Goal: Task Accomplishment & Management: Manage account settings

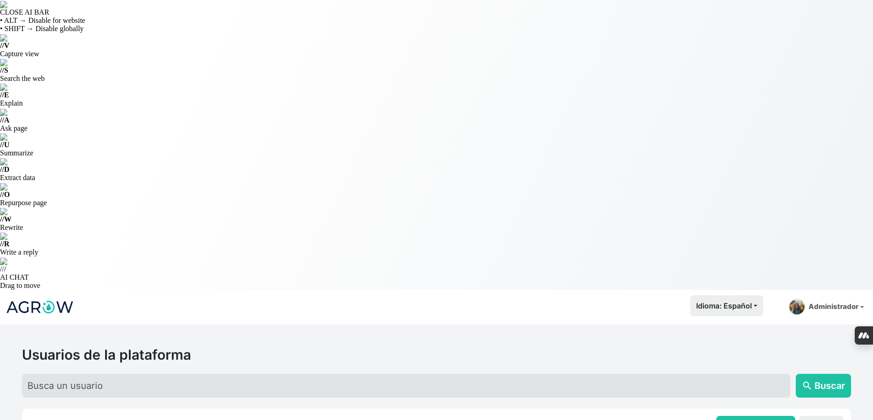
scroll to position [46, 0]
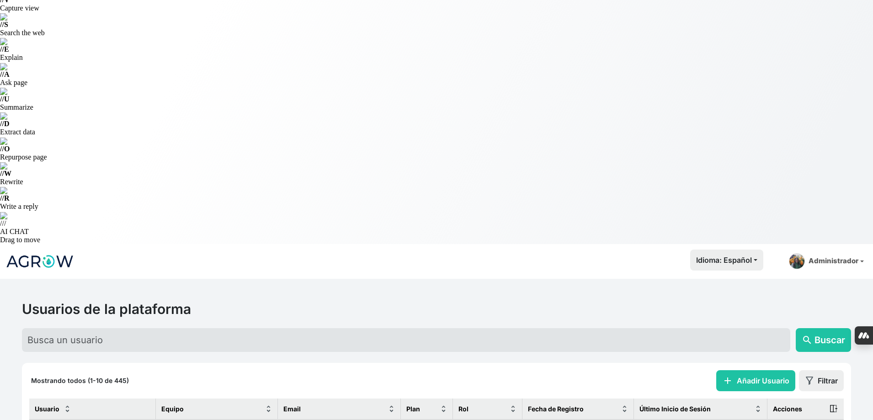
select select "100"
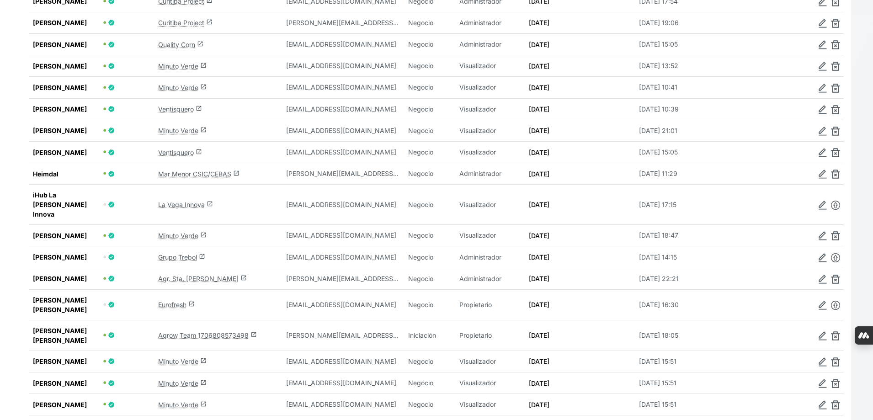
scroll to position [2102, 0]
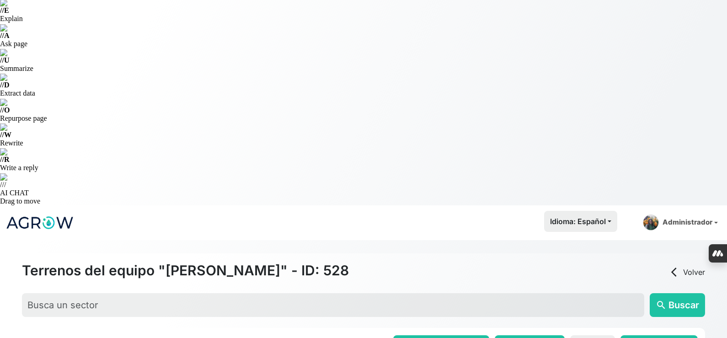
scroll to position [137, 0]
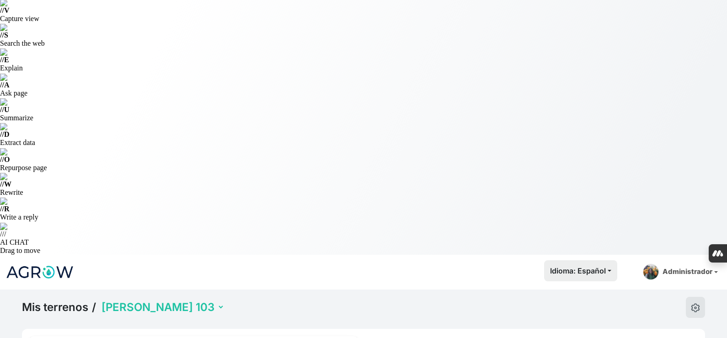
scroll to position [46, 0]
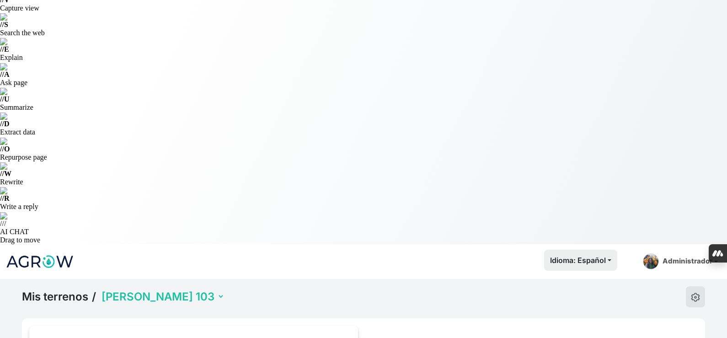
select select "1257"
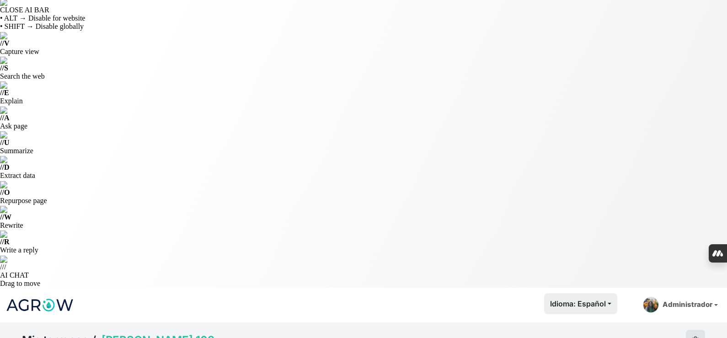
scroll to position [0, 0]
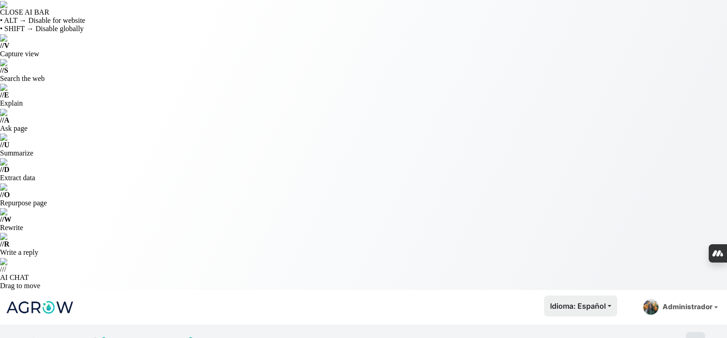
click at [160, 335] on select "Luis Garín 103 Luis Garín 416 Luis Garín 460" at bounding box center [162, 342] width 125 height 14
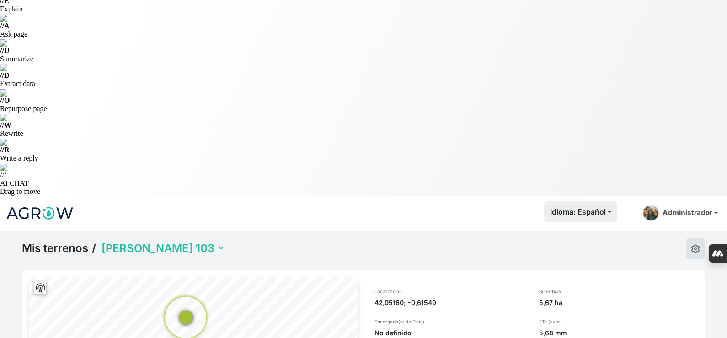
scroll to position [95, 0]
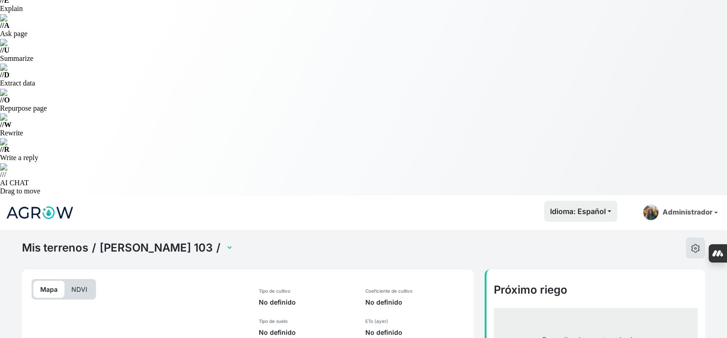
select select "2538"
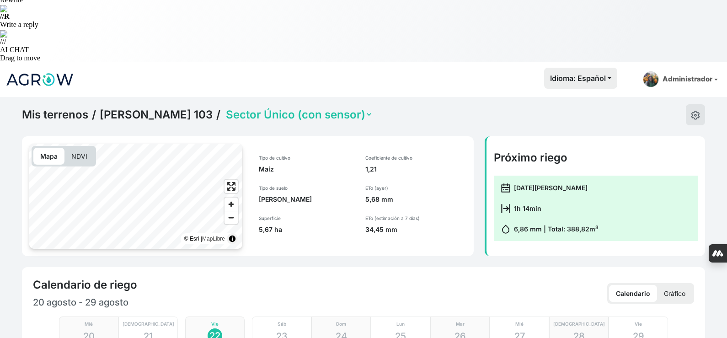
scroll to position [323, 0]
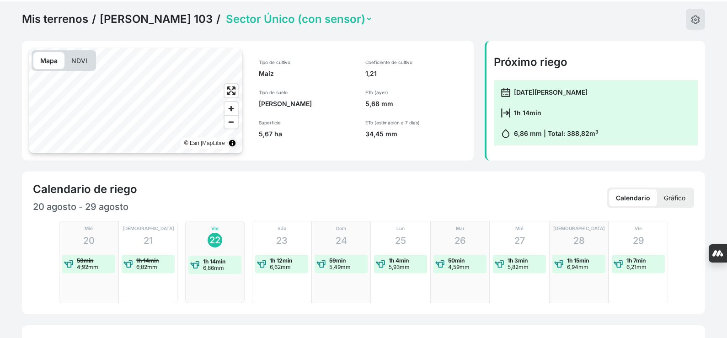
checkbox input "true"
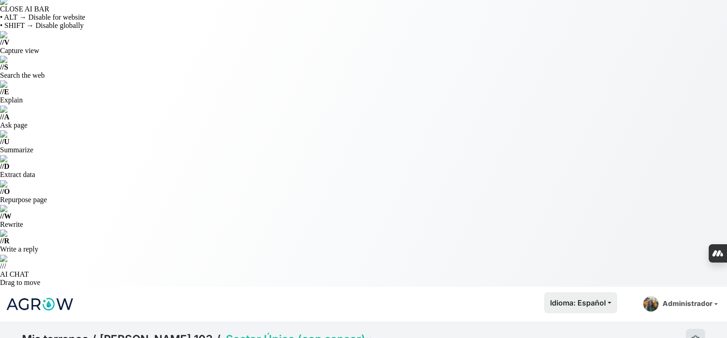
scroll to position [0, 0]
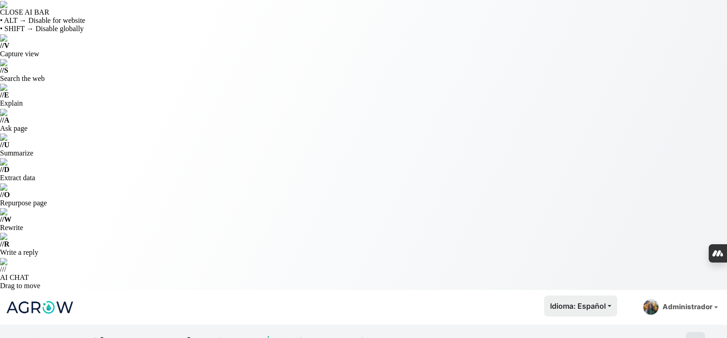
click at [224, 335] on select "Sector Único (con sensor)" at bounding box center [298, 342] width 149 height 14
click at [169, 335] on link "Luis Garín 103" at bounding box center [156, 342] width 113 height 14
click at [109, 335] on select at bounding box center [104, 342] width 9 height 14
select select "1258"
click at [100, 335] on select "Luis Garín 103 Luis Garín 416 Luis Garín 460" at bounding box center [162, 342] width 125 height 14
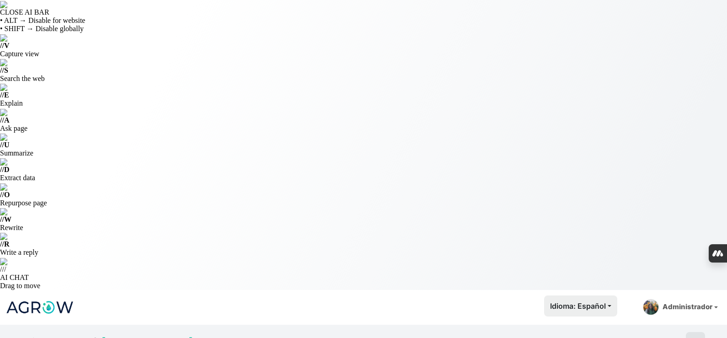
select select "1258"
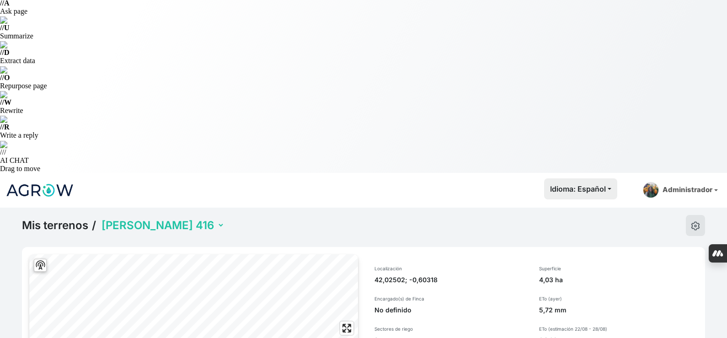
scroll to position [72, 0]
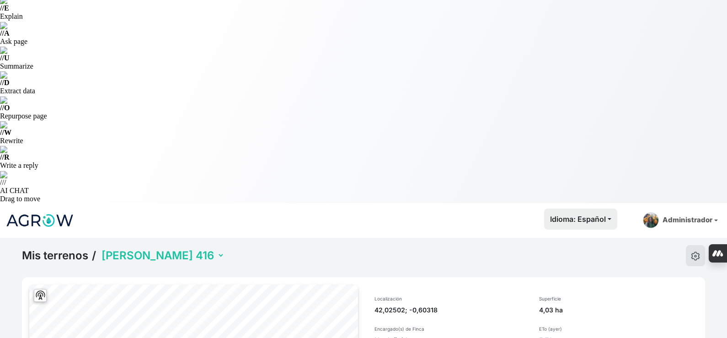
scroll to position [95, 0]
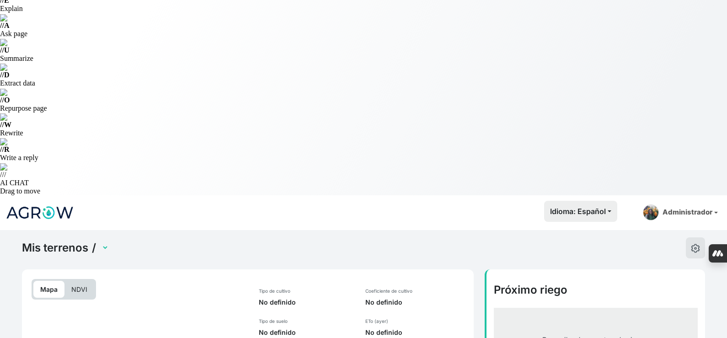
select select "2539"
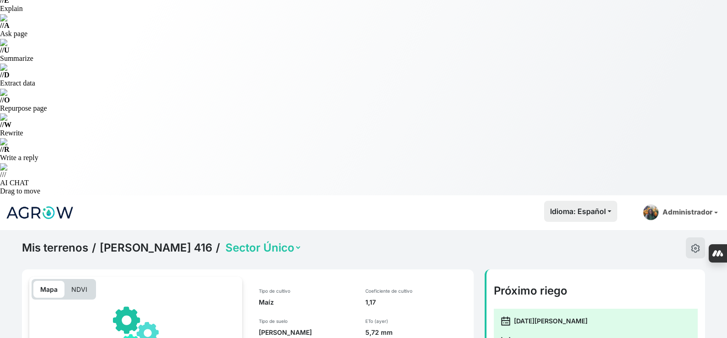
scroll to position [277, 0]
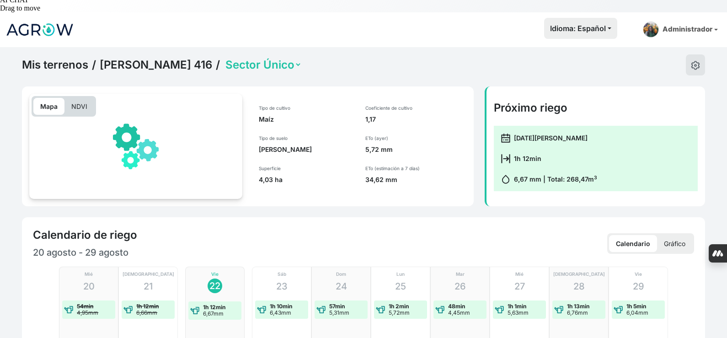
checkbox input "true"
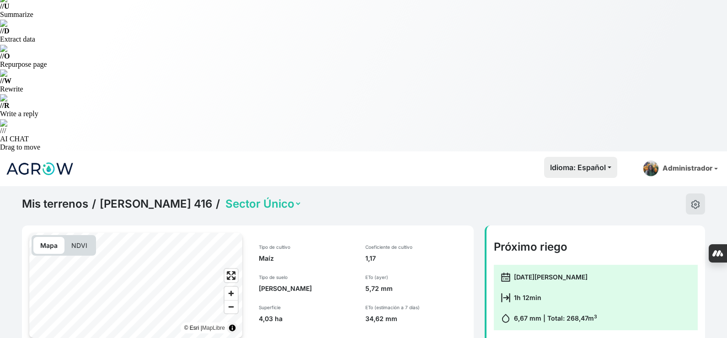
scroll to position [3, 0]
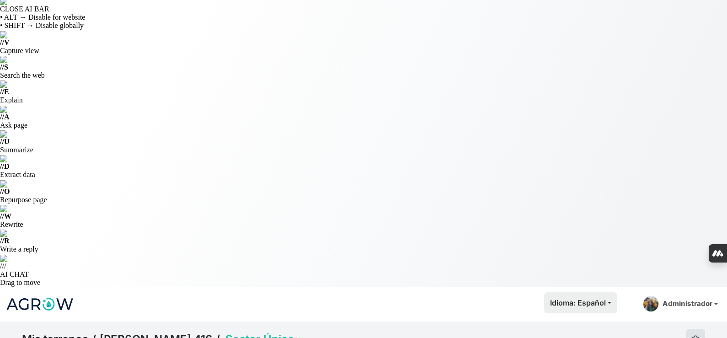
click at [163, 332] on link "Luis Garín 416" at bounding box center [156, 339] width 112 height 14
select select "1258"
click at [170, 332] on select "Luis Garín 103 Luis Garín 416 Luis Garín 460" at bounding box center [162, 339] width 125 height 14
click at [100, 332] on select "Luis Garín 103 Luis Garín 416 Luis Garín 460" at bounding box center [162, 339] width 125 height 14
select select "1259"
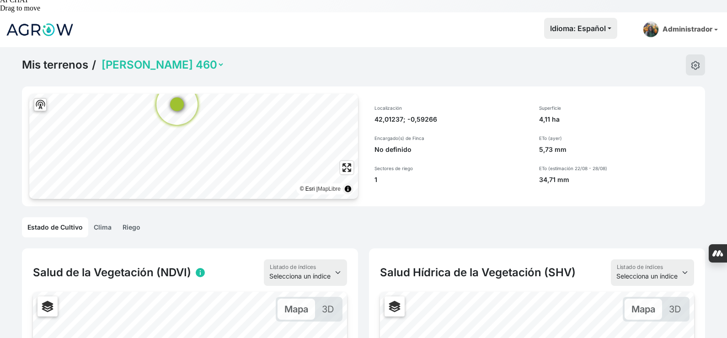
scroll to position [643, 0]
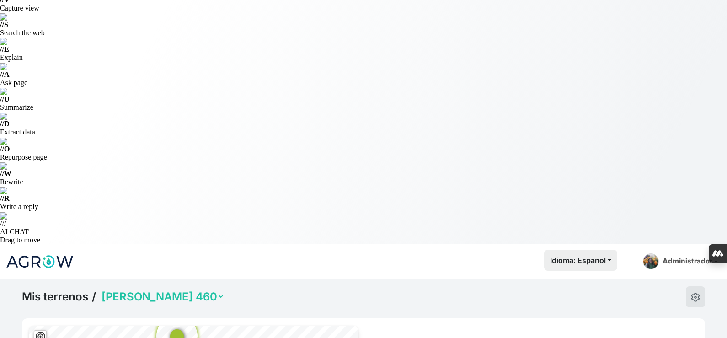
scroll to position [95, 0]
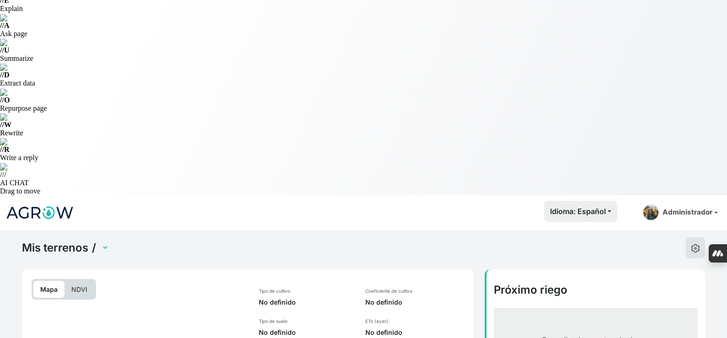
select select "2540"
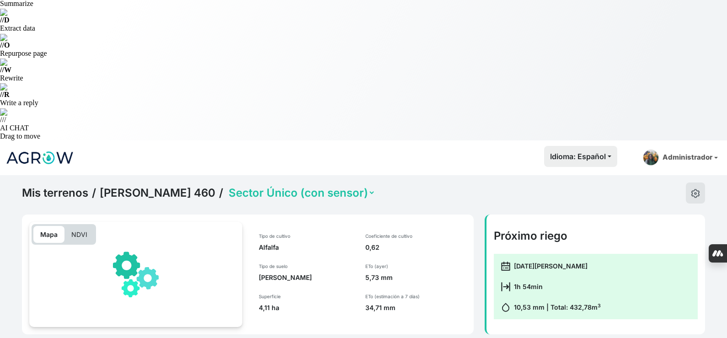
scroll to position [323, 0]
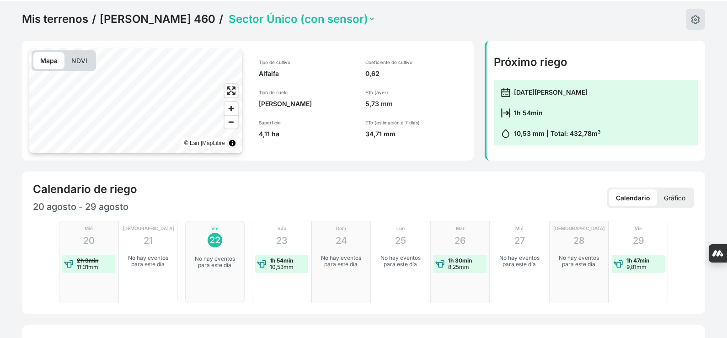
checkbox input "true"
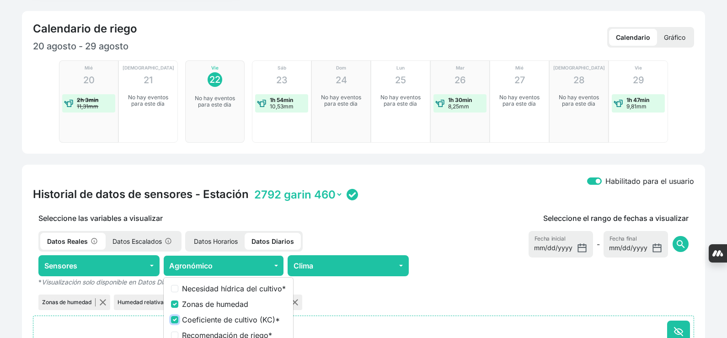
scroll to position [497, 0]
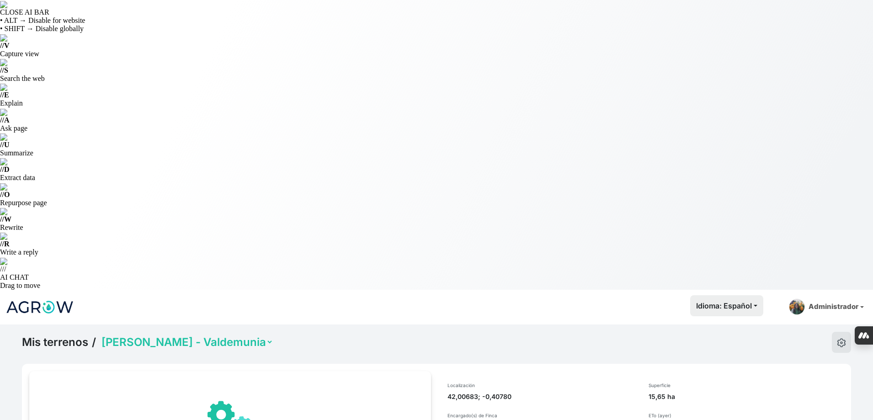
select select "1268"
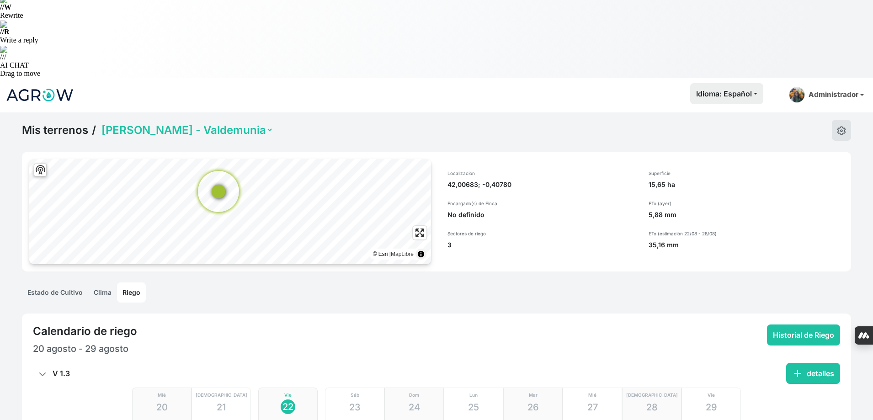
scroll to position [228, 0]
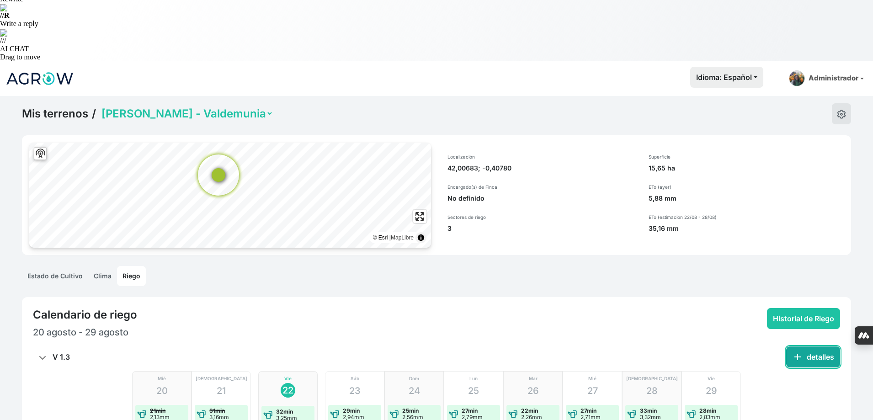
click at [821, 346] on button "add detalles" at bounding box center [813, 356] width 54 height 21
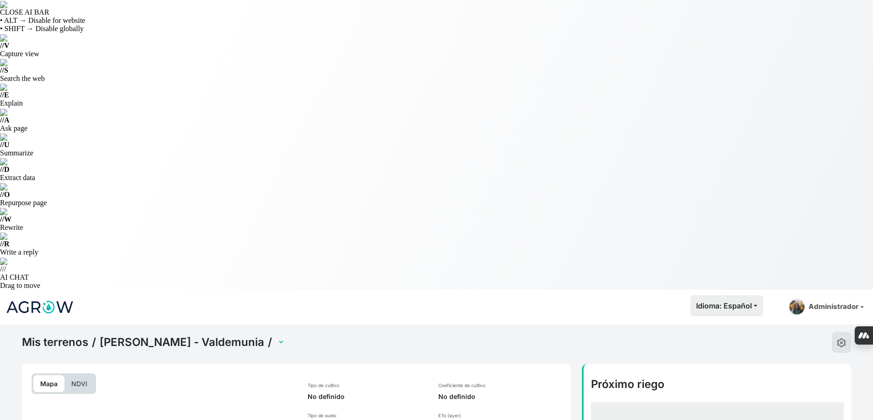
select select "2549"
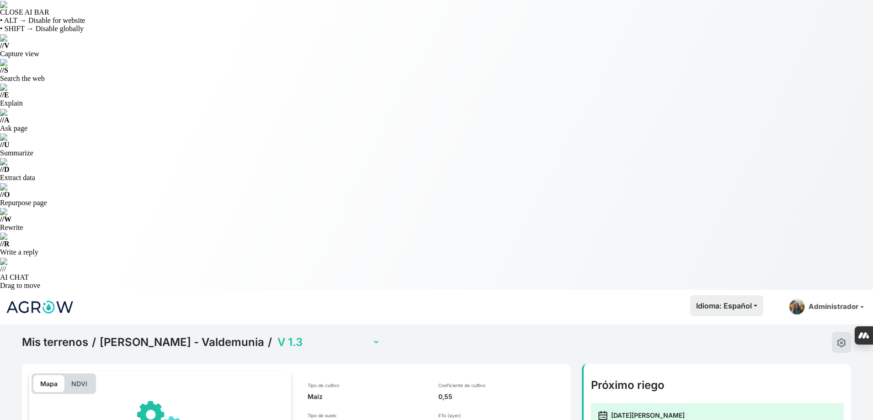
scroll to position [274, 0]
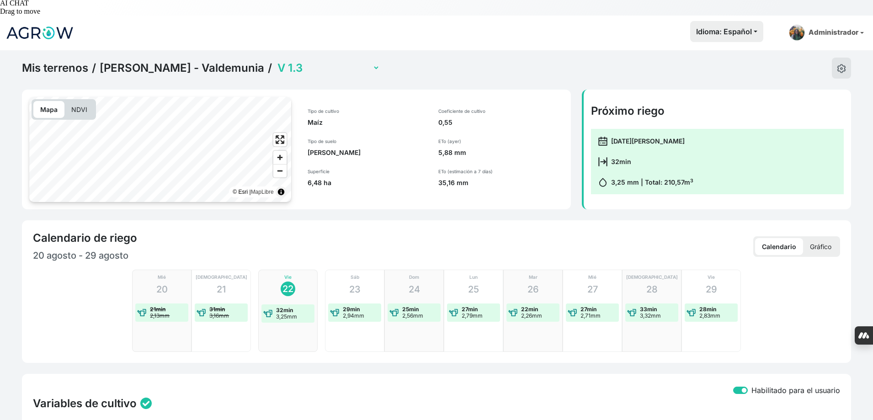
checkbox input "true"
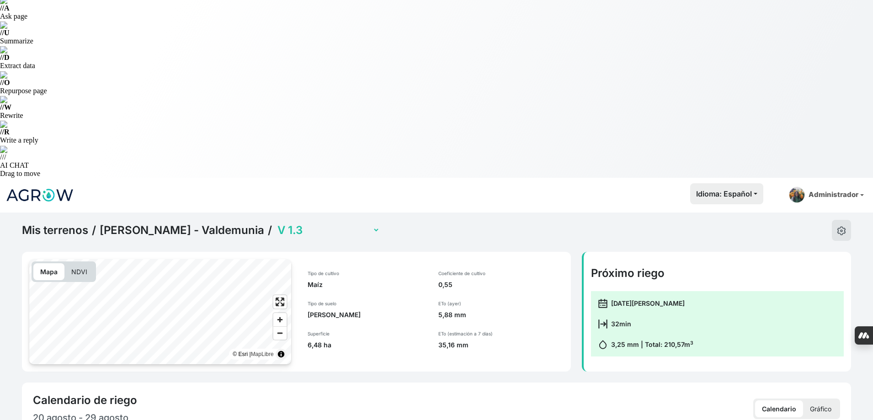
scroll to position [0, 0]
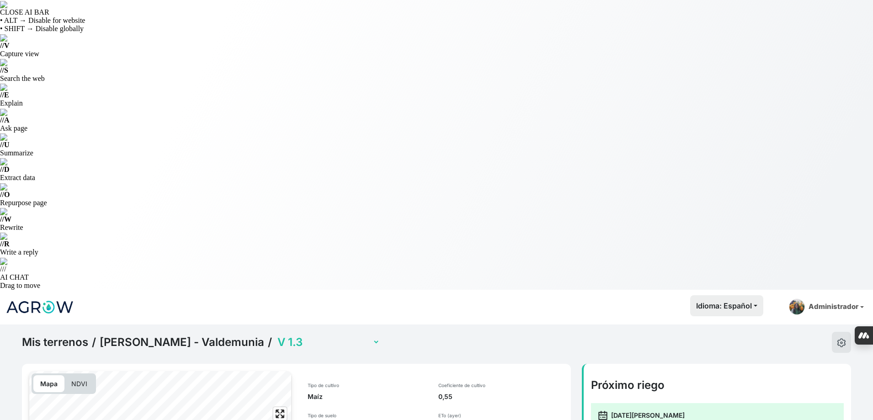
click at [276, 335] on select "V 1.3 V 3.3 V2.3 (con sensor)" at bounding box center [328, 342] width 104 height 14
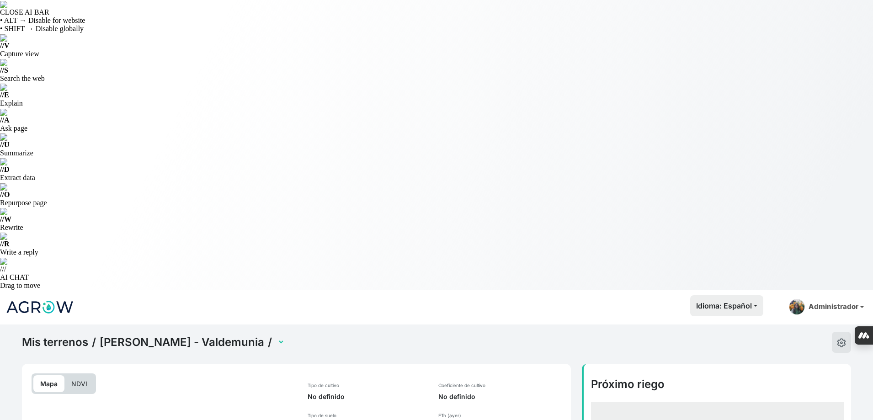
select select "2551"
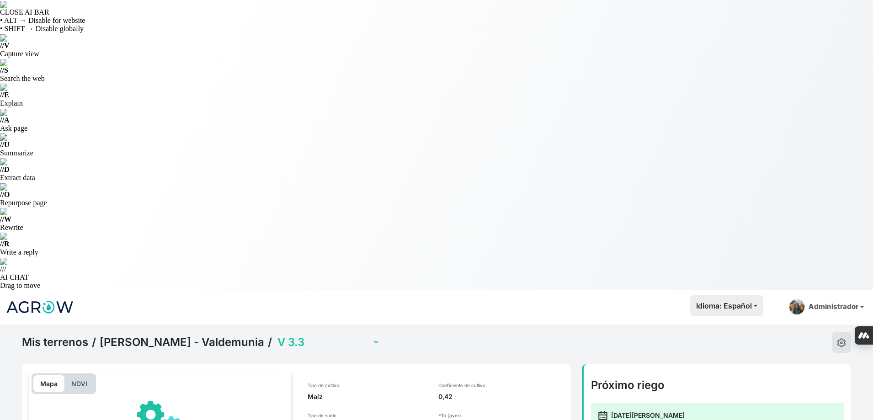
scroll to position [149, 0]
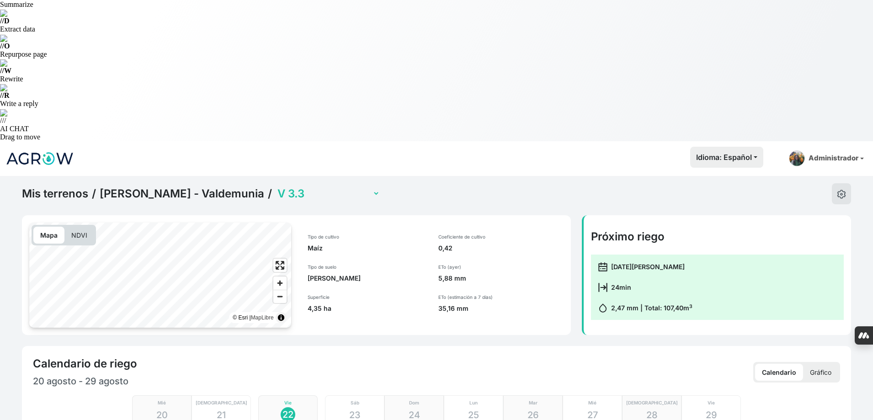
checkbox input "true"
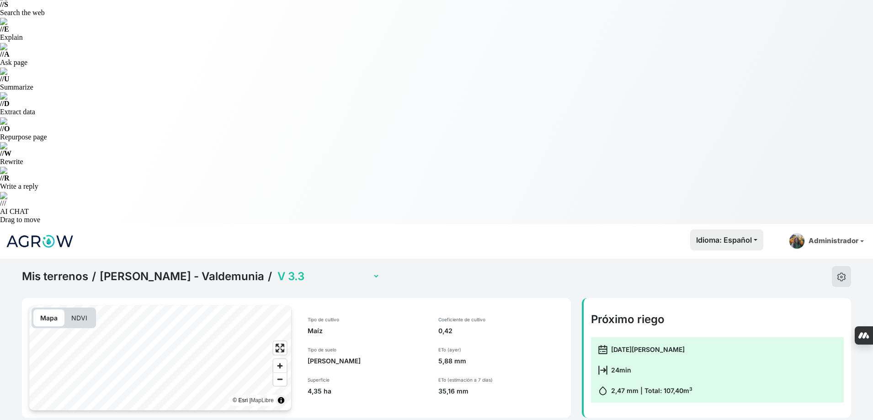
scroll to position [0, 0]
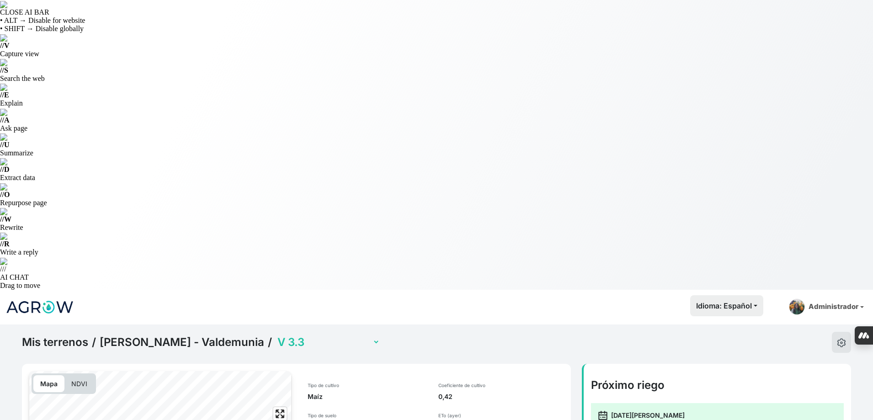
click at [276, 335] on select "V 1.3 V 3.3 V2.3 (con sensor)" at bounding box center [328, 342] width 104 height 14
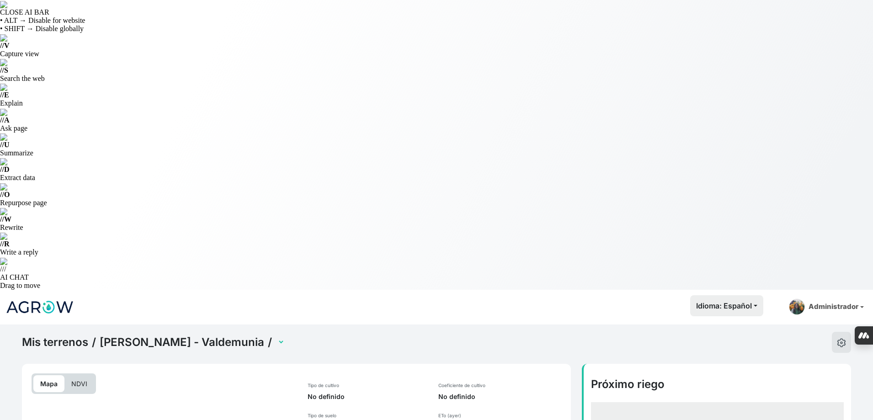
select select "2550"
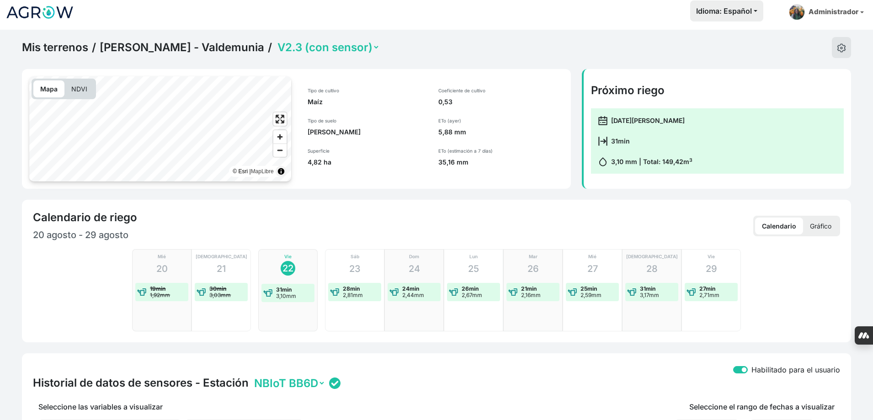
scroll to position [331, 0]
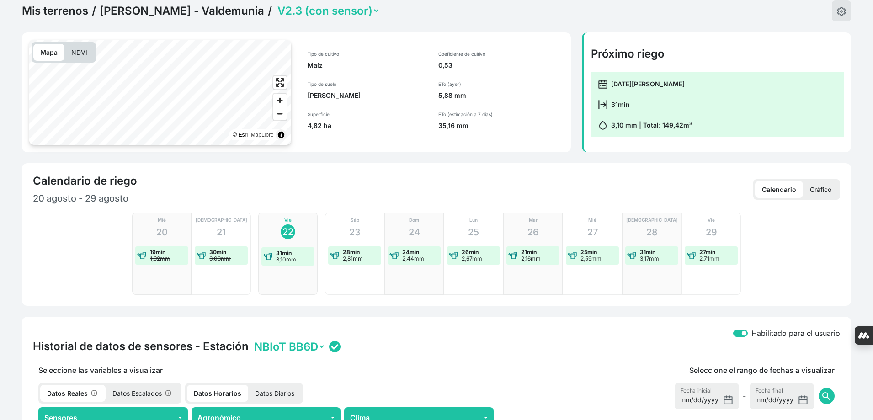
click at [276, 385] on p "Datos Diarios" at bounding box center [274, 393] width 53 height 17
click at [277, 407] on button "Agronómico" at bounding box center [265, 417] width 149 height 21
checkbox input "true"
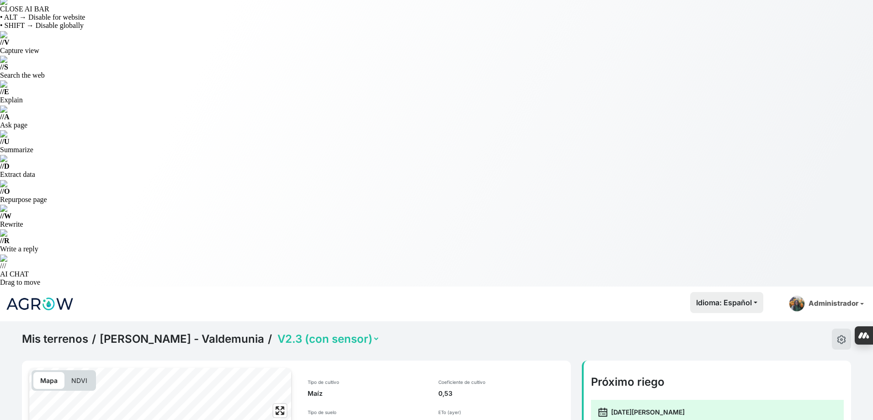
scroll to position [0, 0]
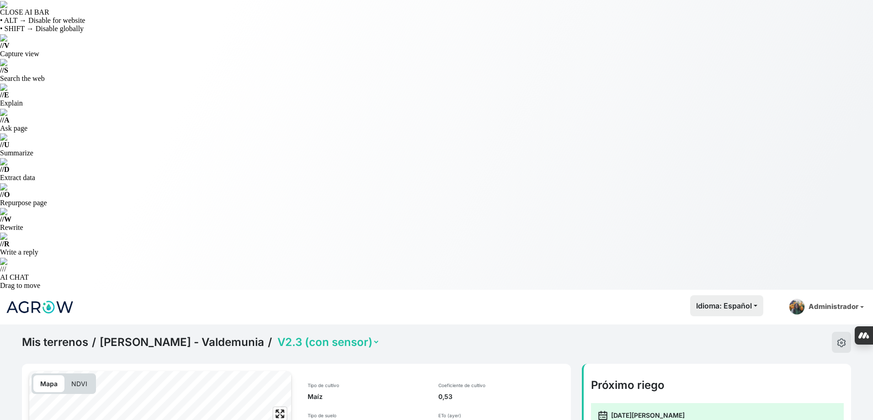
click at [199, 335] on link "Sanagustín - Valdemunia" at bounding box center [182, 342] width 165 height 14
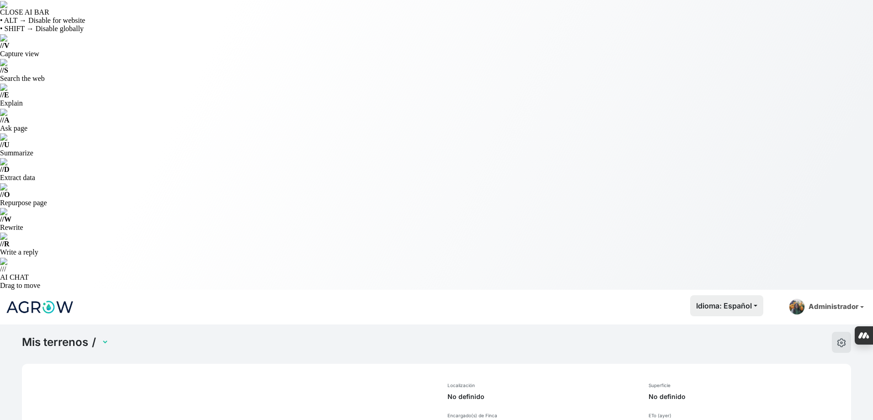
click at [109, 335] on select at bounding box center [104, 342] width 9 height 14
select select "1268"
click at [219, 335] on select "Sanagustín - Valdemunia Sanagustín - Sangarrén" at bounding box center [187, 342] width 174 height 14
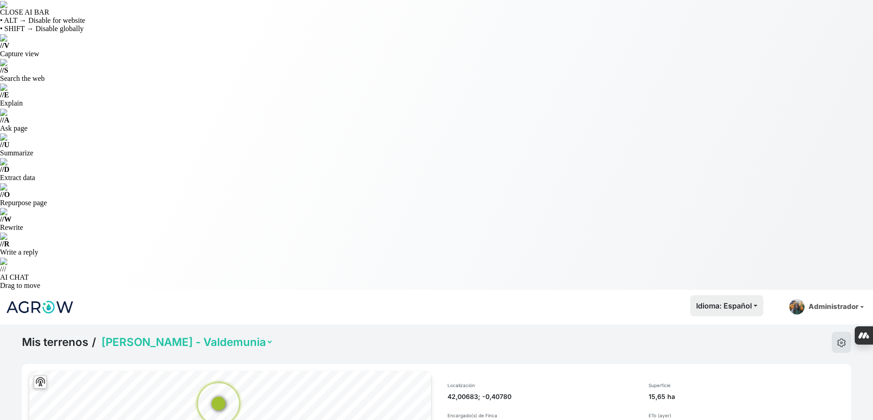
click at [223, 335] on select "Sanagustín - Valdemunia Sanagustín - Sangarrén" at bounding box center [187, 342] width 174 height 14
click at [100, 335] on select "Sanagustín - Valdemunia Sanagustín - Sangarrén" at bounding box center [187, 342] width 174 height 14
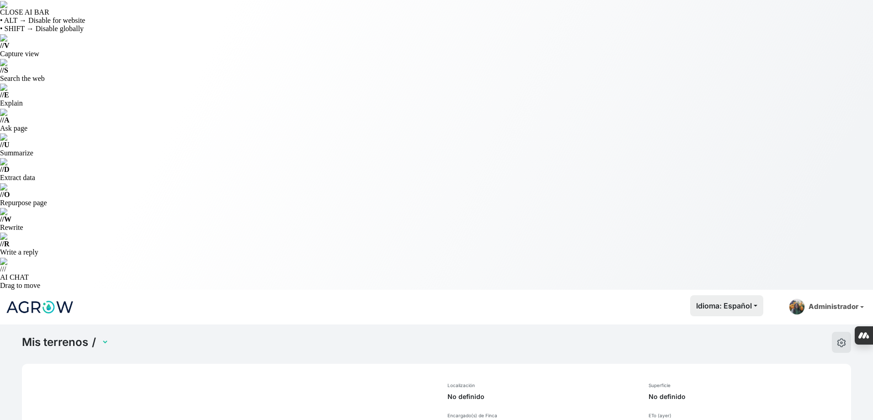
select select "1269"
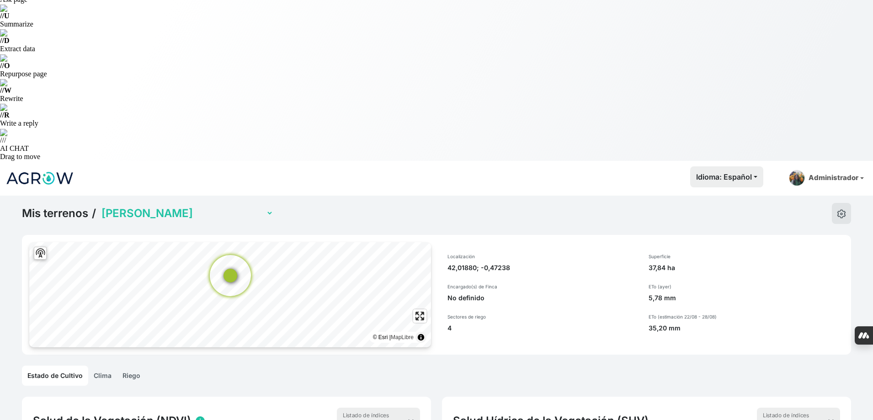
scroll to position [46, 0]
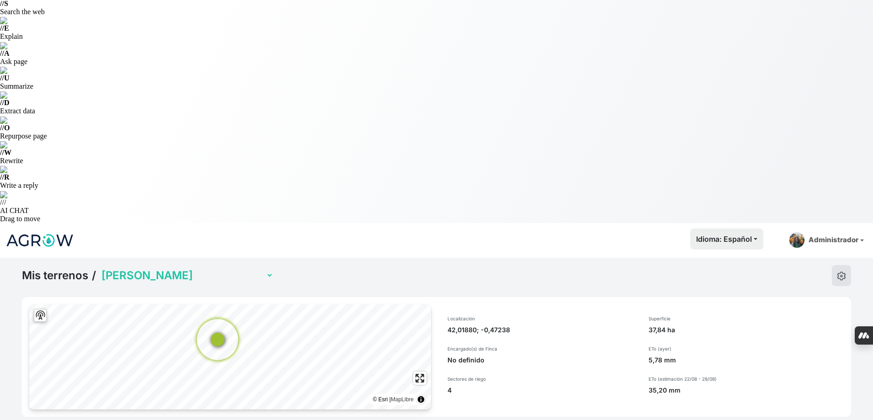
scroll to position [183, 0]
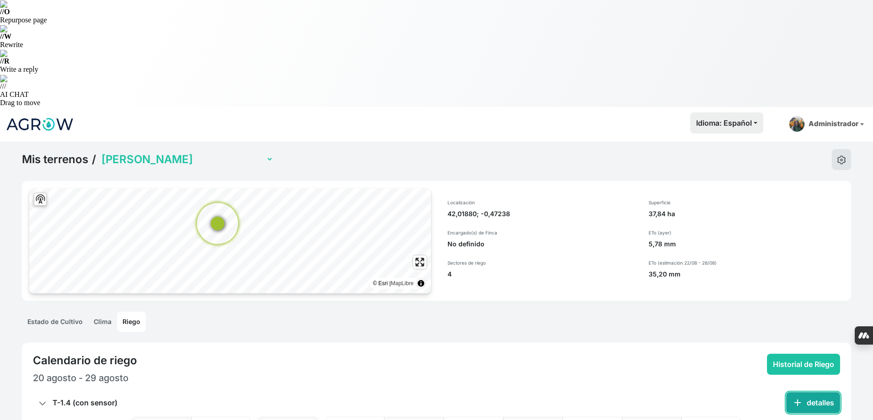
click at [832, 392] on button "add detalles" at bounding box center [813, 402] width 54 height 21
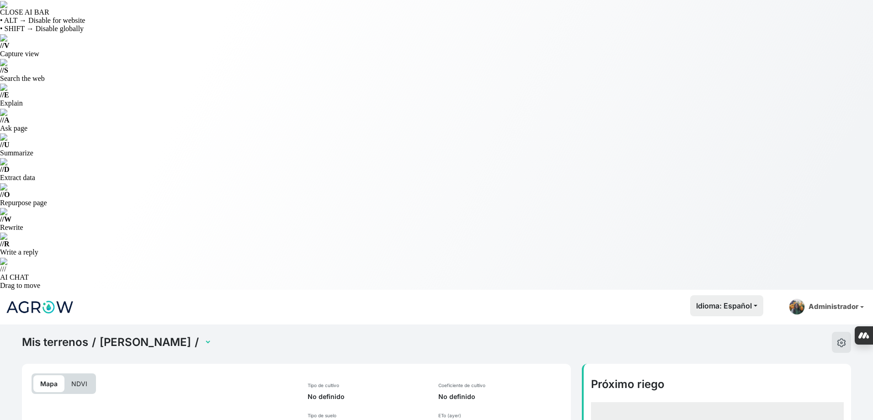
select select "2552"
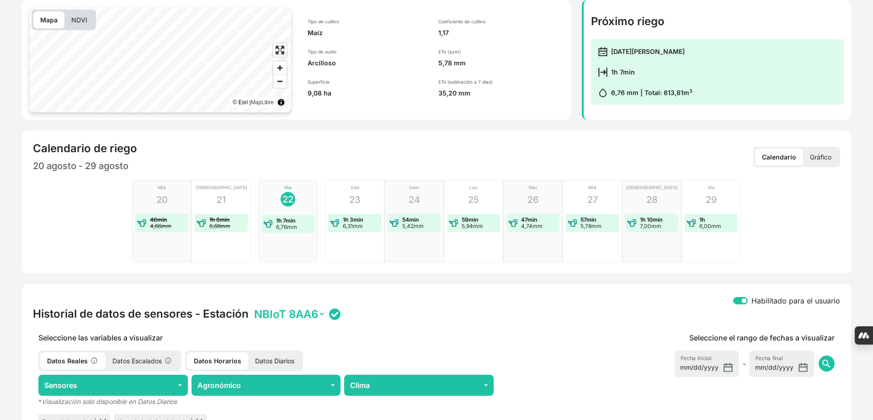
scroll to position [408, 0]
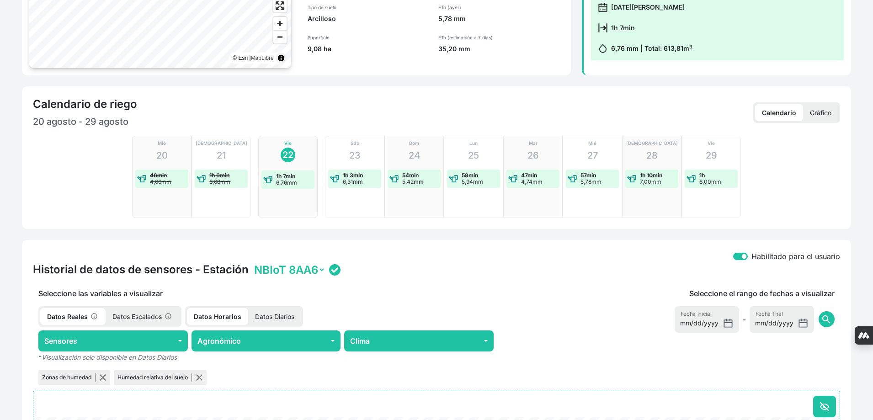
click at [274, 308] on p "Datos Diarios" at bounding box center [274, 316] width 53 height 17
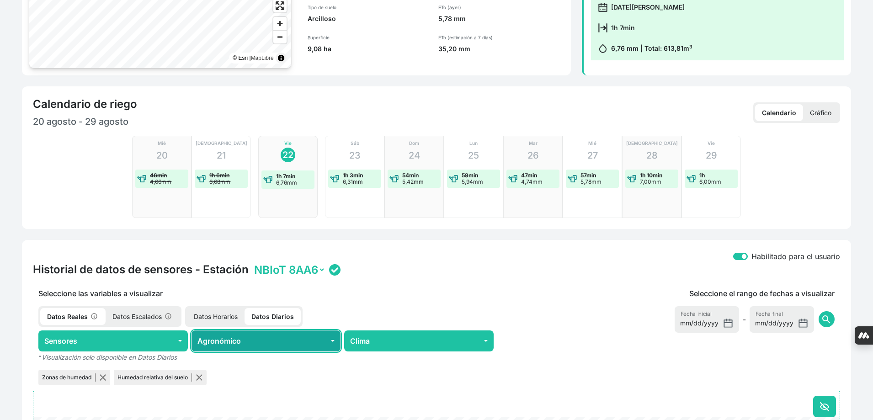
click at [274, 330] on button "Agronómico" at bounding box center [265, 340] width 149 height 21
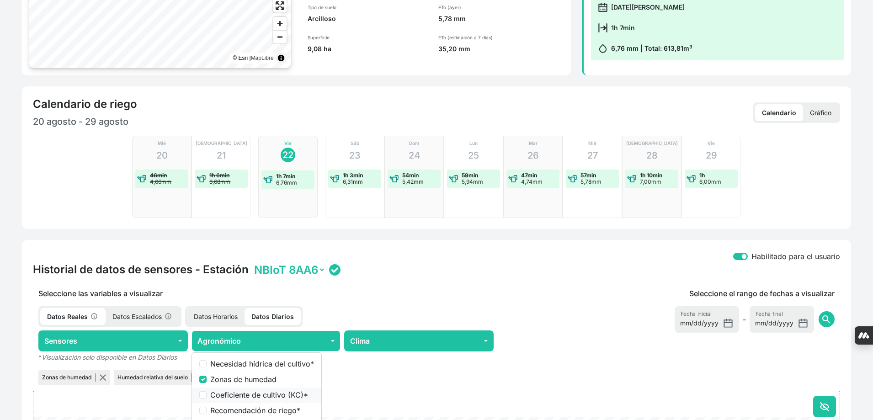
click at [287, 388] on li "Coeficiente de cultivo (KC) *" at bounding box center [256, 396] width 129 height 16
click at [293, 389] on label "Coeficiente de cultivo (KC) *" at bounding box center [262, 394] width 104 height 11
click at [207, 391] on input "Coeficiente de cultivo (KC) *" at bounding box center [202, 394] width 7 height 7
checkbox input "true"
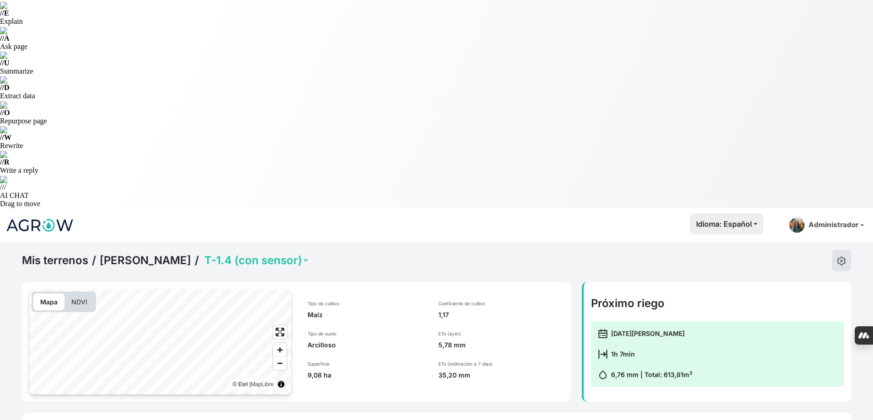
scroll to position [0, 0]
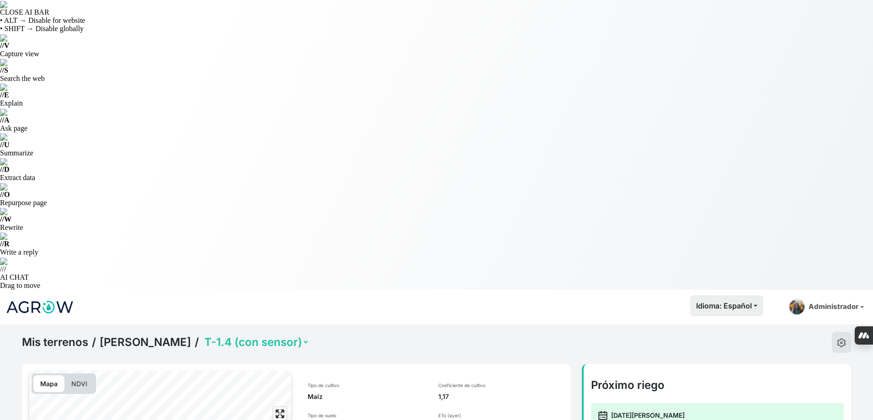
click at [309, 332] on div "Mis terrenos / Sanagustín - Sangarrén / T 2.4 T 3.4 T 4.4 T-1.4 (con sensor)" at bounding box center [165, 342] width 287 height 21
click at [309, 335] on select "T 2.4 T 3.4 T 4.4 T-1.4 (con sensor)" at bounding box center [255, 342] width 107 height 14
click at [236, 335] on select "T 2.4 T 3.4 T 4.4 T-1.4 (con sensor)" at bounding box center [255, 342] width 107 height 14
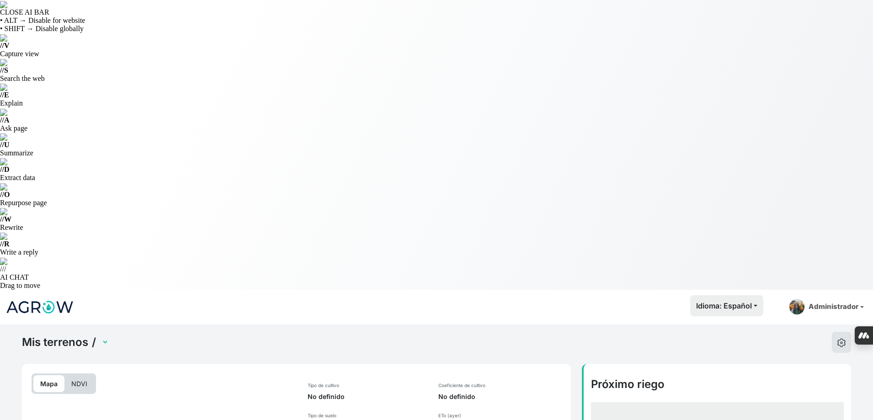
select select "2555"
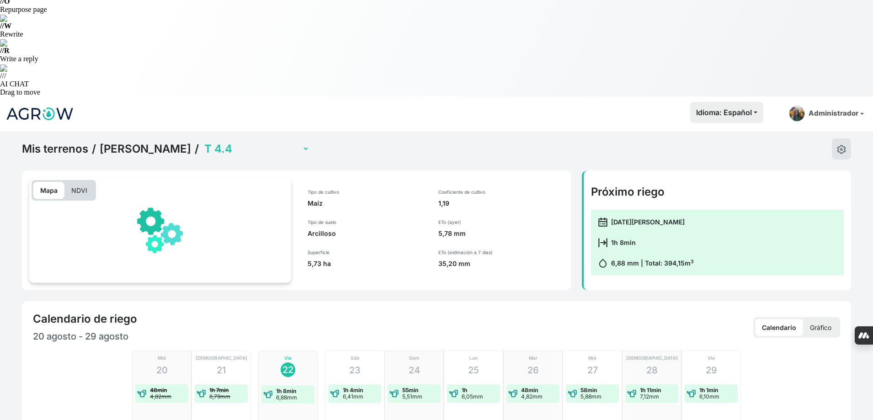
scroll to position [262, 0]
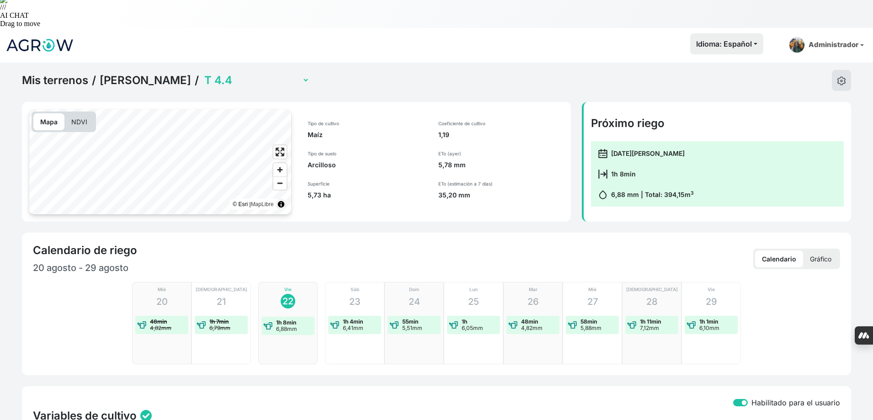
checkbox input "true"
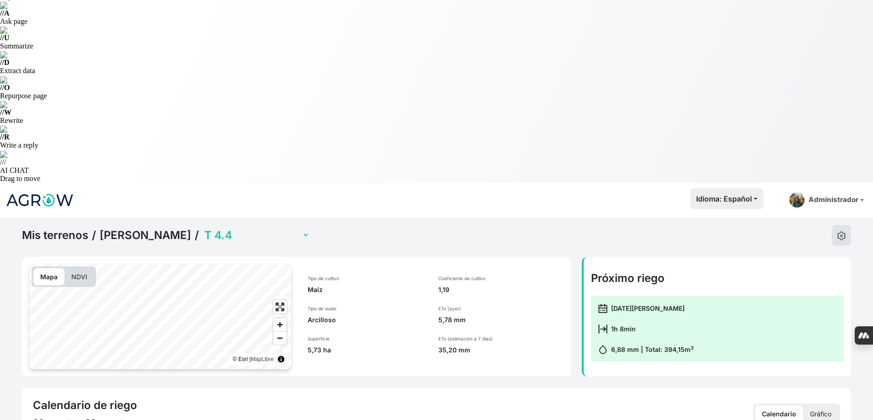
scroll to position [0, 0]
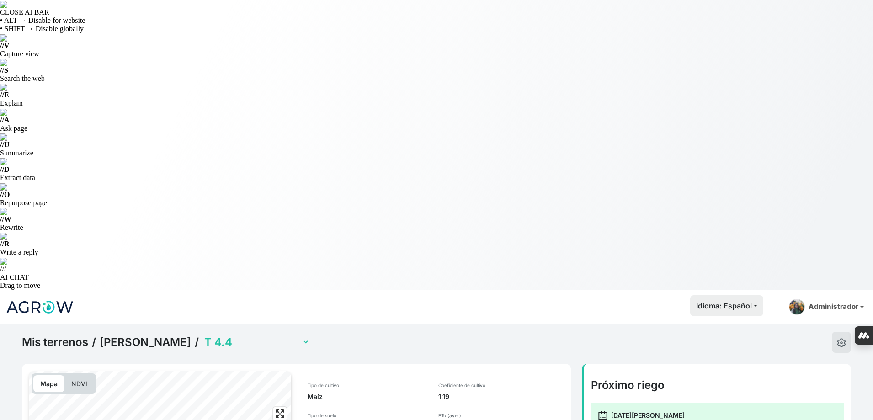
click at [288, 335] on select "T 2.4 T 3.4 T 4.4 T-1.4 (con sensor)" at bounding box center [255, 342] width 107 height 14
click at [236, 335] on select "T 2.4 T 3.4 T 4.4 T-1.4 (con sensor)" at bounding box center [255, 342] width 107 height 14
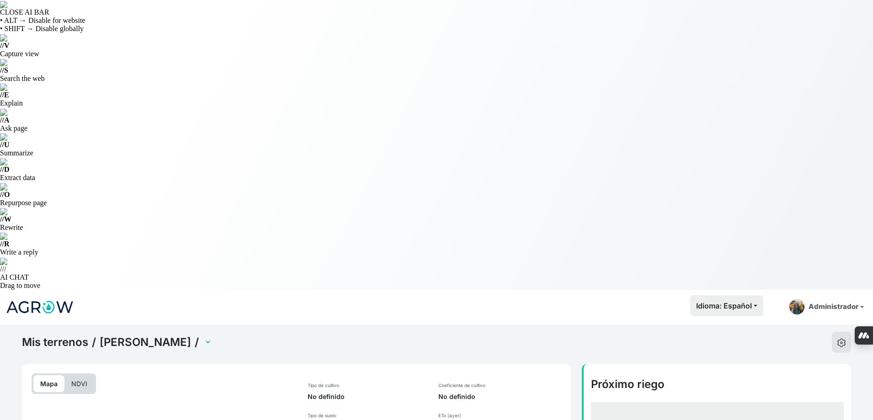
select select "2554"
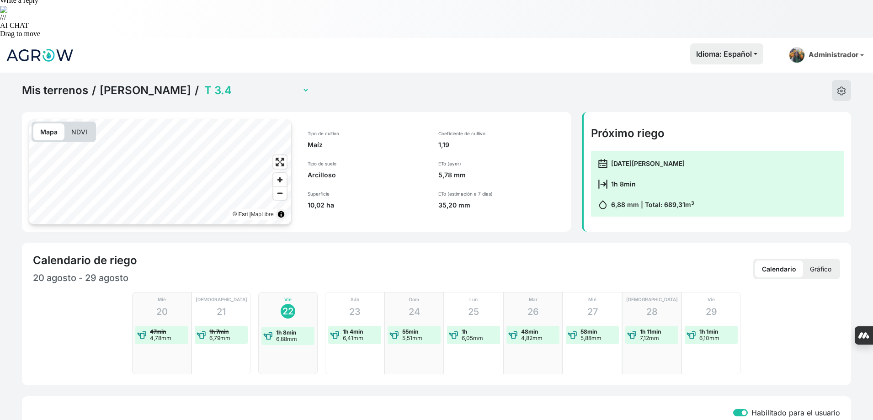
scroll to position [331, 0]
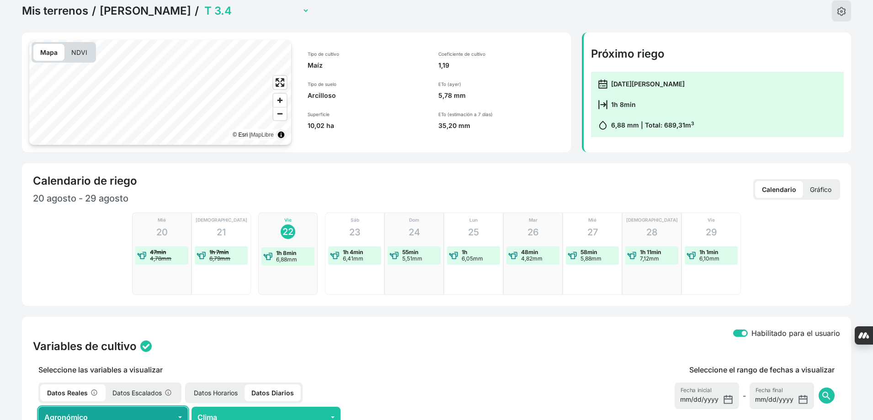
click at [178, 407] on button "Agronómico" at bounding box center [112, 417] width 149 height 21
checkbox input "true"
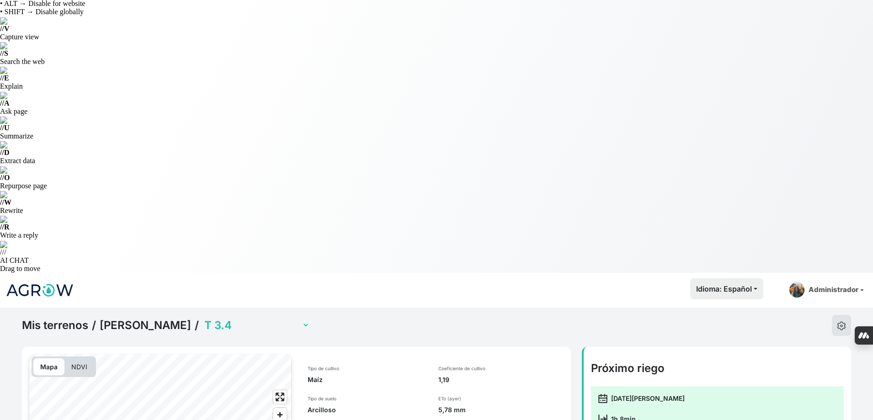
scroll to position [0, 0]
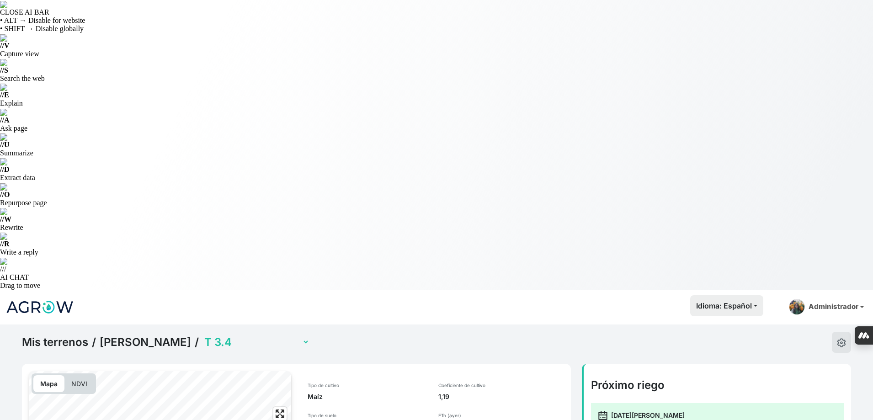
click at [309, 335] on select "T 2.4 T 3.4 T 4.4 T-1.4 (con sensor)" at bounding box center [255, 342] width 107 height 14
select select "2553"
click at [236, 335] on select "T 2.4 T 3.4 T 4.4 T-1.4 (con sensor)" at bounding box center [255, 342] width 107 height 14
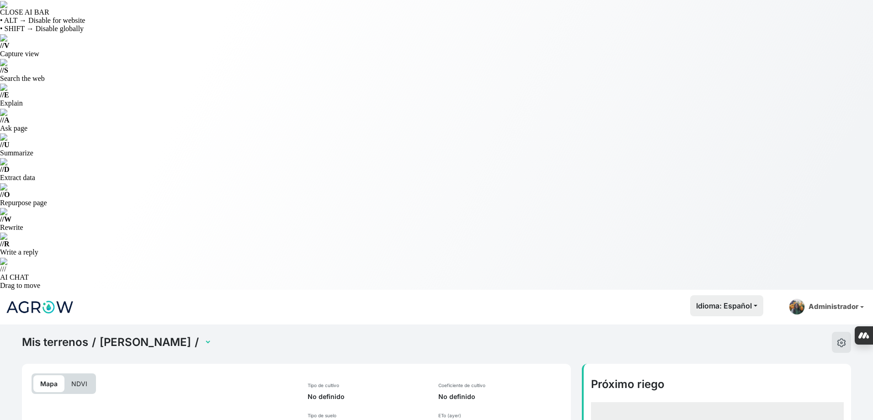
select select "2553"
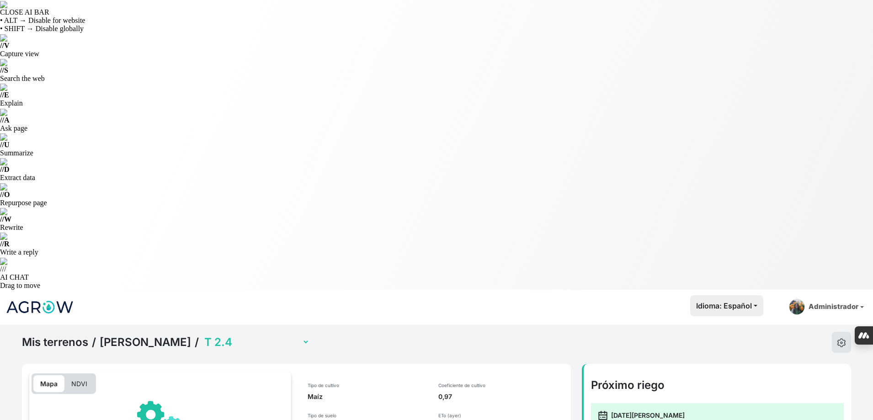
scroll to position [274, 0]
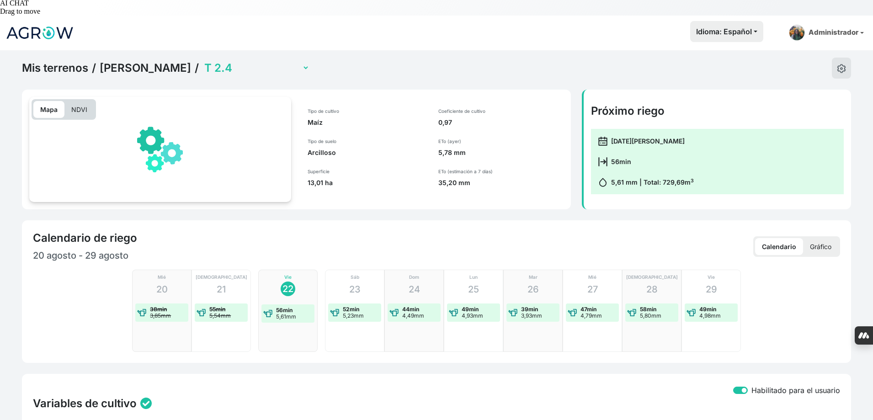
checkbox input "true"
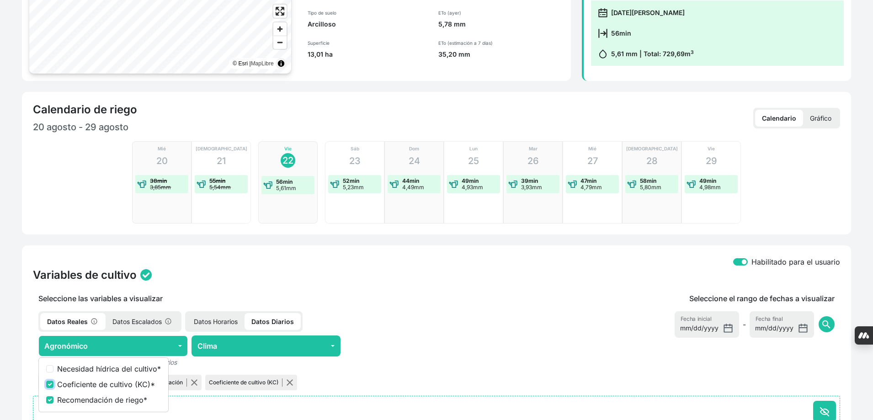
scroll to position [266, 0]
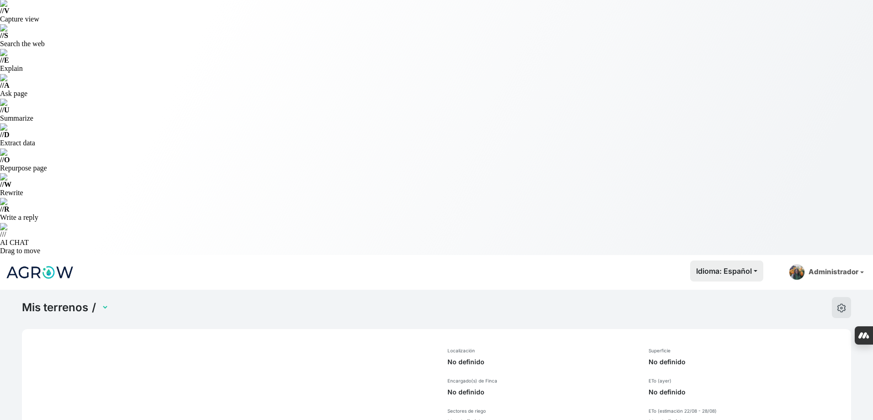
select select "1286"
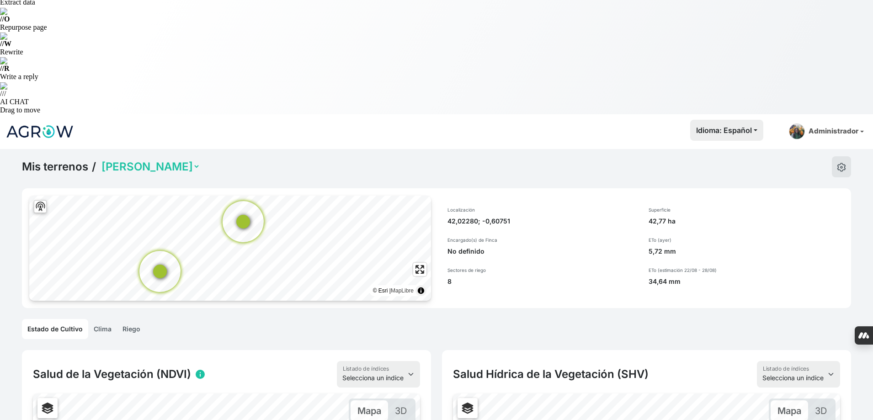
scroll to position [172, 0]
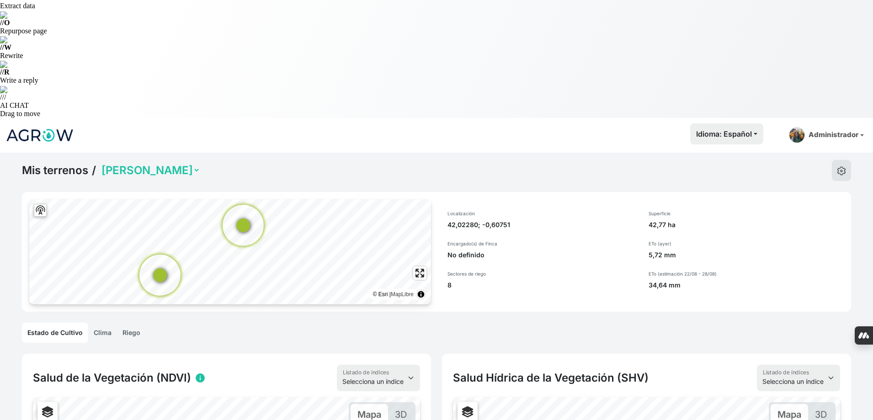
click at [133, 323] on link "Riego" at bounding box center [131, 333] width 29 height 20
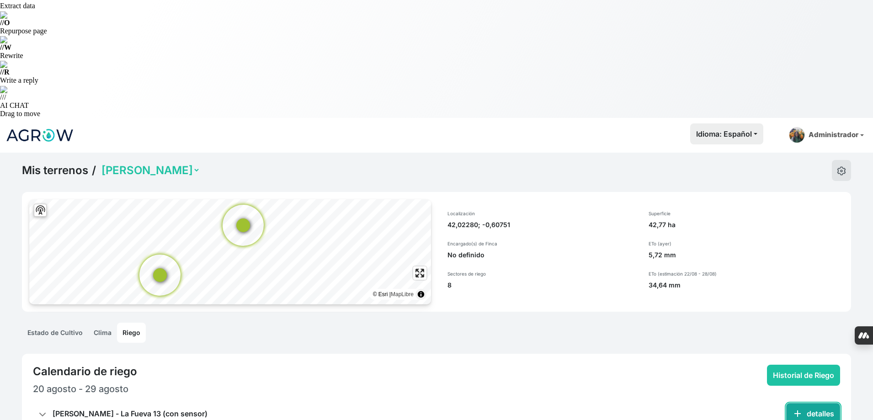
click at [797, 408] on span "add" at bounding box center [797, 413] width 11 height 11
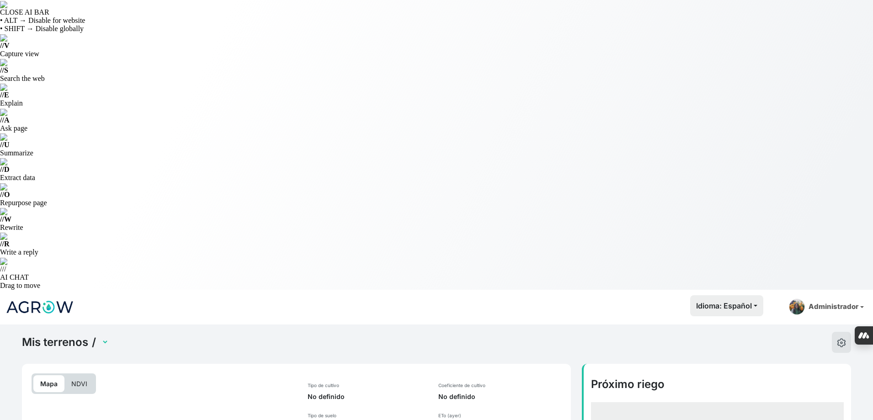
select select "2610"
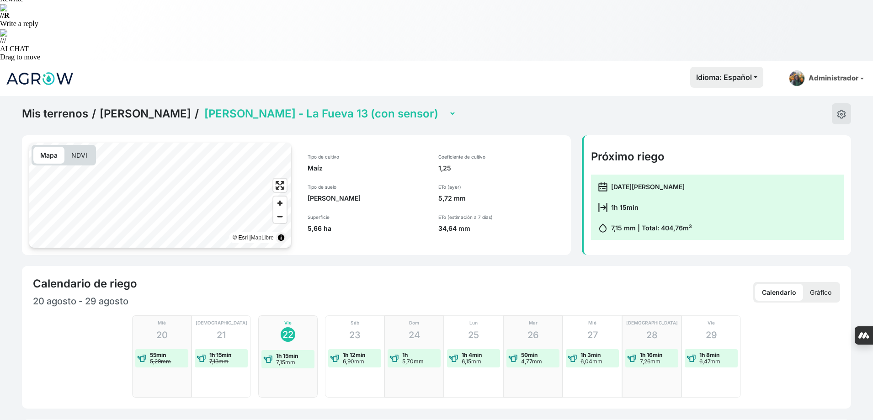
scroll to position [320, 0]
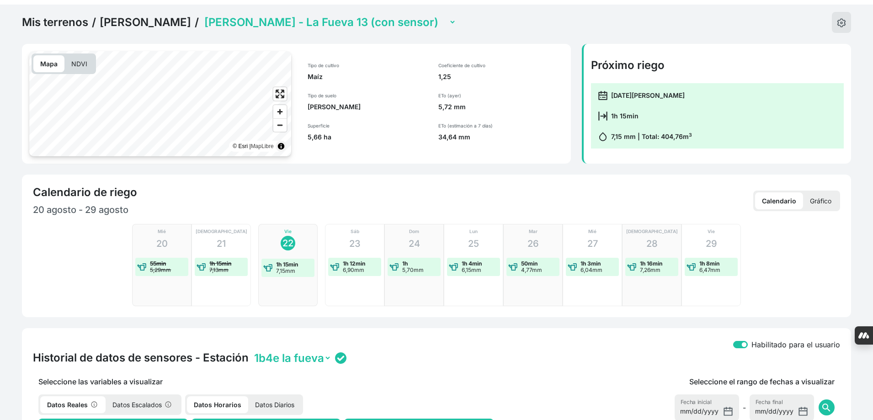
click at [276, 396] on p "Datos Diarios" at bounding box center [274, 404] width 53 height 17
checkbox input "true"
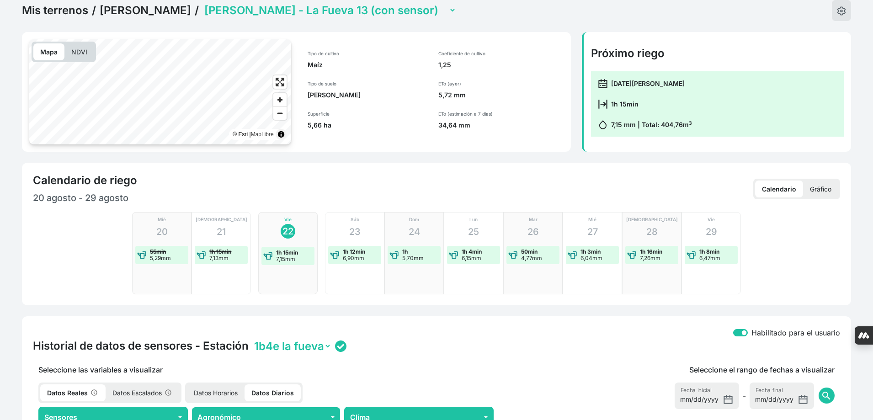
scroll to position [411, 0]
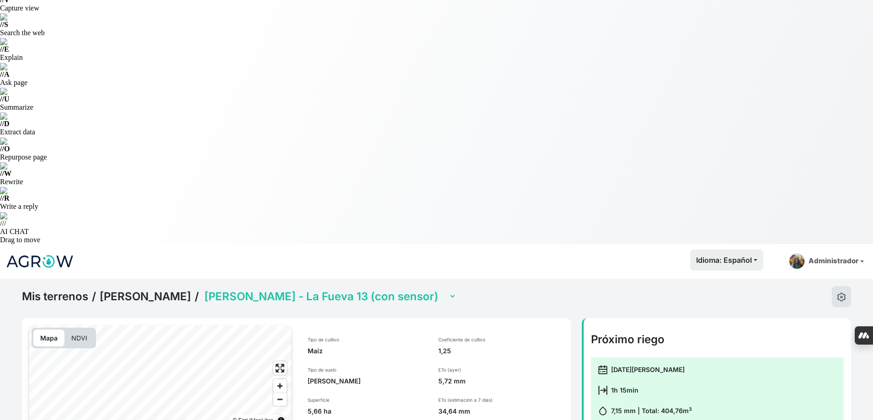
click at [369, 289] on select "Jorge Ramirez - Camino Sierra 11 Jorge Ramirez - El Salobrar 12 (con sensor) Jo…" at bounding box center [329, 296] width 254 height 14
click at [202, 290] on select "Jorge Ramirez - Camino Sierra 11 Jorge Ramirez - El Salobrar 12 (con sensor) Jo…" at bounding box center [329, 297] width 254 height 14
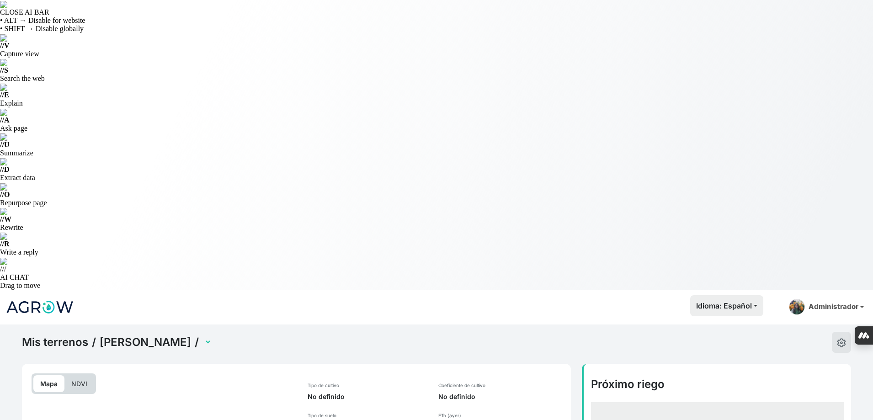
select select "2614"
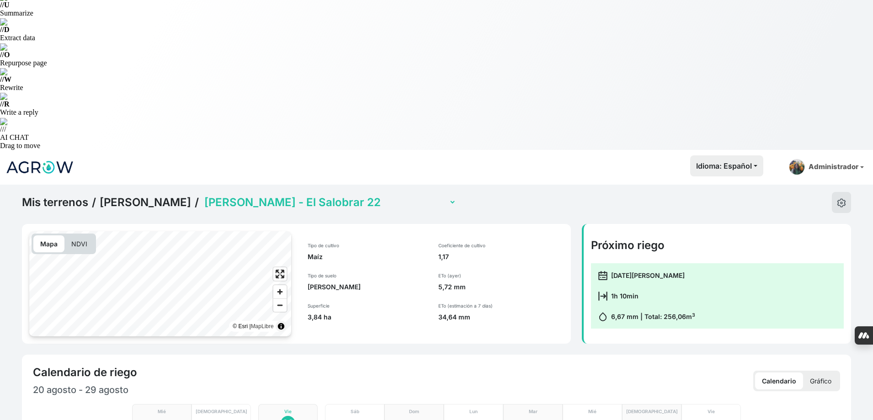
scroll to position [183, 0]
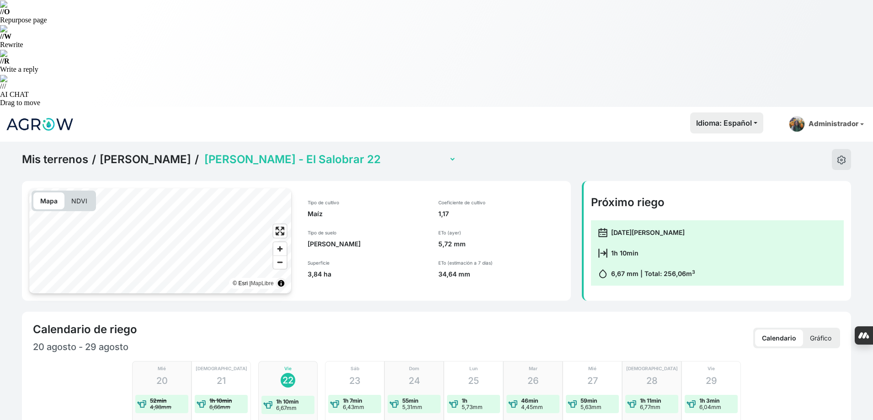
checkbox input "true"
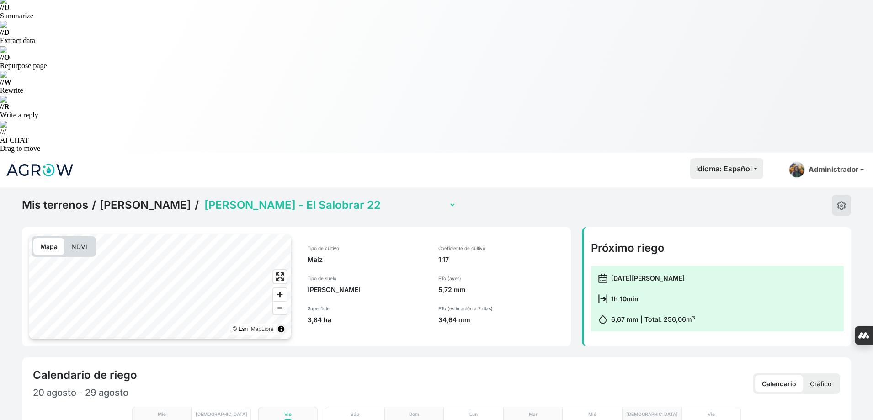
scroll to position [0, 0]
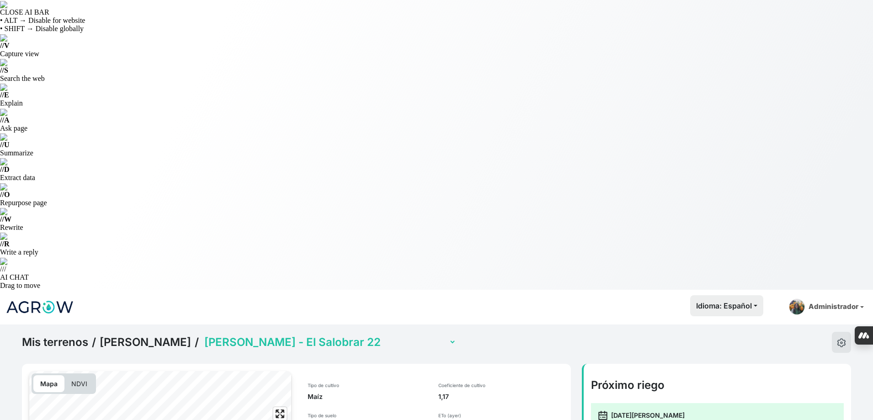
click at [404, 335] on select "Jorge Ramirez - Camino Sierra 11 Jorge Ramirez - El Salobrar 12 (con sensor) Jo…" at bounding box center [329, 342] width 254 height 14
click at [359, 335] on select "Jorge Ramirez - Camino Sierra 11 Jorge Ramirez - El Salobrar 12 (con sensor) Jo…" at bounding box center [329, 342] width 254 height 14
click at [202, 335] on select "Jorge Ramirez - Camino Sierra 11 Jorge Ramirez - El Salobrar 12 (con sensor) Jo…" at bounding box center [329, 342] width 254 height 14
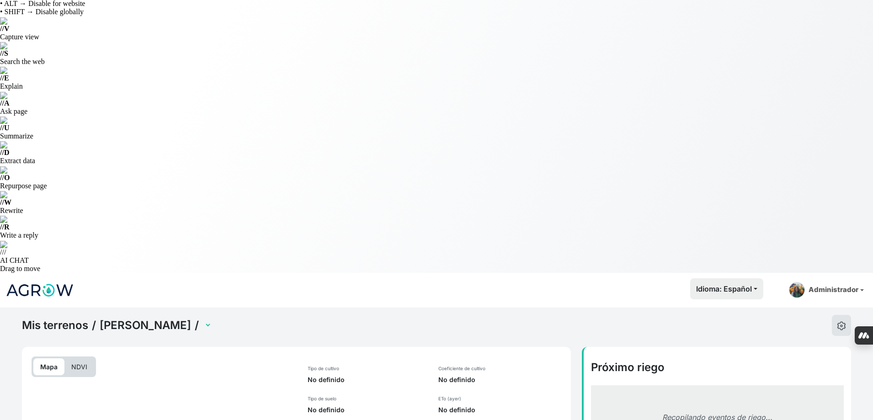
select select "2613"
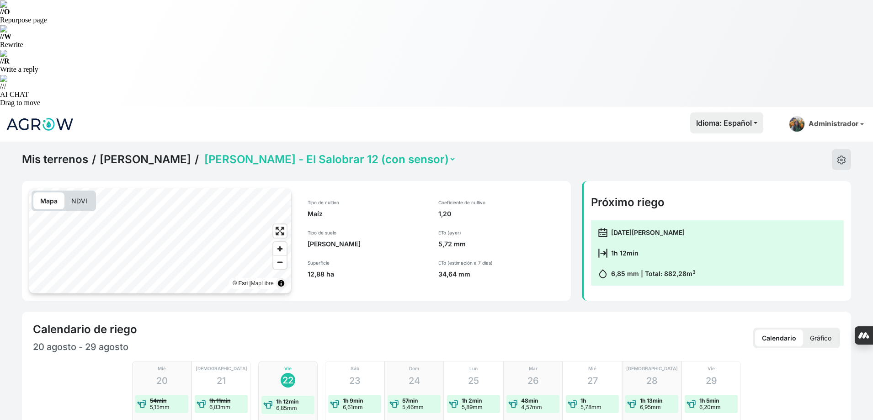
scroll to position [274, 0]
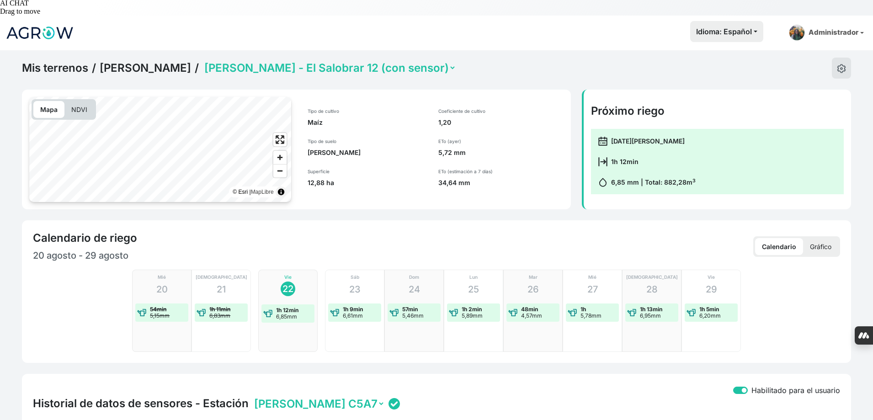
checkbox input "true"
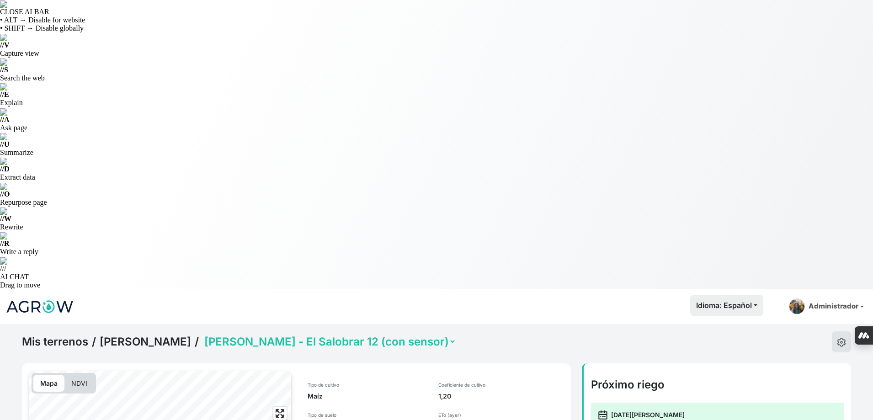
scroll to position [0, 0]
click at [415, 335] on select "Jorge Ramirez - Camino Sierra 11 Jorge Ramirez - El Salobrar 12 (con sensor) Jo…" at bounding box center [329, 342] width 254 height 14
click at [202, 335] on select "Jorge Ramirez - Camino Sierra 11 Jorge Ramirez - El Salobrar 12 (con sensor) Jo…" at bounding box center [329, 342] width 254 height 14
select select "2615"
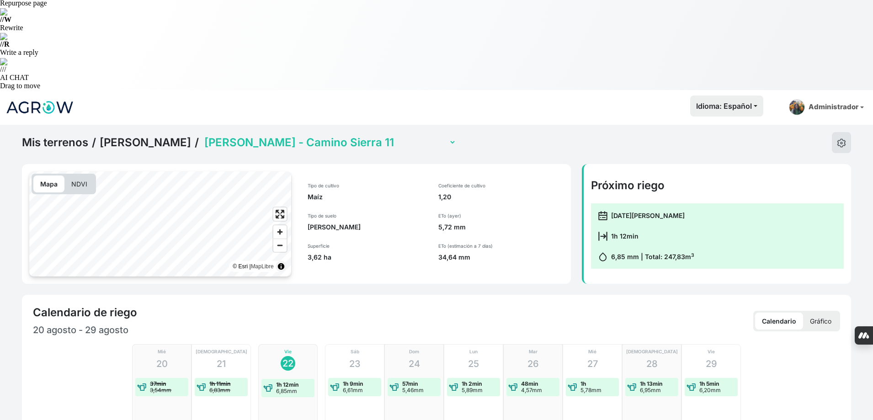
scroll to position [228, 0]
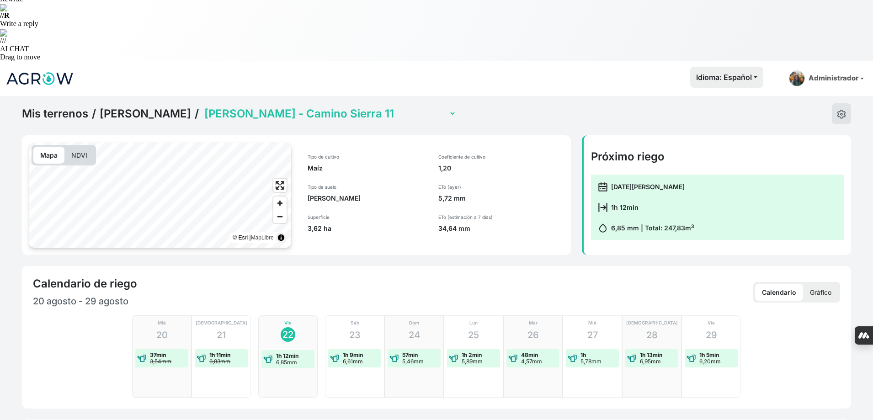
checkbox input "true"
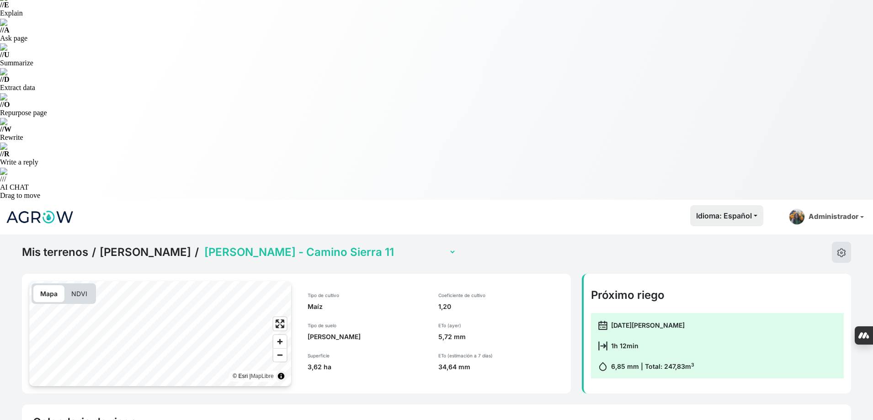
scroll to position [0, 0]
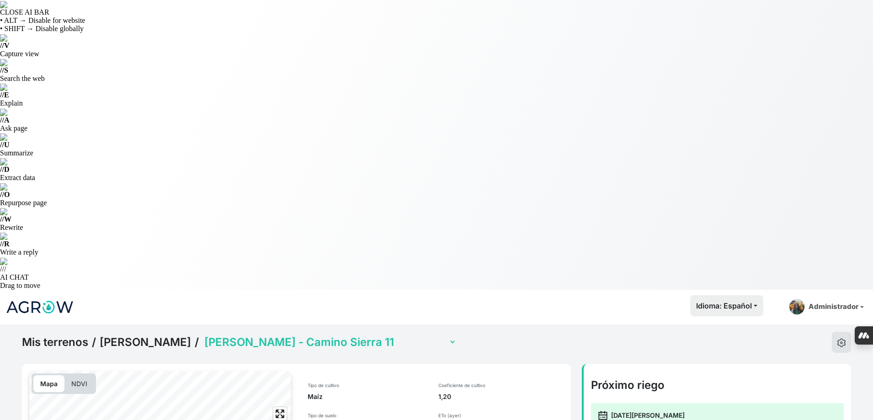
click at [391, 335] on select "Jorge Ramirez - Camino Sierra 11 Jorge Ramirez - El Salobrar 12 (con sensor) Jo…" at bounding box center [329, 342] width 254 height 14
click at [357, 335] on select "Jorge Ramirez - Camino Sierra 11 Jorge Ramirez - El Salobrar 12 (con sensor) Jo…" at bounding box center [329, 342] width 254 height 14
click at [202, 335] on select "Jorge Ramirez - Camino Sierra 11 Jorge Ramirez - El Salobrar 12 (con sensor) Jo…" at bounding box center [329, 342] width 254 height 14
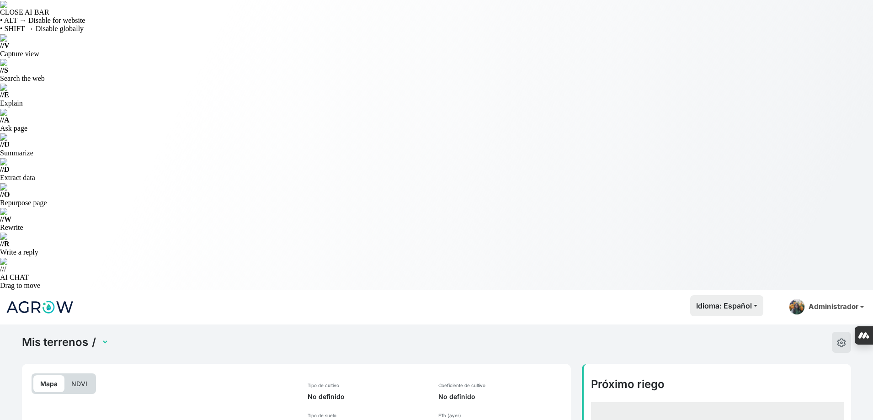
select select "2611"
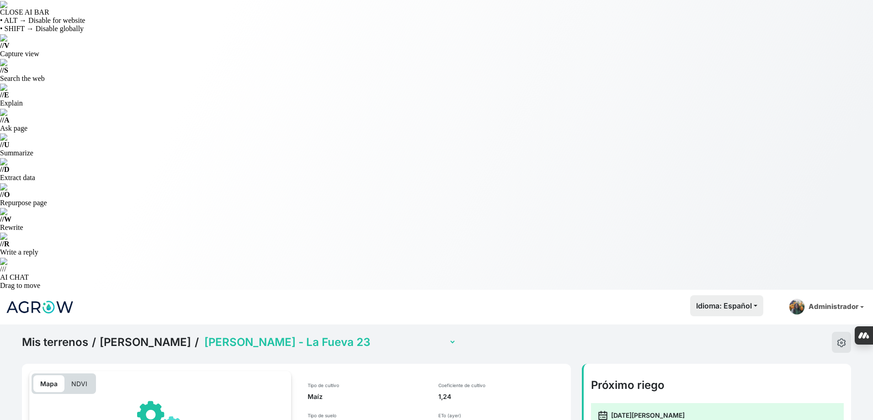
scroll to position [274, 0]
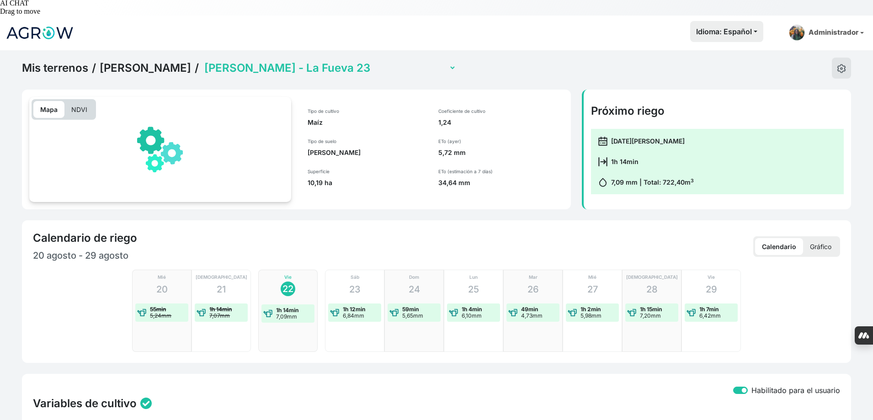
checkbox input "true"
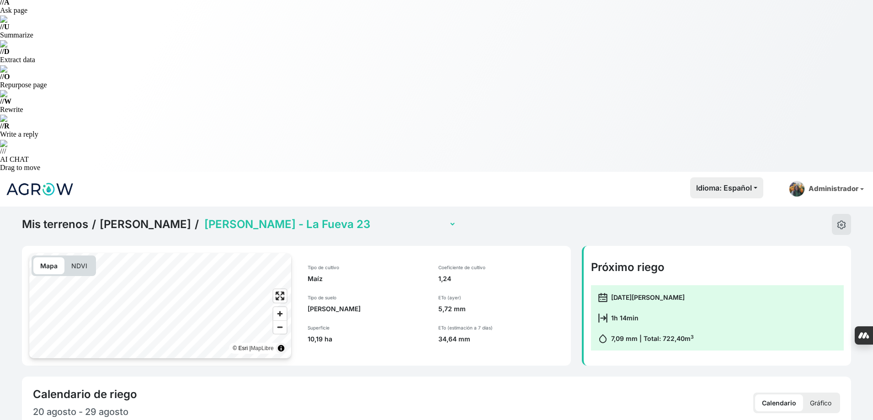
scroll to position [37, 0]
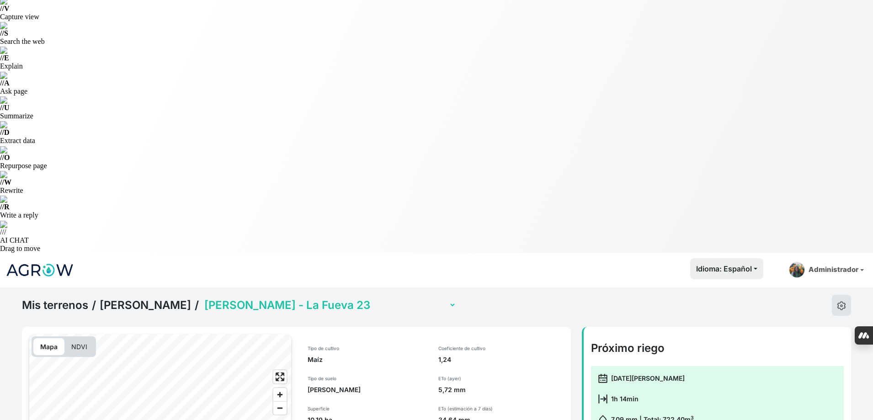
click at [361, 298] on select "Jorge Ramirez - Camino Sierra 11 Jorge Ramirez - El Salobrar 12 (con sensor) Jo…" at bounding box center [329, 305] width 254 height 14
click at [202, 298] on select "Jorge Ramirez - Camino Sierra 11 Jorge Ramirez - El Salobrar 12 (con sensor) Jo…" at bounding box center [329, 305] width 254 height 14
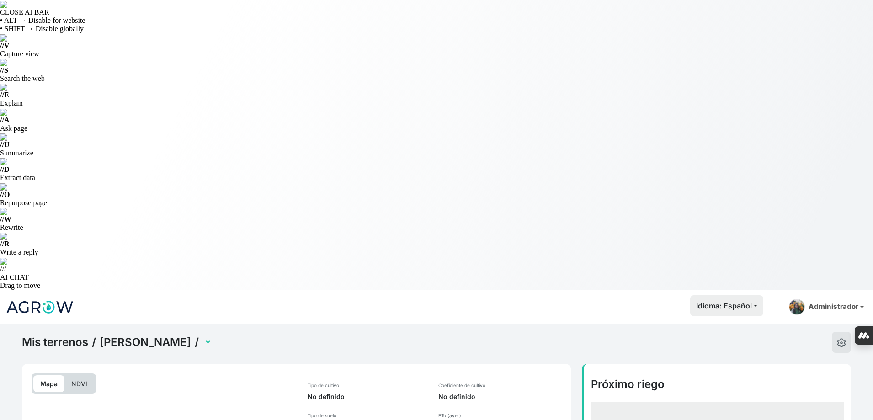
select select "2612"
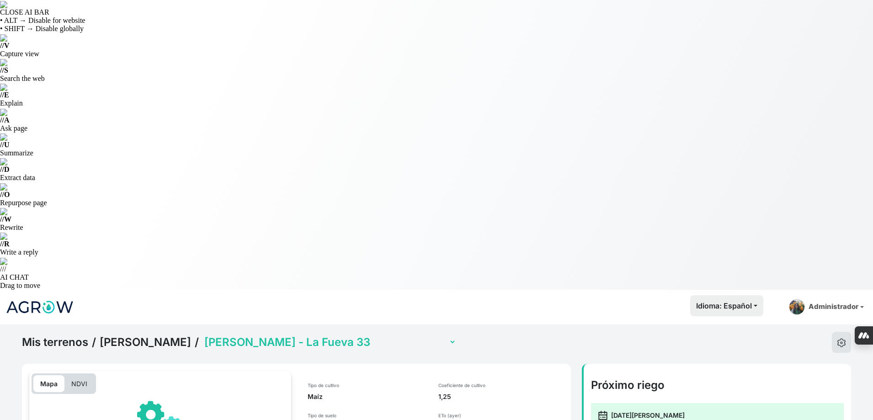
scroll to position [274, 0]
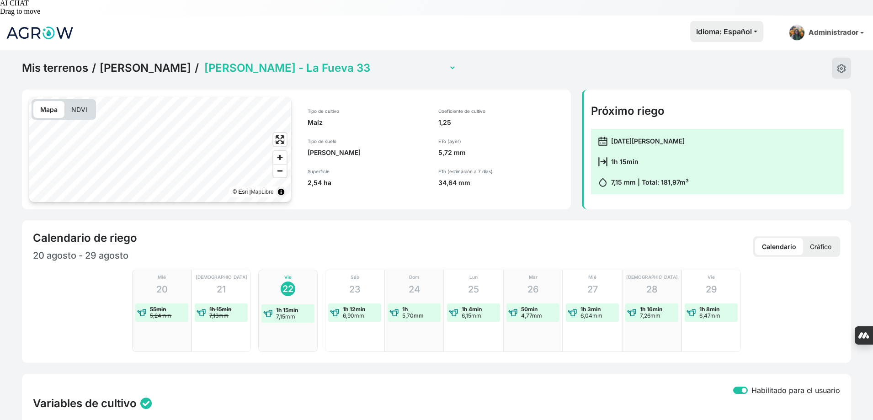
checkbox input "true"
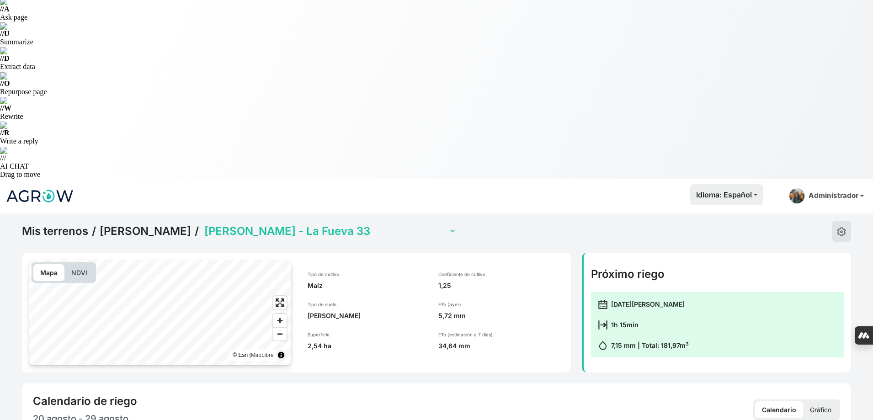
scroll to position [0, 0]
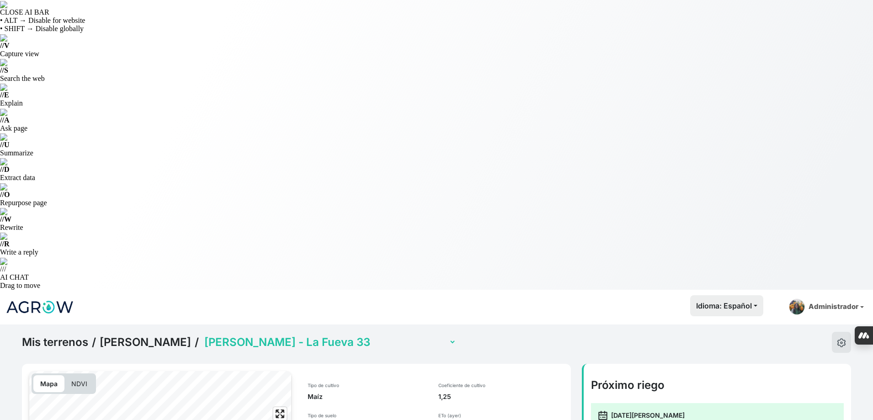
click at [315, 335] on select "Jorge Ramirez - Camino Sierra 11 Jorge Ramirez - El Salobrar 12 (con sensor) Jo…" at bounding box center [329, 342] width 254 height 14
click at [321, 335] on select "Jorge Ramirez - Camino Sierra 11 Jorge Ramirez - El Salobrar 12 (con sensor) Jo…" at bounding box center [329, 342] width 254 height 14
click at [202, 335] on select "Jorge Ramirez - Camino Sierra 11 Jorge Ramirez - El Salobrar 12 (con sensor) Jo…" at bounding box center [329, 342] width 254 height 14
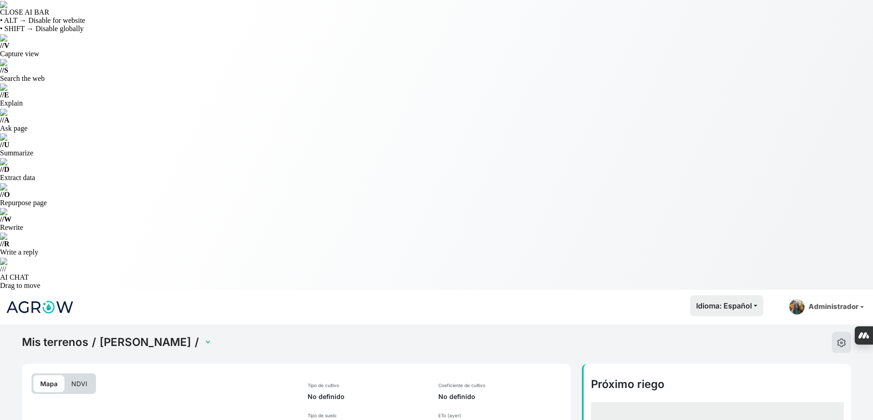
select select "2616"
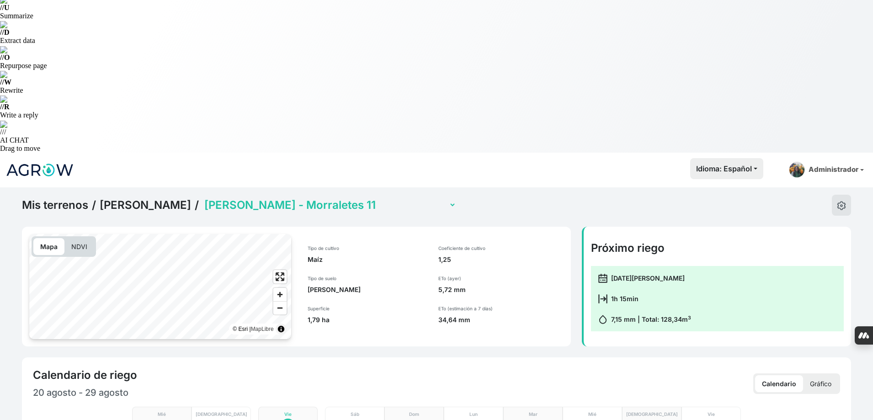
scroll to position [228, 0]
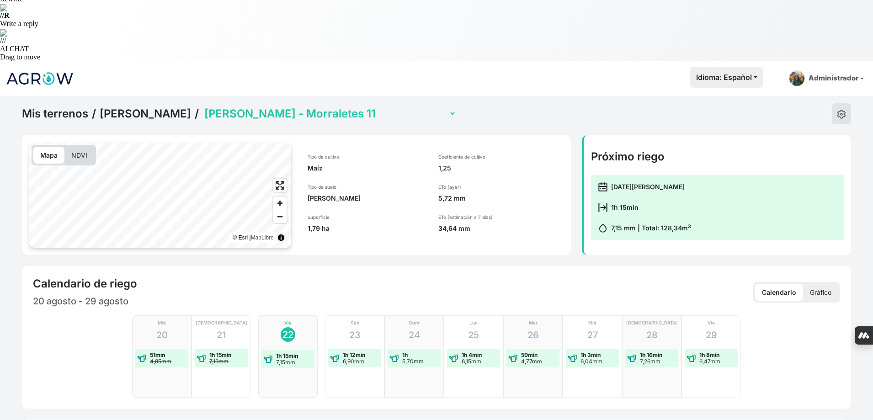
checkbox input "true"
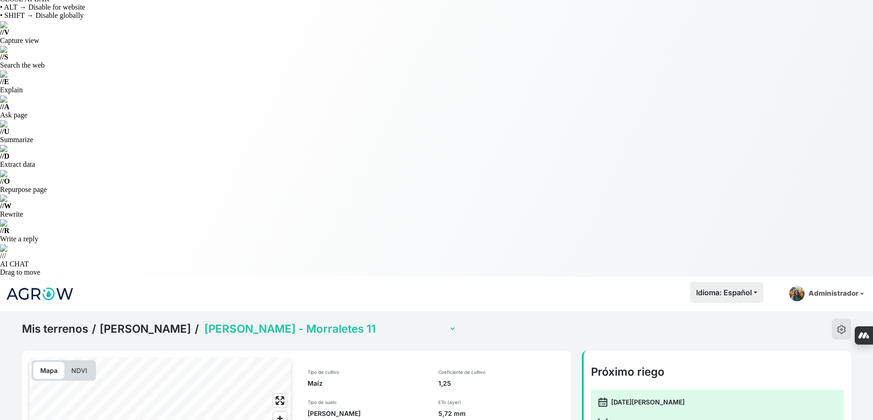
scroll to position [0, 0]
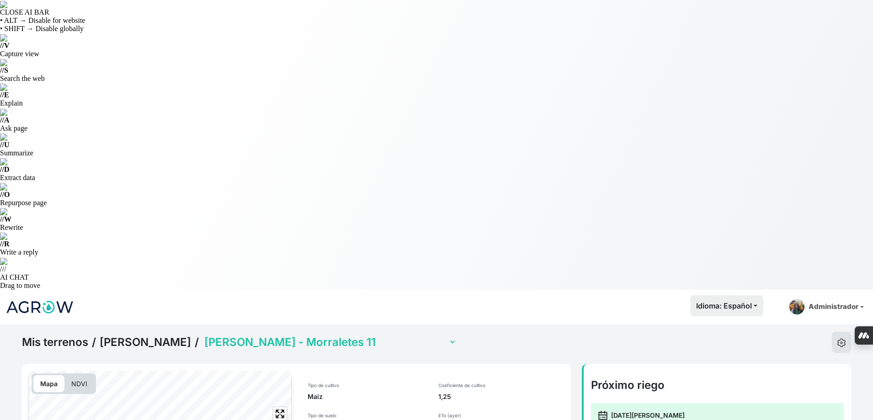
click at [363, 332] on div "Mis terrenos / Jorge Ramirez / Jorge Ramirez - Camino Sierra 11 Jorge Ramirez -…" at bounding box center [239, 342] width 434 height 21
click at [363, 335] on select "Jorge Ramirez - Camino Sierra 11 Jorge Ramirez - El Salobrar 12 (con sensor) Jo…" at bounding box center [329, 342] width 254 height 14
click at [202, 335] on select "Jorge Ramirez - Camino Sierra 11 Jorge Ramirez - El Salobrar 12 (con sensor) Jo…" at bounding box center [329, 342] width 254 height 14
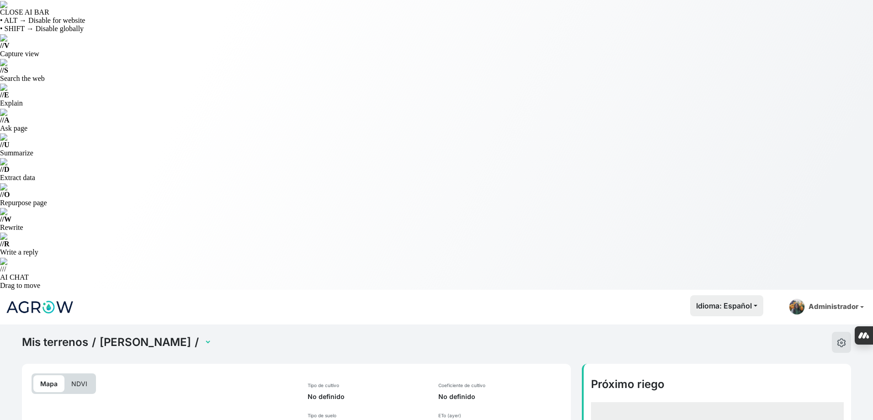
scroll to position [108, 0]
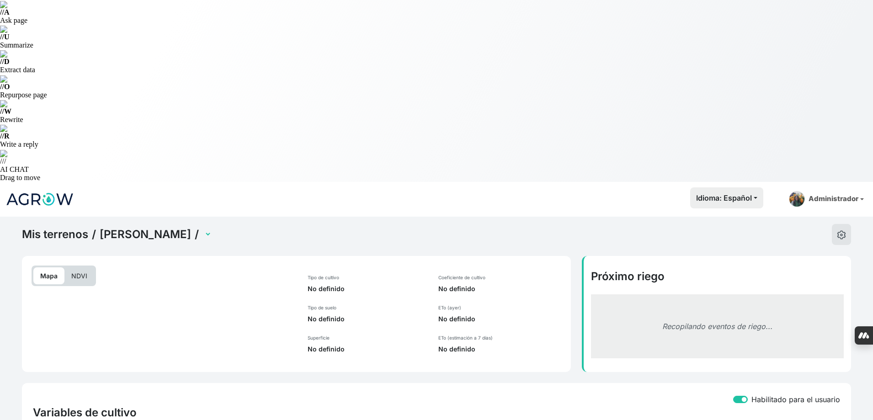
select select "2617"
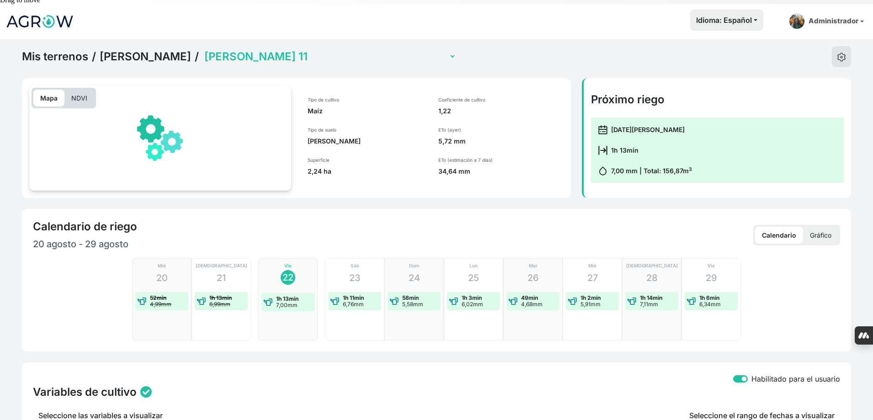
checkbox input "true"
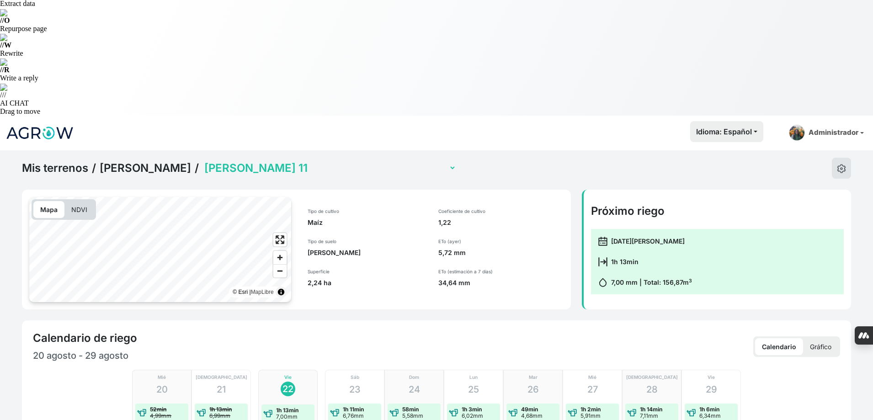
scroll to position [0, 0]
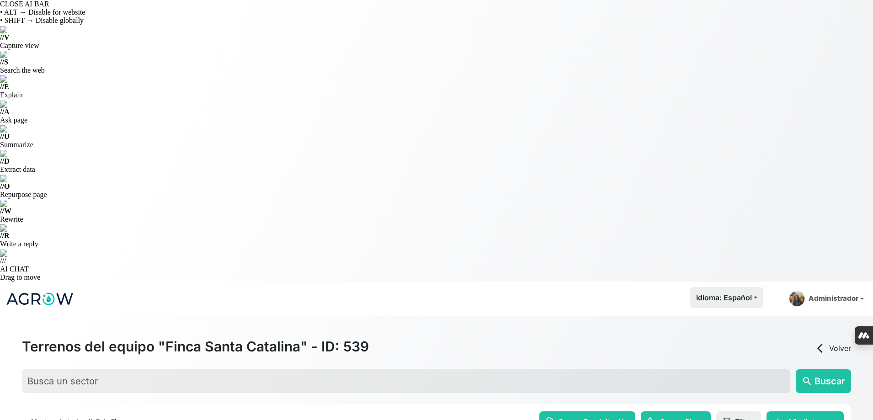
scroll to position [35, 0]
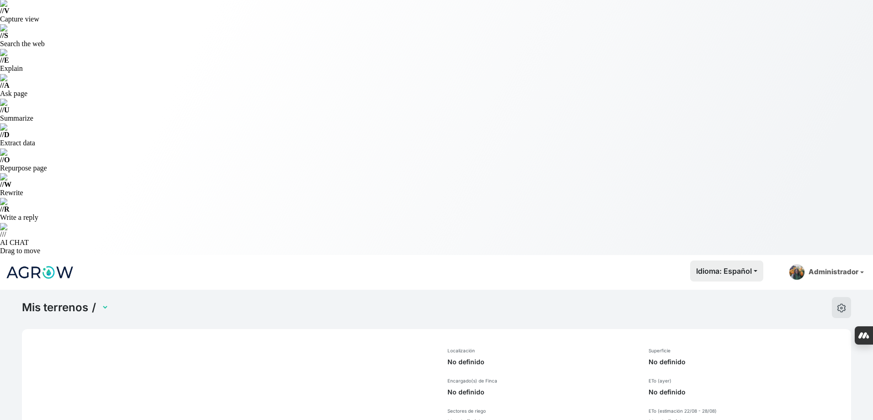
select select "1285"
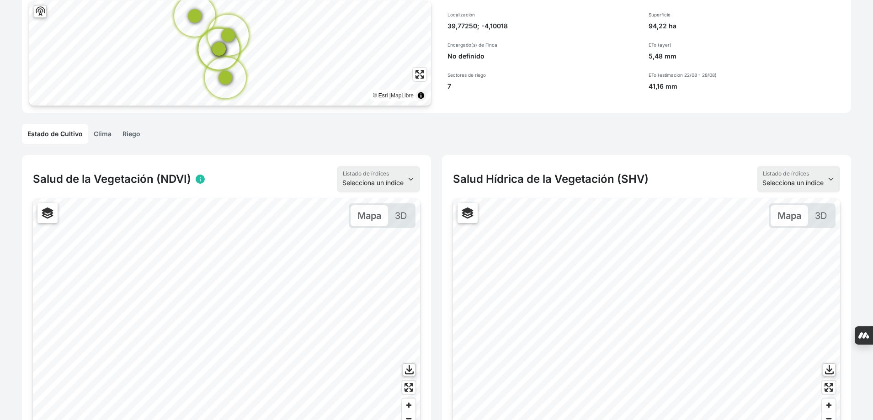
scroll to position [355, 0]
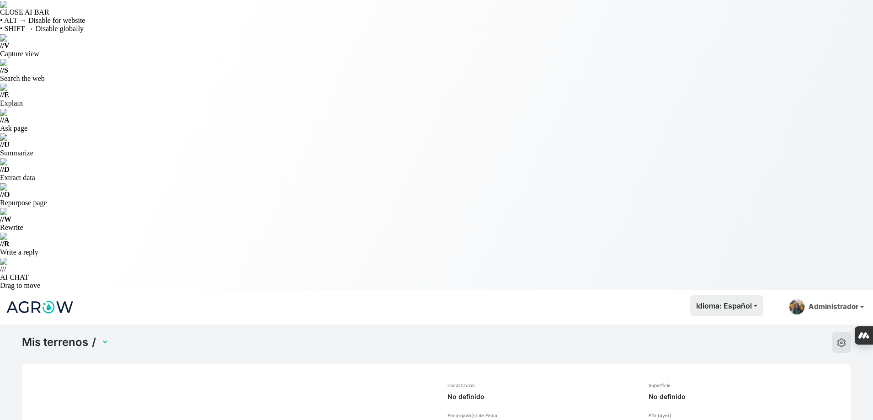
select select "1243"
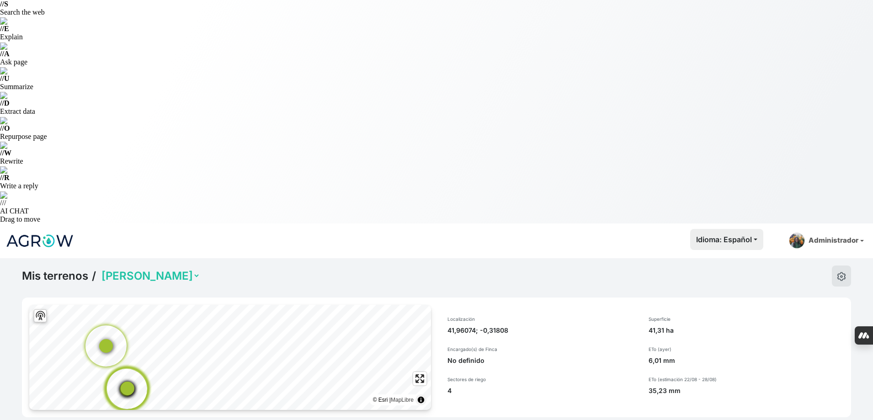
scroll to position [137, 0]
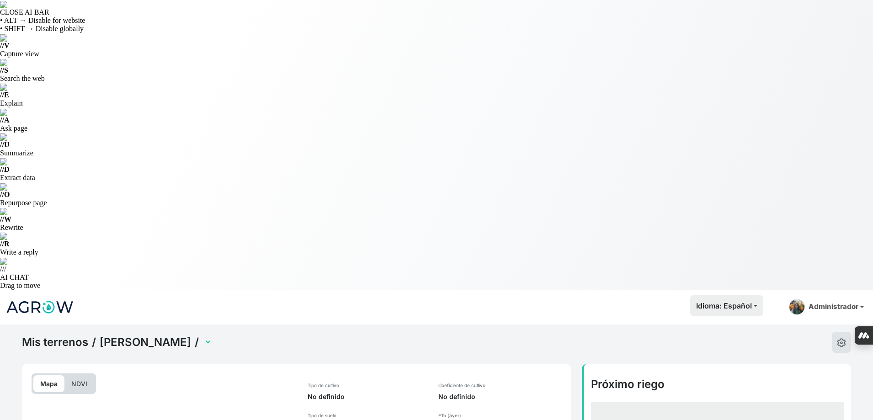
select select "2508"
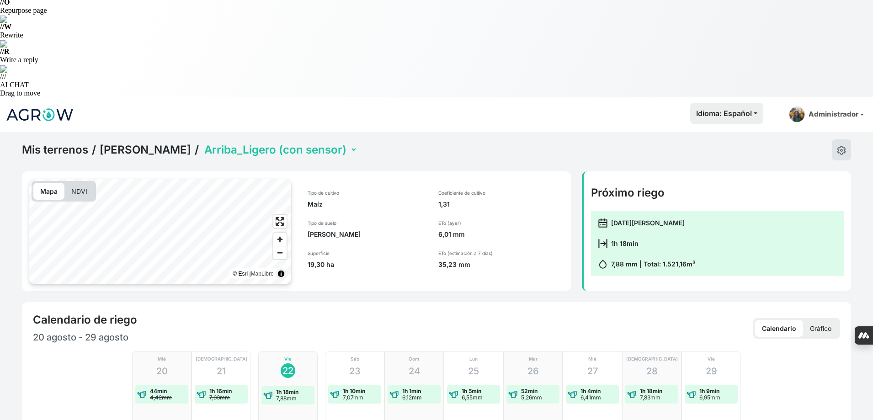
scroll to position [228, 0]
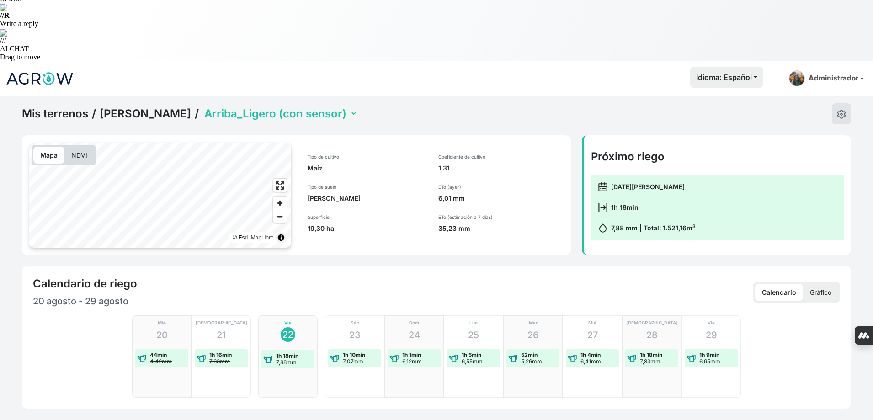
checkbox input "true"
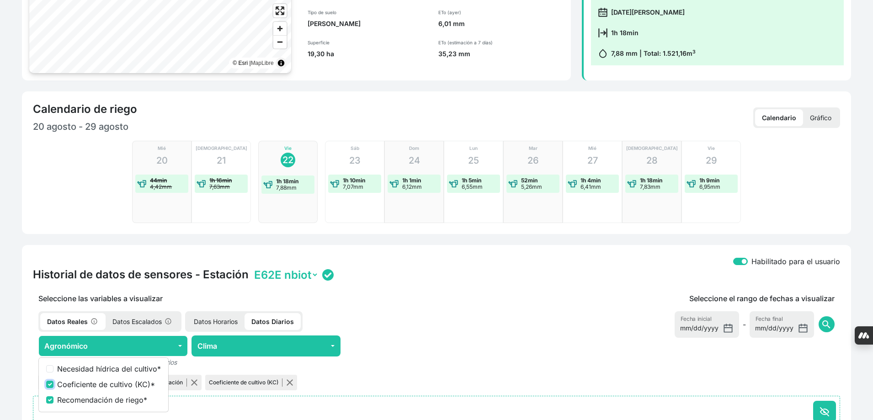
scroll to position [0, 0]
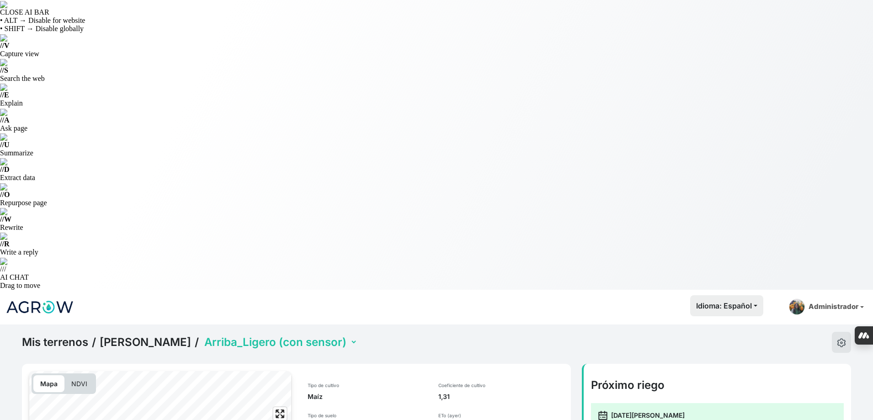
click at [302, 335] on select "Abajo_Pesado (con sensor) Arriba_Ligero (con sensor) La Peña MP 12ha" at bounding box center [279, 342] width 155 height 14
click at [202, 335] on select "Abajo_Pesado (con sensor) Arriba_Ligero (con sensor) La Peña MP 12ha" at bounding box center [279, 342] width 155 height 14
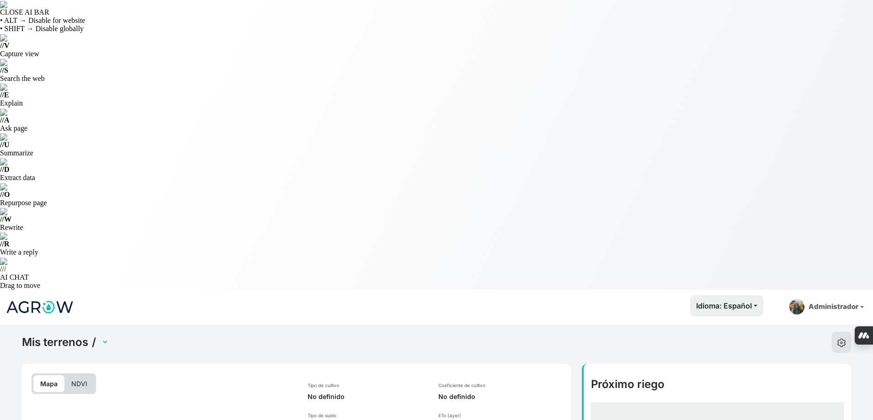
select select "2510"
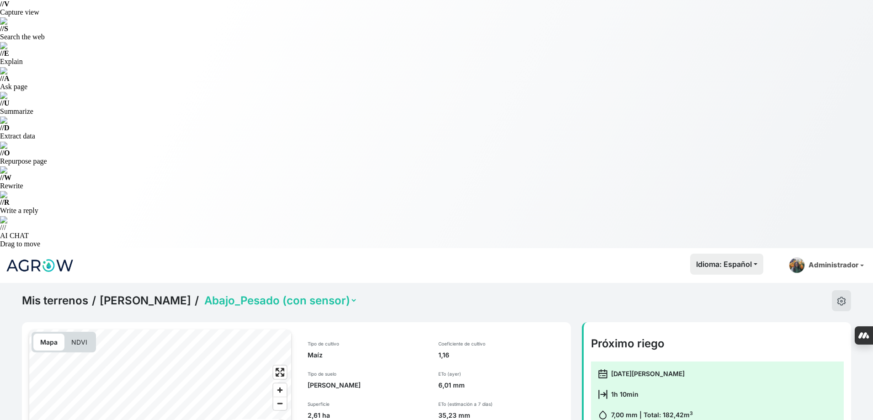
scroll to position [274, 0]
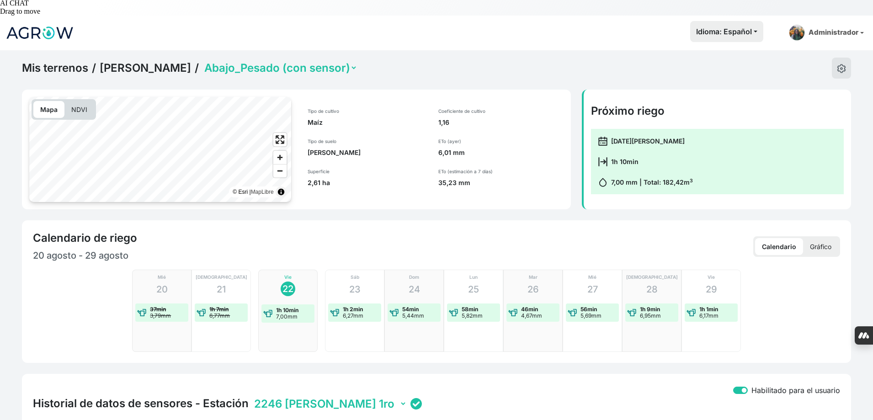
checkbox input "true"
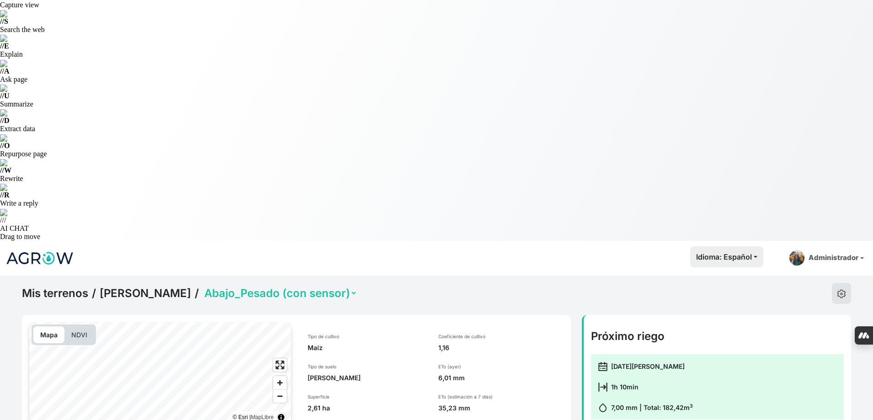
scroll to position [0, 0]
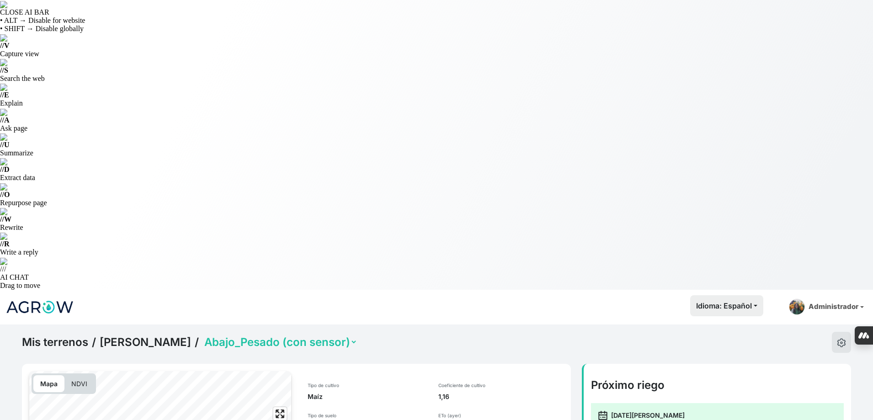
click at [283, 335] on select "Abajo_Pesado (con sensor) Arriba_Ligero (con sensor) La Peña MP 12ha" at bounding box center [279, 342] width 155 height 14
click at [202, 335] on select "Abajo_Pesado (con sensor) Arriba_Ligero (con sensor) La Peña MP 12ha" at bounding box center [279, 342] width 155 height 14
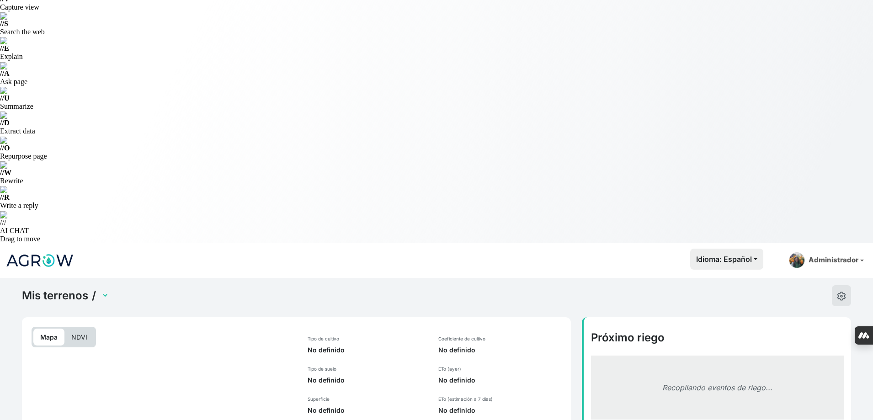
scroll to position [137, 0]
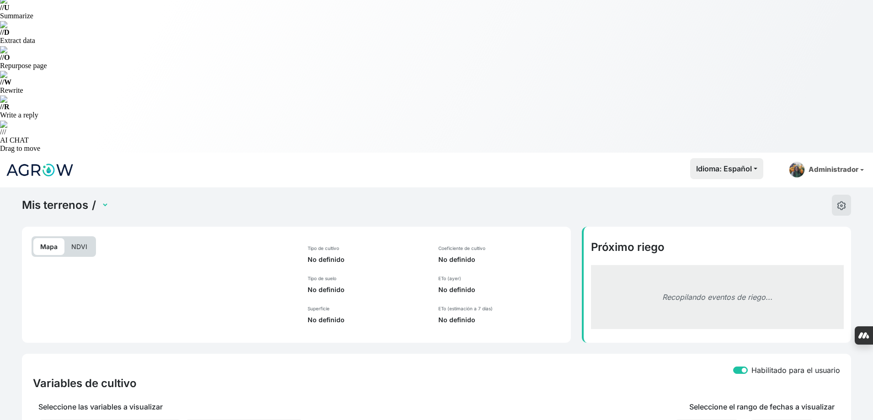
select select "2744"
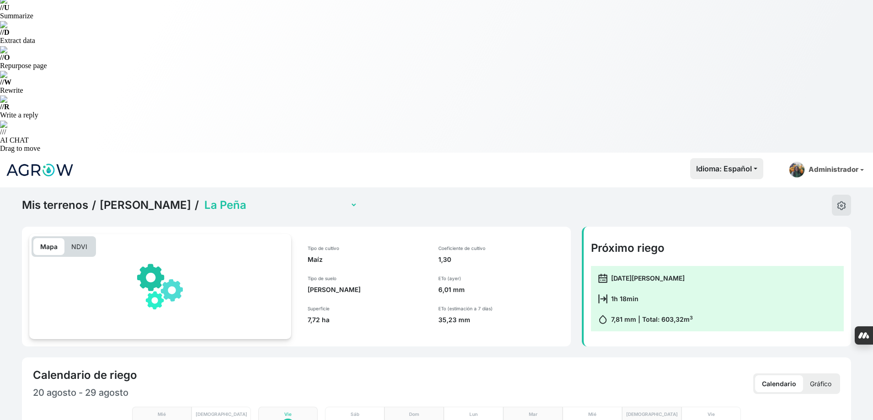
scroll to position [342, 0]
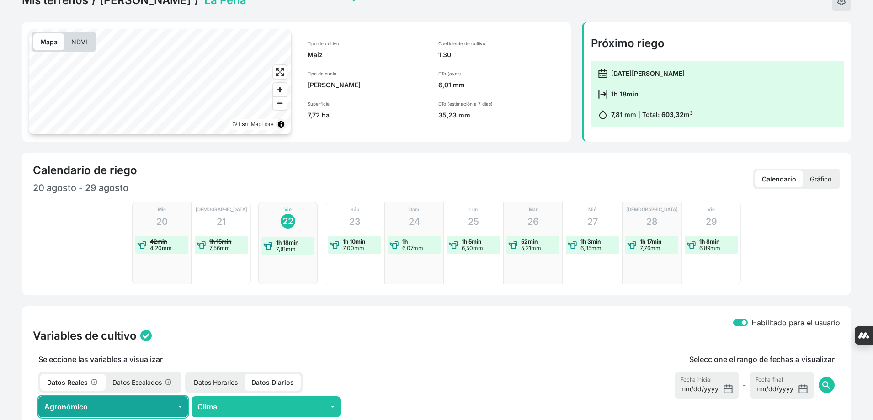
click at [145, 396] on button "Agronómico" at bounding box center [112, 406] width 149 height 21
checkbox input "true"
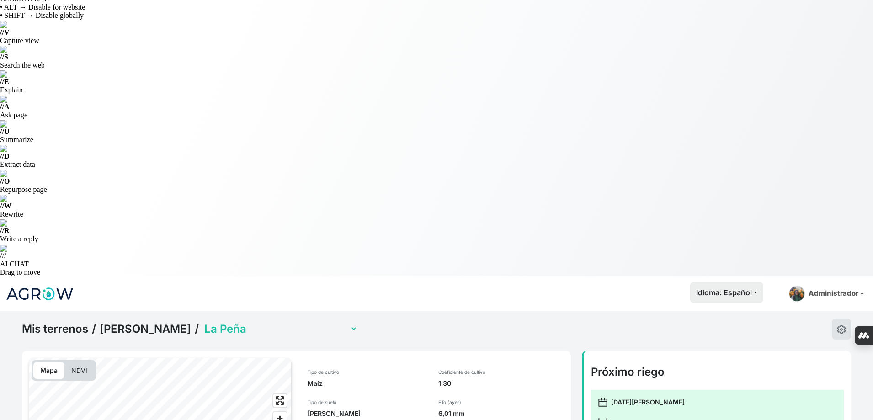
scroll to position [0, 0]
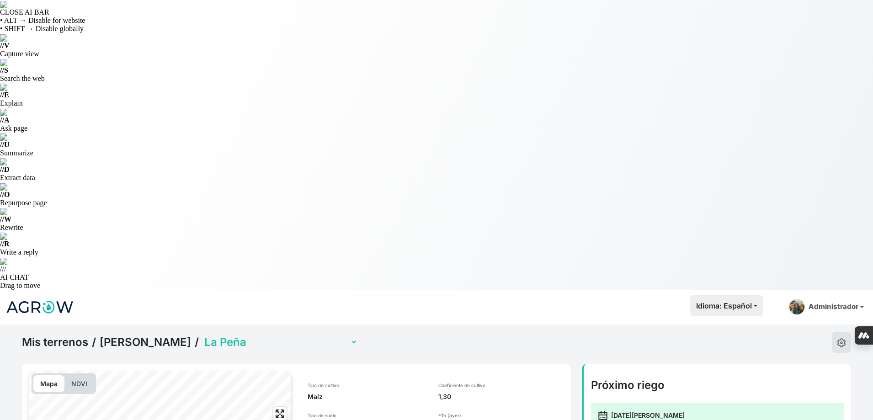
click at [303, 335] on select "Abajo_Pesado (con sensor) Arriba_Ligero (con sensor) La Peña MP 12ha" at bounding box center [279, 342] width 155 height 14
click at [202, 335] on select "Abajo_Pesado (con sensor) Arriba_Ligero (con sensor) La Peña MP 12ha" at bounding box center [279, 342] width 155 height 14
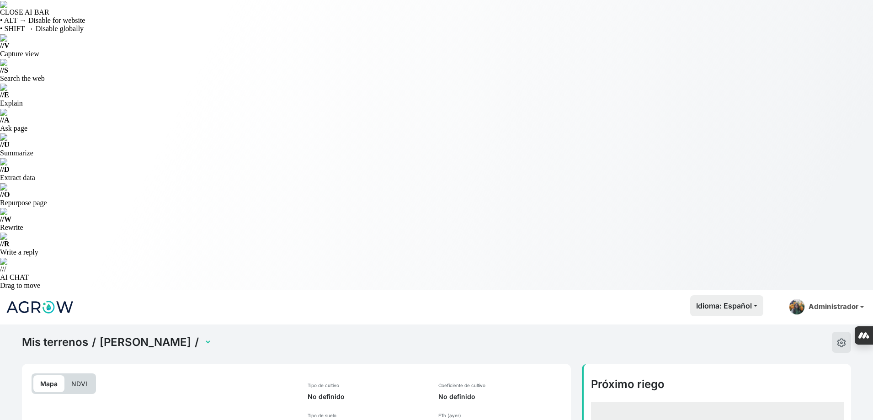
select select "2743"
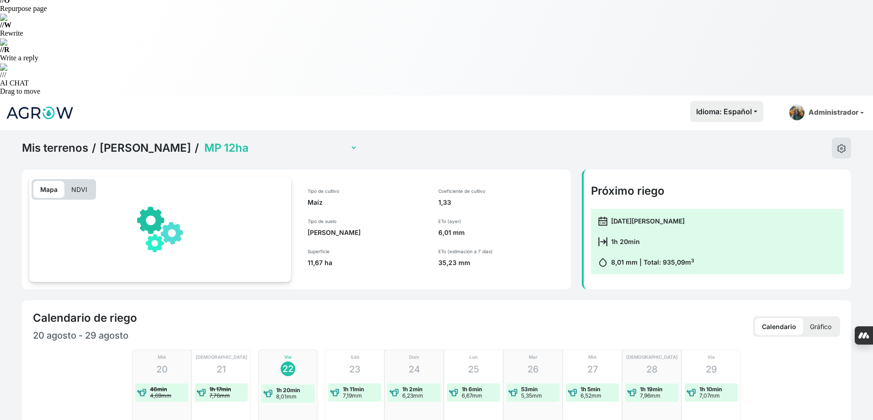
scroll to position [228, 0]
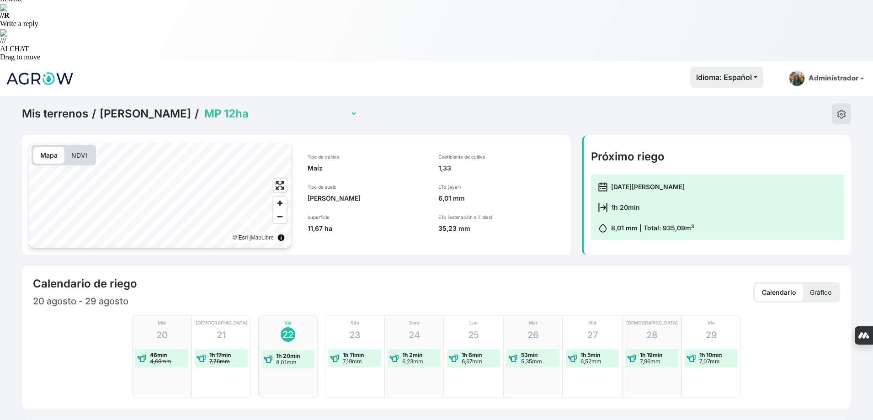
checkbox input "true"
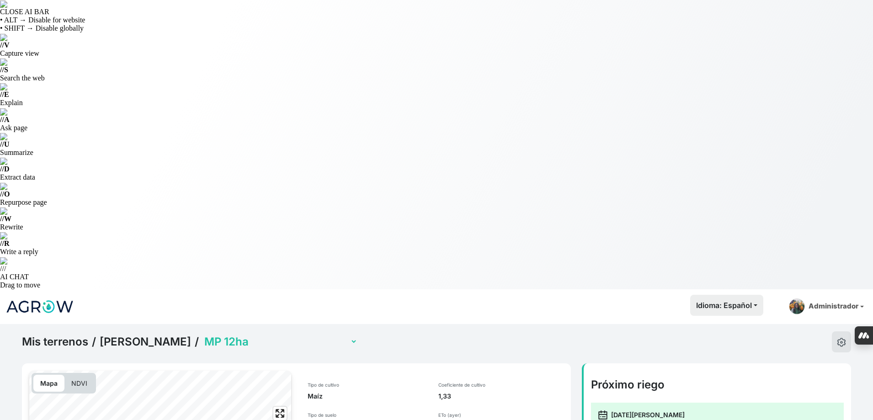
scroll to position [0, 0]
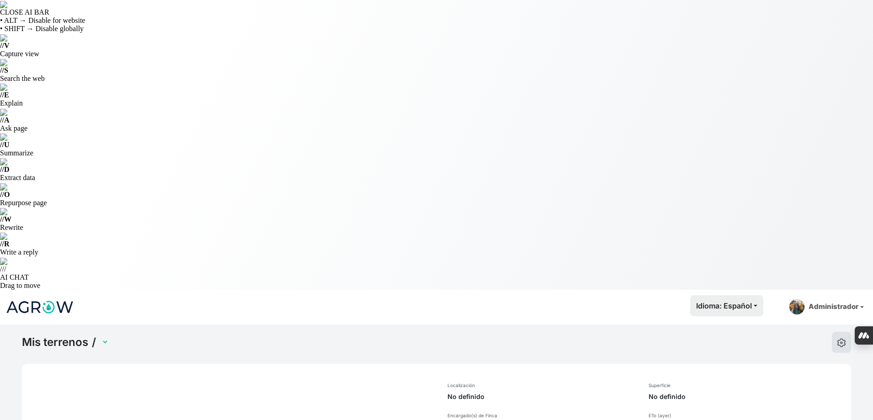
select select "1232"
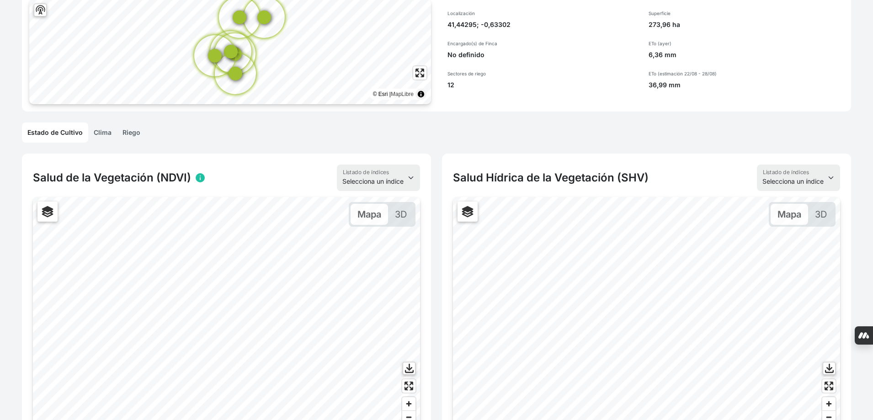
scroll to position [503, 0]
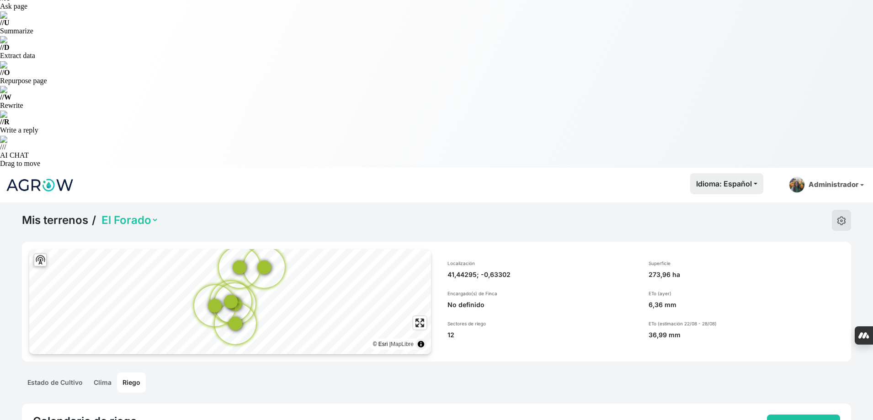
scroll to position [137, 0]
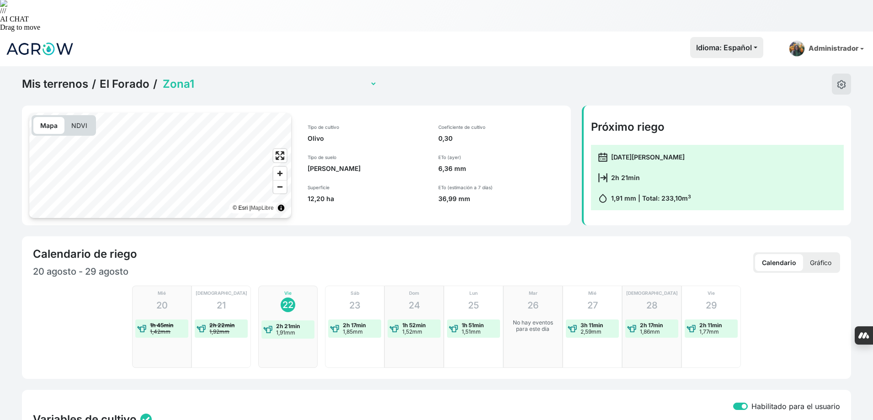
scroll to position [274, 0]
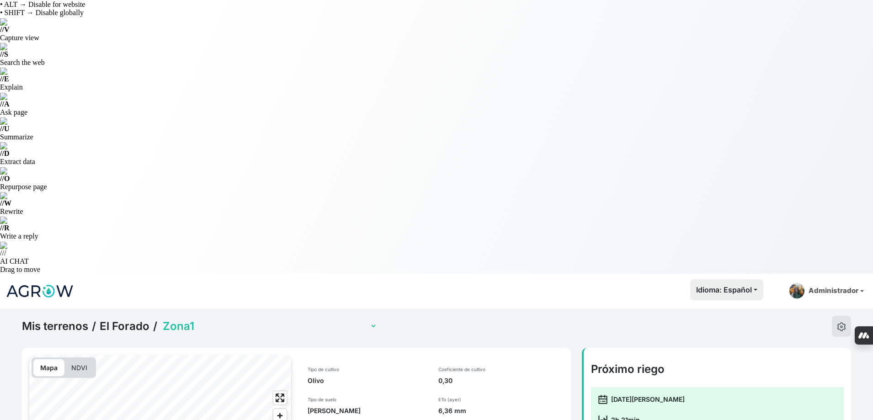
scroll to position [0, 0]
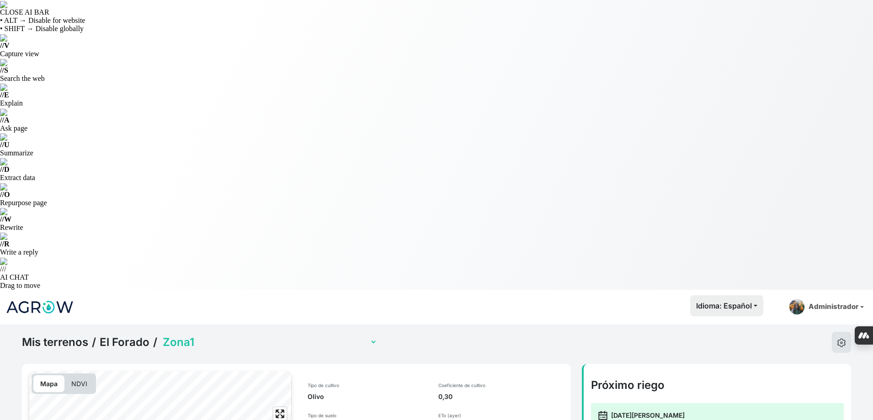
click at [174, 335] on select "Zona1 Zona10 (con sensor) Zona2 Zona3 Zona4a (sensor multinivel) Zona4b (con se…" at bounding box center [269, 342] width 216 height 14
select select "2491"
click at [161, 335] on select "Zona1 Zona10 (con sensor) Zona2 Zona3 Zona4a (sensor multinivel) Zona4b (con se…" at bounding box center [269, 342] width 216 height 14
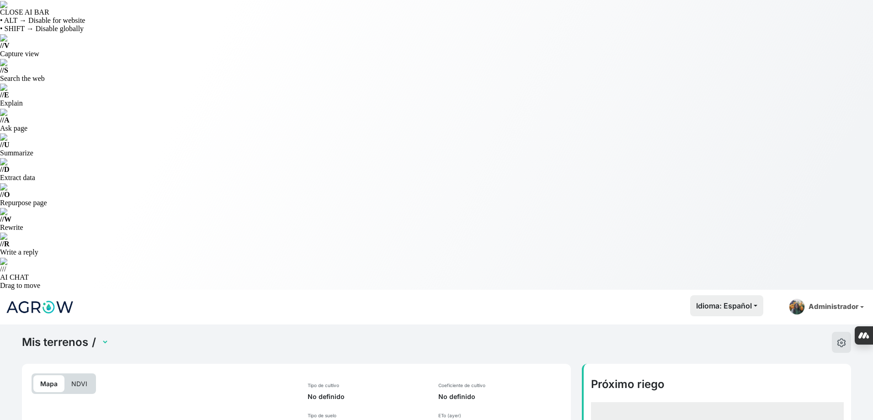
select select "2491"
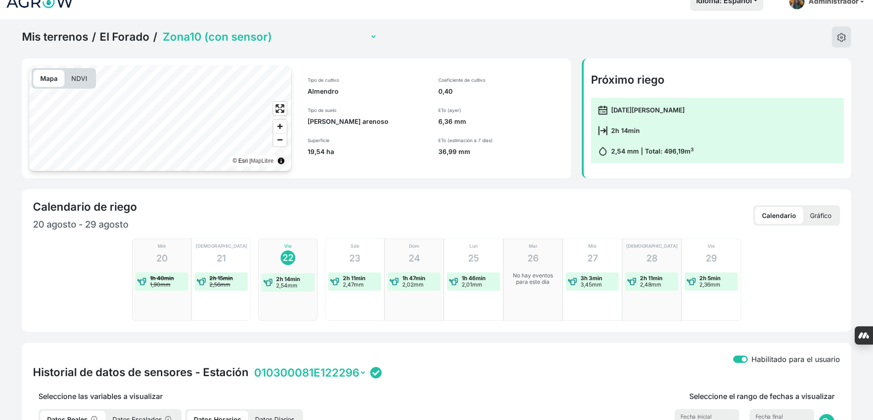
scroll to position [320, 0]
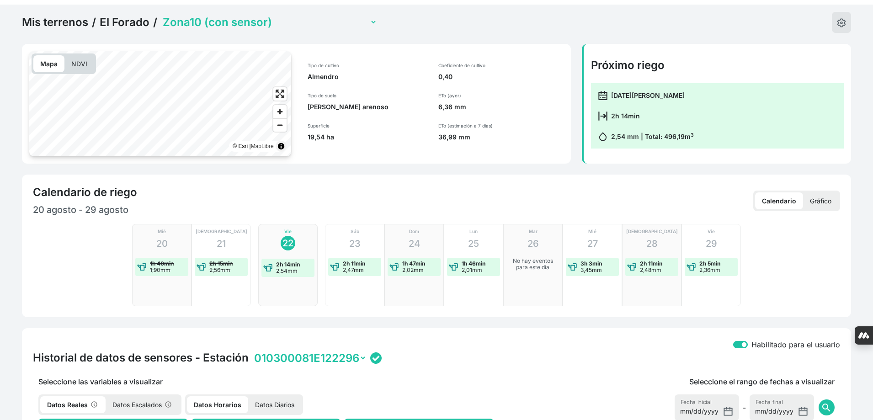
click at [284, 396] on p "Datos Diarios" at bounding box center [274, 404] width 53 height 17
click at [439, 351] on div "Historial de datos de sensores - Estación 010300081E122296" at bounding box center [436, 358] width 807 height 14
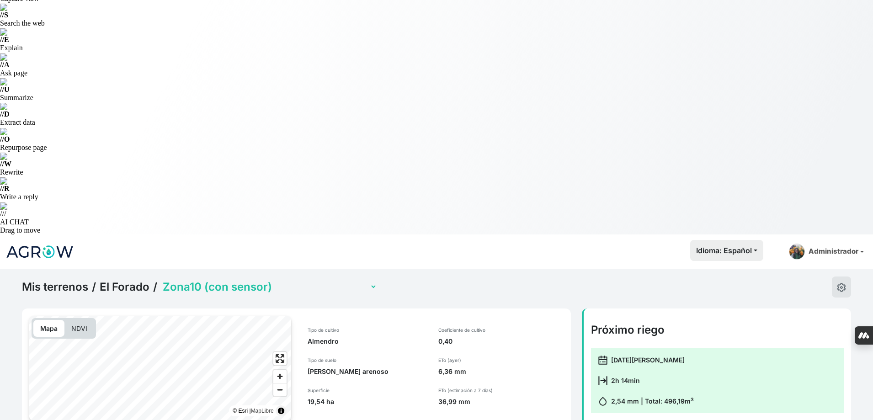
scroll to position [0, 0]
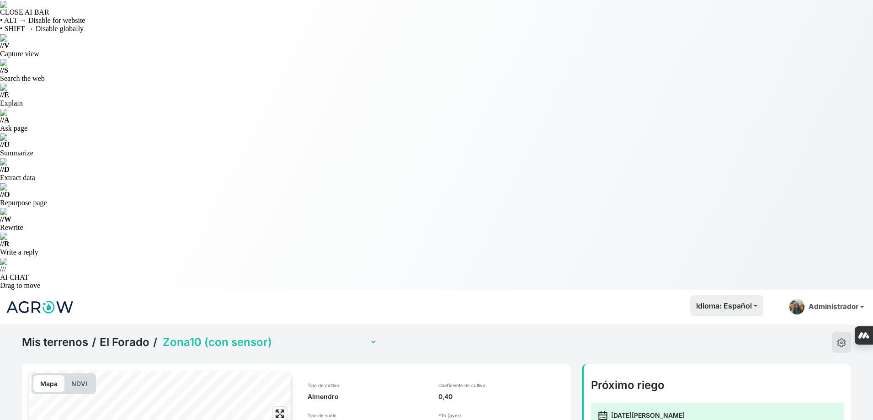
click at [264, 335] on select "Zona1 Zona10 (con sensor) Zona2 Zona3 Zona4a (sensor multinivel) Zona4b (con se…" at bounding box center [269, 342] width 216 height 14
click at [161, 335] on select "Zona1 Zona10 (con sensor) Zona2 Zona3 Zona4a (sensor multinivel) Zona4b (con se…" at bounding box center [269, 342] width 216 height 14
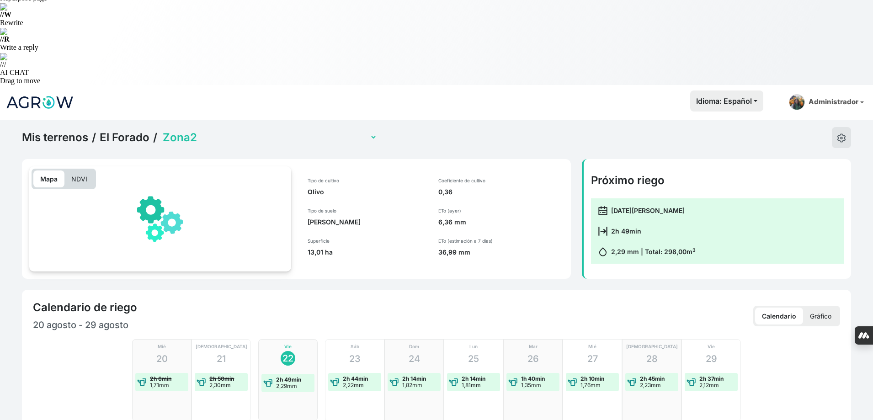
scroll to position [240, 0]
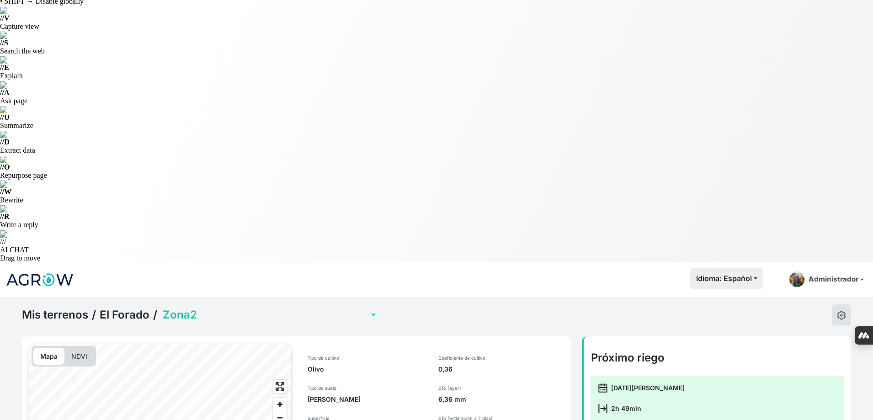
scroll to position [11, 0]
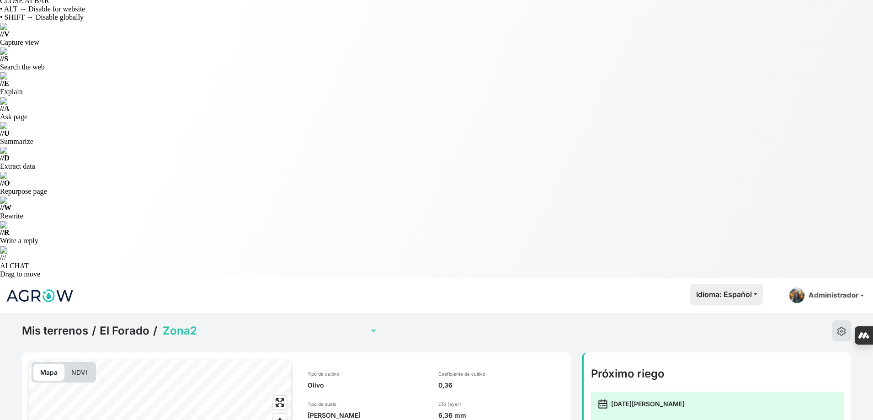
click at [242, 324] on select "Zona1 Zona10 (con sensor) Zona2 Zona3 Zona4a (sensor multinivel) Zona4b (con se…" at bounding box center [269, 331] width 216 height 14
select select "2482"
click at [161, 324] on select "Zona1 Zona10 (con sensor) Zona2 Zona3 Zona4a (sensor multinivel) Zona4b (con se…" at bounding box center [269, 331] width 216 height 14
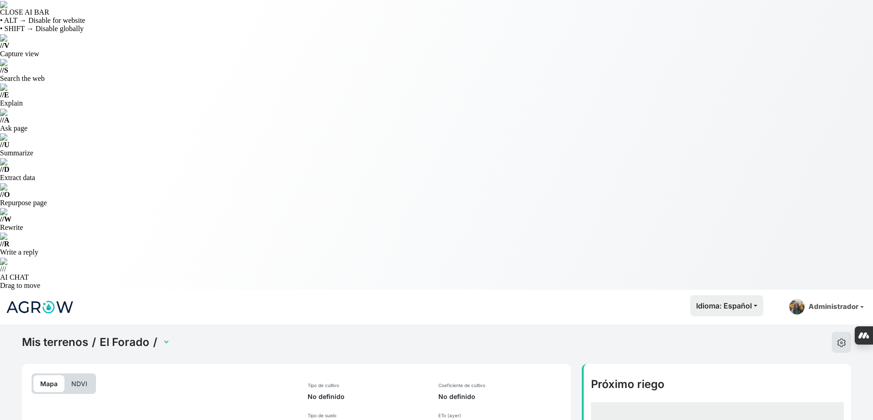
select select "2482"
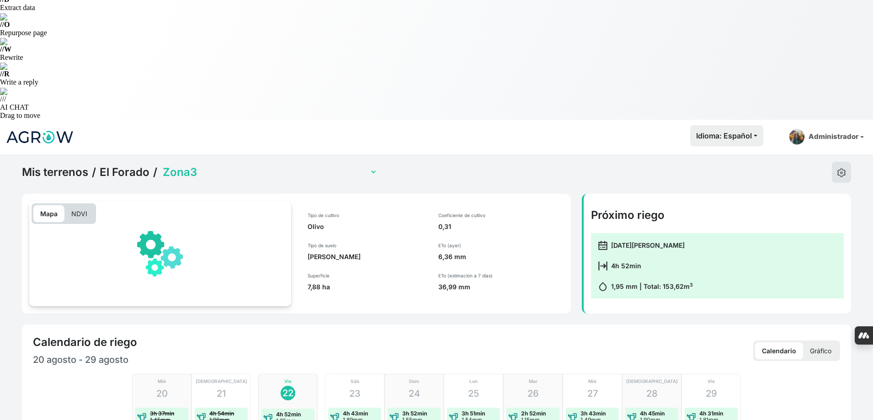
scroll to position [274, 0]
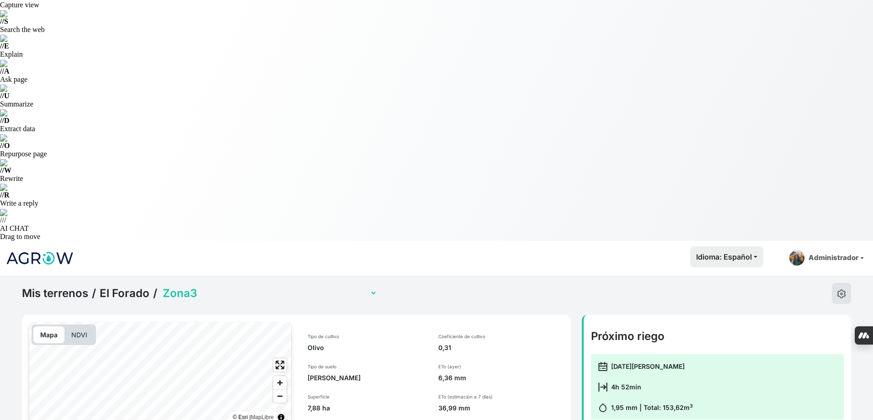
scroll to position [0, 0]
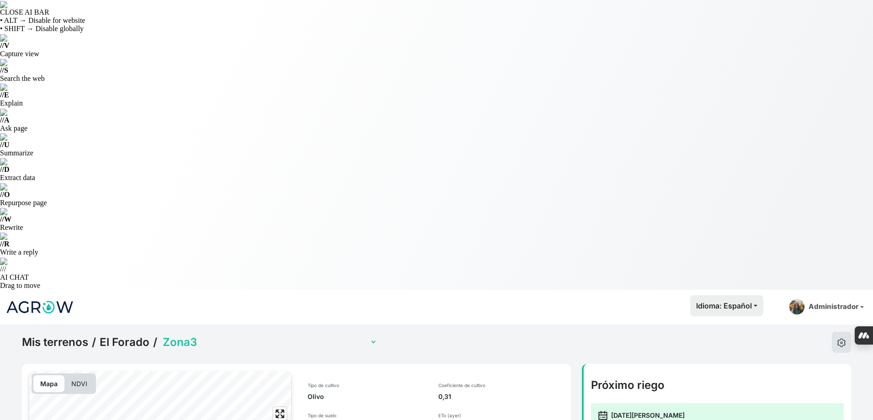
click at [133, 335] on link "El Forado" at bounding box center [125, 342] width 50 height 14
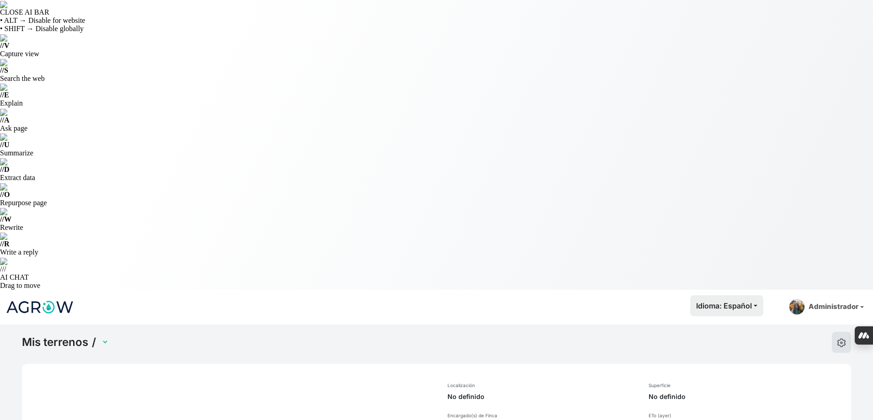
select select "1232"
click at [133, 335] on select "El Forado" at bounding box center [129, 342] width 59 height 14
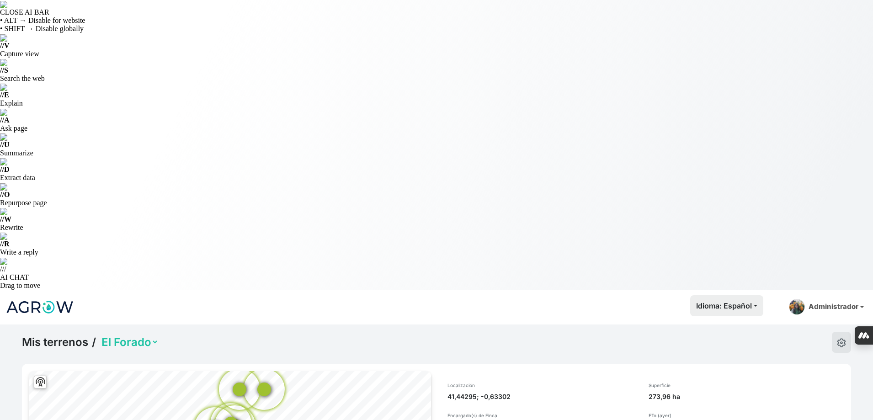
click at [146, 335] on select "El Forado" at bounding box center [129, 342] width 59 height 14
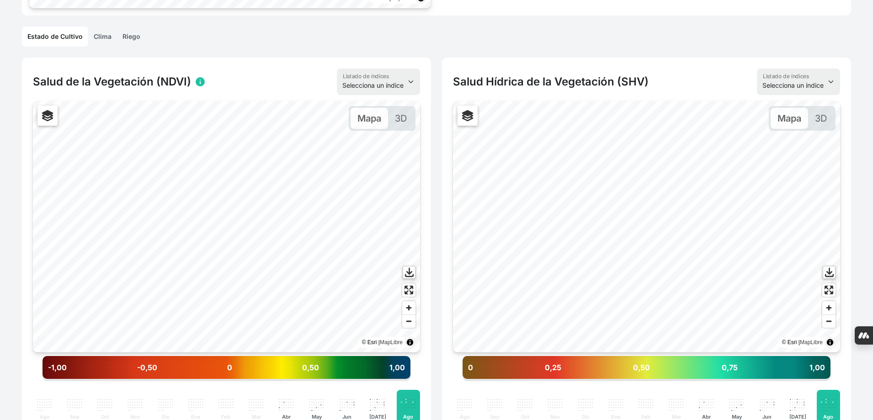
scroll to position [584, 0]
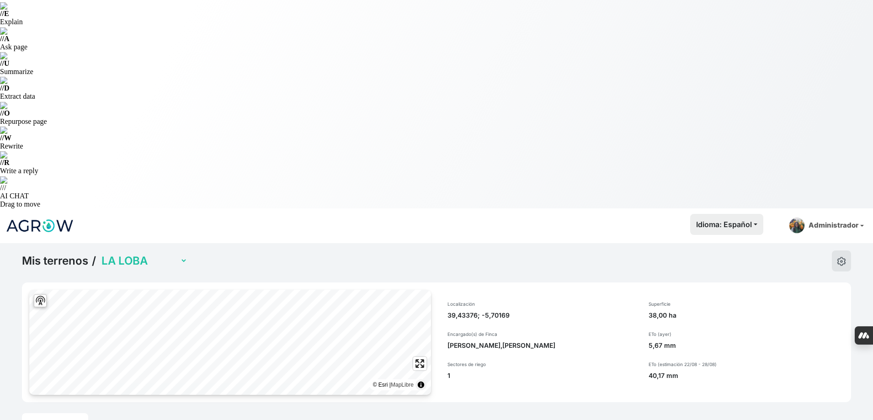
click at [127, 413] on link "Riego" at bounding box center [131, 423] width 29 height 20
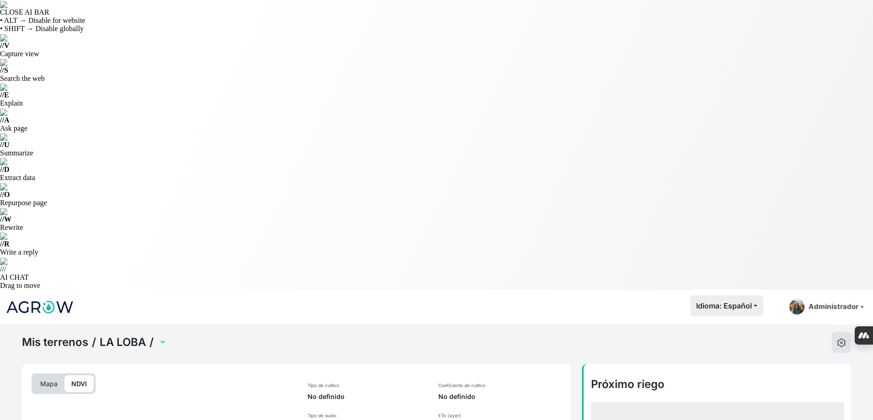
select select "2598"
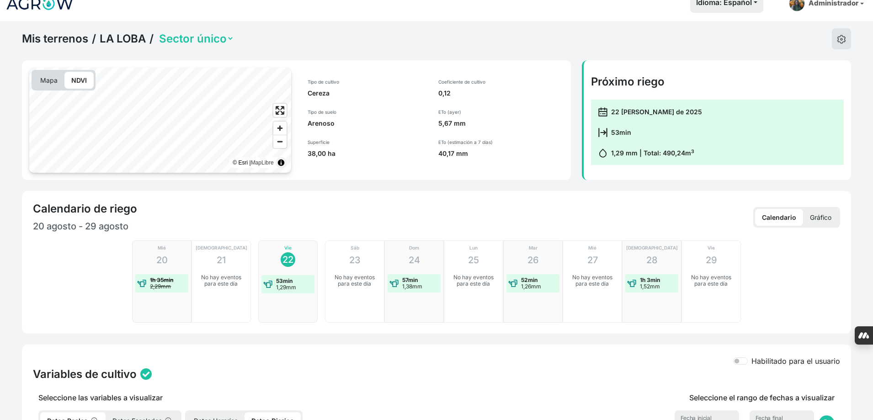
scroll to position [320, 0]
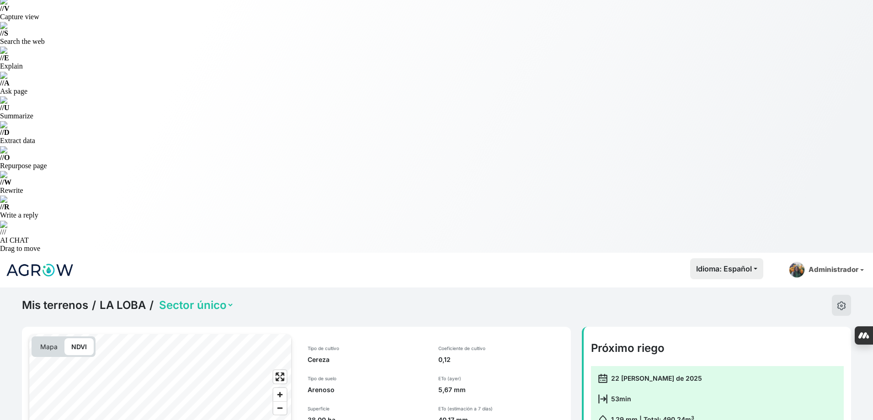
scroll to position [0, 0]
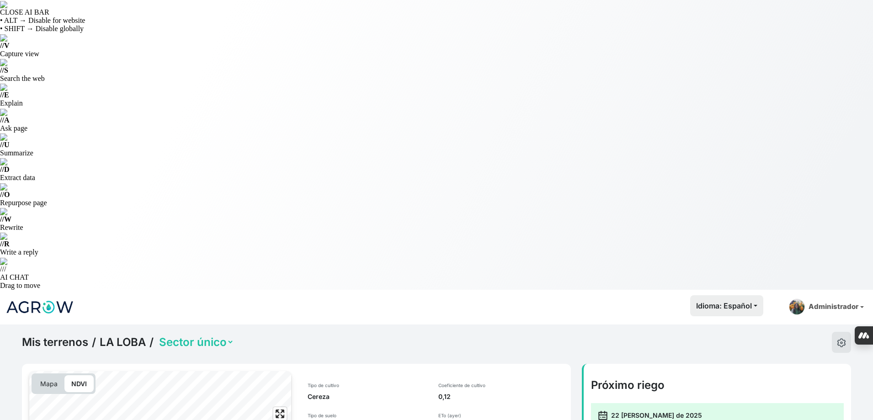
click at [127, 335] on link "LA LOBA" at bounding box center [123, 342] width 46 height 14
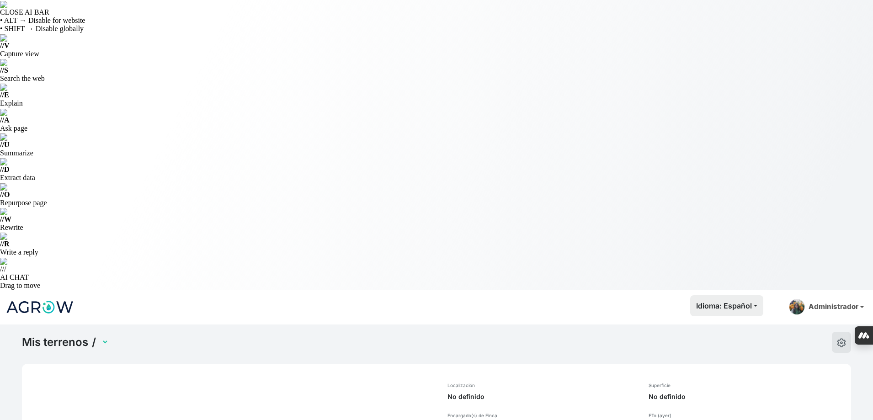
select select "885"
click at [170, 335] on select "LA LOBA RACHILLA OLLILLA SAN PEDRILLO AVARIENTOS" at bounding box center [144, 342] width 88 height 14
click at [161, 335] on select "LA LOBA RACHILLA OLLILLA SAN PEDRILLO AVARIENTOS" at bounding box center [144, 342] width 88 height 14
click at [100, 335] on select "LA LOBA RACHILLA OLLILLA SAN PEDRILLO AVARIENTOS" at bounding box center [144, 342] width 88 height 14
select select "898"
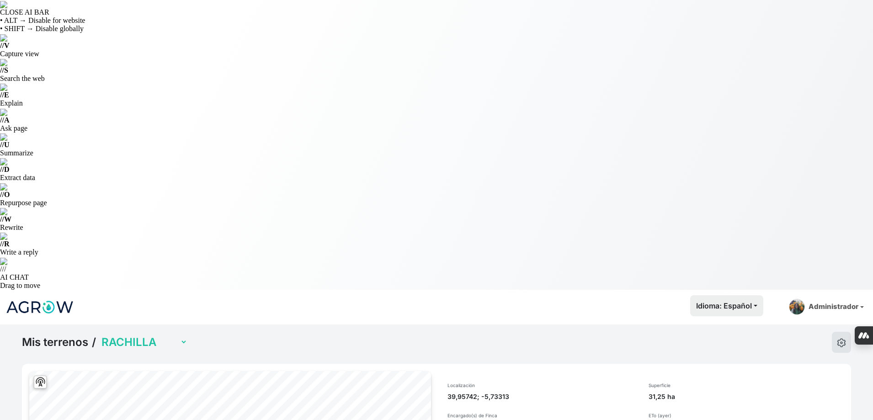
click at [150, 335] on select "LA LOBA RACHILLA OLLILLA SAN PEDRILLO AVARIENTOS" at bounding box center [144, 342] width 88 height 14
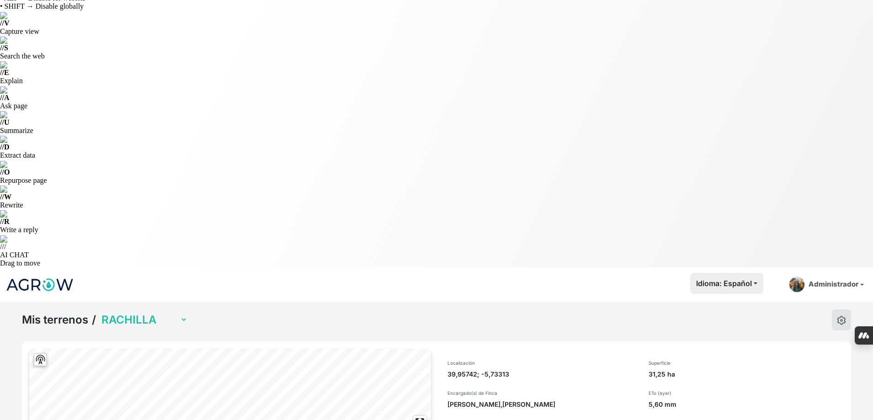
scroll to position [35, 0]
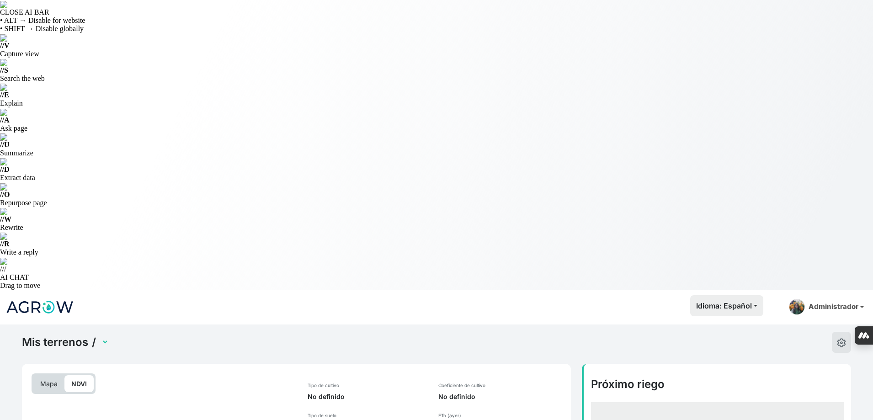
select select "2601"
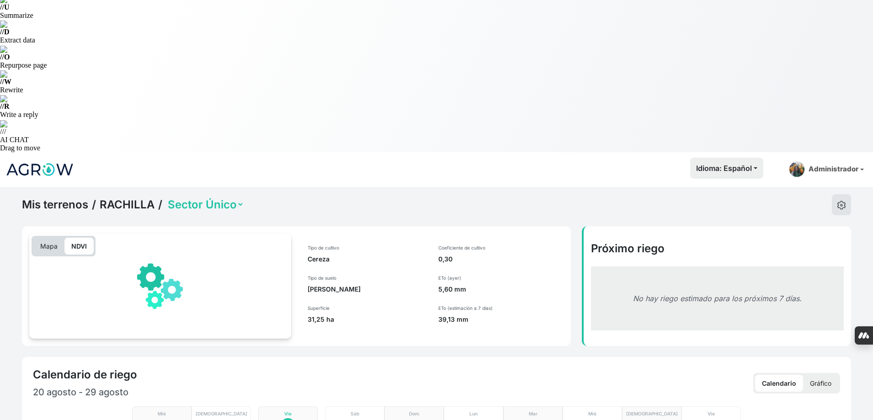
scroll to position [274, 0]
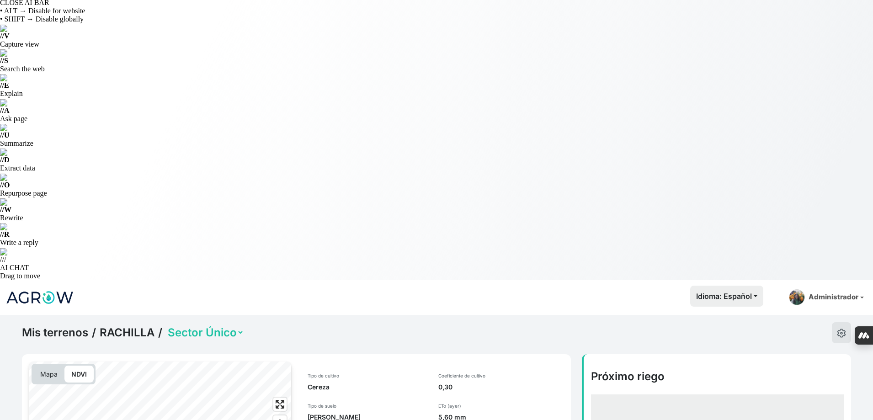
scroll to position [0, 0]
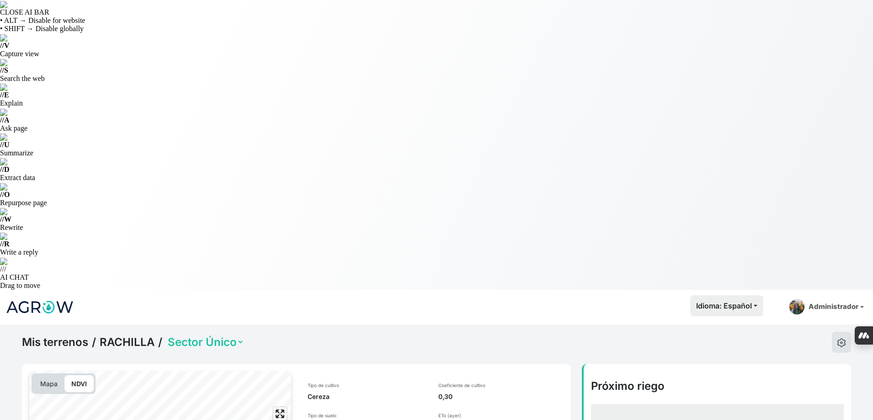
click at [142, 335] on link "RACHILLA" at bounding box center [127, 342] width 55 height 14
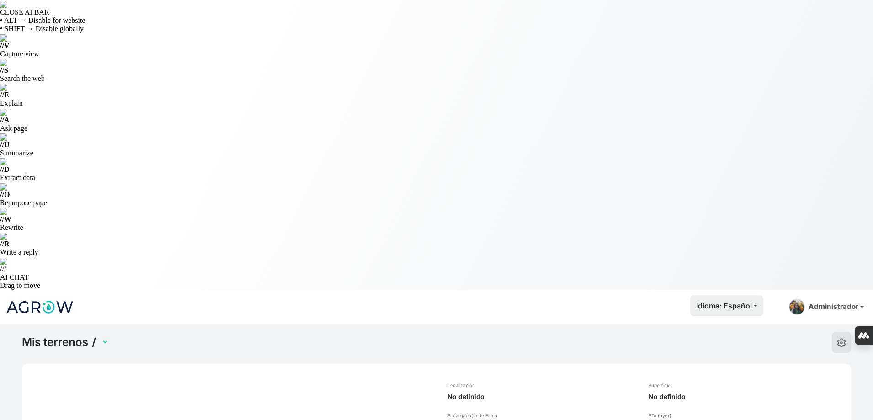
select select "898"
click at [119, 335] on select "LA LOBA RACHILLA OLLILLA SAN PEDRILLO AVARIENTOS" at bounding box center [144, 342] width 88 height 14
click at [130, 335] on select "LA LOBA RACHILLA OLLILLA SAN PEDRILLO AVARIENTOS" at bounding box center [144, 342] width 88 height 14
click at [138, 335] on select "LA LOBA RACHILLA OLLILLA SAN PEDRILLO AVARIENTOS" at bounding box center [144, 342] width 88 height 14
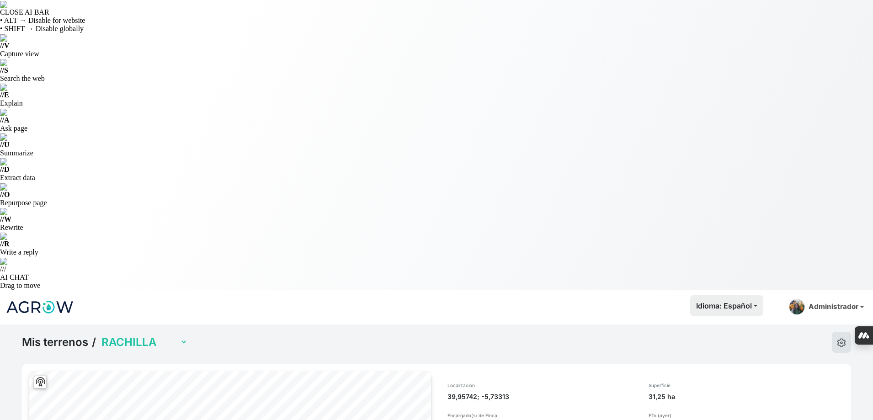
click at [139, 335] on select "LA LOBA RACHILLA OLLILLA SAN PEDRILLO AVARIENTOS" at bounding box center [144, 342] width 88 height 14
click at [100, 335] on select "LA LOBA RACHILLA OLLILLA SAN PEDRILLO AVARIENTOS" at bounding box center [144, 342] width 88 height 14
select select "899"
click at [151, 335] on select "LA LOBA RACHILLA OLLILLA SAN PEDRILLO AVARIENTOS" at bounding box center [144, 342] width 88 height 14
drag, startPoint x: 161, startPoint y: 224, endPoint x: 149, endPoint y: 220, distance: 12.6
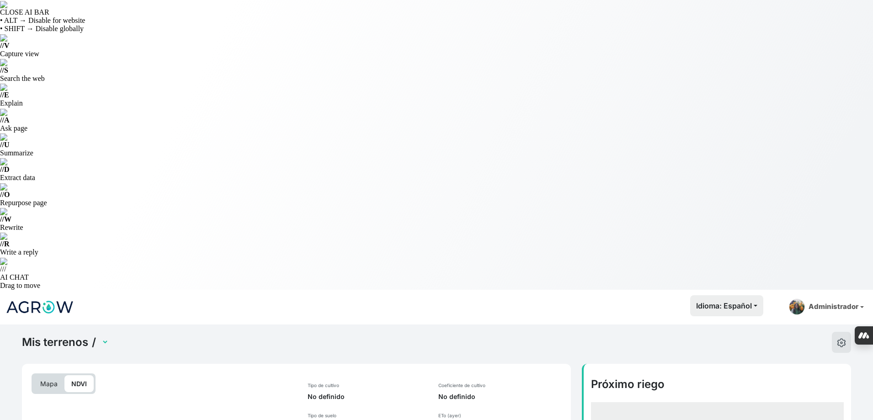
select select "2599"
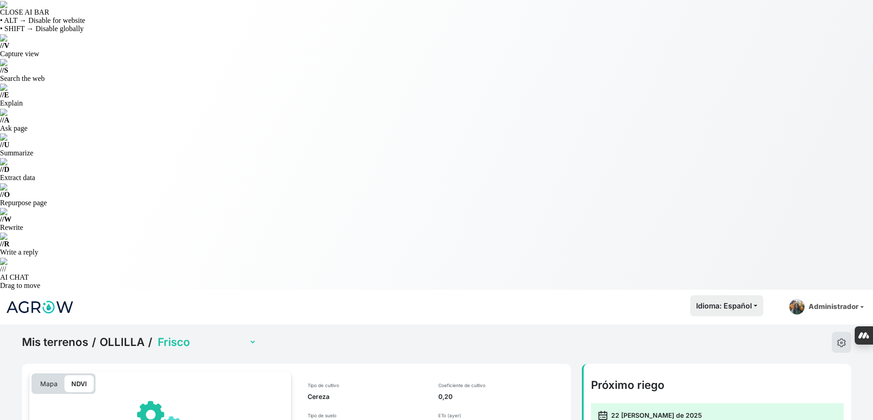
scroll to position [183, 0]
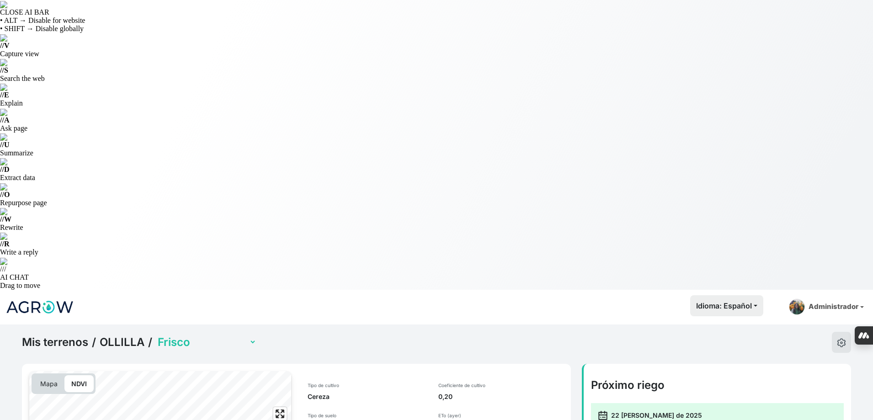
click at [138, 335] on link "OLLILLA" at bounding box center [122, 342] width 45 height 14
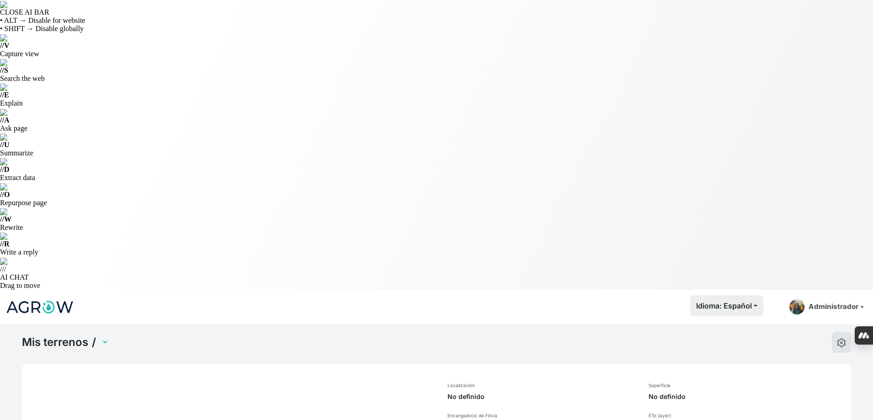
select select "899"
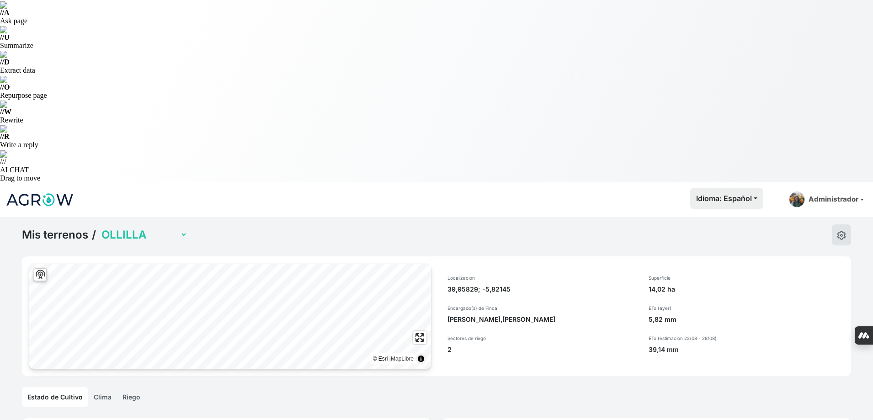
scroll to position [91, 0]
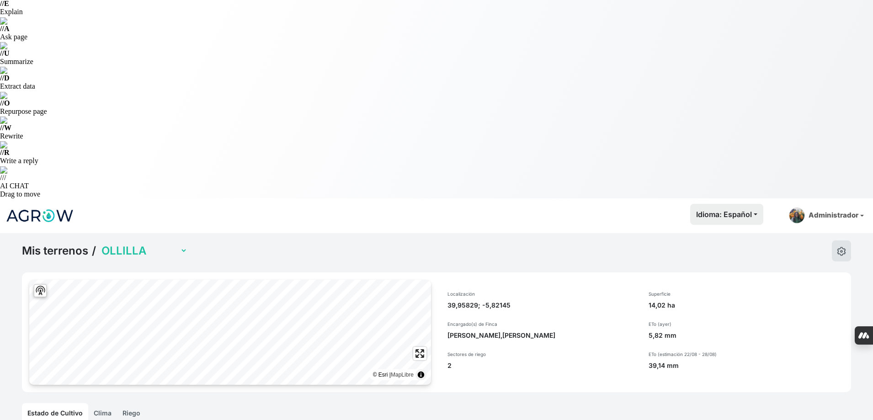
click at [135, 403] on link "Riego" at bounding box center [131, 413] width 29 height 20
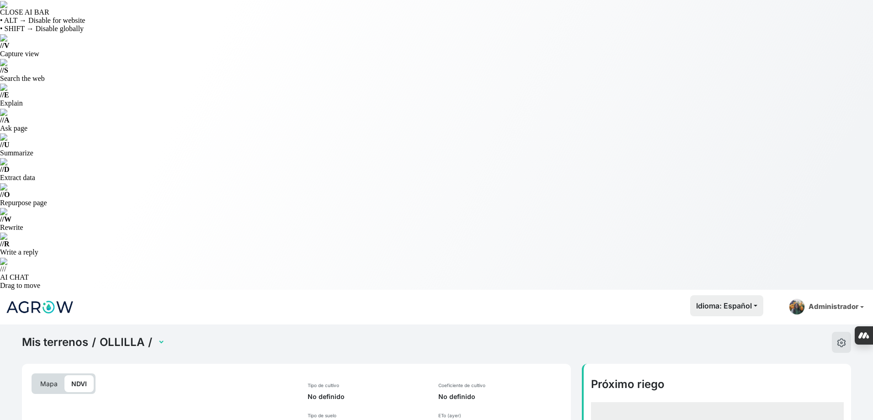
select select "2599"
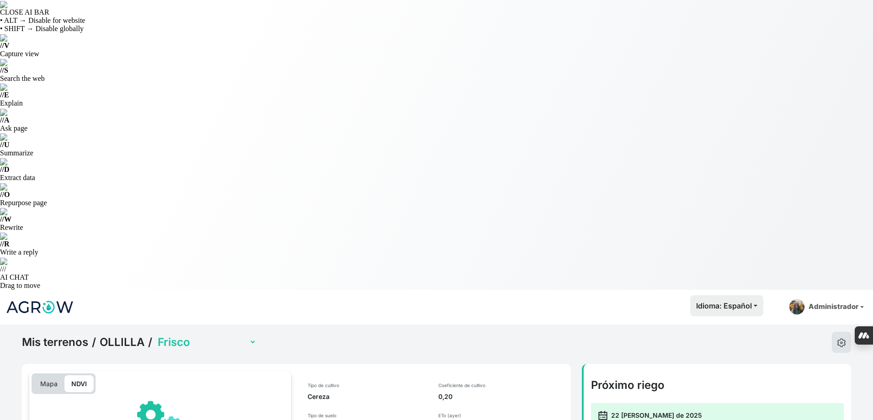
click at [105, 335] on link "OLLILLA" at bounding box center [122, 342] width 45 height 14
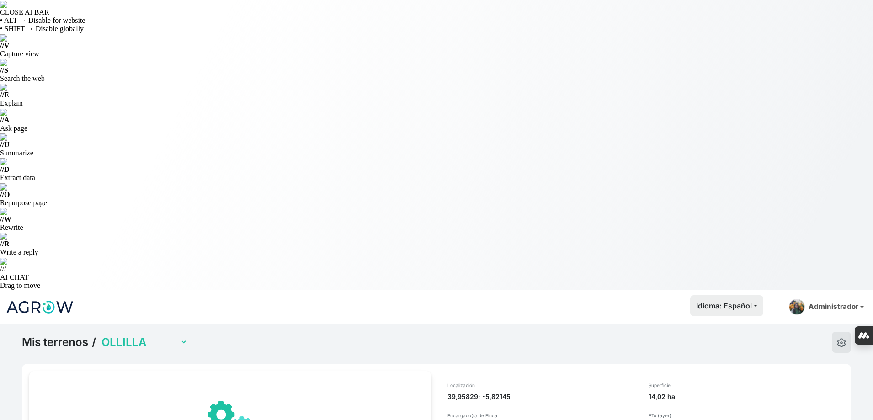
click at [118, 335] on select "LA LOBA RACHILLA OLLILLA SAN PEDRILLO AVARIENTOS" at bounding box center [144, 342] width 88 height 14
click at [173, 335] on select "LA LOBA RACHILLA OLLILLA SAN PEDRILLO AVARIENTOS" at bounding box center [144, 342] width 88 height 14
select select "906"
click at [100, 335] on select "LA LOBA RACHILLA OLLILLA SAN PEDRILLO AVARIENTOS" at bounding box center [144, 342] width 88 height 14
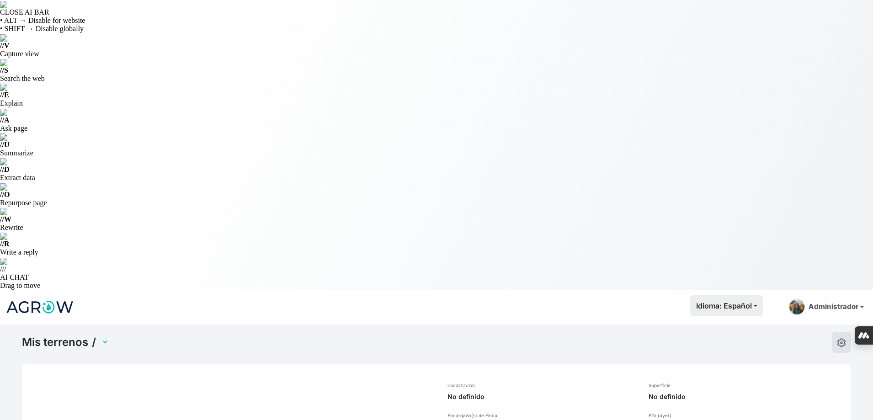
select select "906"
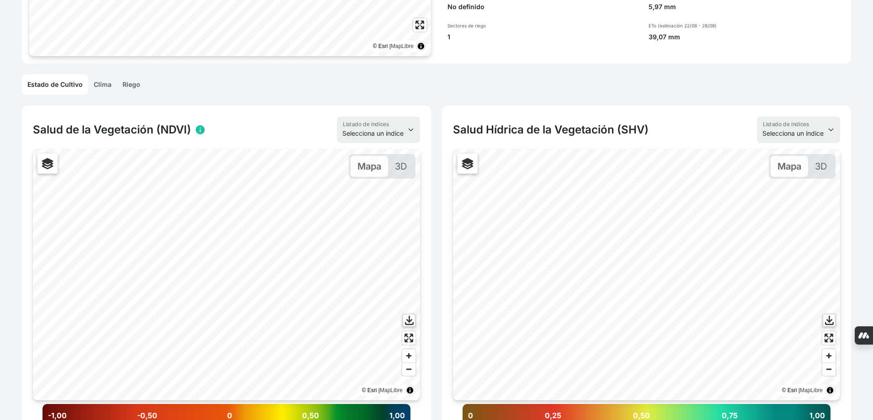
scroll to position [503, 0]
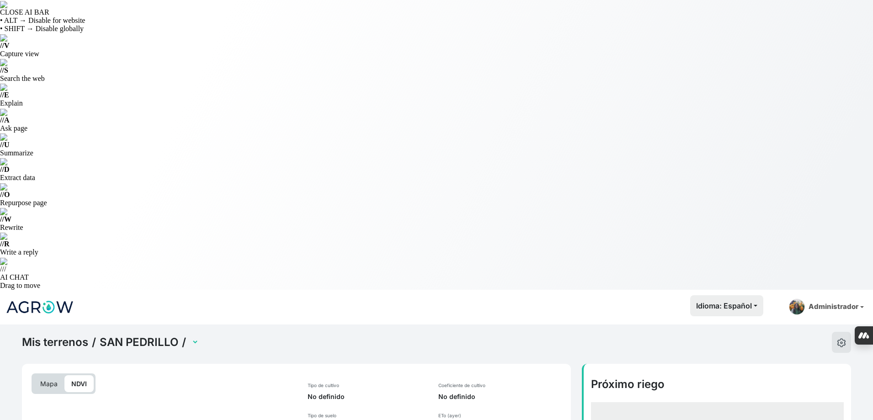
select select "2175"
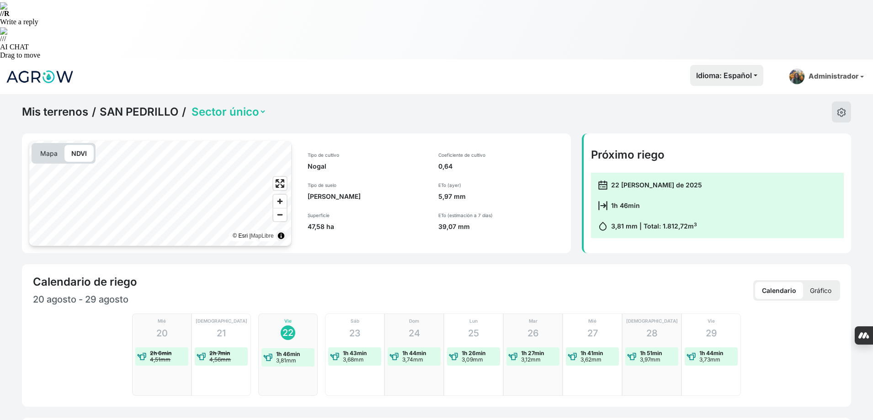
scroll to position [366, 0]
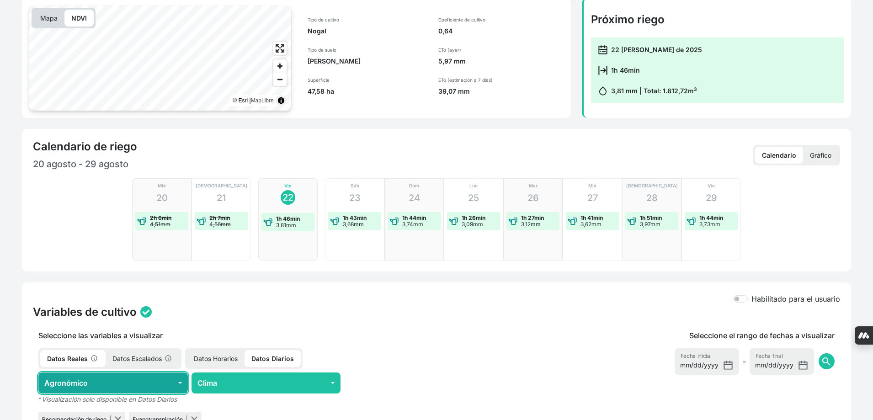
click at [145, 372] on button "Agronómico" at bounding box center [112, 382] width 149 height 21
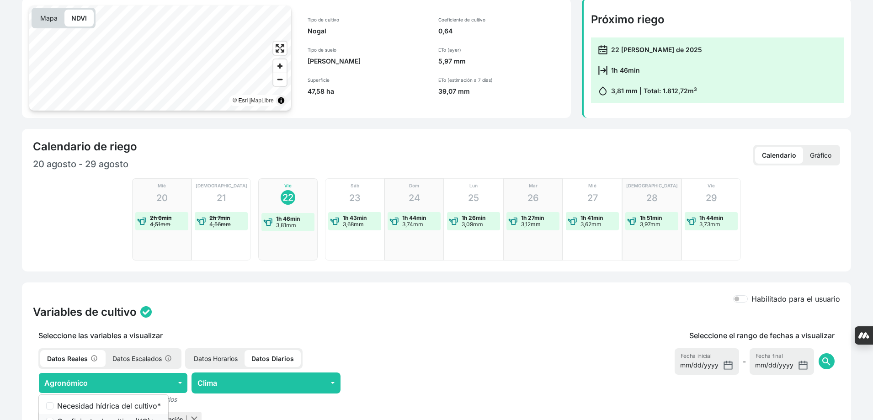
click at [141, 416] on label "Coeficiente de cultivo (KC) *" at bounding box center [109, 421] width 104 height 11
click at [53, 418] on input "Coeficiente de cultivo (KC) *" at bounding box center [49, 421] width 7 height 7
checkbox input "true"
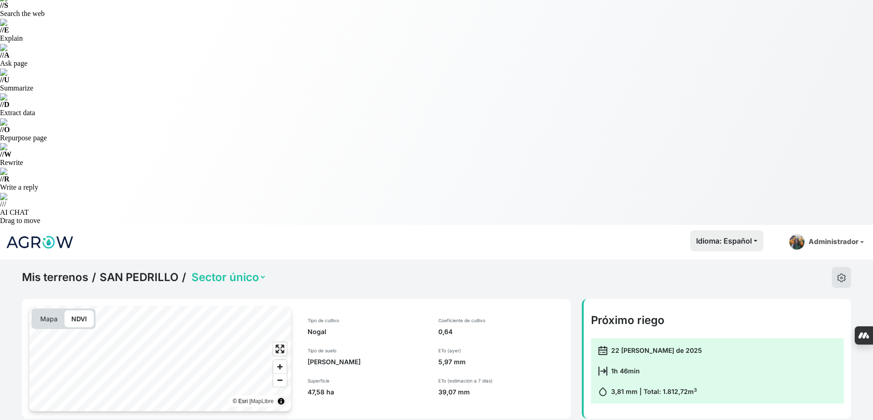
scroll to position [0, 0]
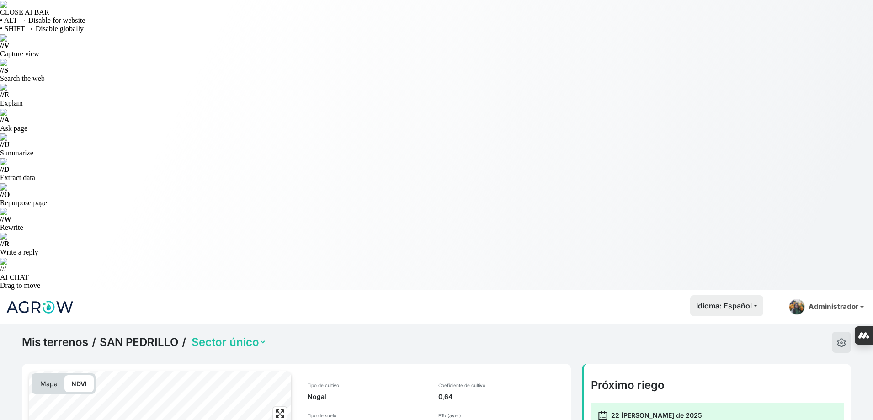
click at [157, 335] on link "SAN PEDRILLO" at bounding box center [139, 342] width 79 height 14
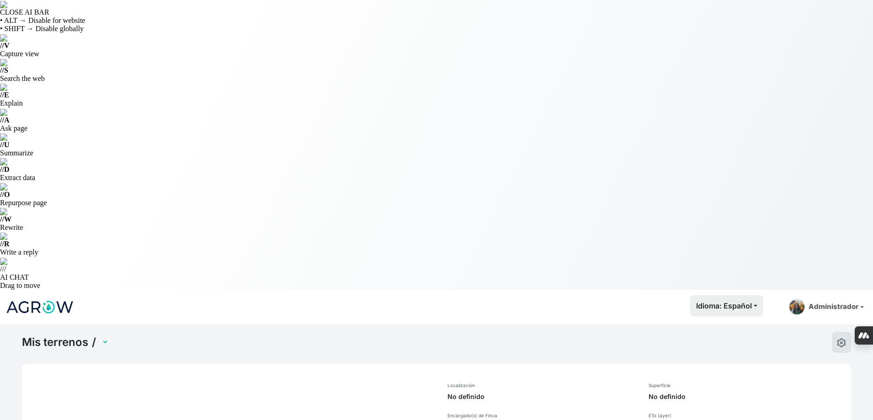
click at [109, 335] on select at bounding box center [104, 342] width 9 height 14
select select "906"
click at [174, 335] on select "LA LOBA RACHILLA OLLILLA SAN PEDRILLO AVARIENTOS" at bounding box center [144, 342] width 88 height 14
click at [100, 335] on select "LA LOBA RACHILLA OLLILLA SAN PEDRILLO AVARIENTOS" at bounding box center [144, 342] width 88 height 14
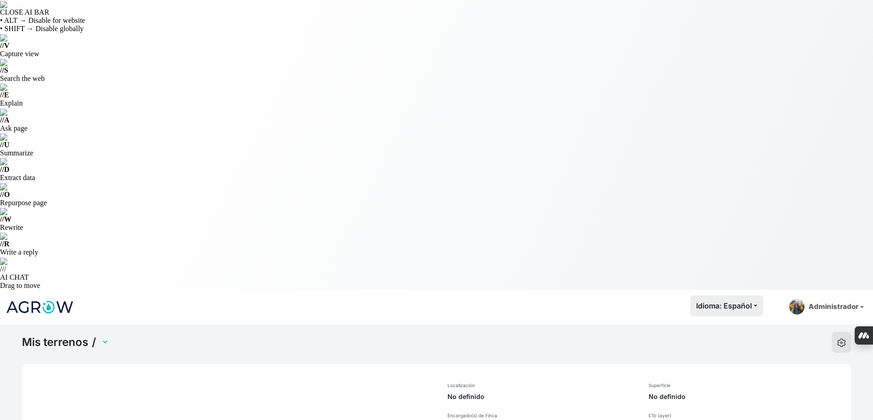
click at [178, 47] on html "CLOSE AI BAR • ALT → Disable for website • SHIFT → Disable globally // V Captur…" at bounding box center [436, 210] width 873 height 420
click at [173, 335] on select "LA LOBA RACHILLA OLLILLA SAN PEDRILLO AVARIENTOS" at bounding box center [144, 342] width 88 height 14
select select "907"
click at [100, 335] on select "LA LOBA RACHILLA OLLILLA SAN PEDRILLO AVARIENTOS" at bounding box center [144, 342] width 88 height 14
select select "907"
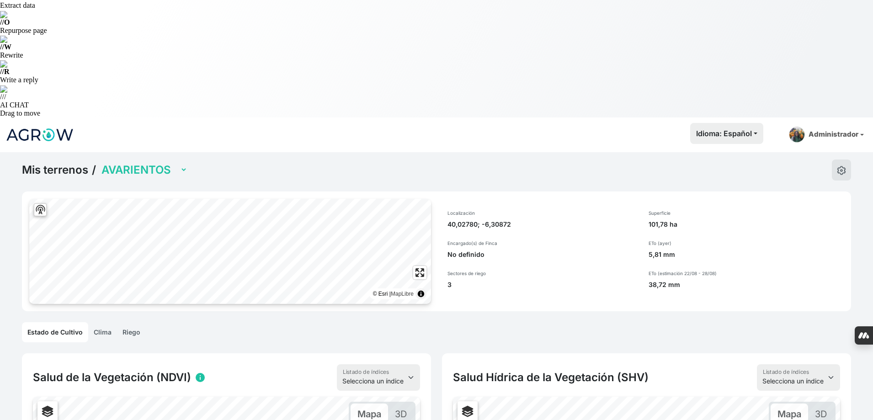
scroll to position [172, 0]
click at [128, 323] on link "Riego" at bounding box center [131, 333] width 29 height 20
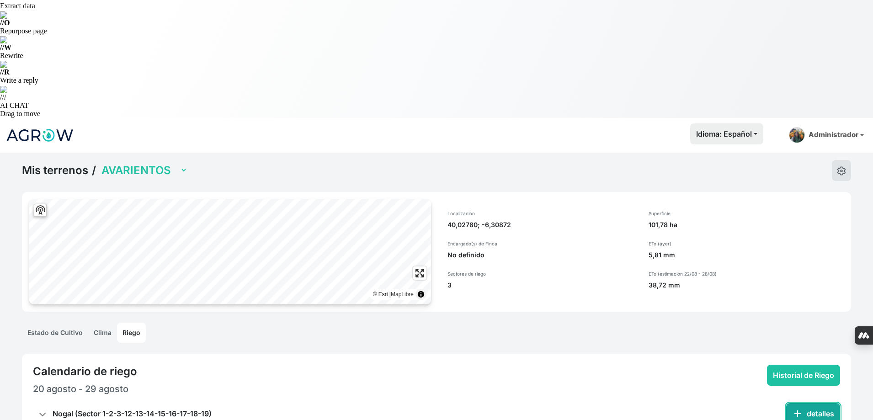
click at [808, 403] on button "add detalles" at bounding box center [813, 413] width 54 height 21
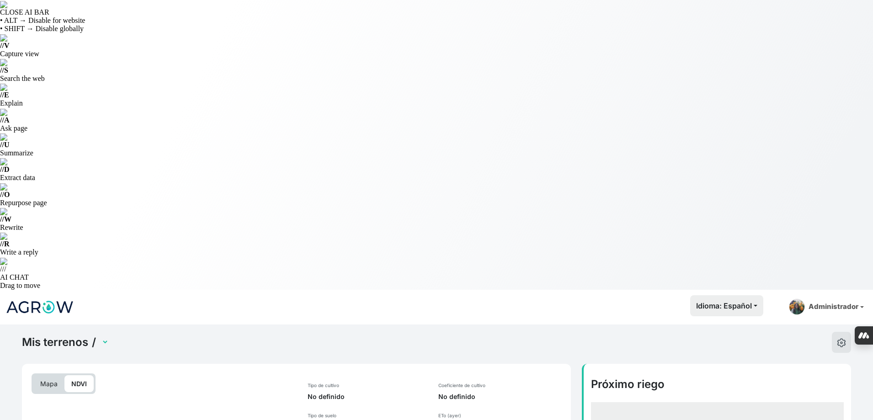
select select "2176"
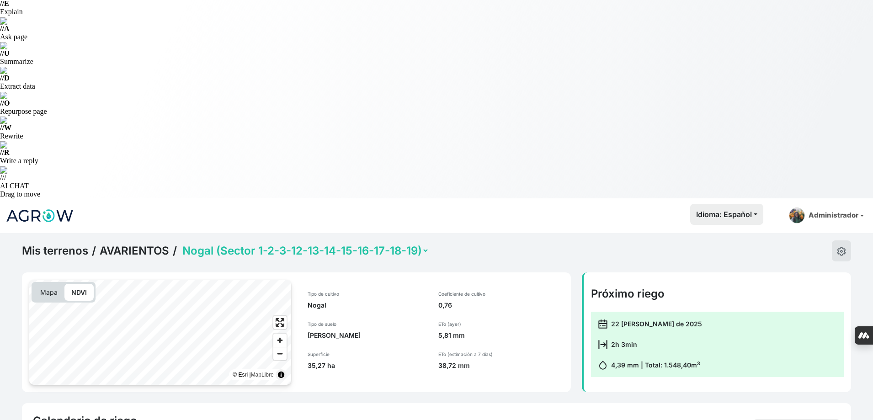
scroll to position [228, 0]
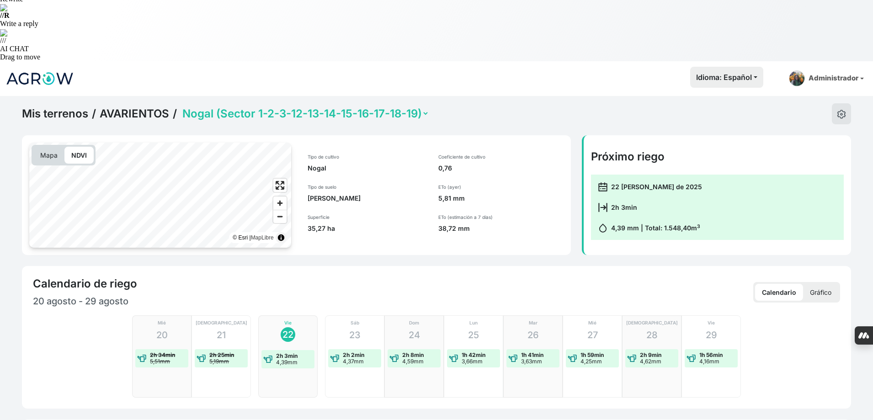
checkbox input "true"
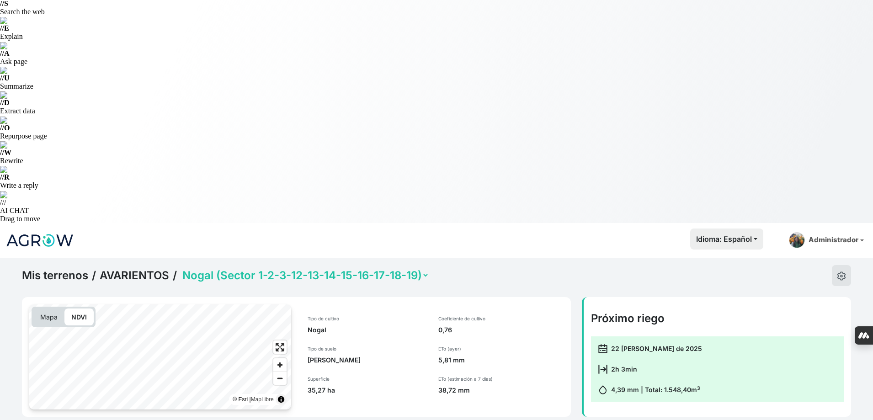
scroll to position [0, 0]
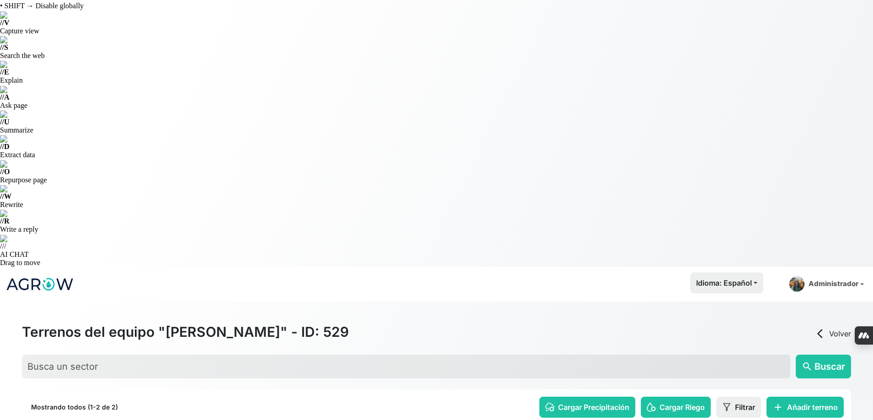
scroll to position [35, 0]
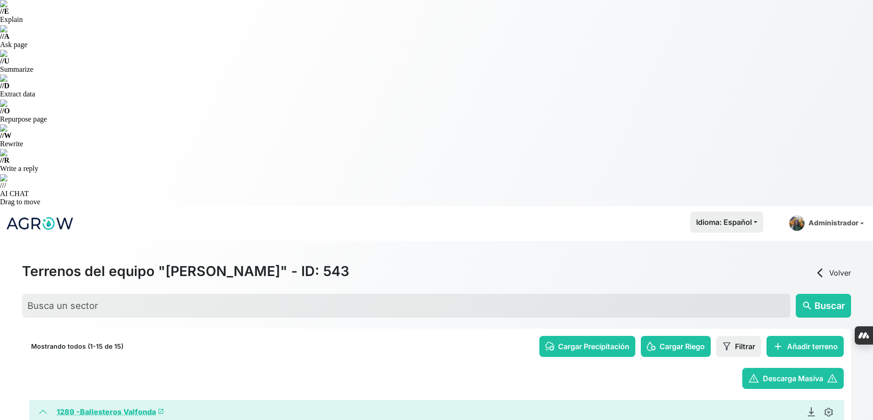
scroll to position [91, 0]
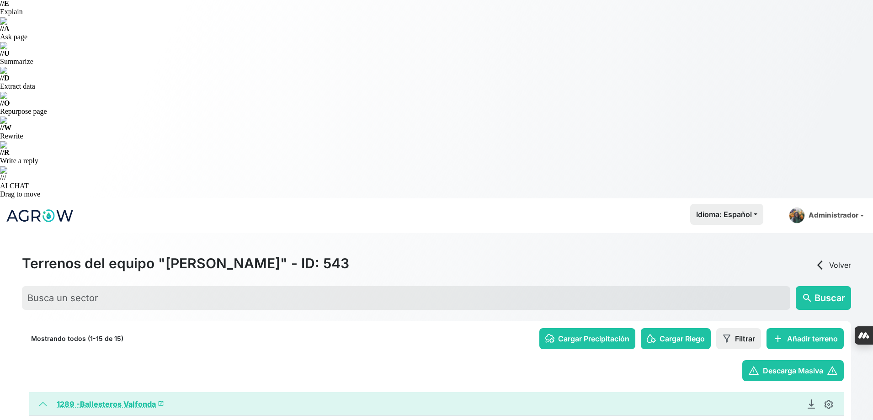
click at [106, 399] on link "1289 - [PERSON_NAME] Valfonda launch" at bounding box center [110, 403] width 107 height 9
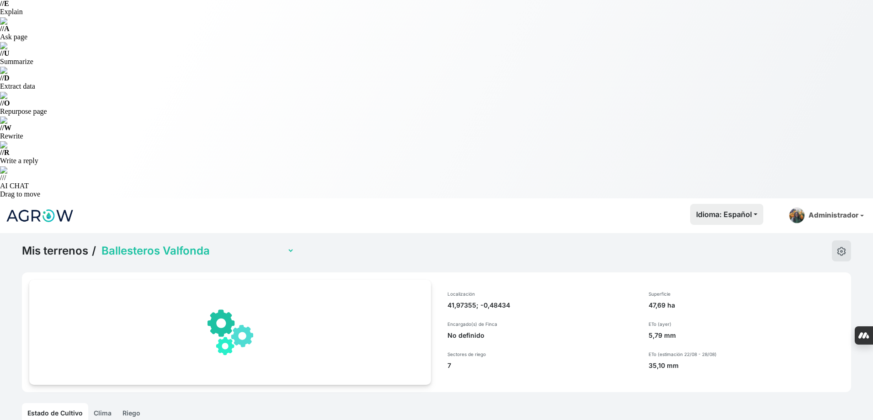
scroll to position [35, 0]
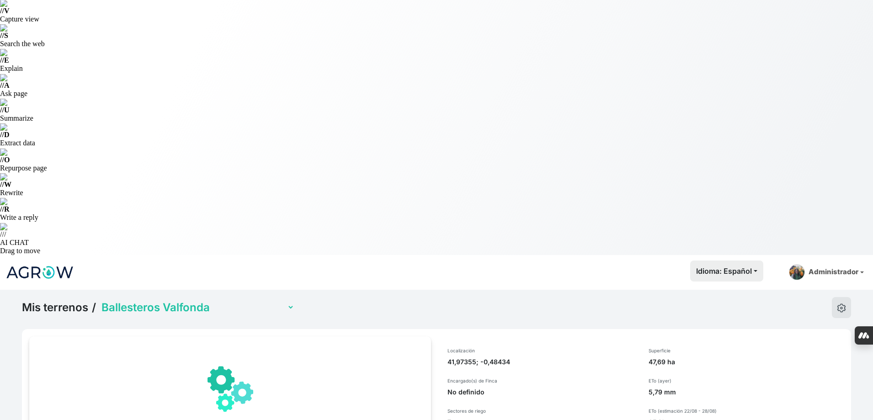
select select "1289"
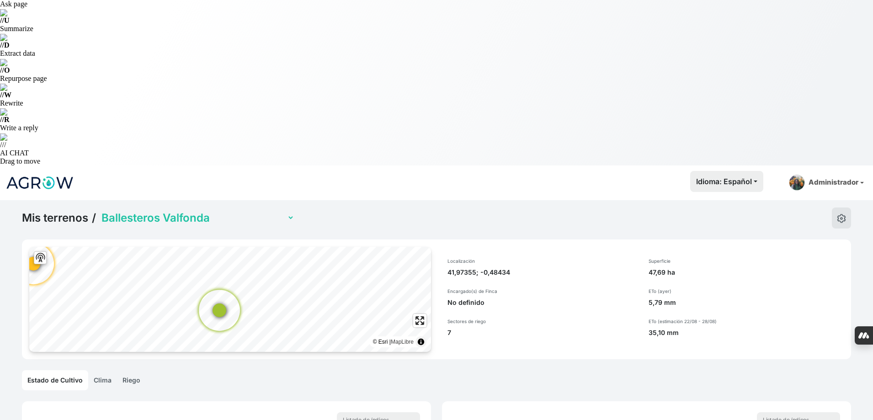
scroll to position [0, 0]
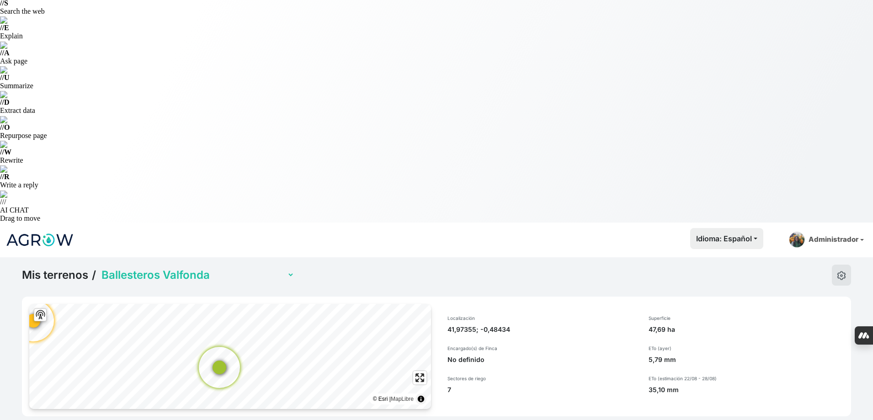
scroll to position [137, 0]
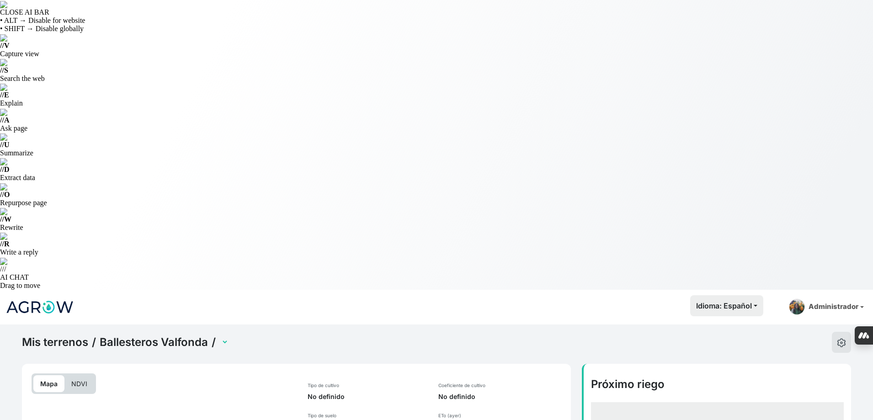
select select "2623"
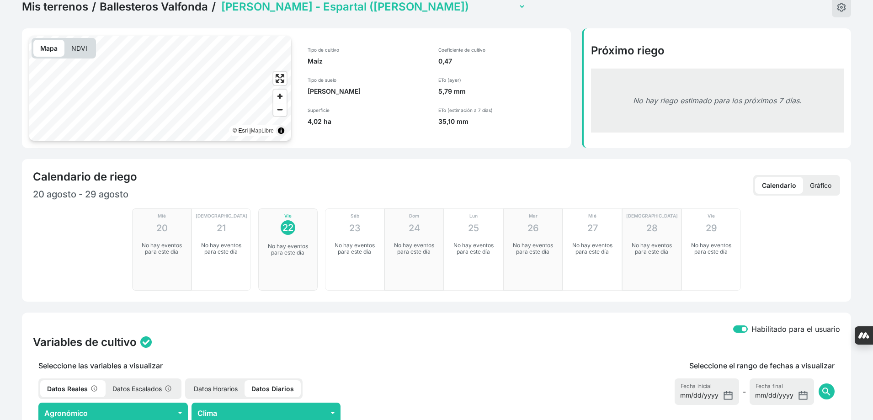
scroll to position [403, 0]
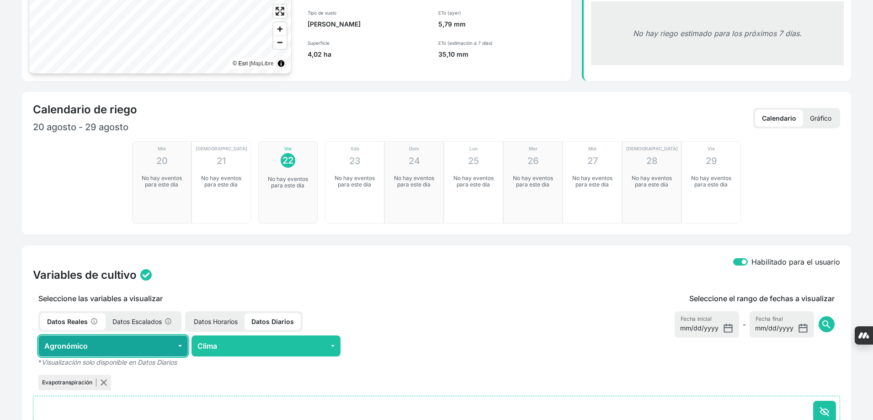
click at [129, 335] on button "Agronómico" at bounding box center [112, 345] width 149 height 21
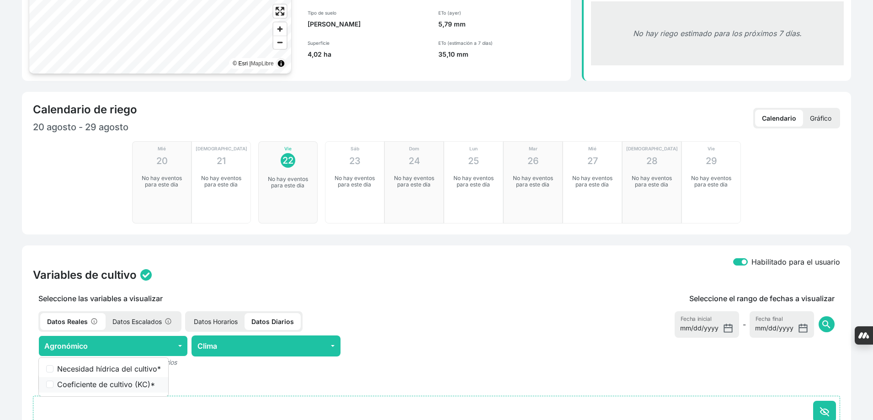
click at [130, 377] on li "Coeficiente de cultivo (KC) *" at bounding box center [103, 385] width 129 height 16
click at [130, 379] on label "Coeficiente de cultivo (KC) *" at bounding box center [109, 384] width 104 height 11
click at [53, 381] on input "Coeficiente de cultivo (KC) *" at bounding box center [49, 384] width 7 height 7
checkbox input "true"
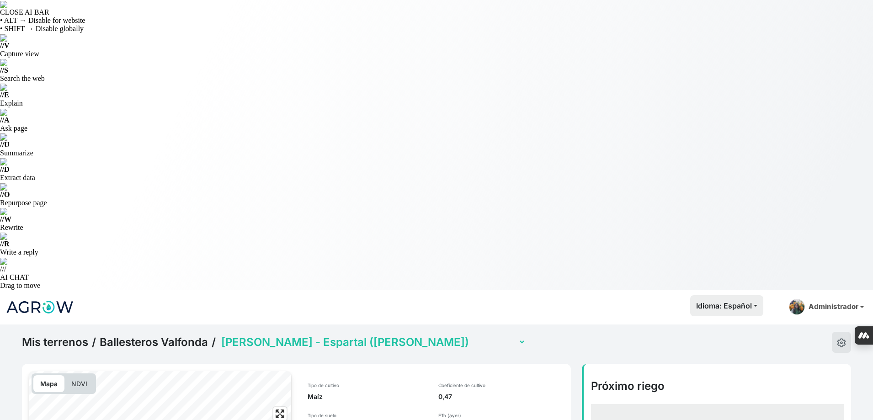
click at [326, 335] on select "[PERSON_NAME] - Bareche ([PERSON_NAME]) [PERSON_NAME] - Encima balsa ([PERSON_N…" at bounding box center [372, 342] width 306 height 14
click at [220, 335] on select "[PERSON_NAME] - Bareche ([PERSON_NAME]) [PERSON_NAME] - Encima balsa ([PERSON_N…" at bounding box center [372, 342] width 306 height 14
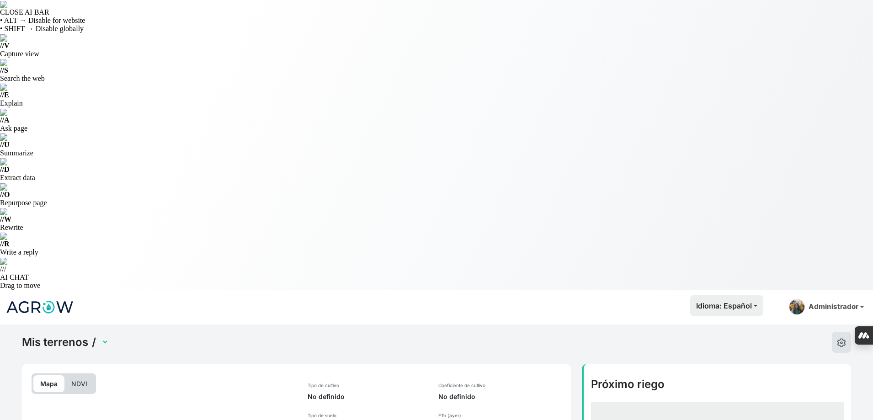
select select "2627"
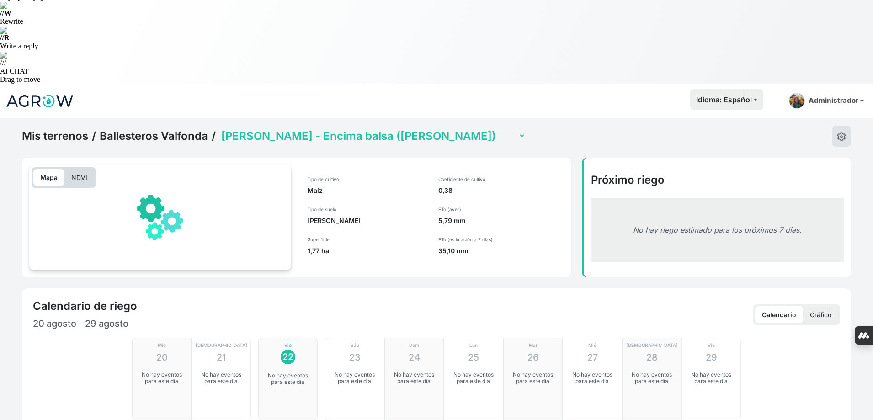
scroll to position [228, 0]
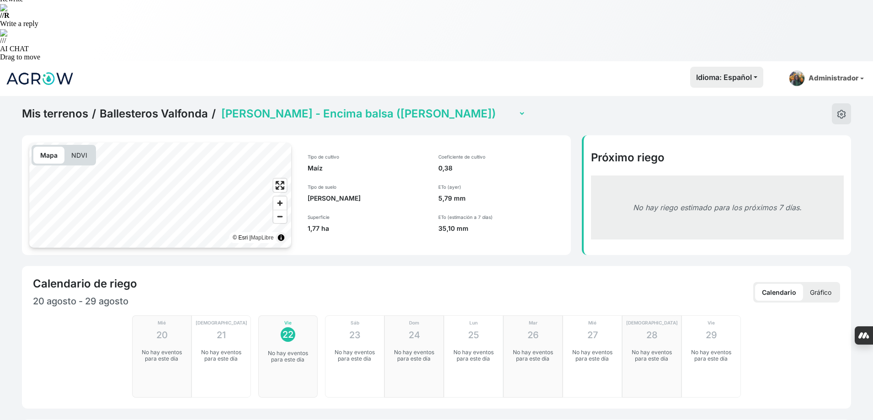
checkbox input "true"
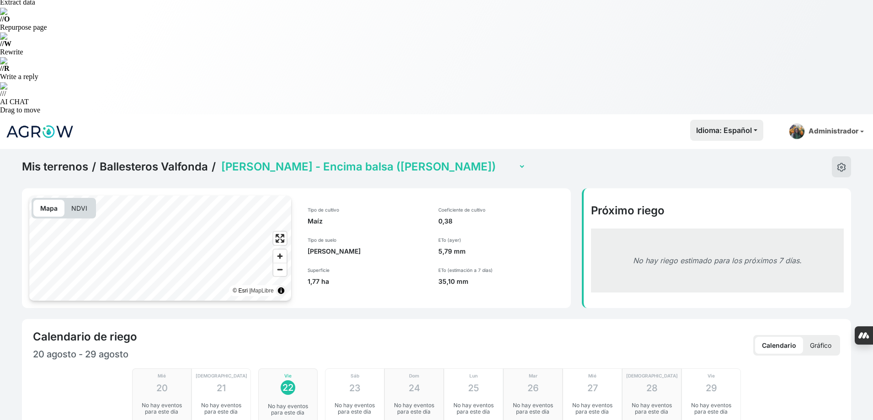
scroll to position [0, 0]
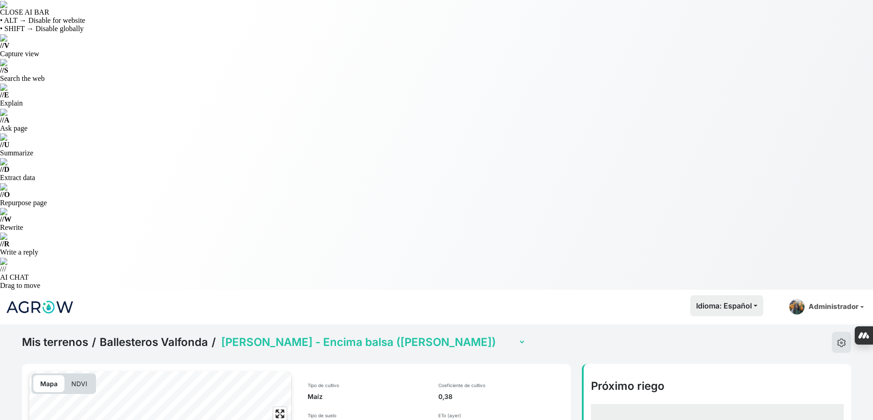
click at [405, 335] on select "[PERSON_NAME] - Bareche ([PERSON_NAME]) [PERSON_NAME] - Encima balsa ([PERSON_N…" at bounding box center [372, 342] width 306 height 14
click at [220, 335] on select "[PERSON_NAME] - Bareche ([PERSON_NAME]) [PERSON_NAME] - Encima balsa ([PERSON_N…" at bounding box center [372, 342] width 306 height 14
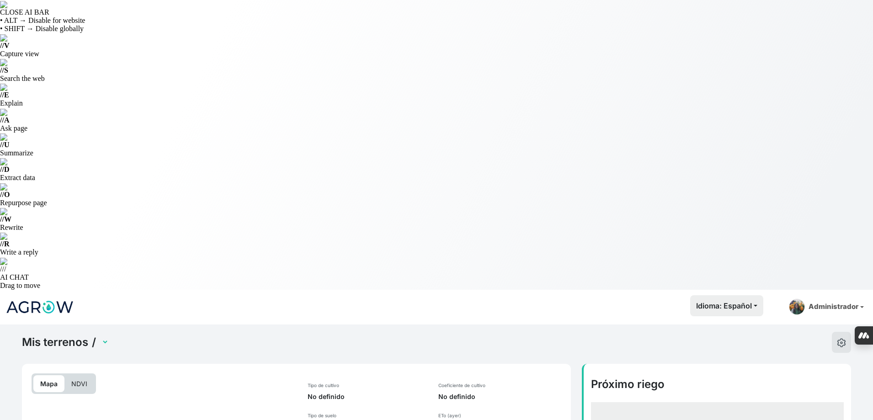
select select "2628"
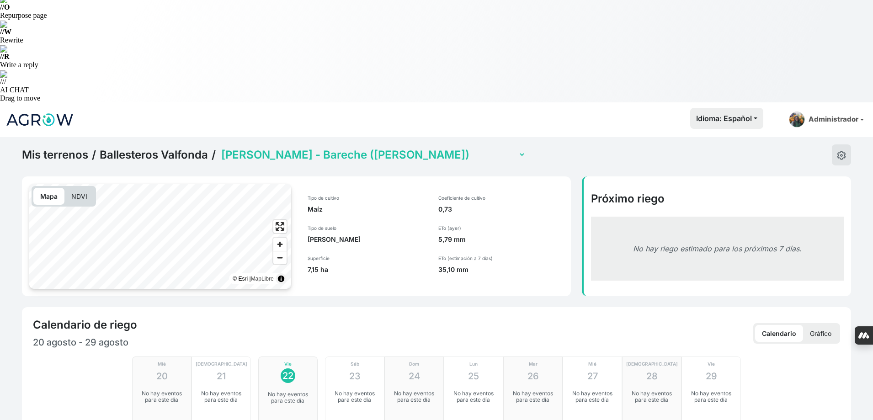
scroll to position [228, 0]
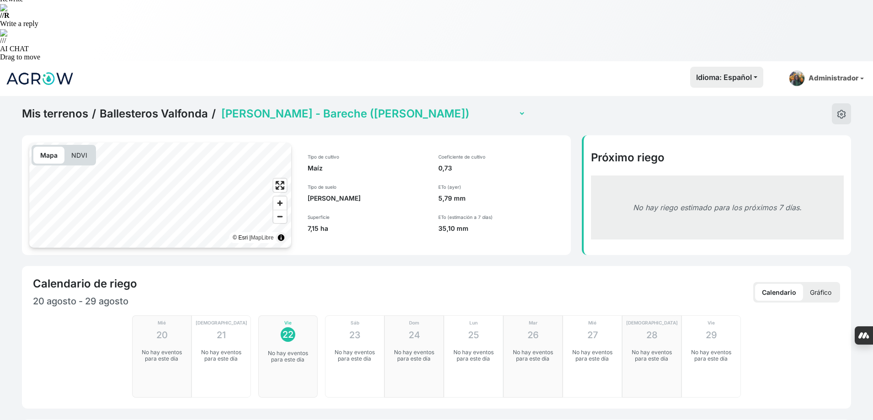
checkbox input "true"
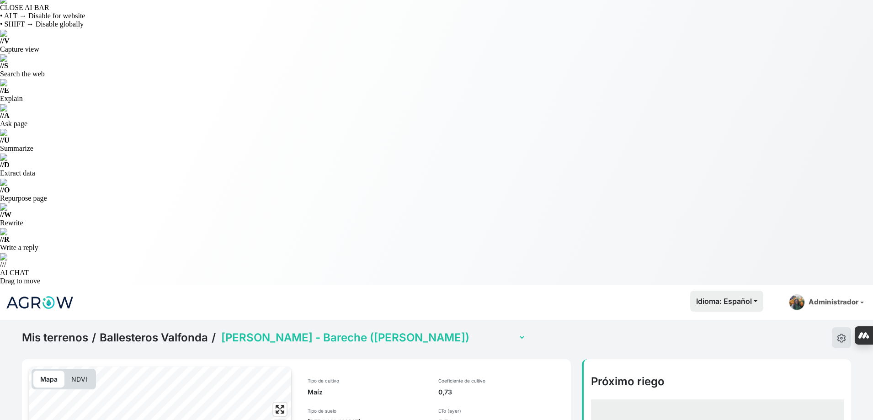
scroll to position [0, 0]
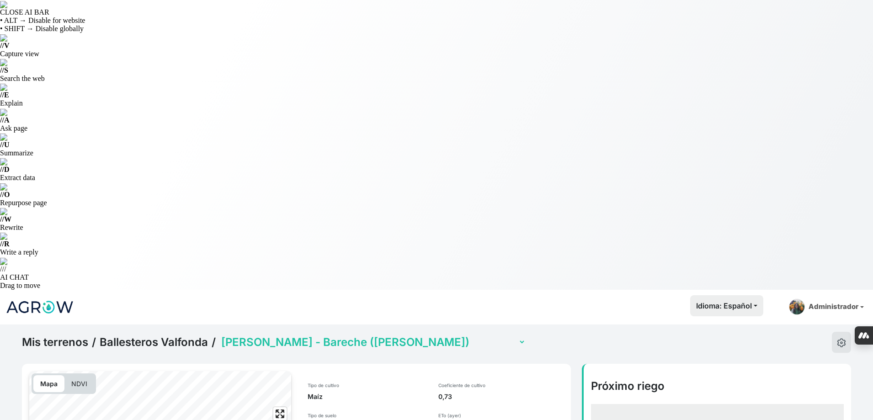
click at [415, 335] on select "[PERSON_NAME] - Bareche ([PERSON_NAME]) [PERSON_NAME] - Encima balsa ([PERSON_N…" at bounding box center [372, 342] width 306 height 14
click at [220, 335] on select "[PERSON_NAME] - Bareche ([PERSON_NAME]) [PERSON_NAME] - Encima balsa ([PERSON_N…" at bounding box center [372, 342] width 306 height 14
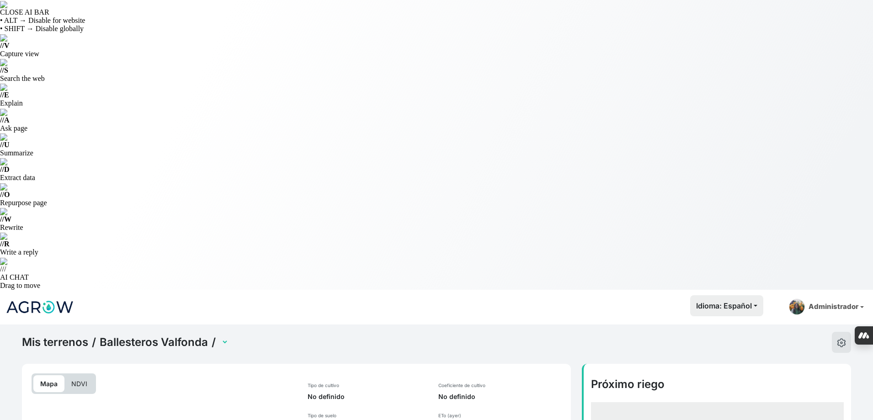
select select "2626"
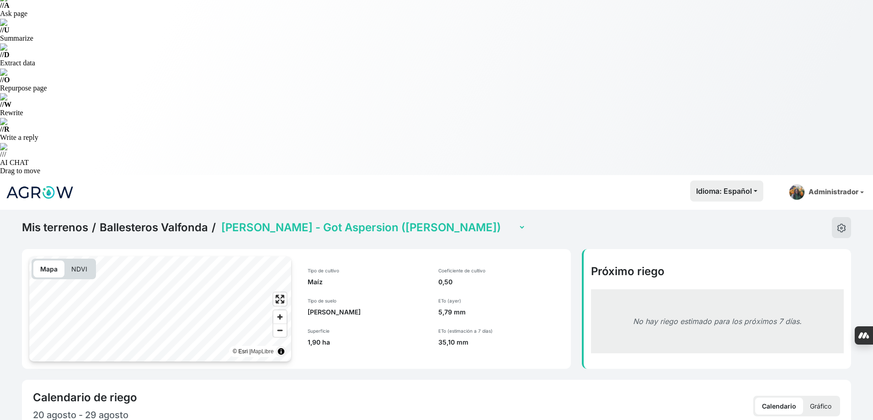
scroll to position [228, 0]
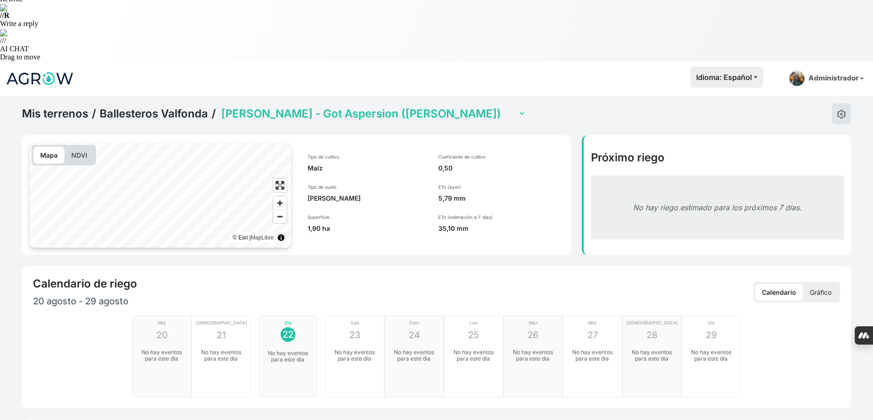
checkbox input "true"
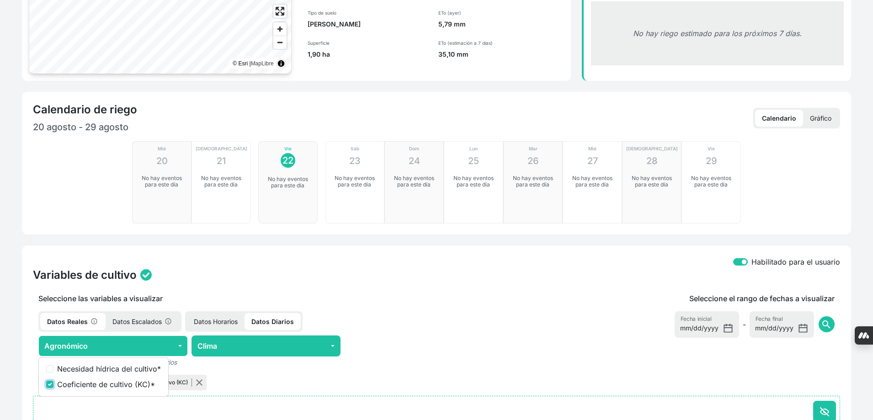
scroll to position [0, 0]
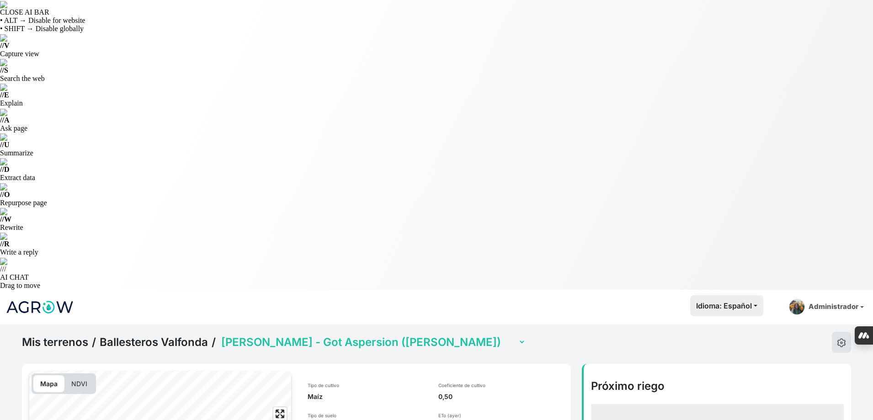
click at [430, 335] on select "[PERSON_NAME] - Bareche ([PERSON_NAME]) [PERSON_NAME] - Encima balsa ([PERSON_N…" at bounding box center [372, 342] width 306 height 14
click at [220, 335] on select "[PERSON_NAME] - Bareche ([PERSON_NAME]) [PERSON_NAME] - Encima balsa ([PERSON_N…" at bounding box center [372, 342] width 306 height 14
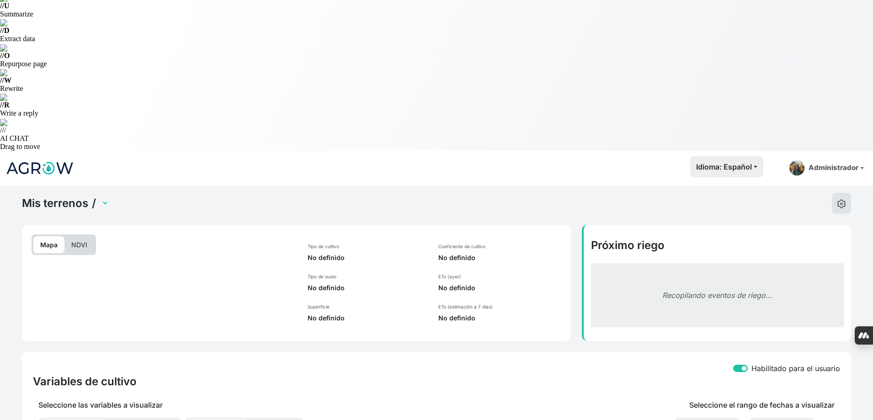
select select "2625"
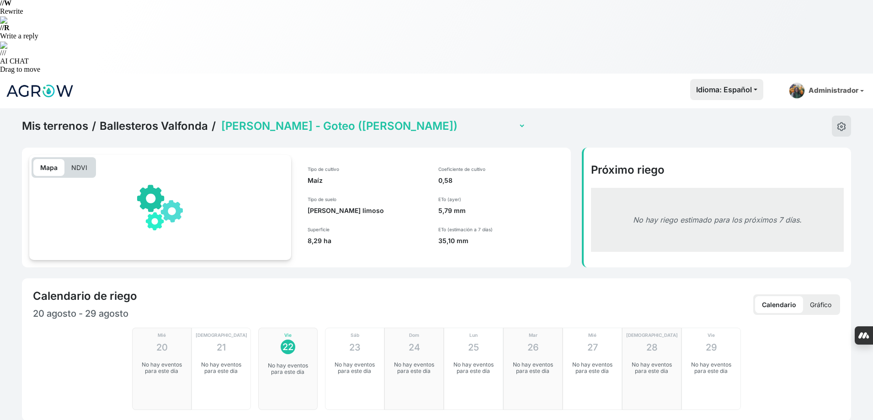
scroll to position [262, 0]
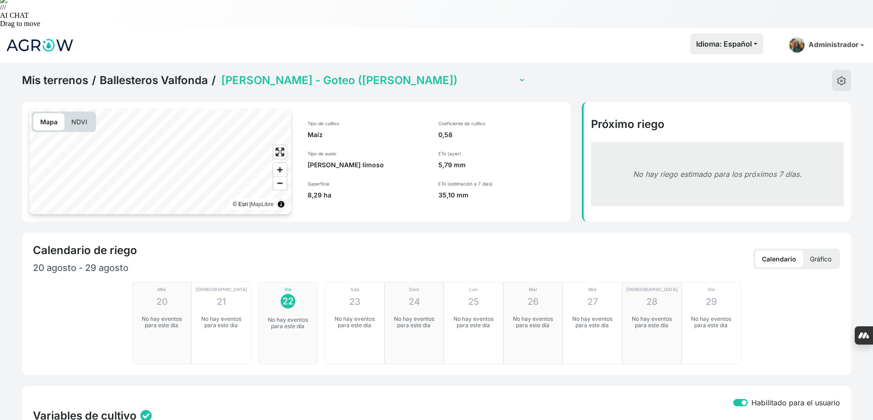
checkbox input "true"
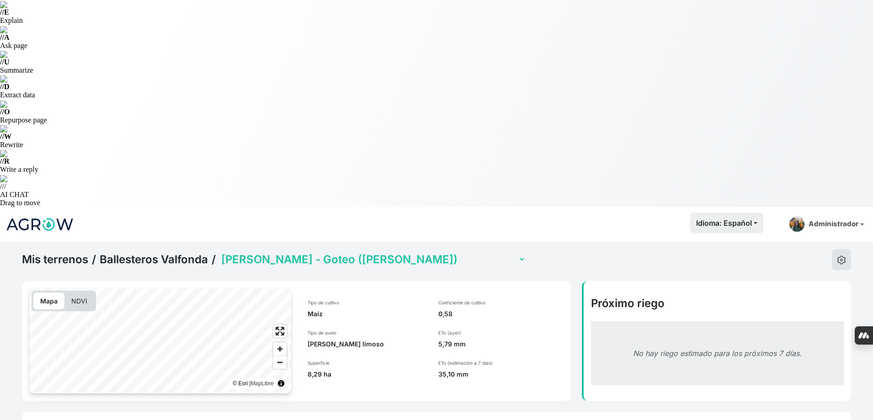
scroll to position [0, 0]
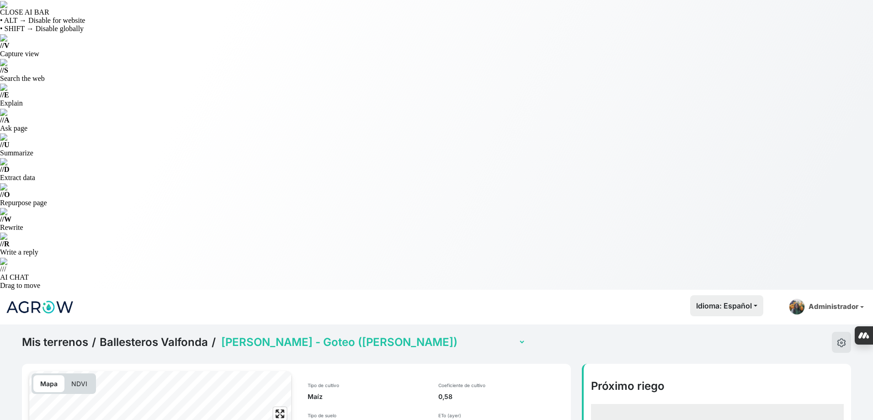
click at [423, 335] on select "[PERSON_NAME] - Bareche ([PERSON_NAME]) [PERSON_NAME] - Encima balsa ([PERSON_N…" at bounding box center [372, 342] width 306 height 14
click at [220, 335] on select "[PERSON_NAME] - Bareche ([PERSON_NAME]) [PERSON_NAME] - Encima balsa ([PERSON_N…" at bounding box center [372, 342] width 306 height 14
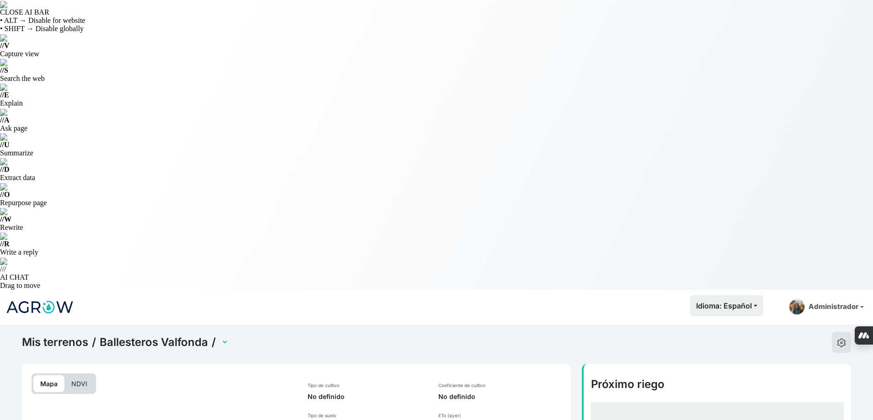
select select "2629"
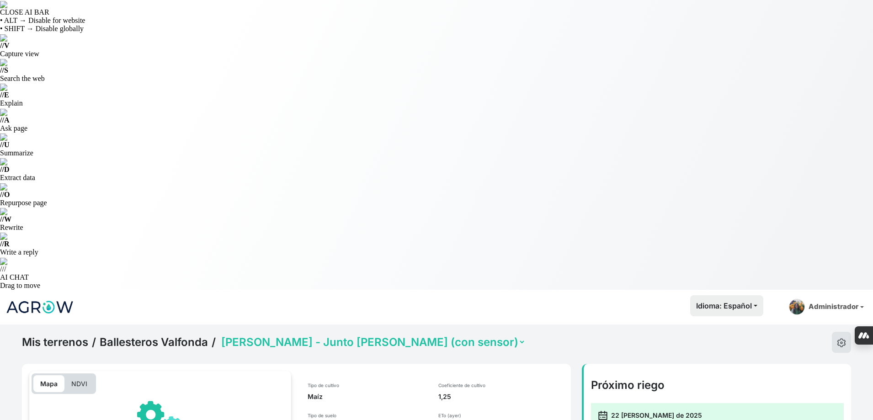
scroll to position [274, 0]
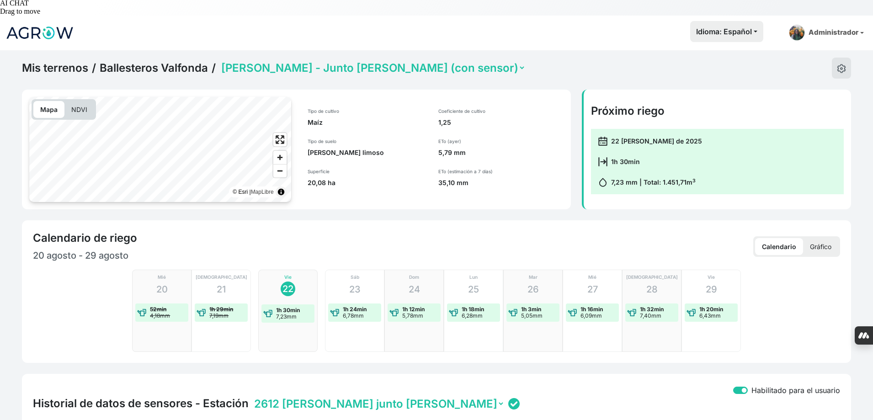
checkbox input "true"
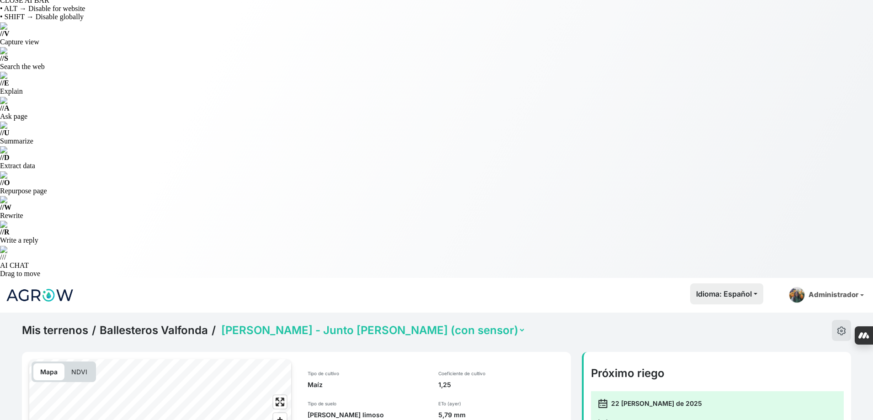
scroll to position [0, 0]
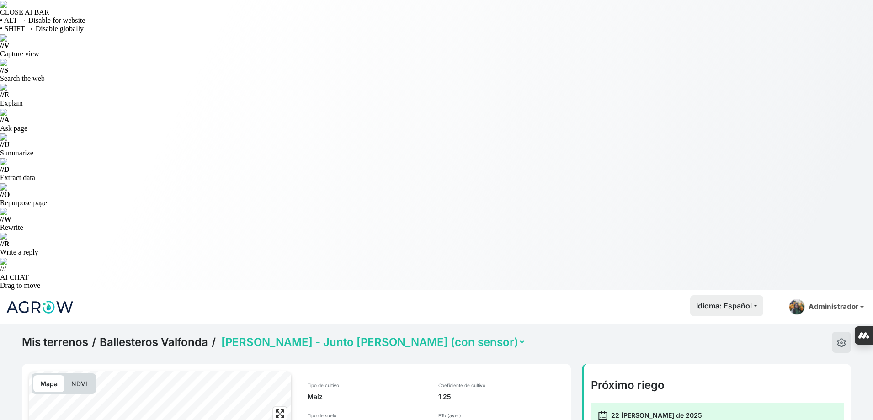
click at [393, 335] on select "[PERSON_NAME] - Bareche ([PERSON_NAME]) [PERSON_NAME] - Encima balsa ([PERSON_N…" at bounding box center [372, 342] width 306 height 14
click at [220, 335] on select "[PERSON_NAME] - Bareche ([PERSON_NAME]) [PERSON_NAME] - Encima balsa ([PERSON_N…" at bounding box center [372, 342] width 306 height 14
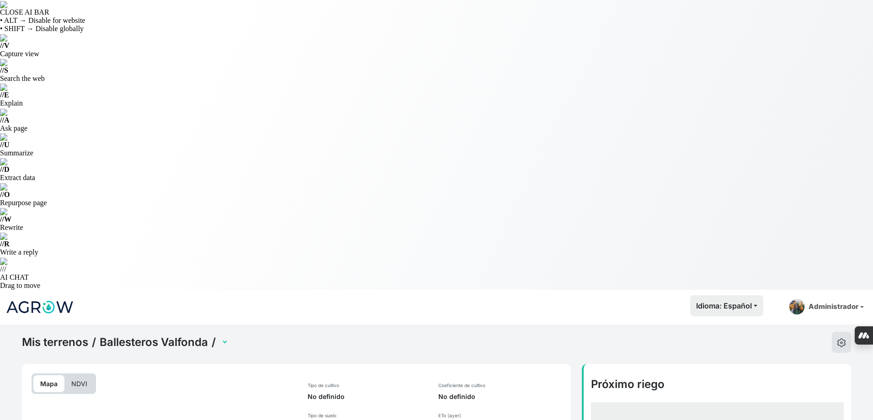
select select "2624"
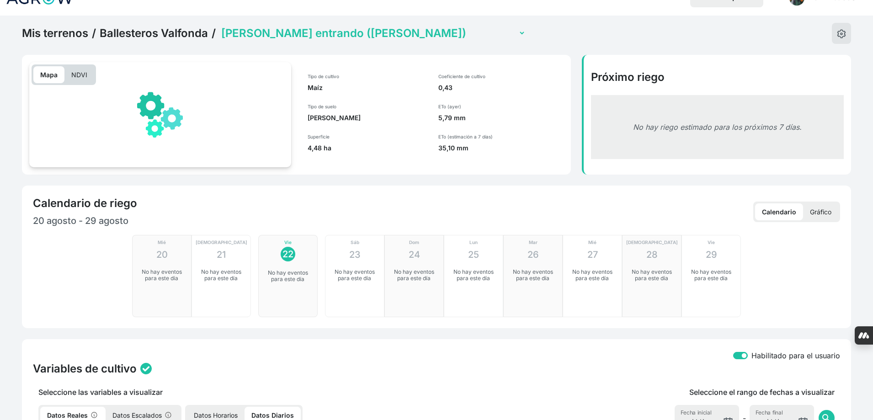
scroll to position [331, 0]
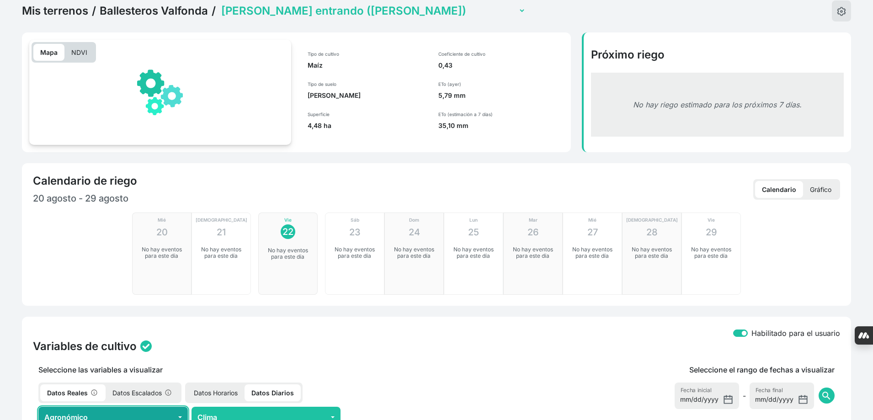
click at [157, 407] on button "Agronómico" at bounding box center [112, 417] width 149 height 21
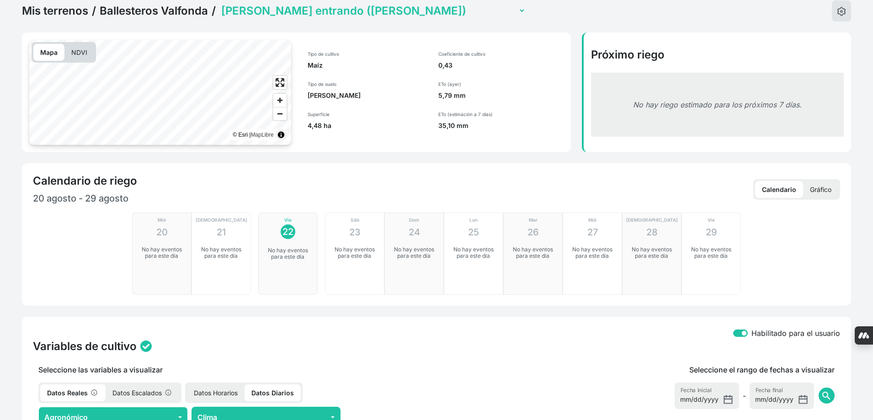
checkbox input "true"
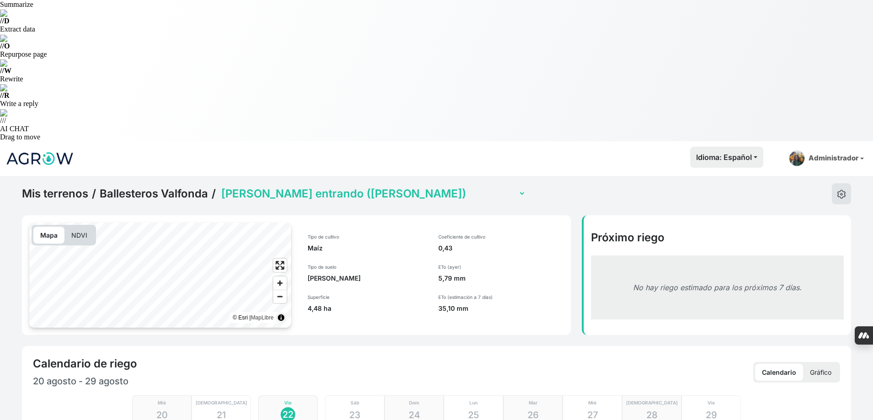
scroll to position [0, 0]
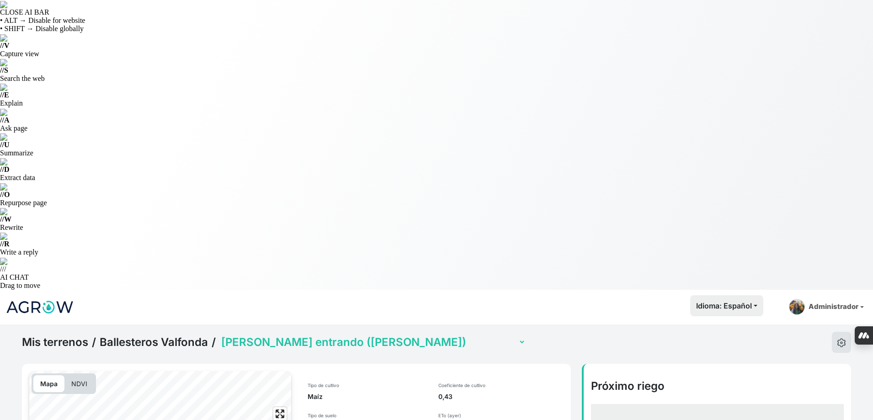
click at [197, 335] on link "Ballesteros Valfonda" at bounding box center [154, 342] width 108 height 14
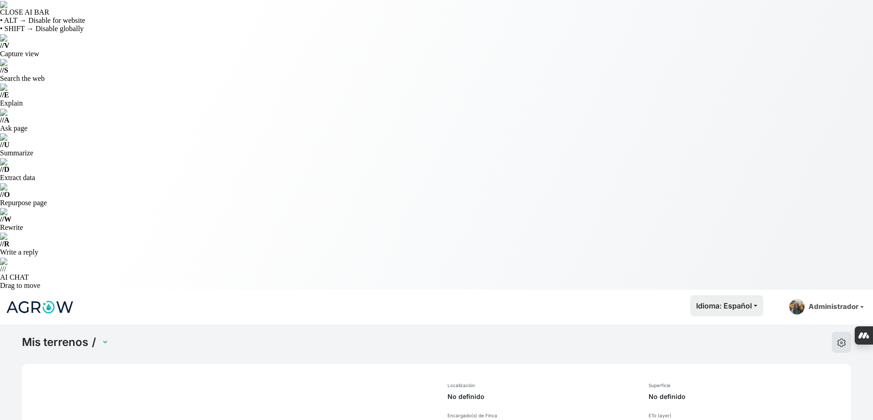
select select "1289"
click at [229, 335] on select "[PERSON_NAME] Valfonda [PERSON_NAME] La Tardienta [PERSON_NAME] [PERSON_NAME]" at bounding box center [197, 342] width 195 height 14
click at [100, 335] on select "[PERSON_NAME] Valfonda [PERSON_NAME] La Tardienta [PERSON_NAME] [PERSON_NAME]" at bounding box center [197, 342] width 195 height 14
select select "1290"
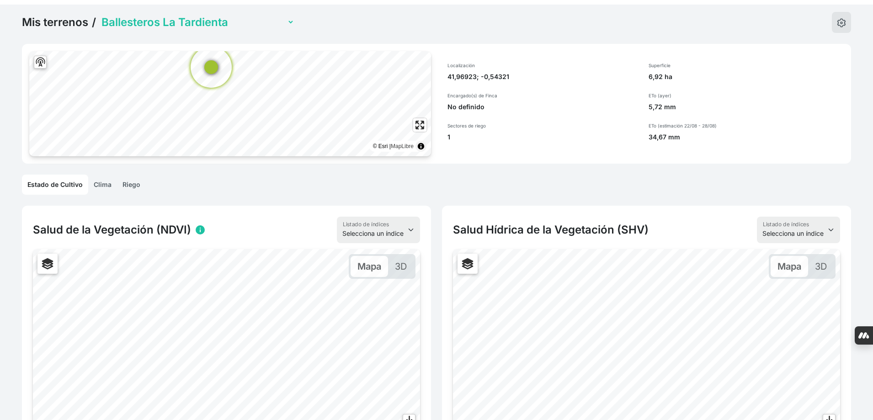
scroll to position [584, 0]
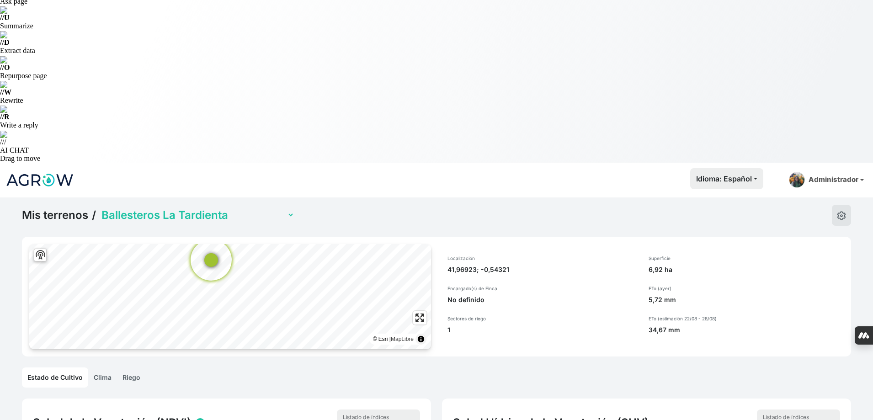
click at [133, 367] on link "Riego" at bounding box center [131, 377] width 29 height 20
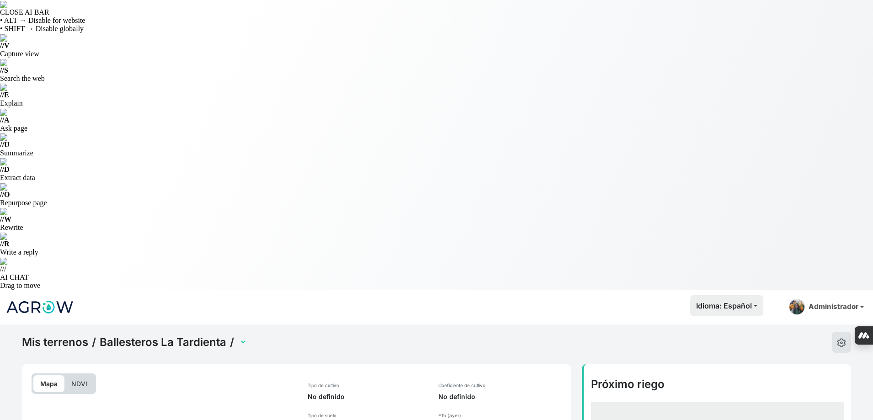
select select "2630"
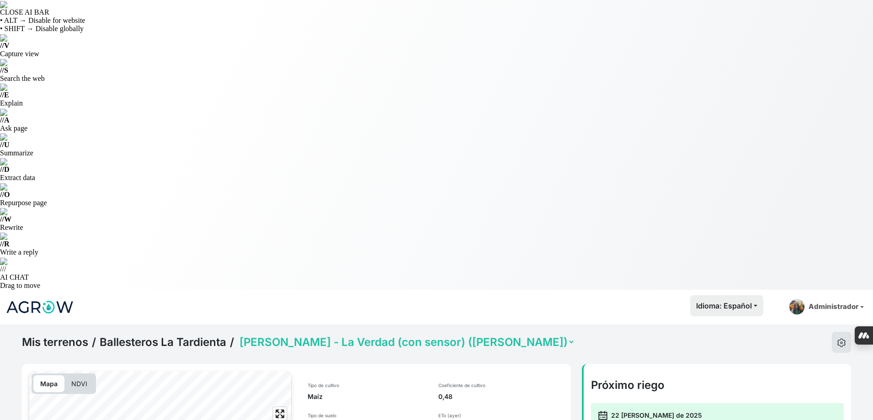
scroll to position [228, 0]
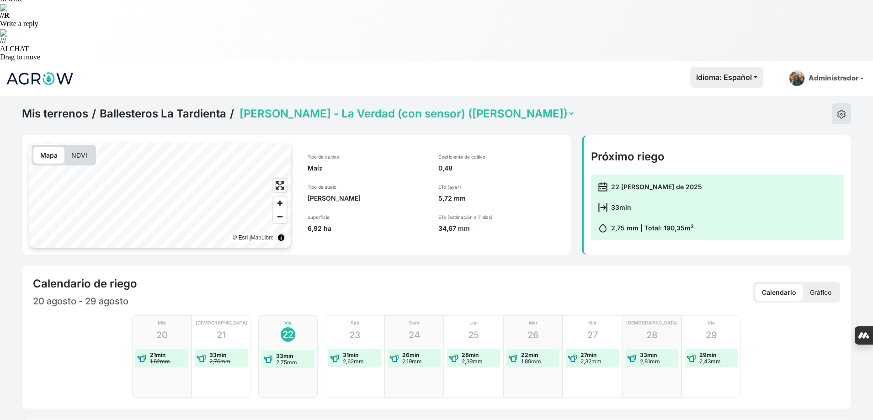
checkbox input "true"
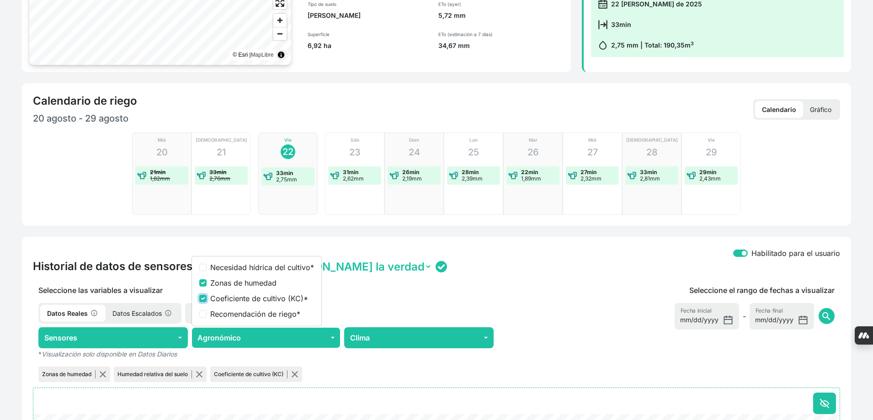
scroll to position [0, 0]
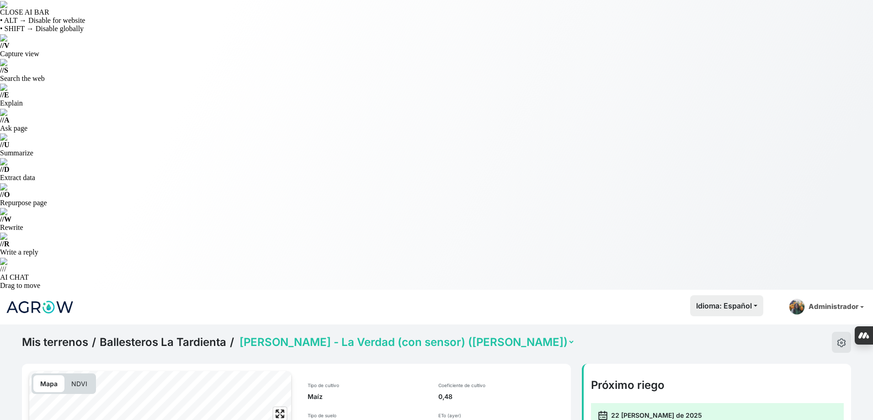
click at [201, 335] on link "Ballesteros La Tardienta" at bounding box center [163, 342] width 127 height 14
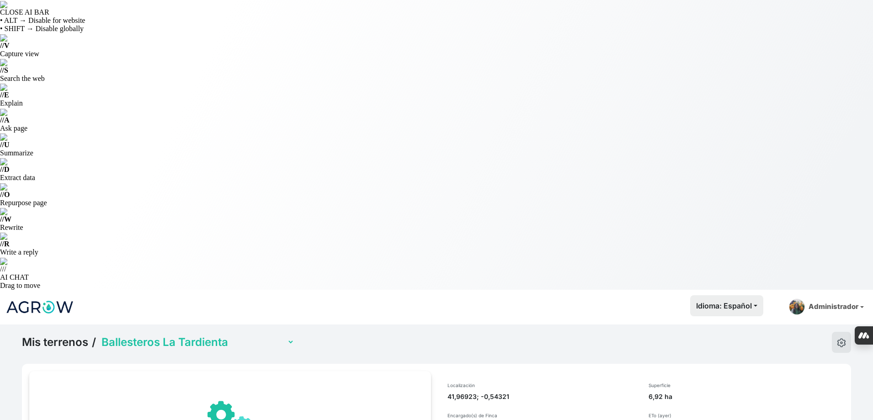
click at [214, 335] on select "[PERSON_NAME] Valfonda [PERSON_NAME] La Tardienta [PERSON_NAME] [PERSON_NAME]" at bounding box center [197, 342] width 195 height 14
select select "1291"
click at [100, 335] on select "[PERSON_NAME] Valfonda [PERSON_NAME] La Tardienta [PERSON_NAME] [PERSON_NAME]" at bounding box center [197, 342] width 195 height 14
select select "1291"
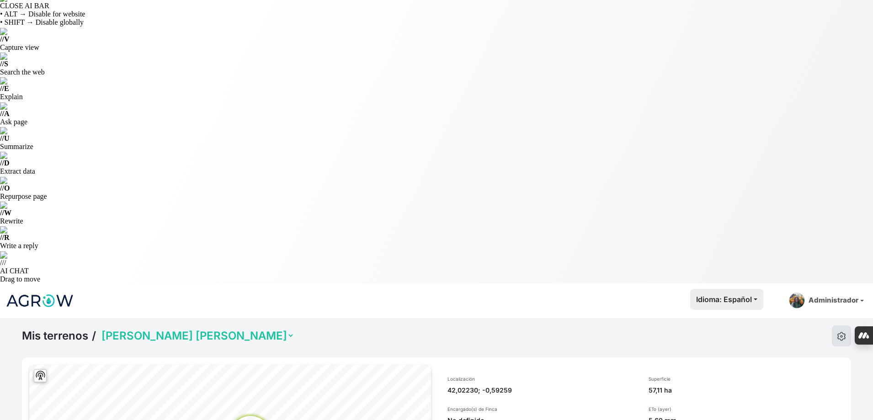
scroll to position [137, 0]
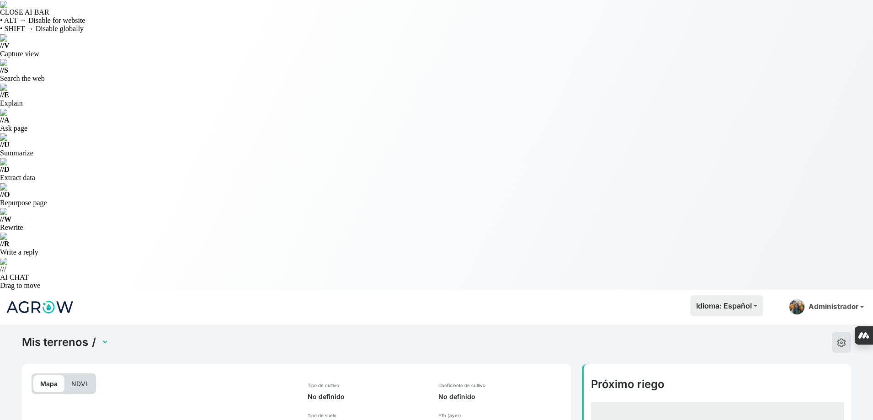
select select "2631"
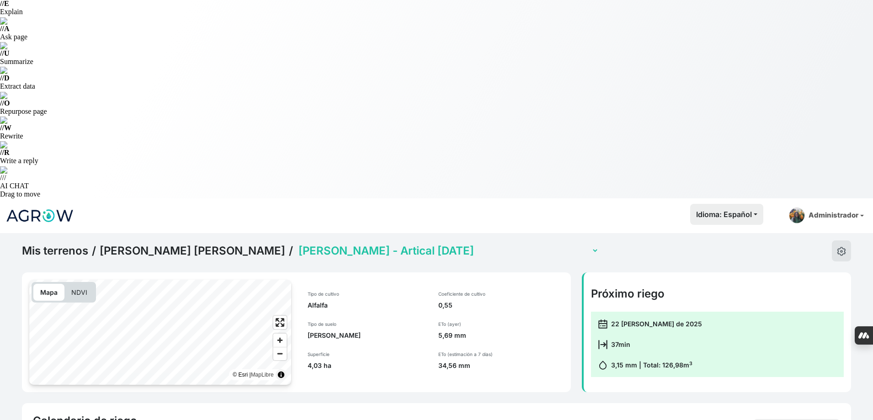
scroll to position [228, 0]
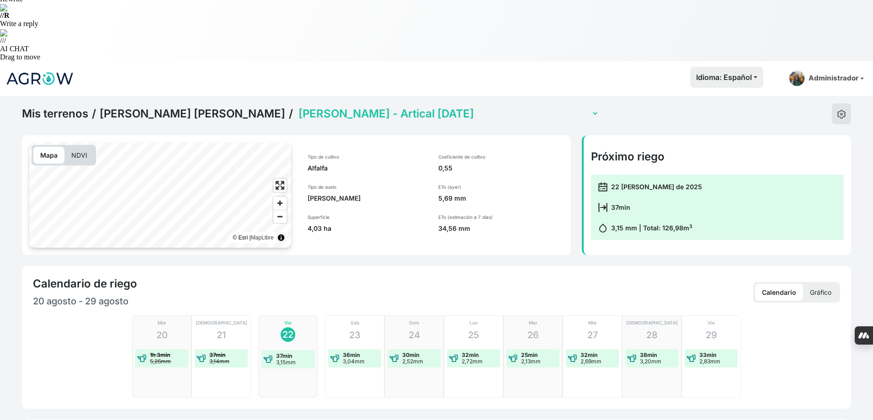
checkbox input "true"
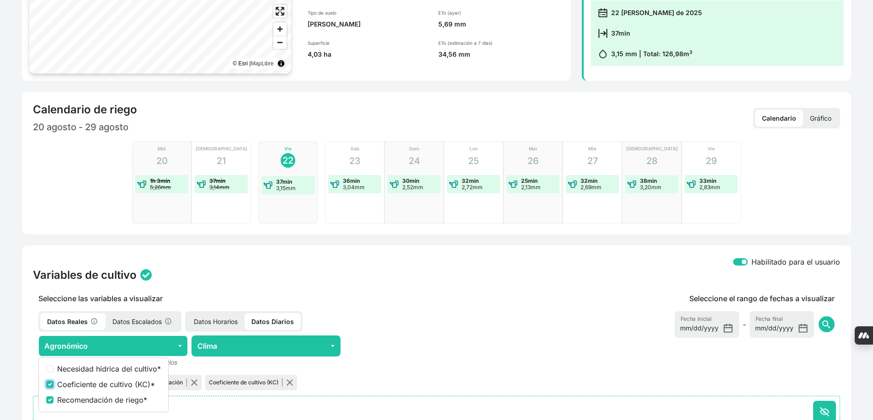
scroll to position [0, 0]
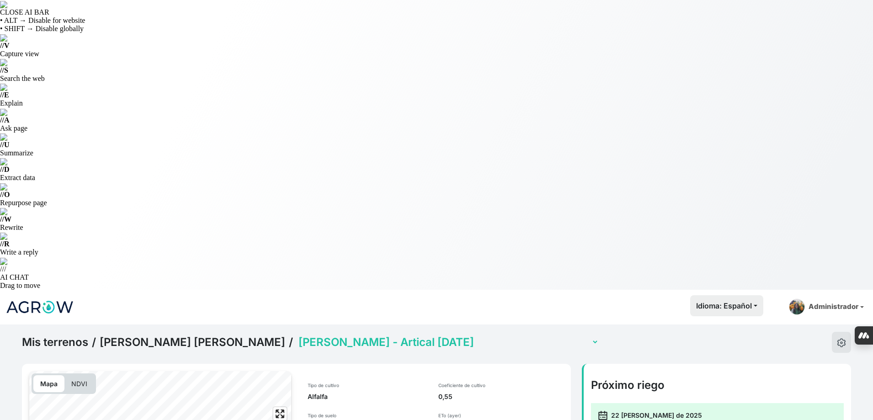
click at [425, 335] on select "[PERSON_NAME] - Artical [DATE] [PERSON_NAME] - Colladas [PERSON_NAME] - Lote (c…" at bounding box center [448, 342] width 302 height 14
select select "2637"
click at [297, 335] on select "[PERSON_NAME] - Artical [DATE] [PERSON_NAME] - Colladas [PERSON_NAME] - Lote (c…" at bounding box center [448, 342] width 302 height 14
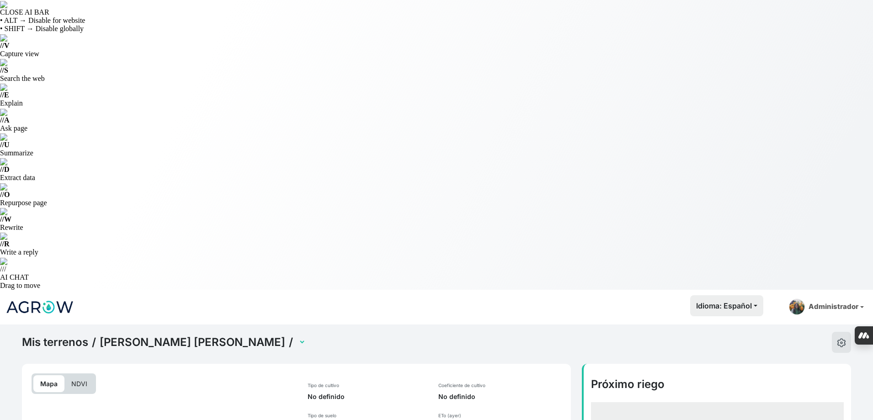
select select "2637"
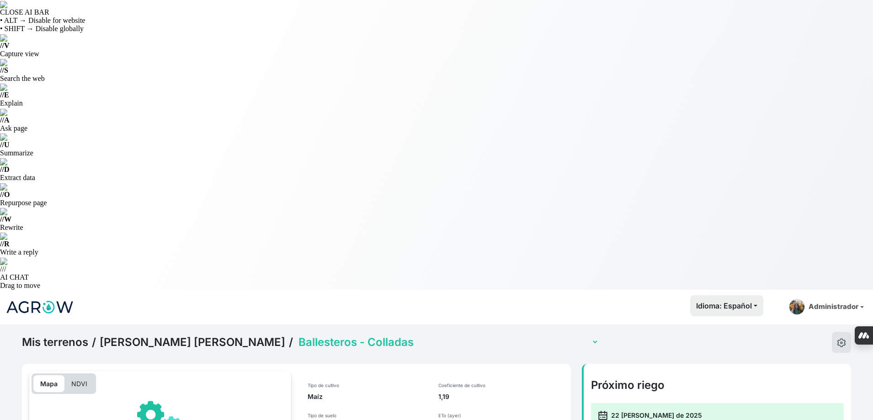
scroll to position [228, 0]
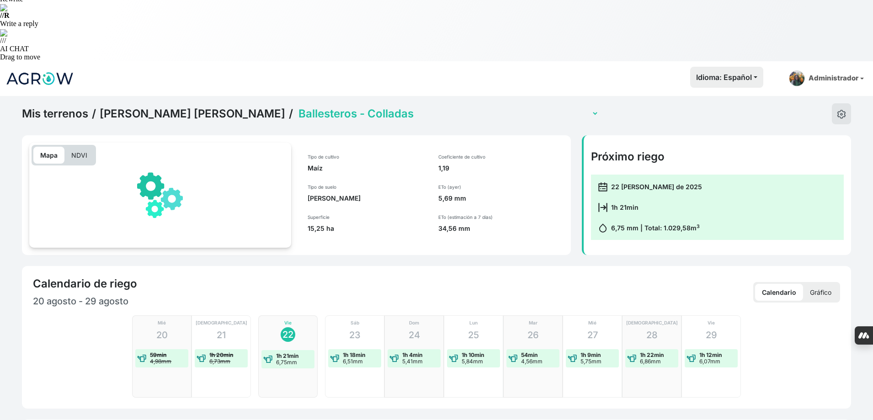
checkbox input "true"
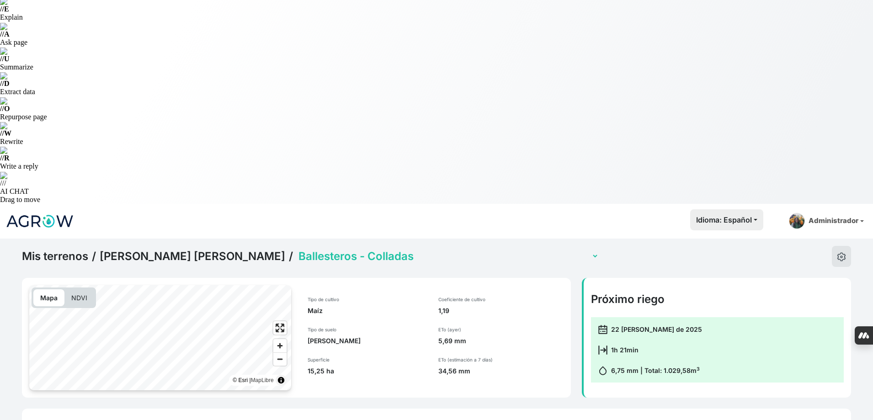
scroll to position [0, 0]
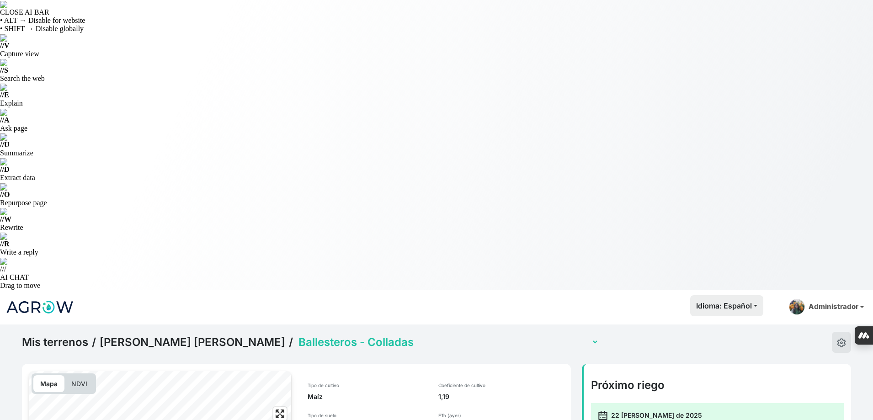
drag, startPoint x: 425, startPoint y: 49, endPoint x: 420, endPoint y: 59, distance: 11.1
click at [425, 335] on select "[PERSON_NAME] - Artical [DATE] [PERSON_NAME] - Colladas [PERSON_NAME] - Lote (c…" at bounding box center [448, 342] width 302 height 14
click at [297, 335] on select "[PERSON_NAME] - Artical [DATE] [PERSON_NAME] - Colladas [PERSON_NAME] - Lote (c…" at bounding box center [448, 342] width 302 height 14
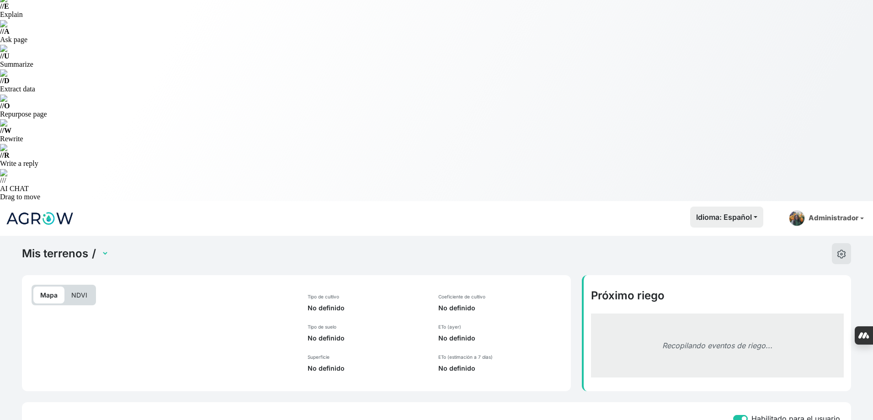
scroll to position [137, 0]
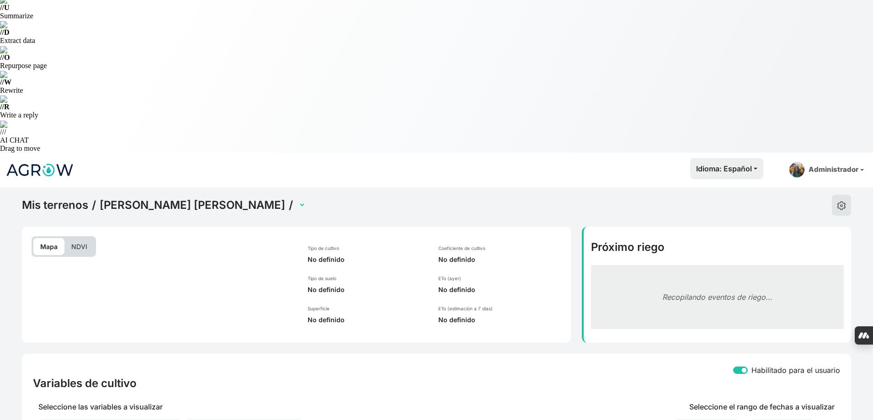
select select "2635"
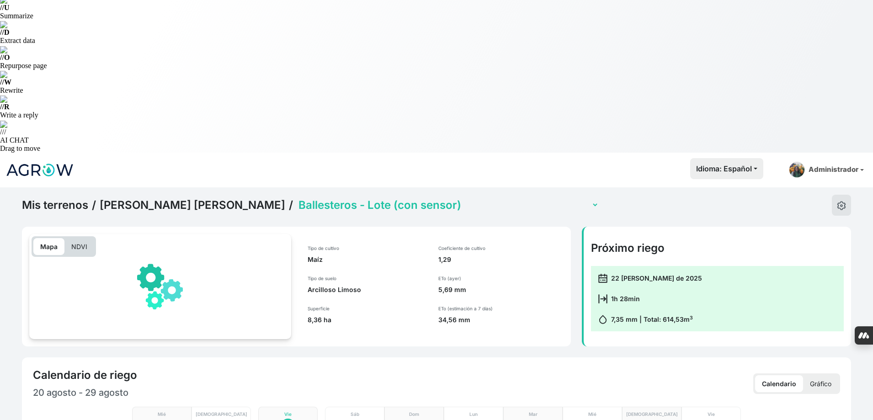
scroll to position [317, 0]
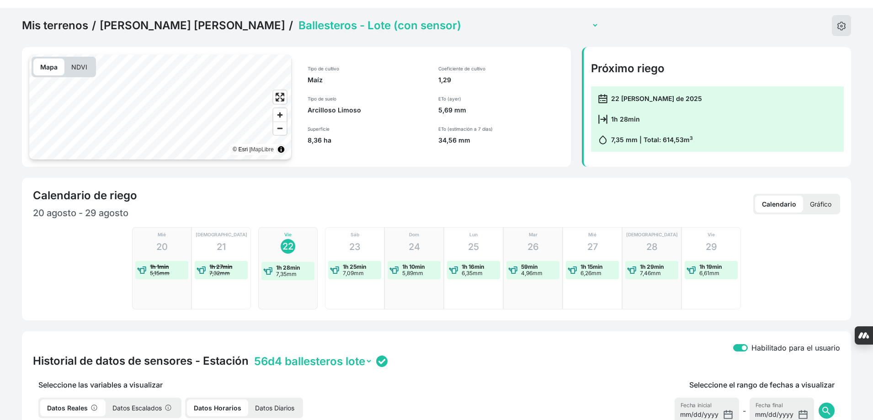
click at [264, 399] on p "Datos Diarios" at bounding box center [274, 407] width 53 height 17
checkbox input "true"
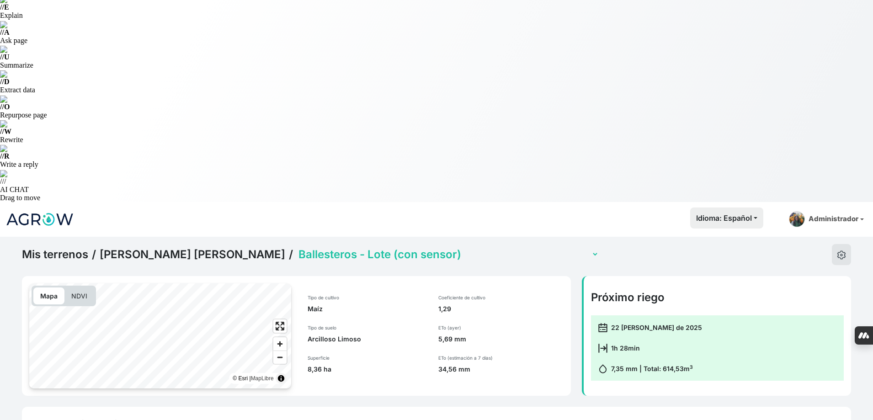
scroll to position [0, 0]
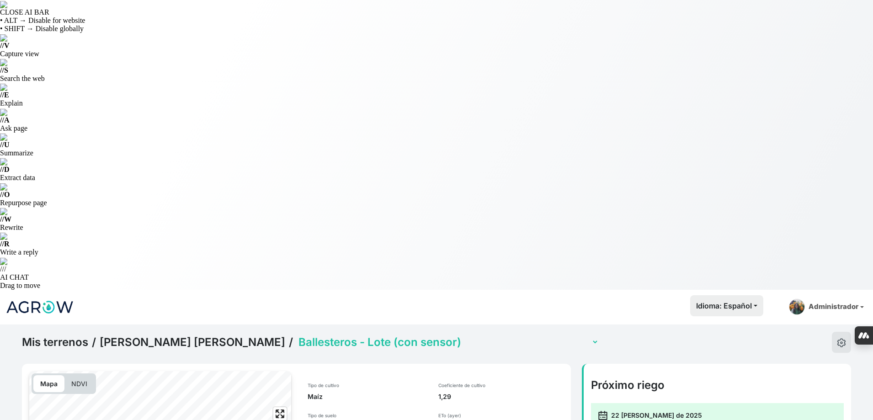
click at [399, 335] on select "[PERSON_NAME] - Artical [DATE] [PERSON_NAME] - Colladas [PERSON_NAME] - Lote (c…" at bounding box center [448, 342] width 302 height 14
select select "2636"
click at [297, 335] on select "[PERSON_NAME] - Artical [DATE] [PERSON_NAME] - Colladas [PERSON_NAME] - Lote (c…" at bounding box center [448, 342] width 302 height 14
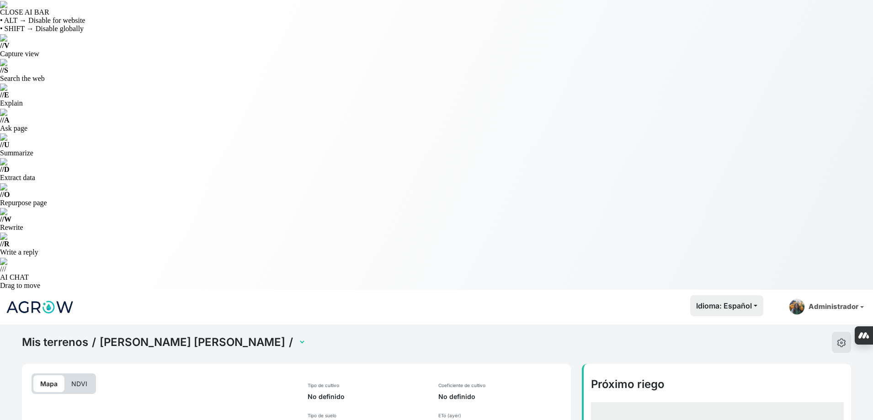
select select "2636"
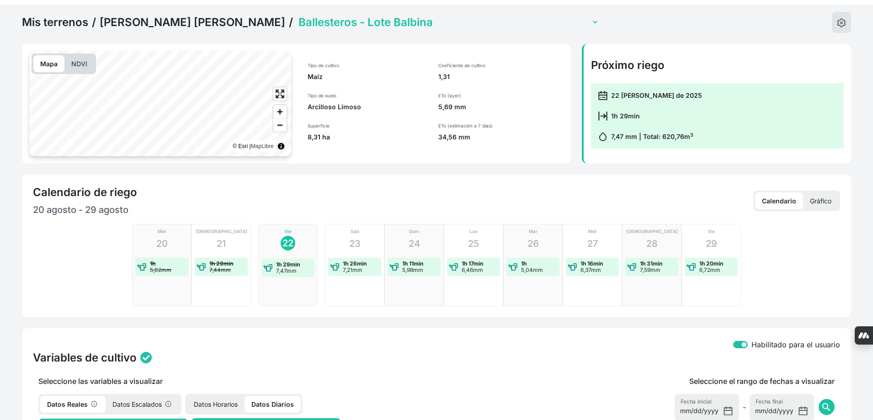
checkbox input "true"
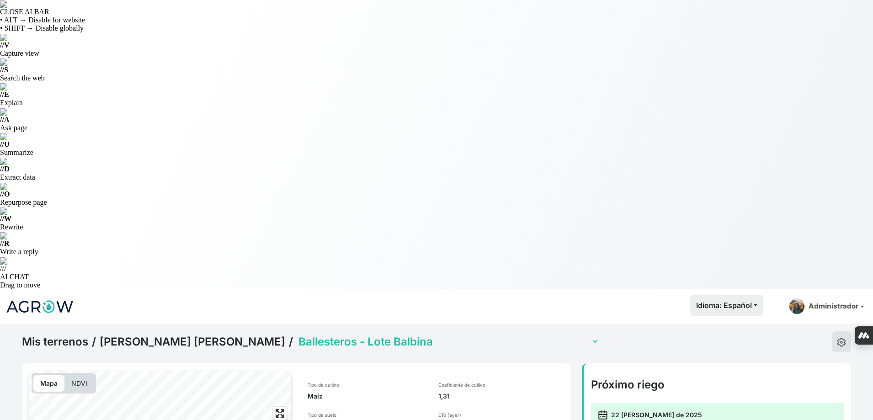
scroll to position [0, 0]
click at [409, 335] on select "[PERSON_NAME] - Artical [DATE] [PERSON_NAME] - Colladas [PERSON_NAME] - Lote (c…" at bounding box center [448, 342] width 302 height 14
select select "2634"
click at [297, 335] on select "[PERSON_NAME] - Artical [DATE] [PERSON_NAME] - Colladas [PERSON_NAME] - Lote (c…" at bounding box center [448, 342] width 302 height 14
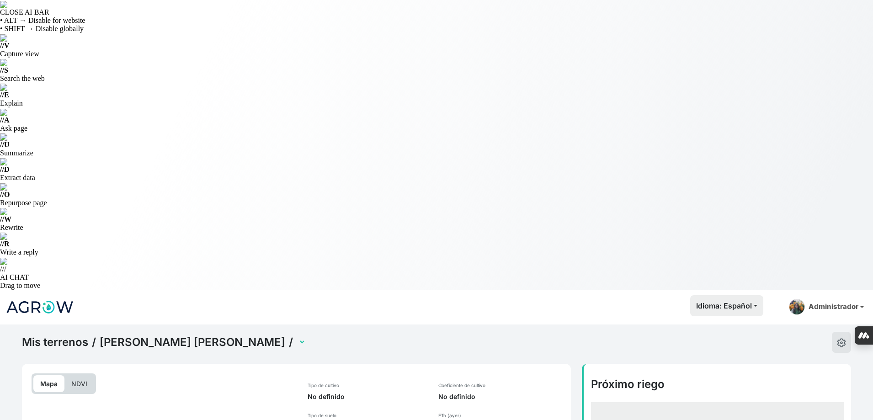
select select "2634"
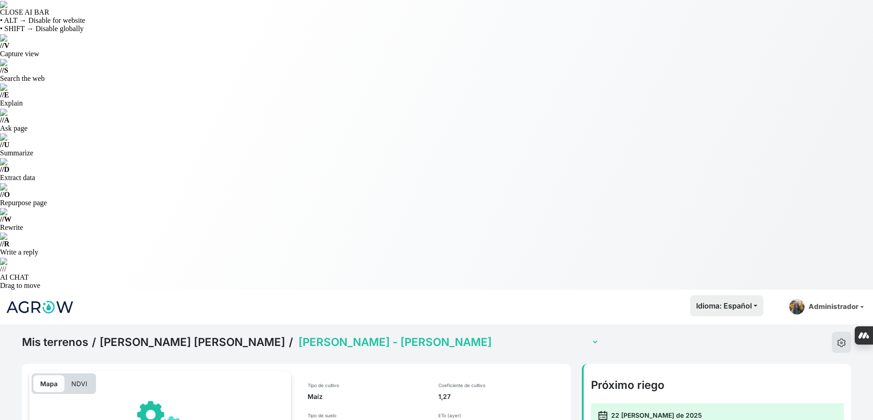
scroll to position [274, 0]
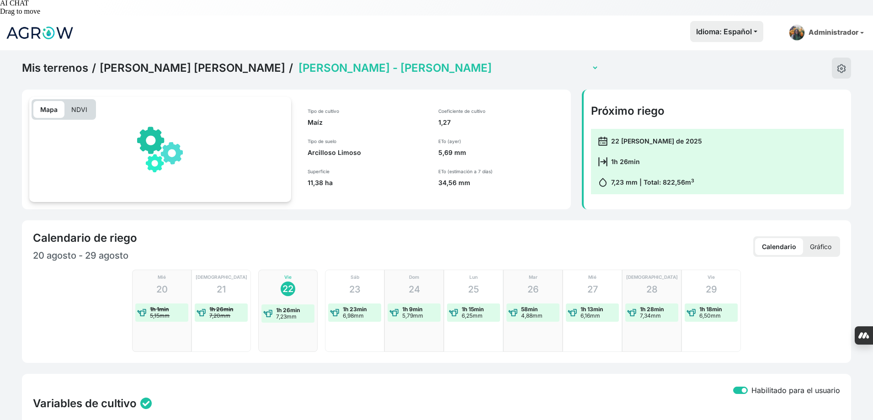
checkbox input "true"
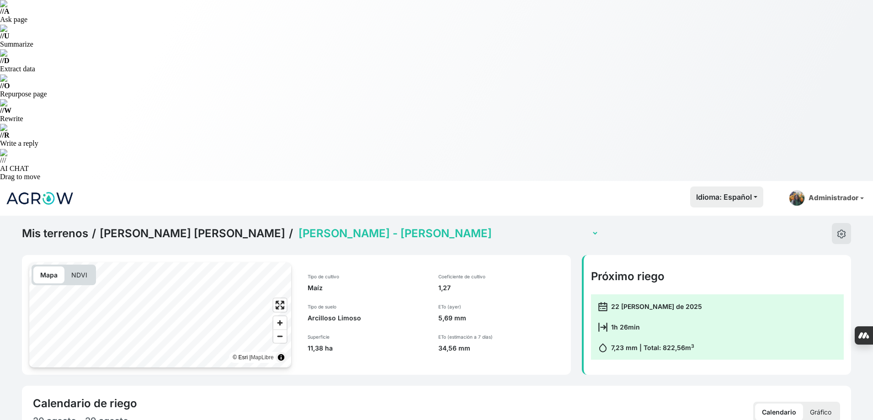
scroll to position [0, 0]
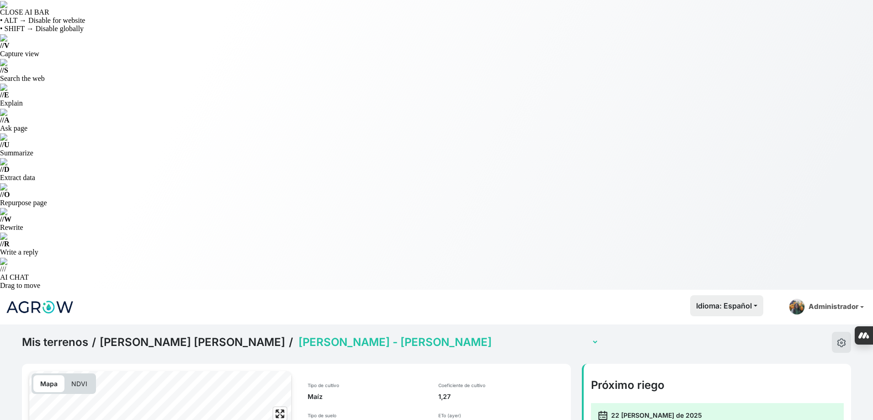
click at [366, 335] on select "[PERSON_NAME] - Artical [DATE] [PERSON_NAME] - Colladas [PERSON_NAME] - Lote (c…" at bounding box center [448, 342] width 302 height 14
select select "2632"
click at [297, 335] on select "[PERSON_NAME] - Artical [DATE] [PERSON_NAME] - Colladas [PERSON_NAME] - Lote (c…" at bounding box center [448, 342] width 302 height 14
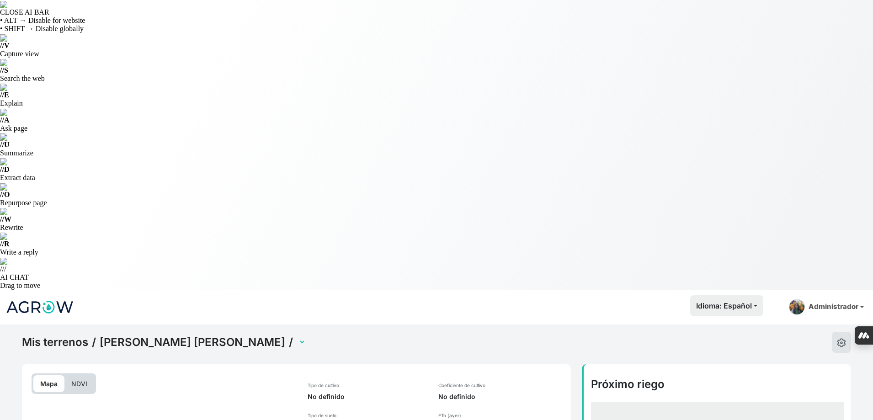
select select "2632"
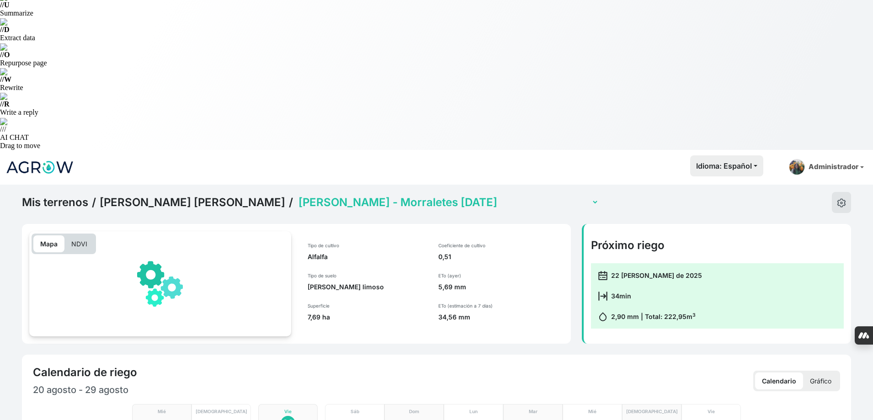
scroll to position [274, 0]
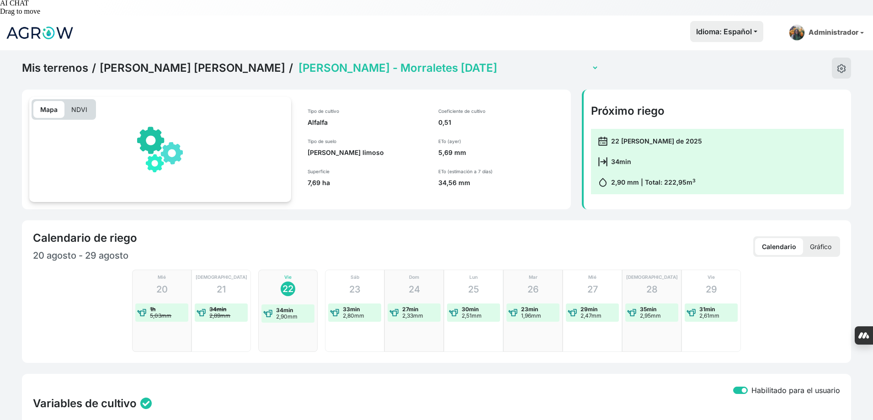
checkbox input "true"
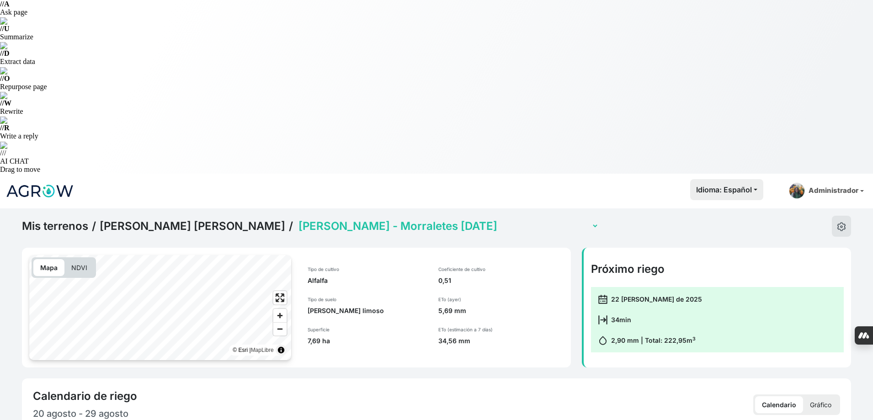
scroll to position [0, 0]
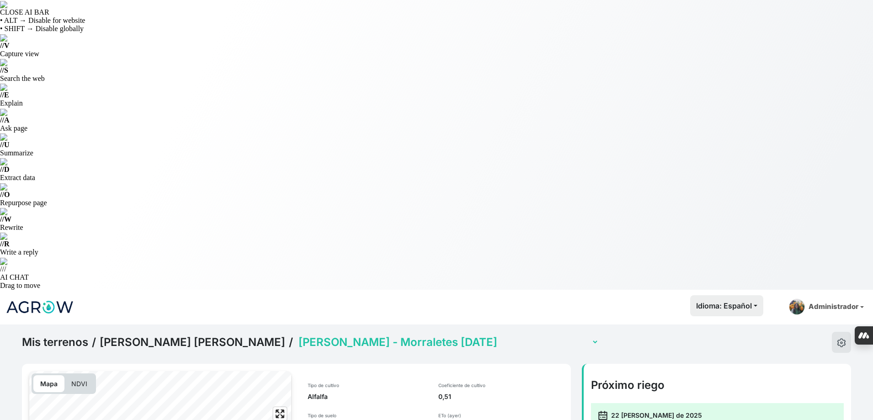
click at [419, 335] on select "Ballesteros - Artical 5.10.25 Ballesteros - Colladas Ballesteros - Lote (con se…" at bounding box center [448, 342] width 302 height 14
click at [297, 335] on select "Ballesteros - Artical 5.10.25 Ballesteros - Colladas Ballesteros - Lote (con se…" at bounding box center [448, 342] width 302 height 14
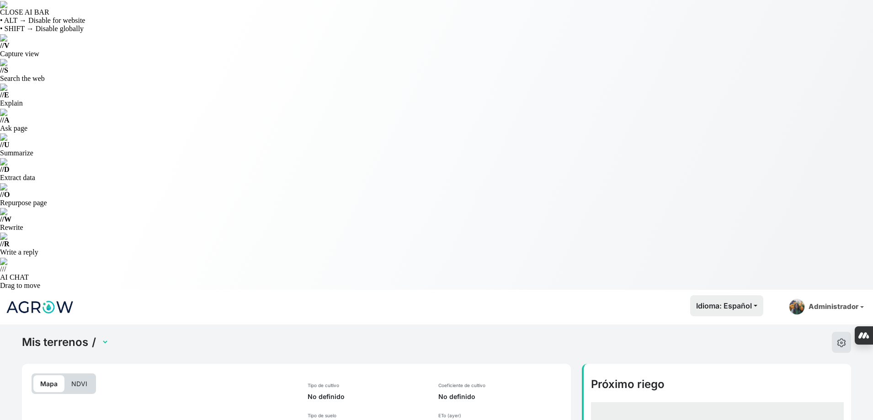
select select "2633"
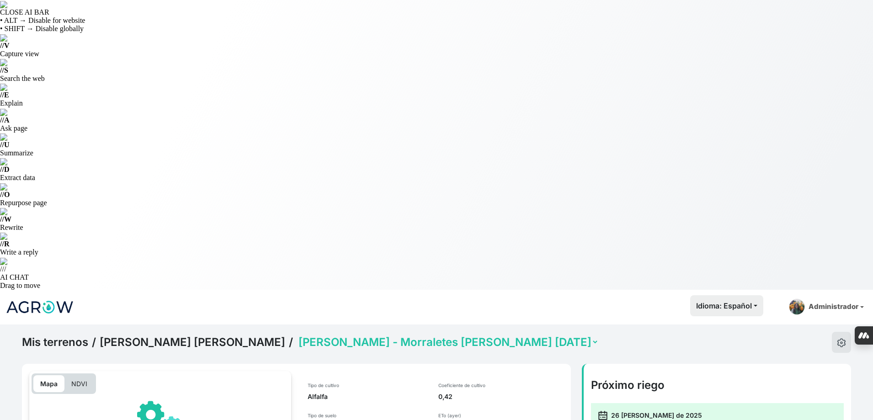
scroll to position [320, 0]
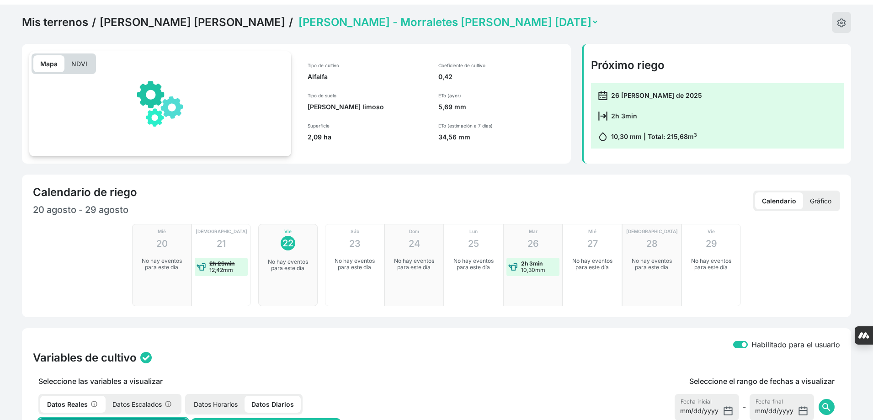
checkbox input "true"
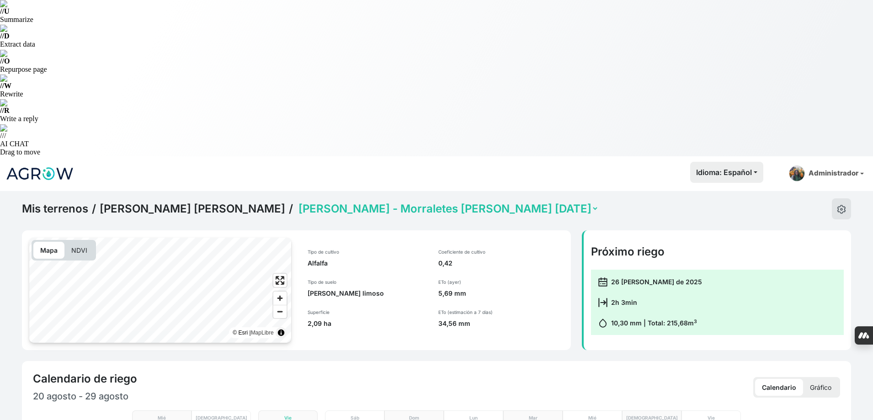
scroll to position [0, 0]
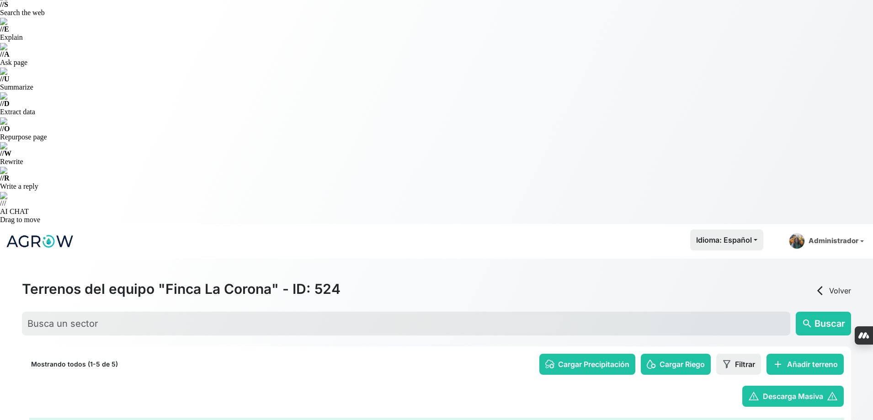
scroll to position [68, 0]
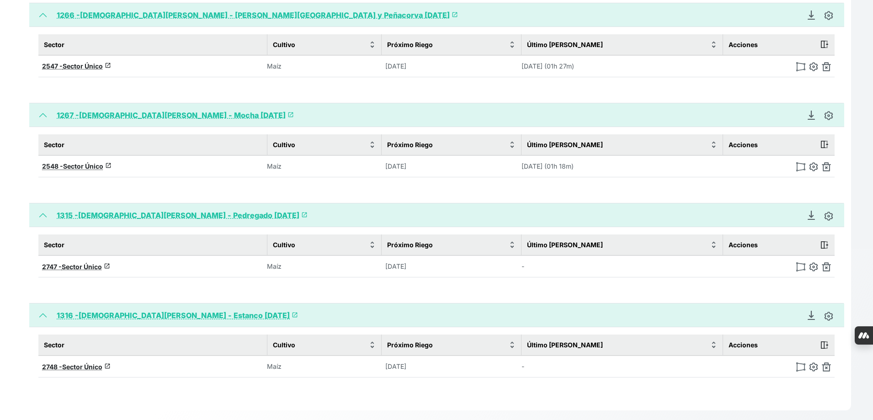
scroll to position [604, 0]
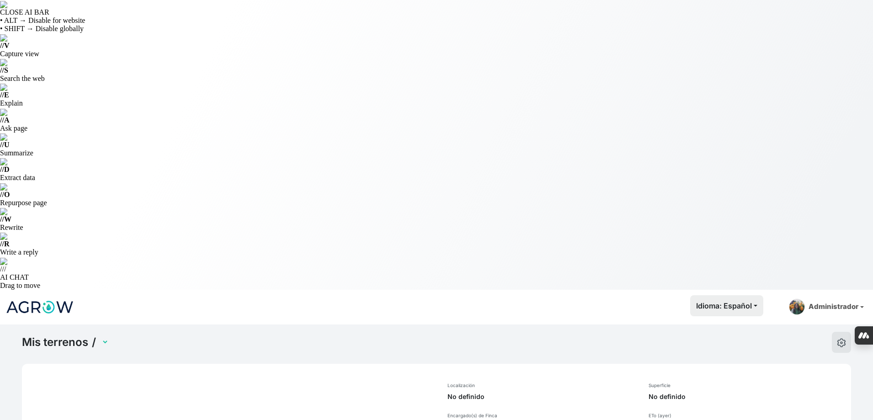
select select "1288"
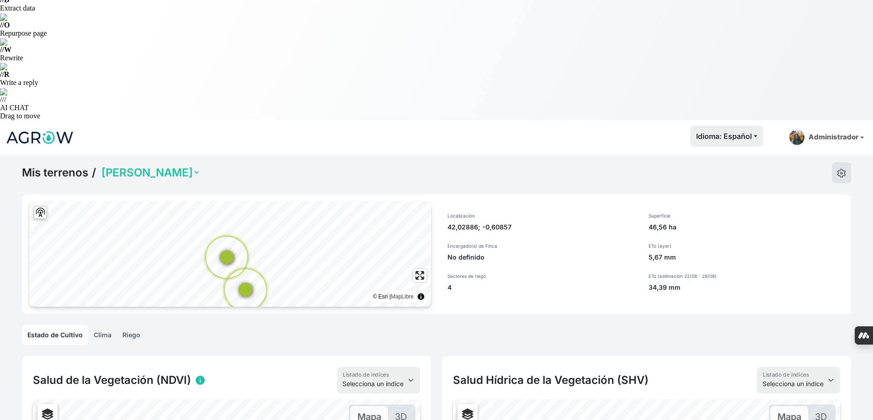
scroll to position [91, 0]
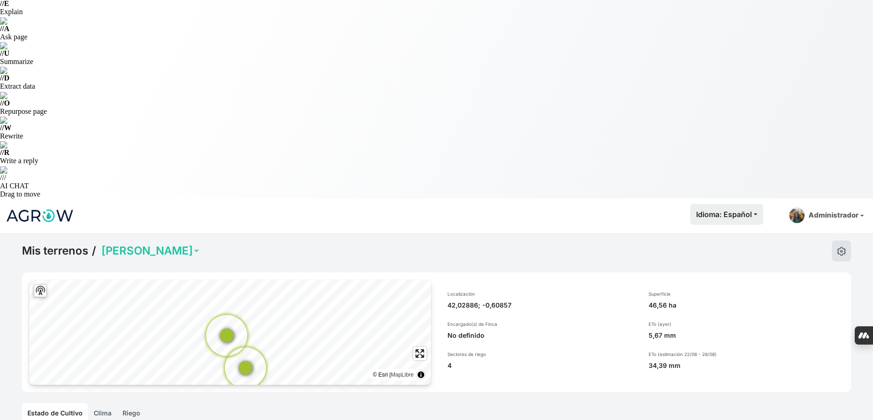
click at [133, 403] on link "Riego" at bounding box center [131, 413] width 29 height 20
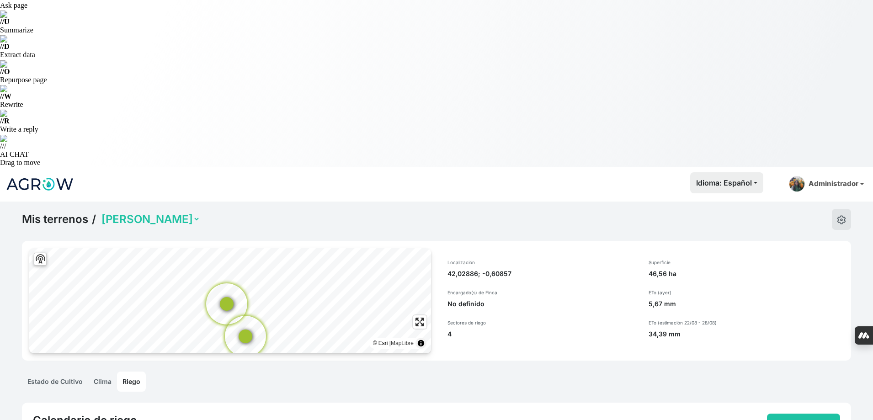
scroll to position [137, 0]
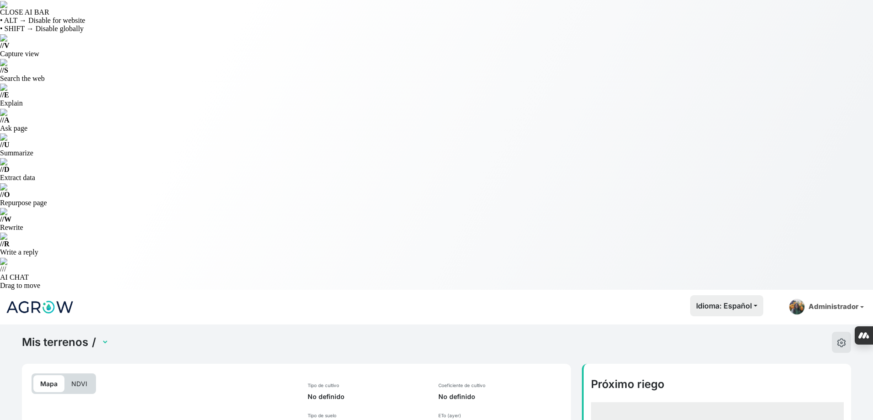
select select "2619"
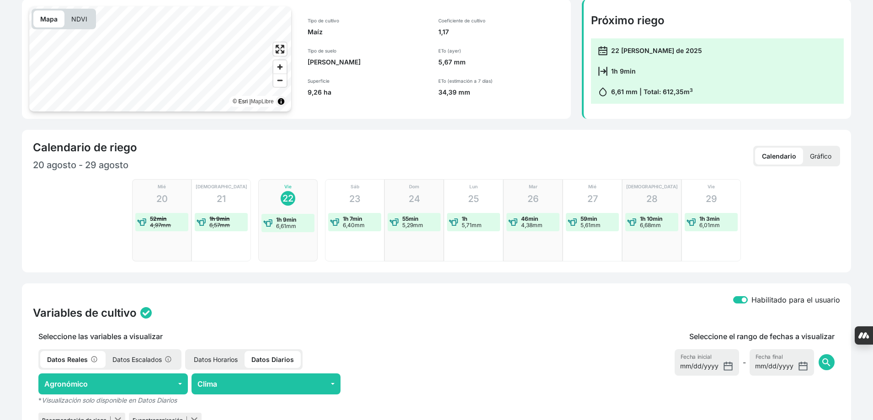
scroll to position [366, 0]
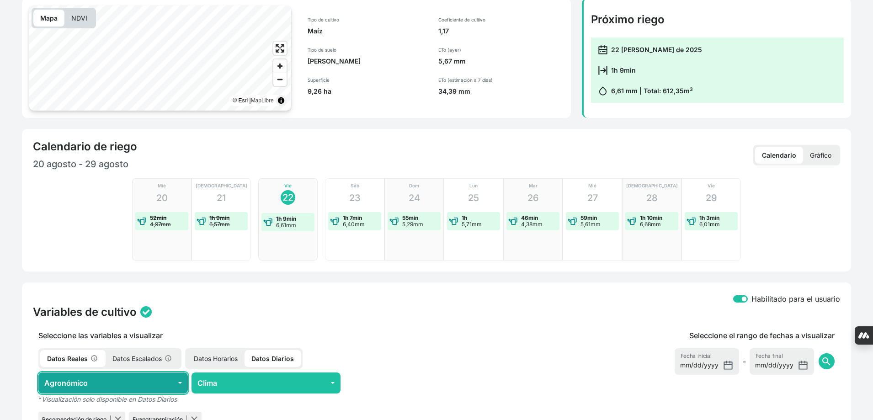
click at [167, 372] on button "Agronómico" at bounding box center [112, 382] width 149 height 21
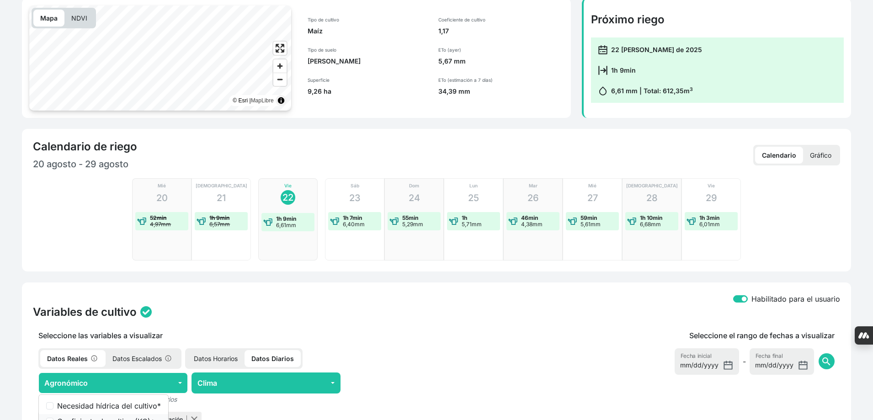
click at [156, 416] on label "Coeficiente de cultivo (KC) *" at bounding box center [109, 421] width 104 height 11
click at [53, 418] on input "Coeficiente de cultivo (KC) *" at bounding box center [49, 421] width 7 height 7
checkbox input "true"
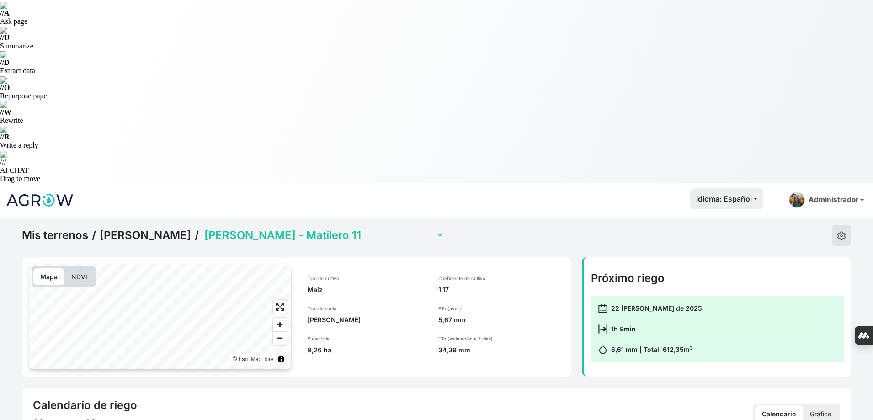
scroll to position [0, 0]
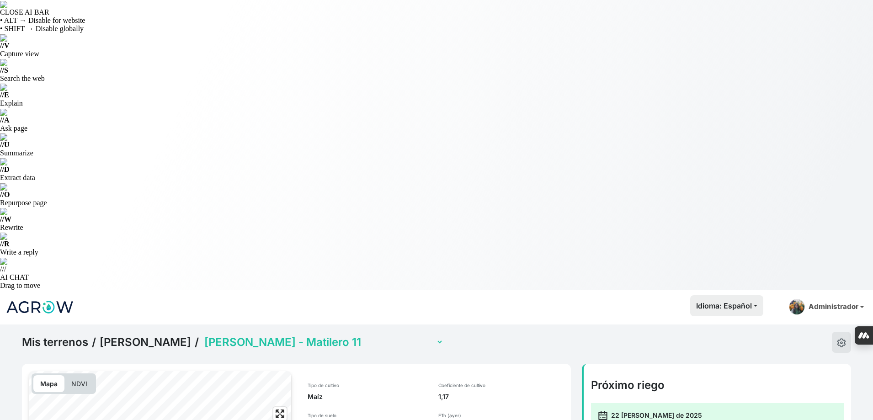
click at [353, 335] on select "Jorge Alastrue - Colladas 11 (con sensor) Jorge Alastrue - La Fueva 11 (con sen…" at bounding box center [322, 342] width 241 height 14
select select "2622"
click at [202, 335] on select "Jorge Alastrue - Colladas 11 (con sensor) Jorge Alastrue - La Fueva 11 (con sen…" at bounding box center [322, 342] width 241 height 14
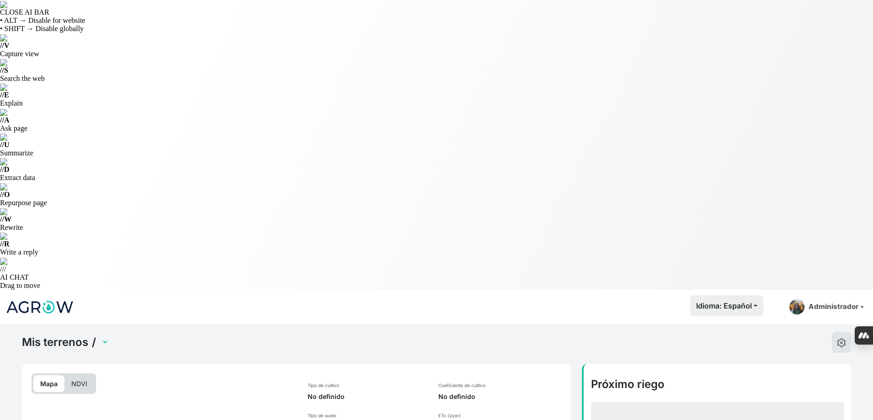
select select "2622"
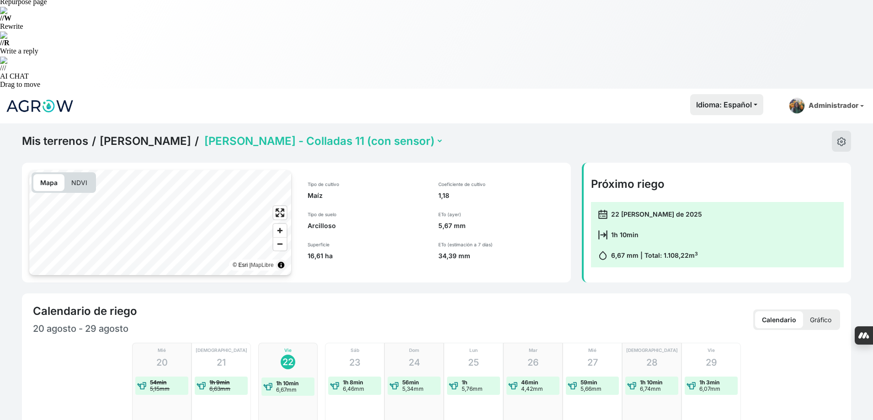
scroll to position [274, 0]
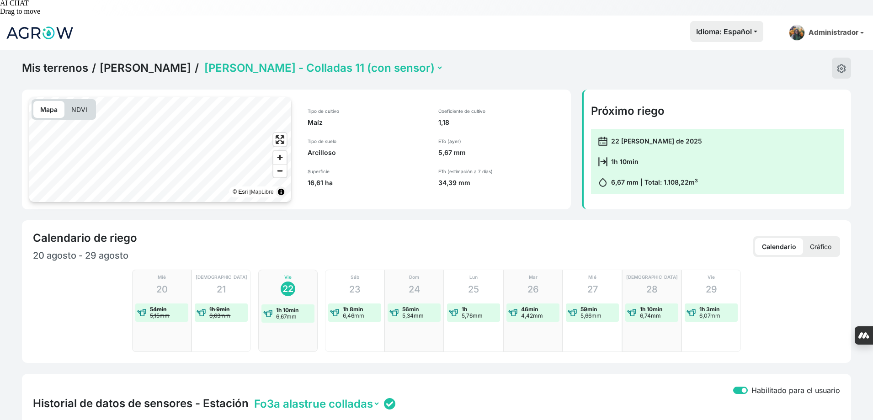
checkbox input "true"
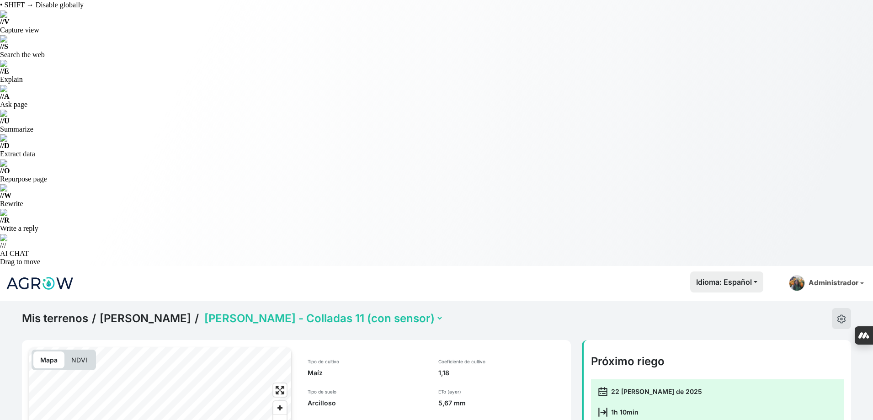
scroll to position [0, 0]
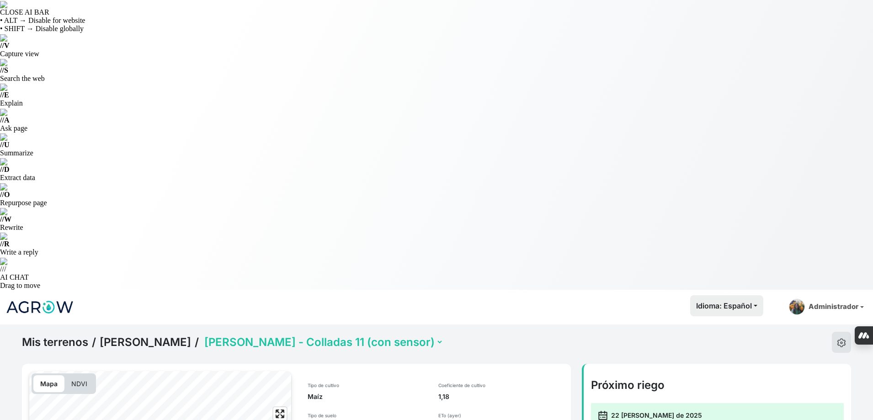
click at [343, 335] on select "Jorge Alastrue - Colladas 11 (con sensor) Jorge Alastrue - La Fueva 11 (con sen…" at bounding box center [322, 342] width 241 height 14
click at [202, 335] on select "Jorge Alastrue - Colladas 11 (con sensor) Jorge Alastrue - La Fueva 11 (con sen…" at bounding box center [322, 342] width 241 height 14
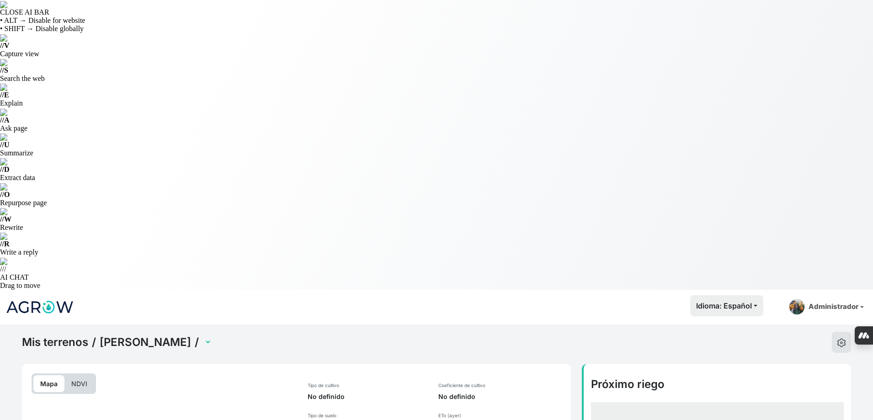
select select "2621"
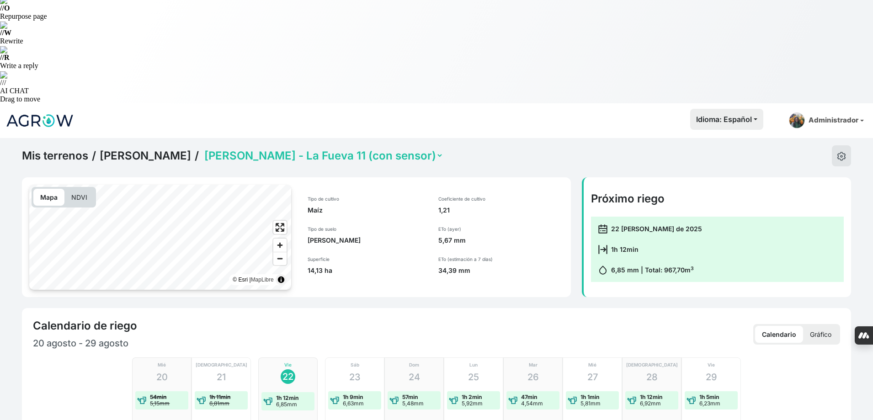
scroll to position [228, 0]
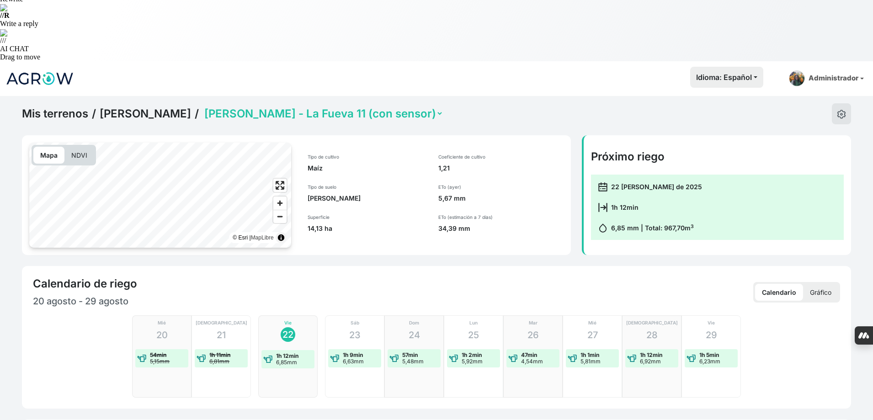
checkbox input "true"
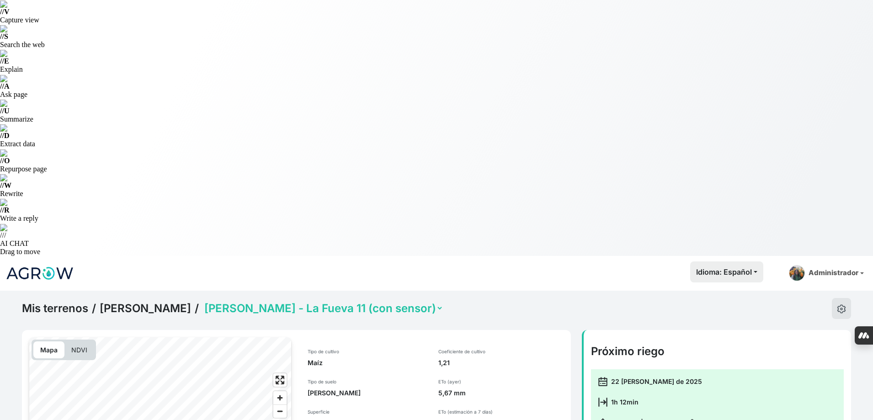
scroll to position [0, 0]
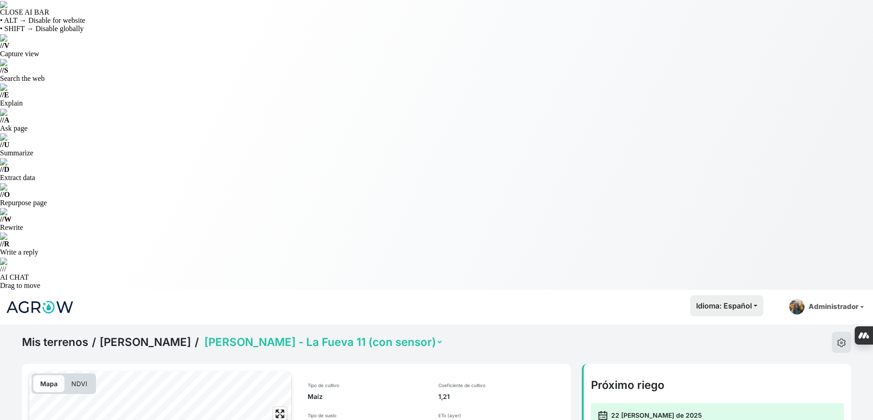
click at [348, 335] on select "Jorge Alastrue - Colladas 11 (con sensor) Jorge Alastrue - La Fueva 11 (con sen…" at bounding box center [322, 342] width 241 height 14
click at [202, 335] on select "Jorge Alastrue - Colladas 11 (con sensor) Jorge Alastrue - La Fueva 11 (con sen…" at bounding box center [322, 342] width 241 height 14
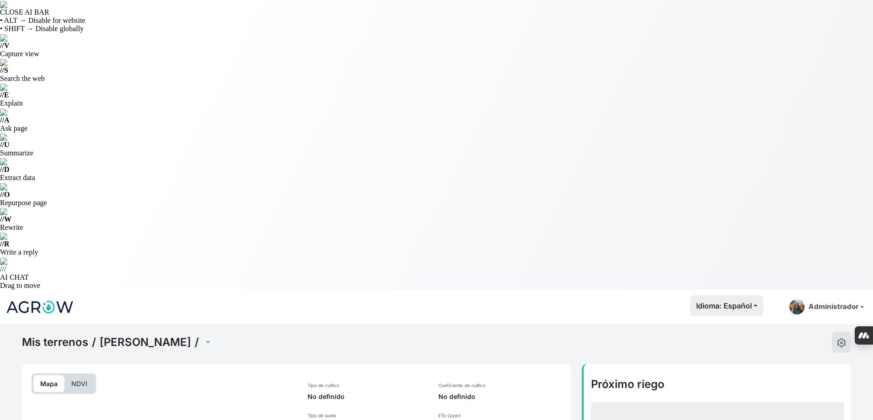
select select "2620"
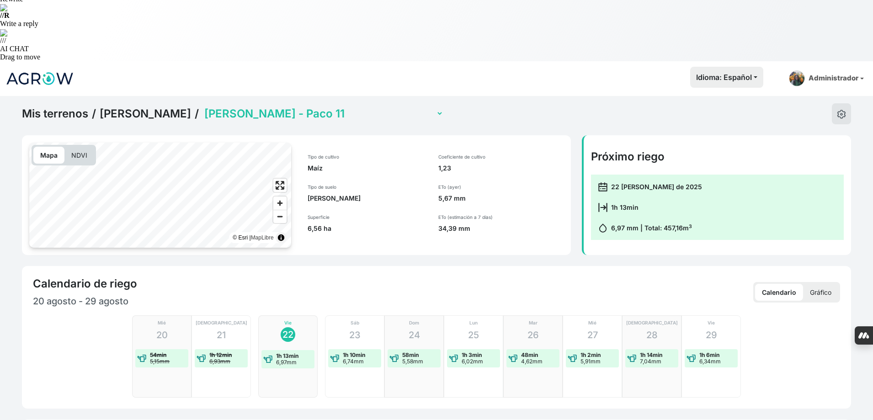
scroll to position [274, 0]
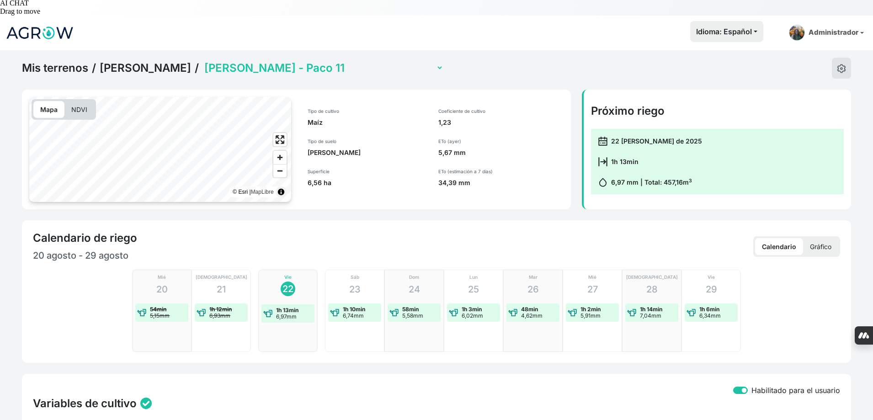
checkbox input "true"
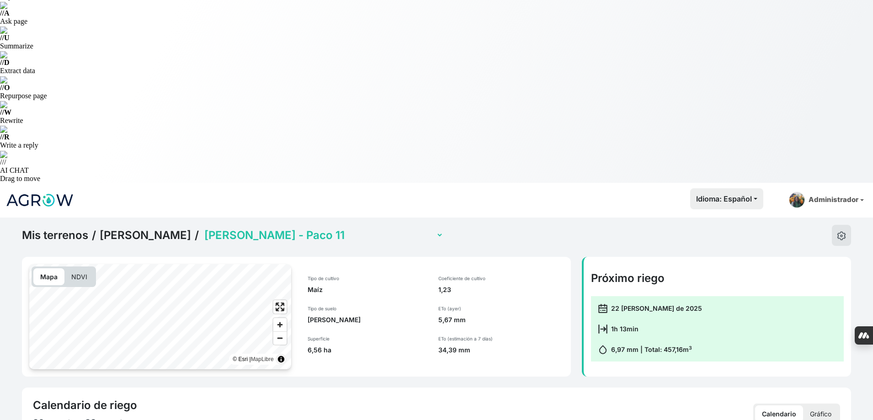
scroll to position [0, 0]
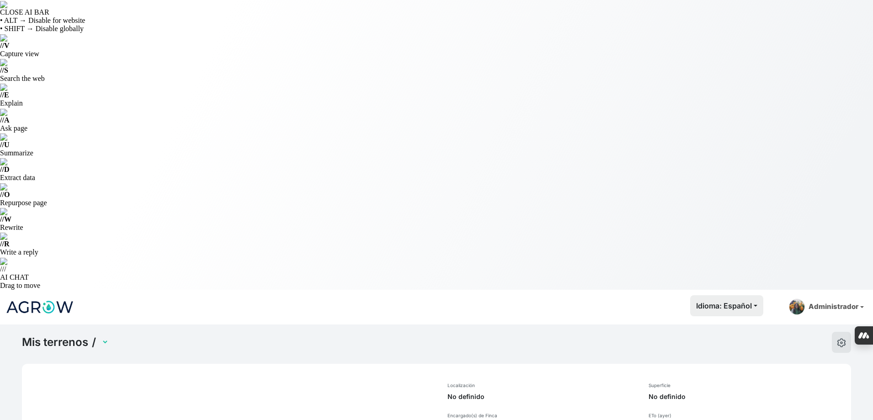
select select "1281"
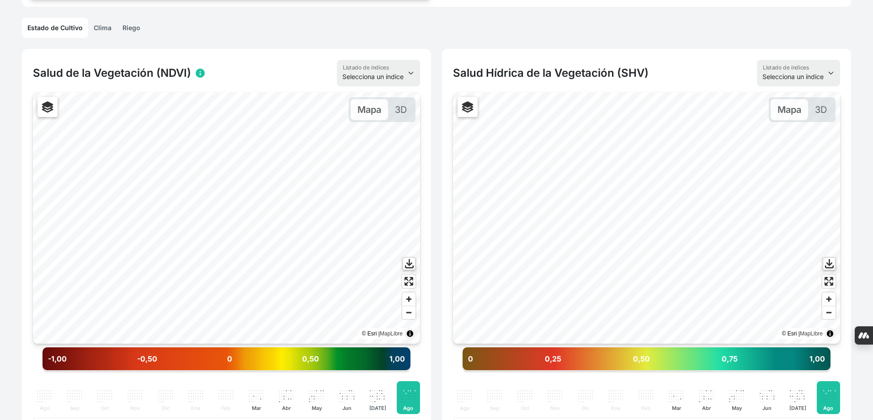
scroll to position [537, 0]
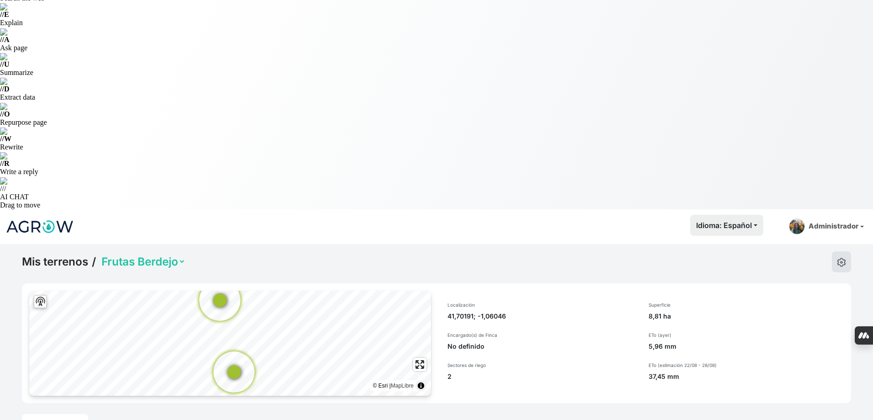
click at [130, 414] on link "Riego" at bounding box center [131, 424] width 29 height 20
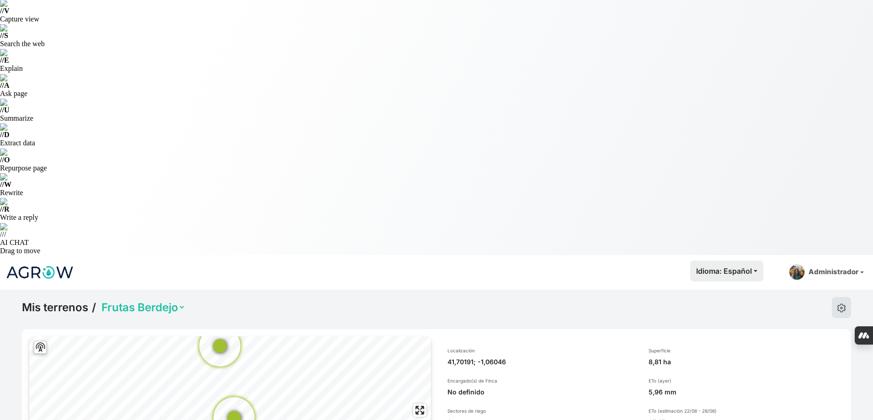
scroll to position [80, 0]
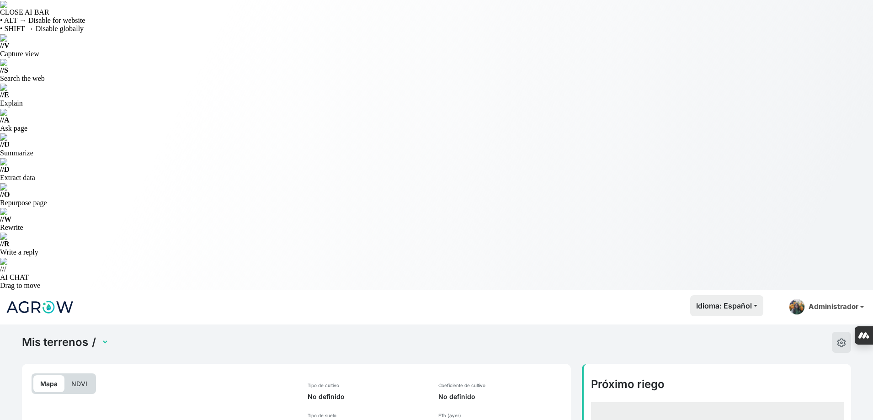
select select "2584"
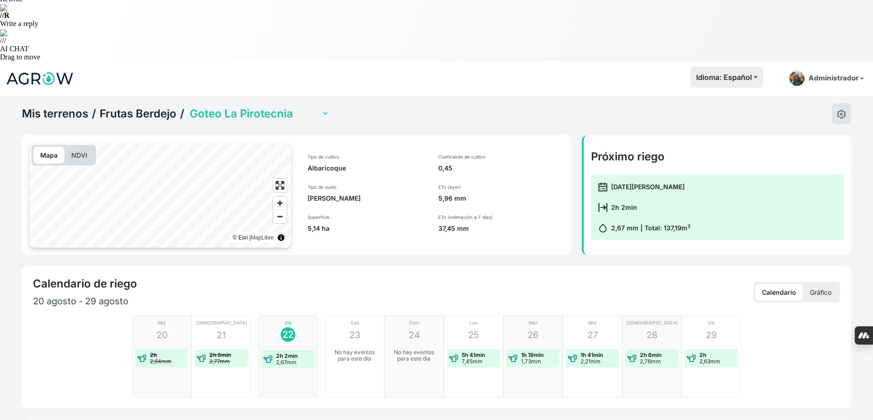
scroll to position [320, 0]
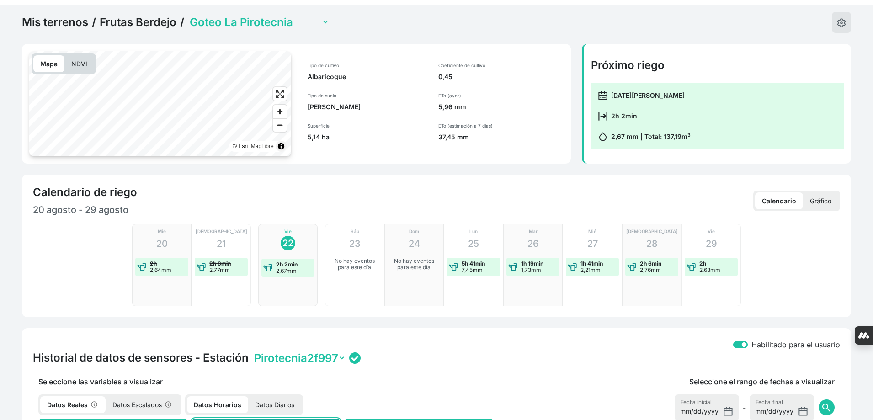
click at [279, 396] on p "Datos Diarios" at bounding box center [274, 404] width 53 height 17
click at [228, 396] on p "Datos Horarios" at bounding box center [216, 404] width 58 height 17
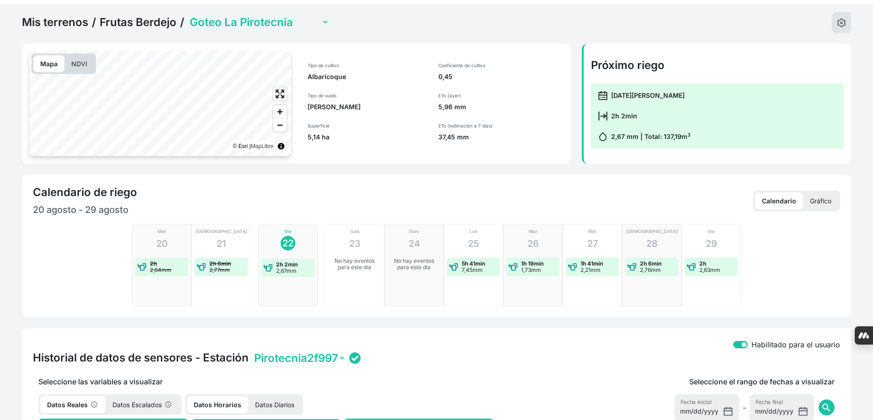
click at [361, 376] on p "Seleccione las variables a visualizar" at bounding box center [266, 381] width 466 height 11
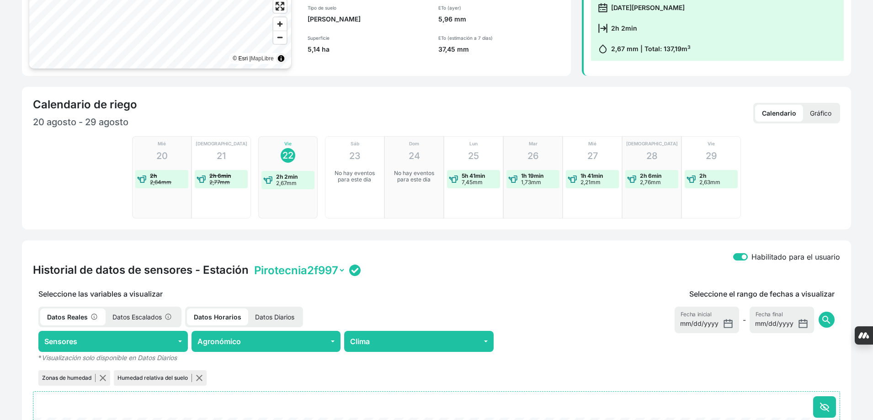
scroll to position [414, 0]
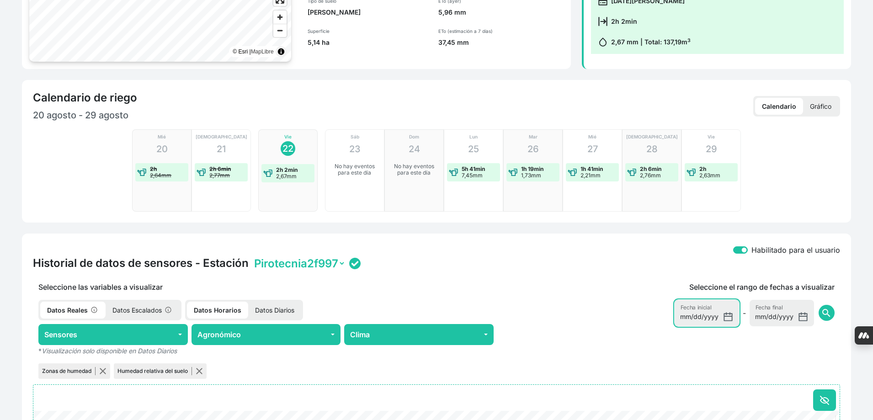
click at [721, 300] on input "2025-08-15" at bounding box center [707, 313] width 64 height 27
click at [724, 300] on input "2025-08-15" at bounding box center [707, 313] width 64 height 27
type input "2025-08-08"
click at [826, 308] on span "search" at bounding box center [826, 313] width 11 height 11
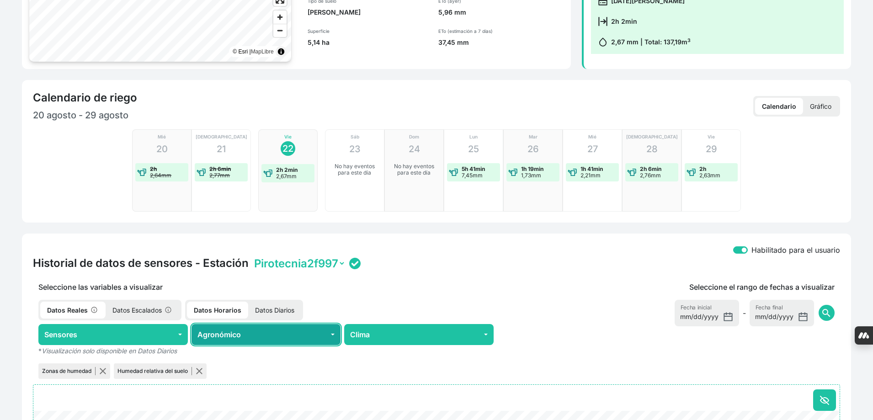
click at [239, 324] on button "Agronómico" at bounding box center [265, 334] width 149 height 21
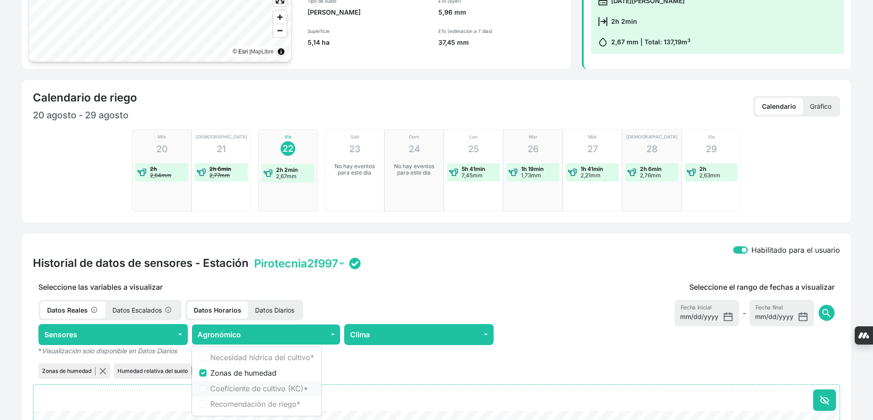
click at [249, 383] on label "Coeficiente de cultivo (KC) *" at bounding box center [262, 388] width 104 height 11
click at [270, 302] on p "Datos Diarios" at bounding box center [274, 310] width 53 height 17
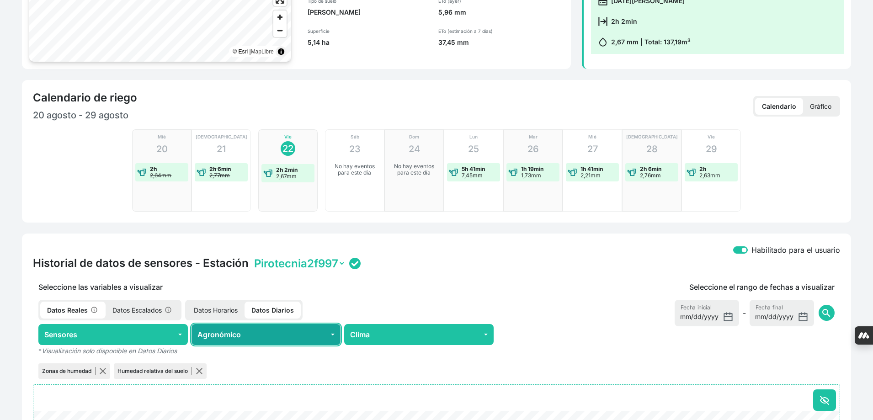
click at [263, 324] on button "Agronómico" at bounding box center [265, 334] width 149 height 21
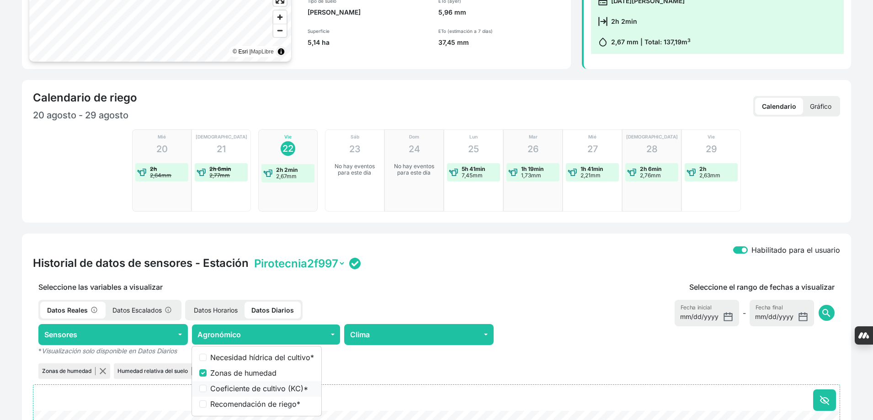
click at [253, 381] on li "Coeficiente de cultivo (KC) *" at bounding box center [256, 389] width 129 height 16
click at [254, 383] on label "Coeficiente de cultivo (KC) *" at bounding box center [262, 388] width 104 height 11
click at [257, 383] on label "Coeficiente de cultivo (KC) *" at bounding box center [262, 388] width 104 height 11
click at [207, 385] on input "Coeficiente de cultivo (KC) *" at bounding box center [202, 388] width 7 height 7
checkbox input "true"
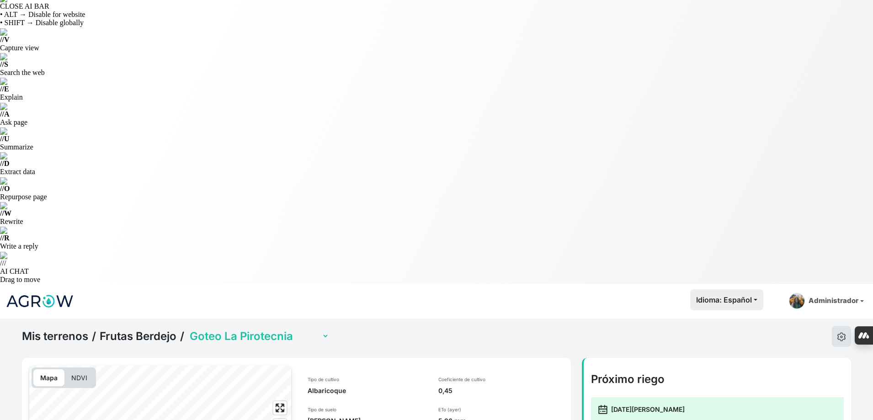
scroll to position [0, 0]
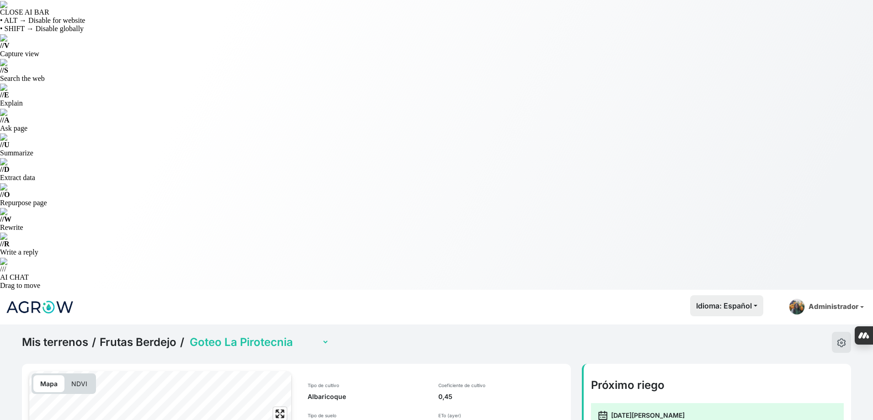
click at [254, 335] on select "Berdejo - Superficial Ana Goteo La Pirotecnia" at bounding box center [258, 342] width 141 height 14
click at [188, 335] on select "Berdejo - Superficial Ana Goteo La Pirotecnia" at bounding box center [258, 342] width 141 height 14
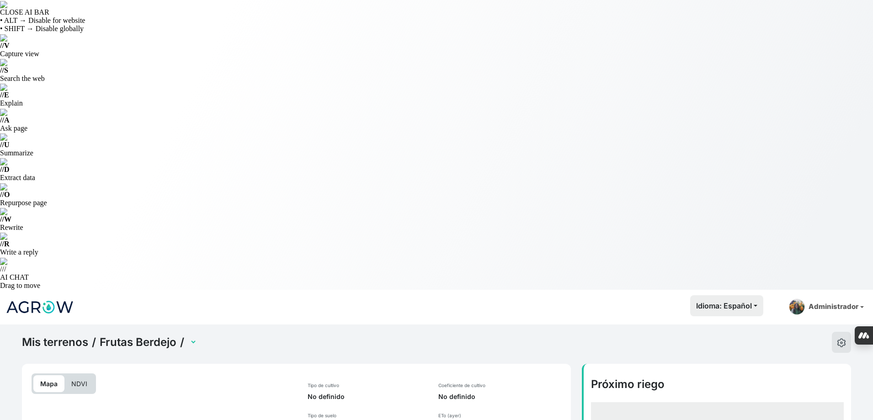
select select "2585"
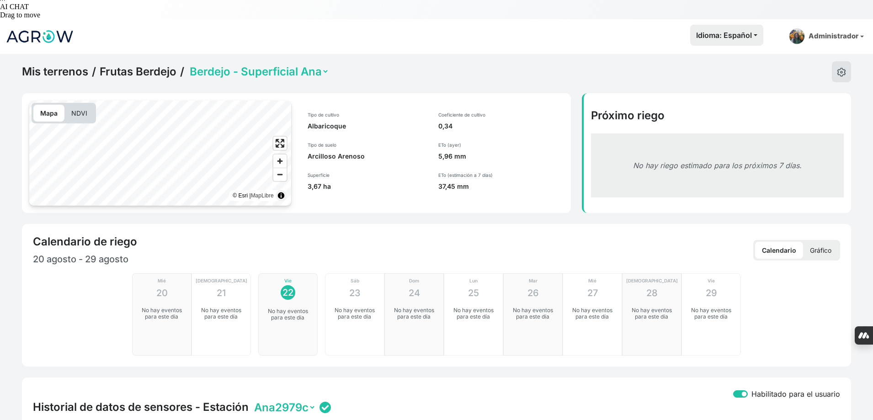
scroll to position [274, 0]
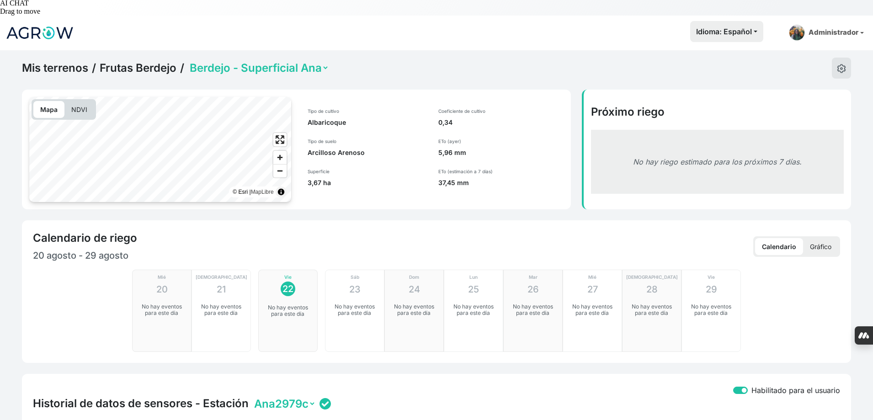
drag, startPoint x: 522, startPoint y: 194, endPoint x: 764, endPoint y: 170, distance: 242.9
type input "2025-08-08"
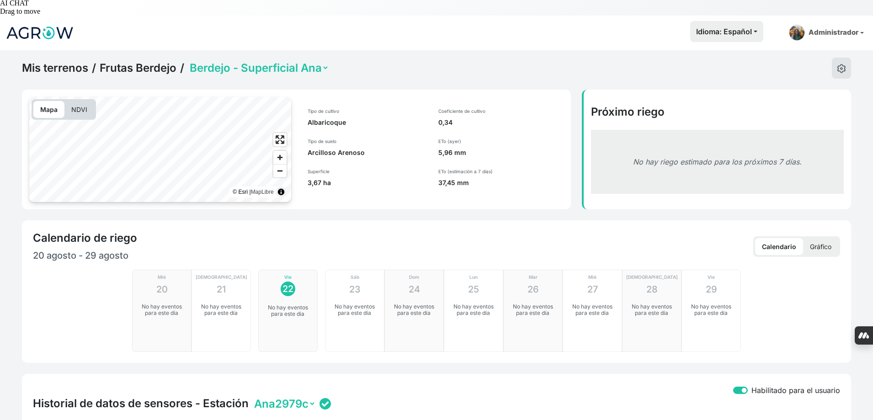
checkbox input "true"
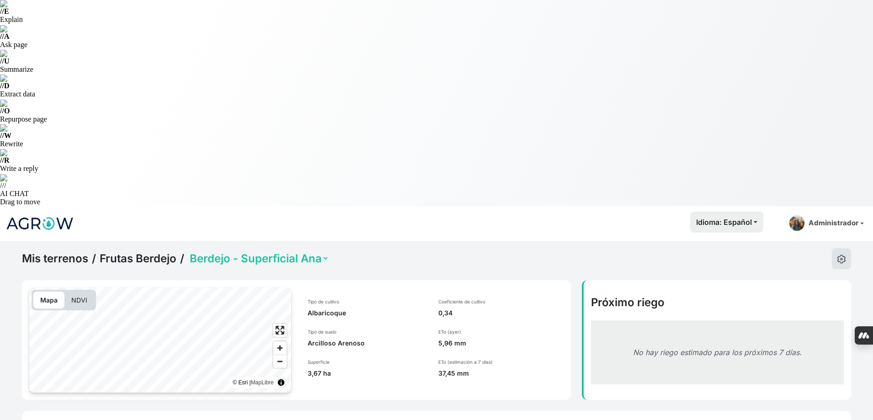
scroll to position [83, 0]
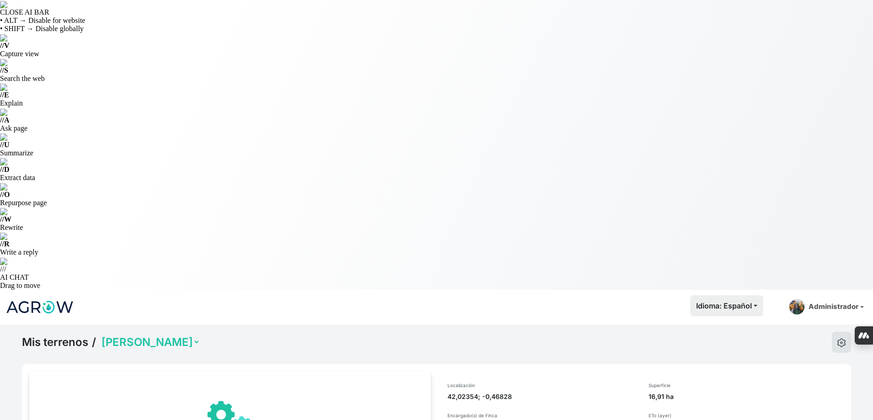
select select "1293"
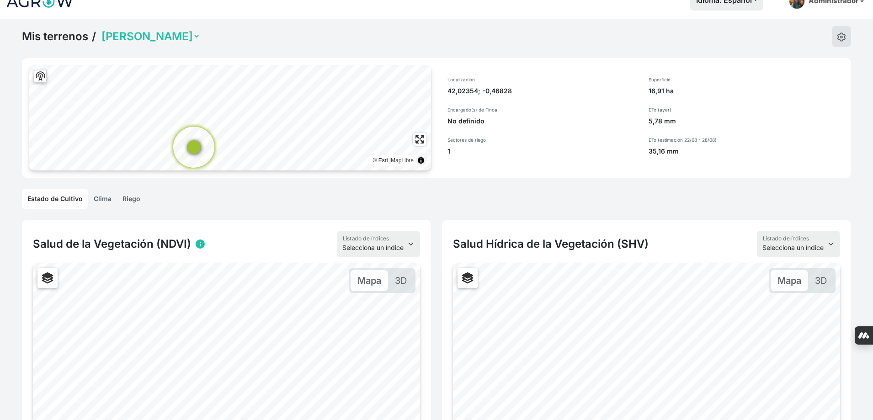
scroll to position [173, 0]
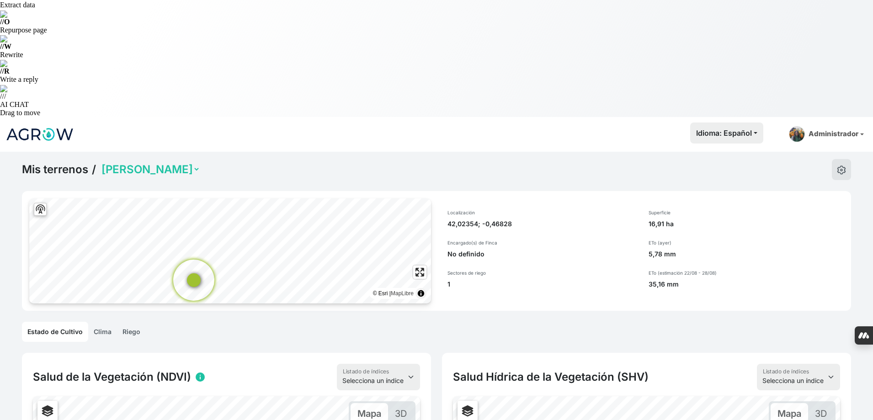
click at [131, 322] on link "Riego" at bounding box center [131, 332] width 29 height 20
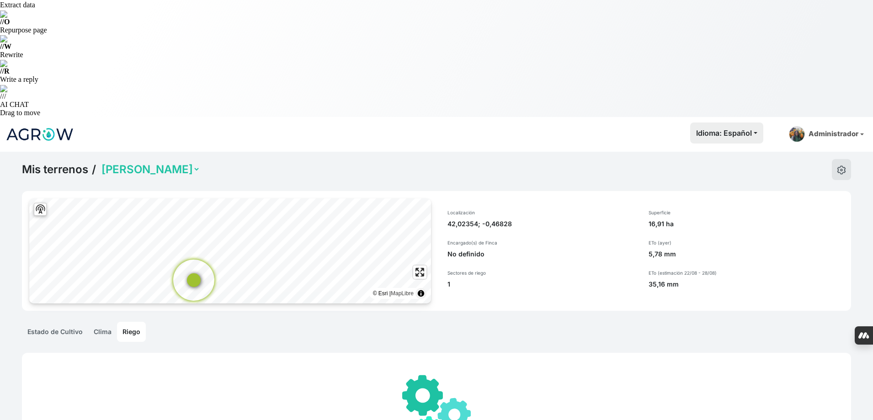
scroll to position [35, 0]
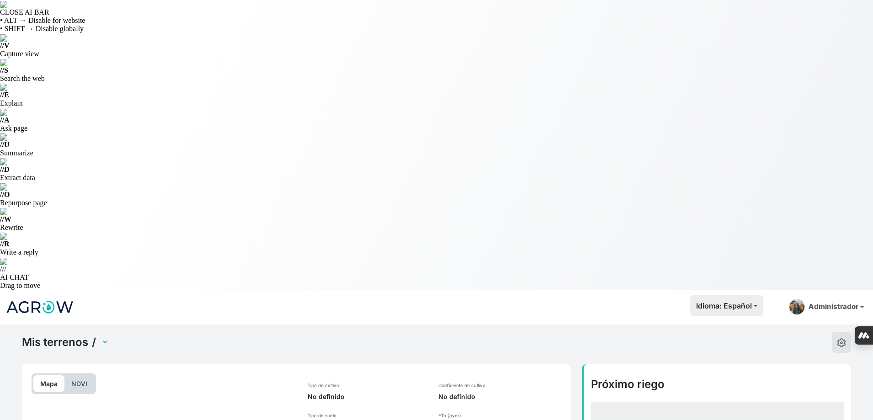
select select "2642"
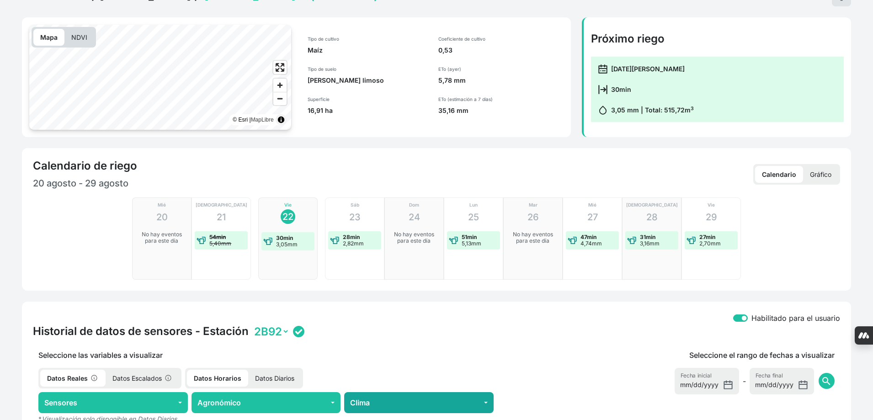
scroll to position [362, 0]
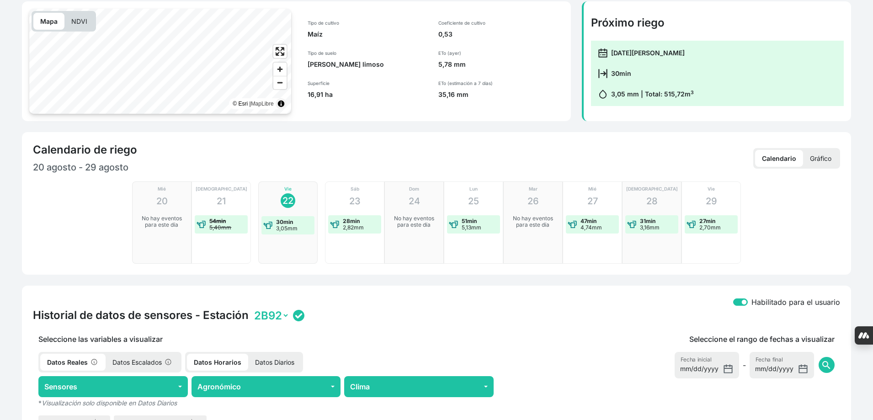
click at [289, 354] on p "Datos Diarios" at bounding box center [274, 362] width 53 height 17
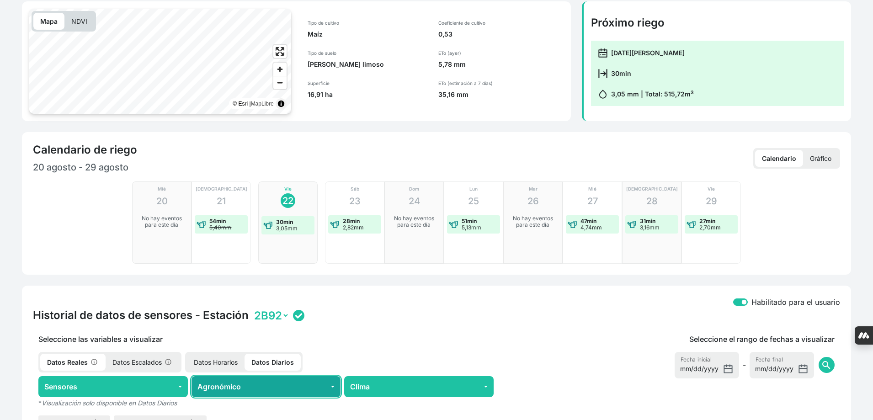
click at [294, 376] on button "Agronómico" at bounding box center [265, 386] width 149 height 21
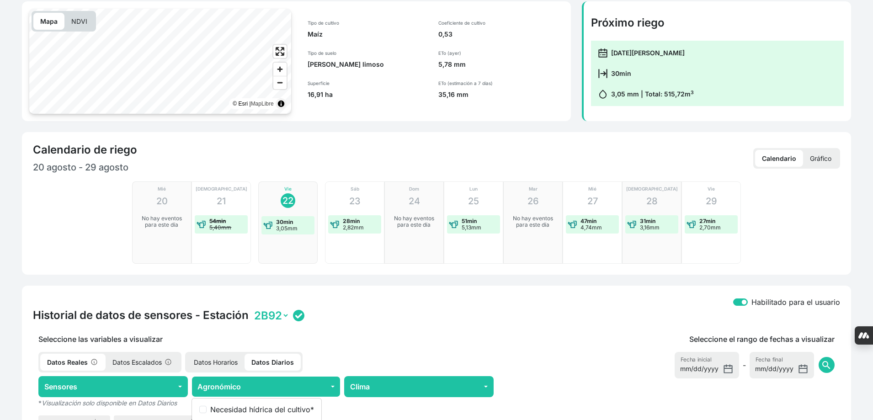
checkbox input "true"
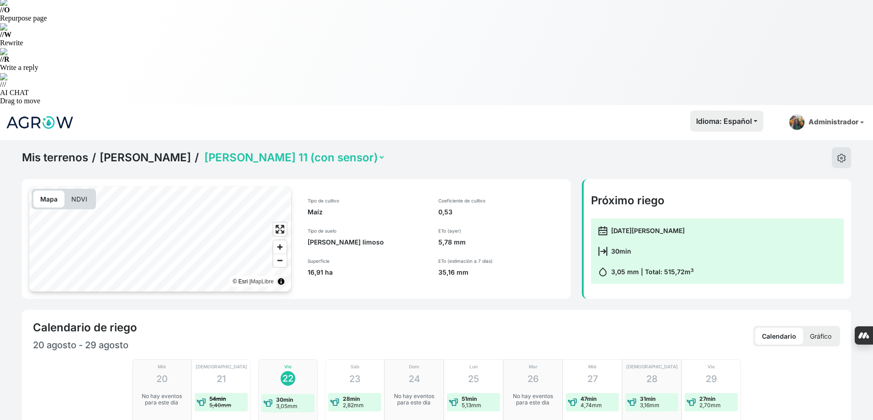
scroll to position [180, 0]
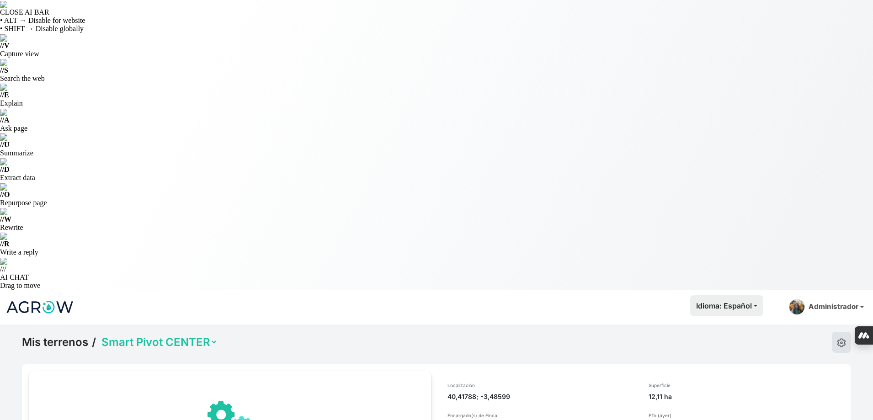
select select "798"
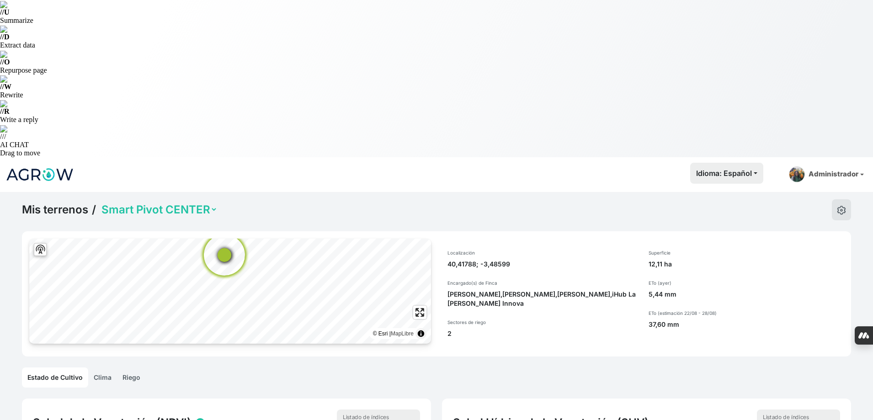
click at [127, 367] on link "Riego" at bounding box center [131, 377] width 29 height 20
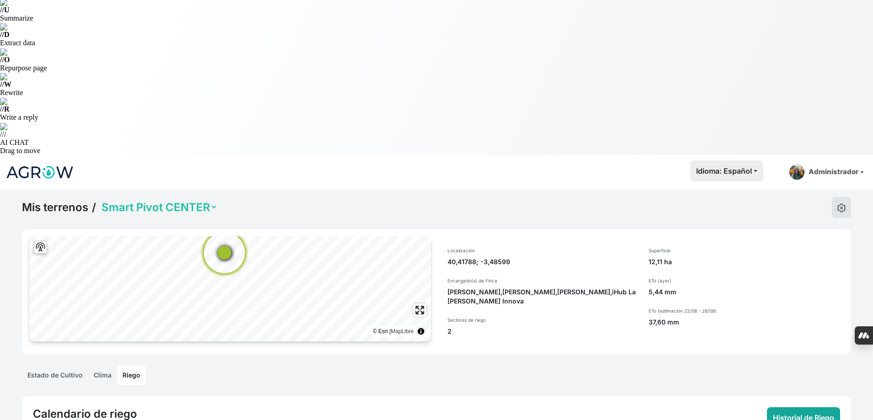
scroll to position [136, 0]
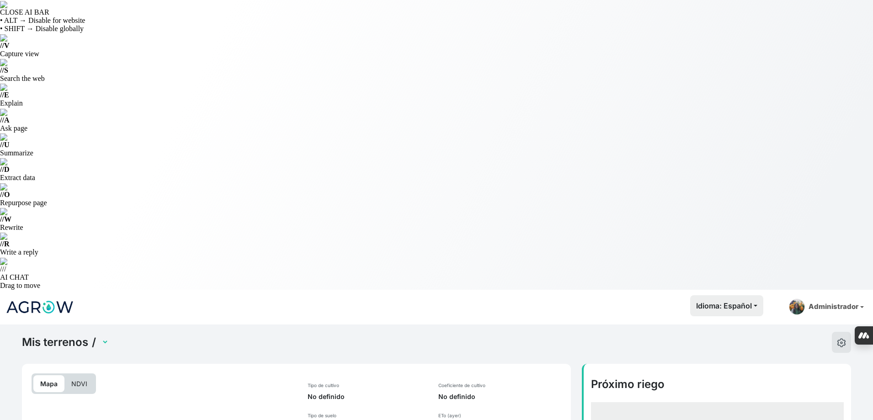
select select "2053"
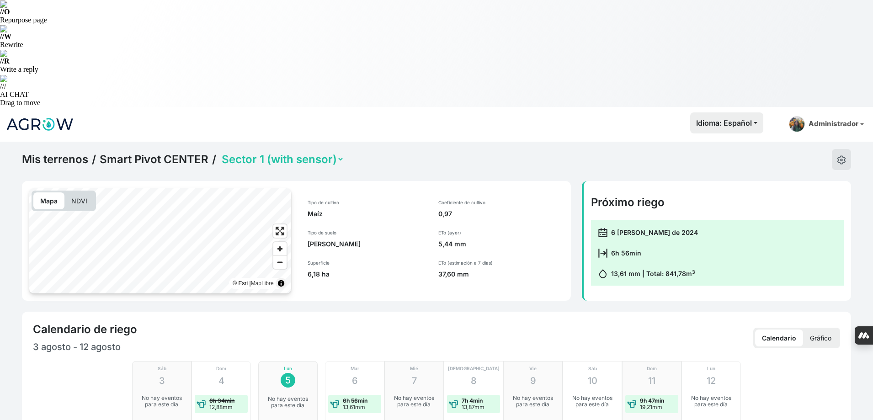
scroll to position [320, 0]
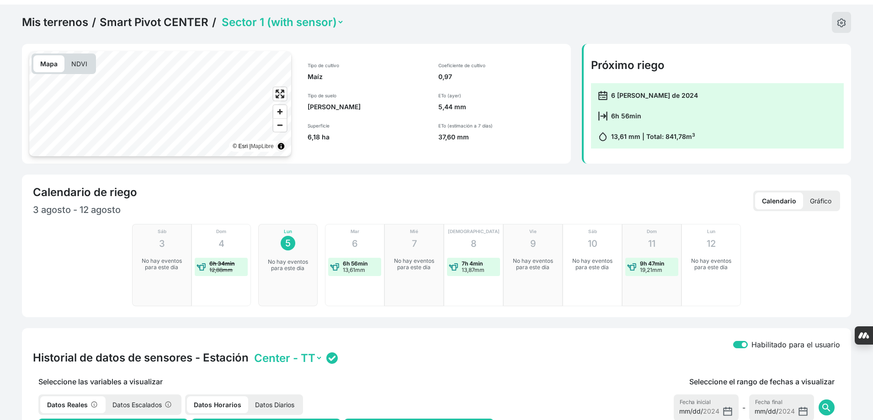
click at [281, 396] on p "Datos Diarios" at bounding box center [274, 404] width 53 height 17
checkbox input "true"
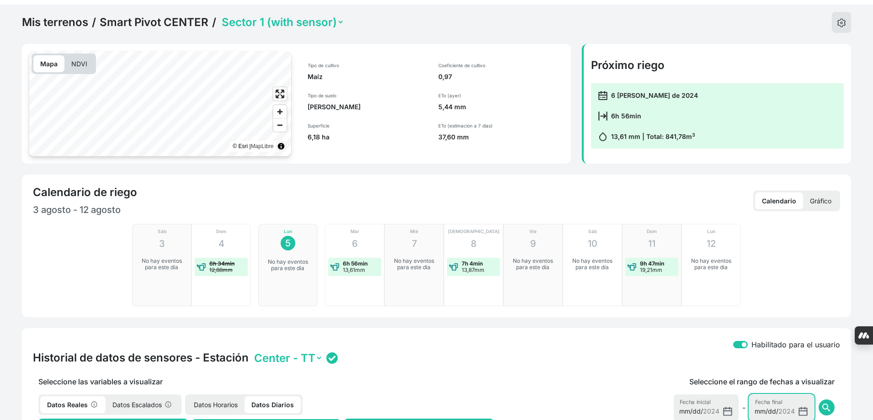
click at [800, 394] on input "2024-08-05" at bounding box center [781, 407] width 65 height 27
click at [613, 376] on div "Seleccione el rango de fechas a visualizar 2024-07-28 Fecha inicial - 2024-08-0…" at bounding box center [669, 425] width 341 height 99
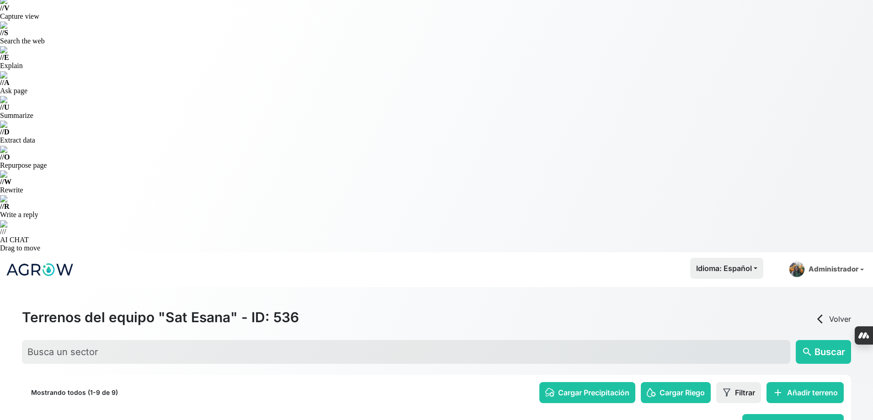
scroll to position [75, 0]
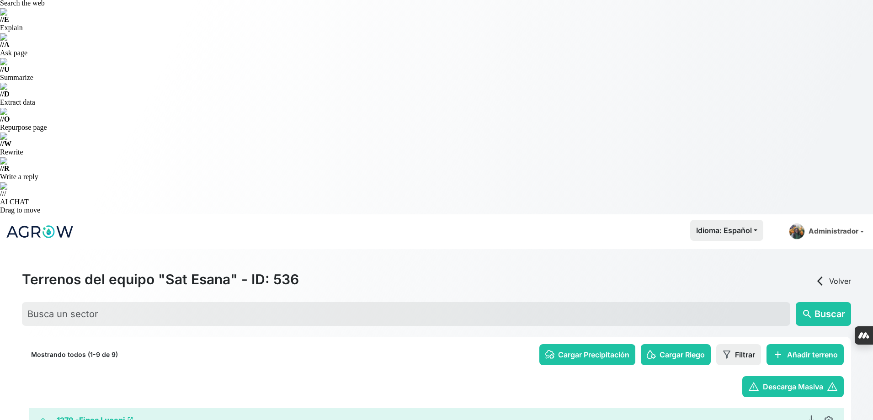
click at [106, 415] on link "1279 - Finca Luceni launch" at bounding box center [95, 419] width 77 height 9
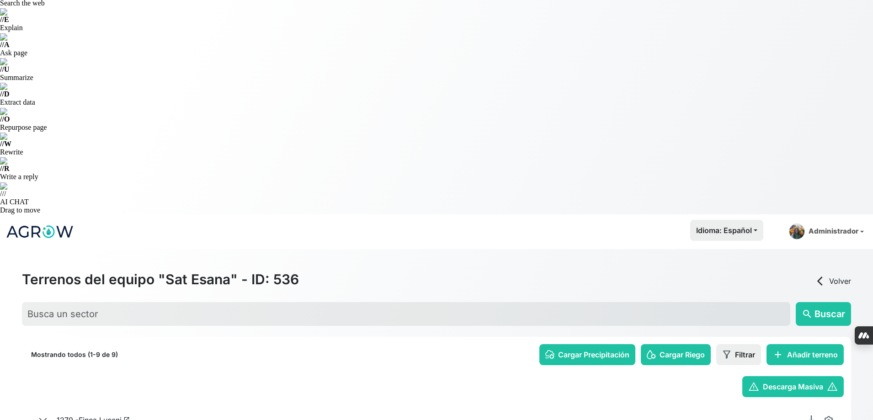
scroll to position [35, 0]
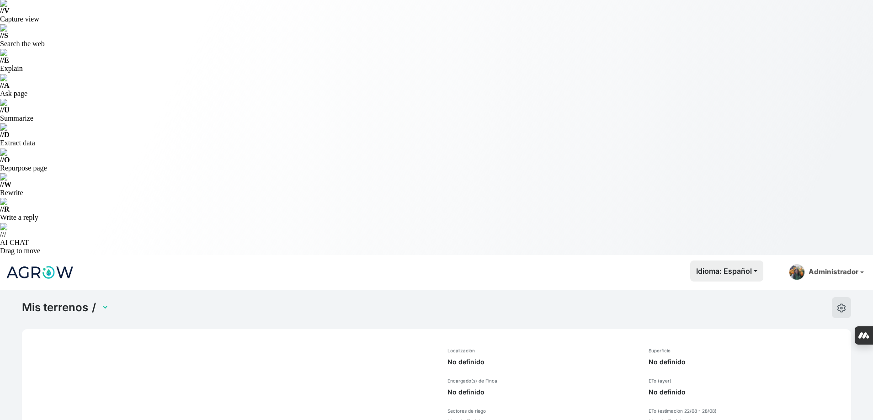
select select "1279"
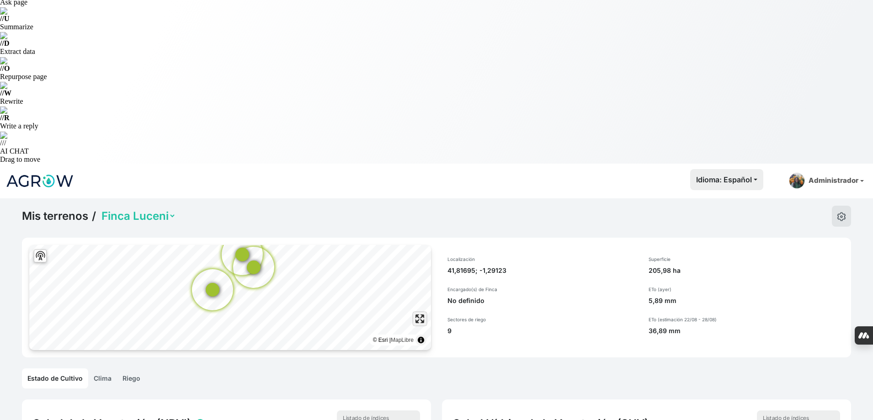
scroll to position [35, 0]
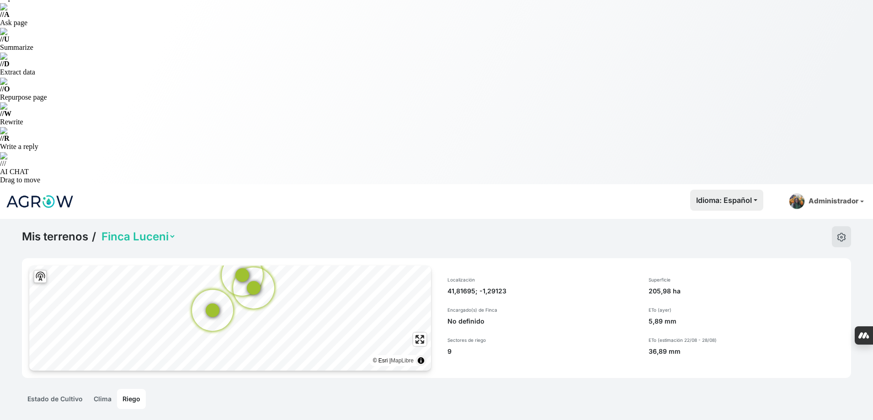
scroll to position [172, 0]
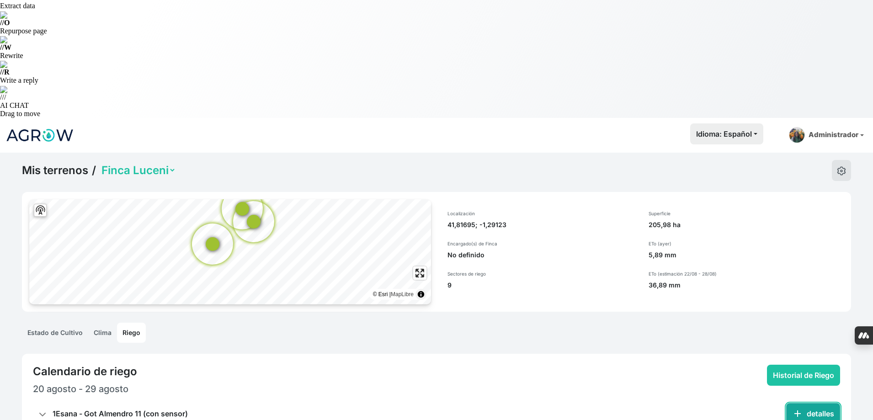
click at [802, 408] on span "add" at bounding box center [797, 413] width 11 height 11
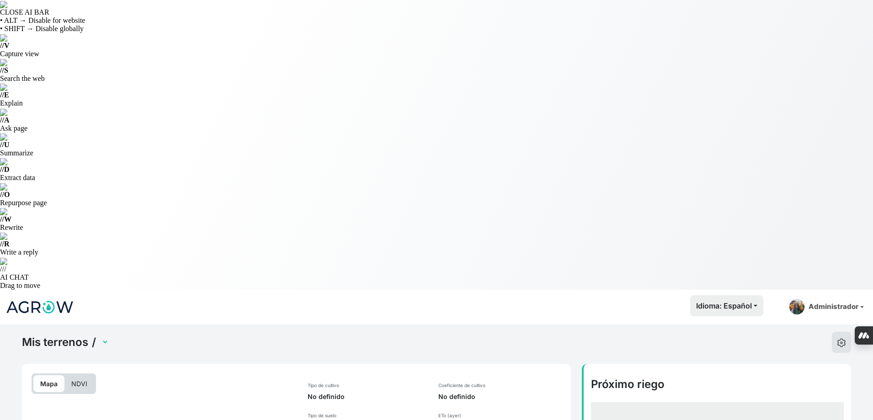
select select "2568"
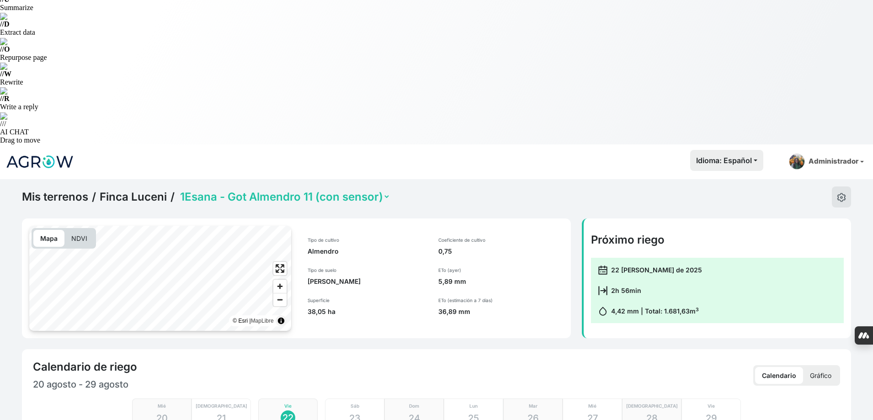
scroll to position [228, 0]
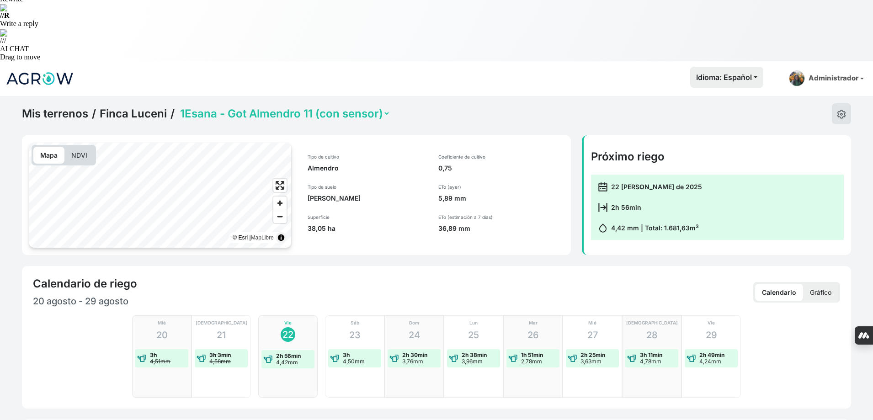
checkbox input "true"
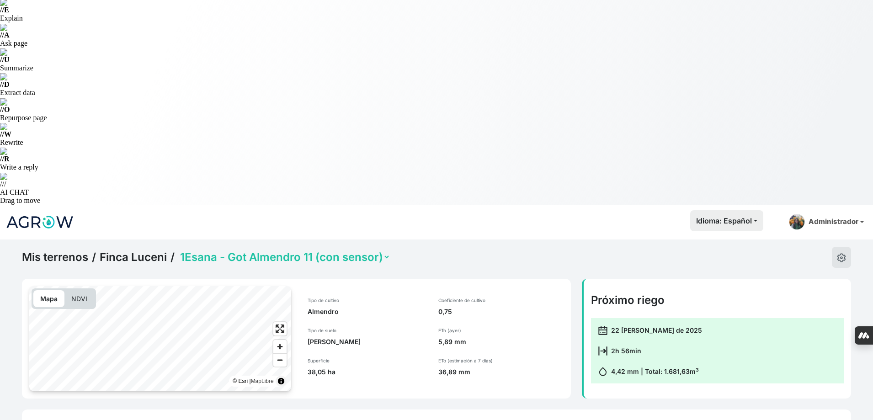
scroll to position [0, 0]
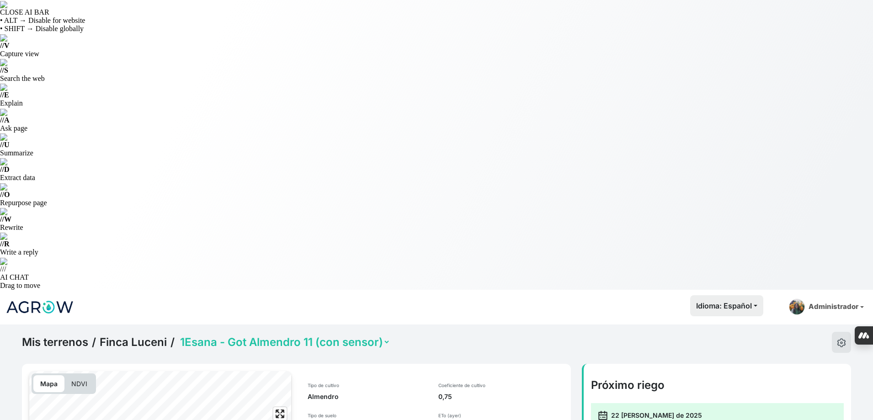
click at [368, 332] on div "Mis terrenos / [PERSON_NAME] / 1Esana - Got Almendro 11 (con sensor) 2Esana - S…" at bounding box center [206, 342] width 368 height 21
click at [367, 335] on select "1Esana - Got Almendro 11 (con sensor) 2Esana - Sup Cebada 1 3Esana - Sup Cebada…" at bounding box center [284, 342] width 212 height 14
click at [178, 335] on select "1Esana - Got Almendro 11 (con sensor) 2Esana - Sup Cebada 1 3Esana - Sup Cebada…" at bounding box center [284, 342] width 212 height 14
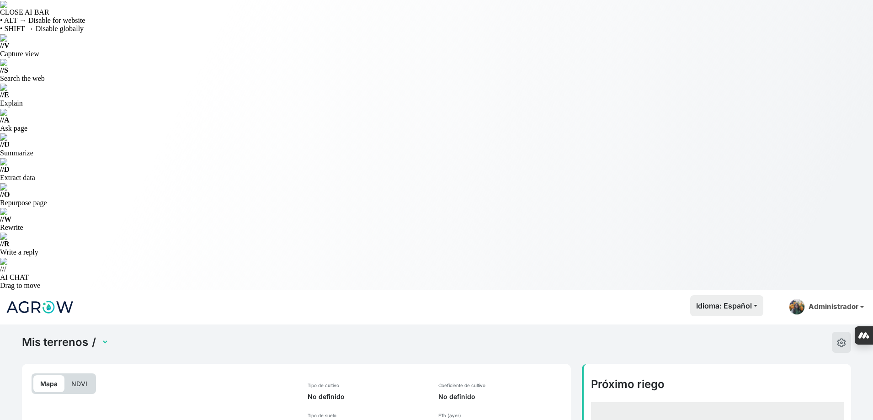
select select "2569"
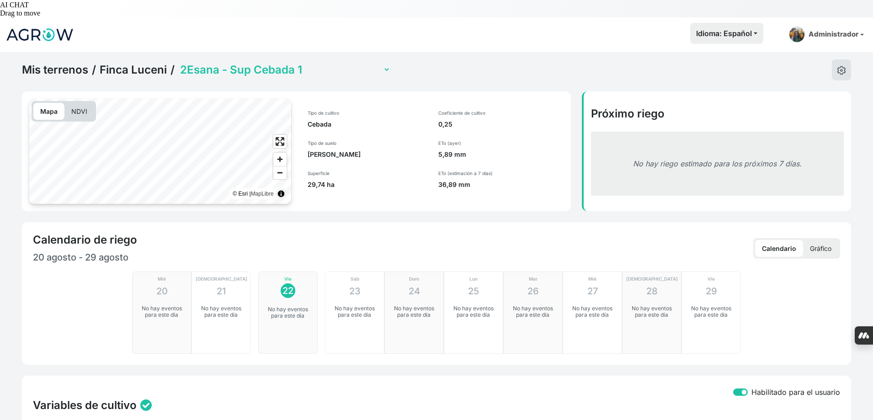
scroll to position [274, 0]
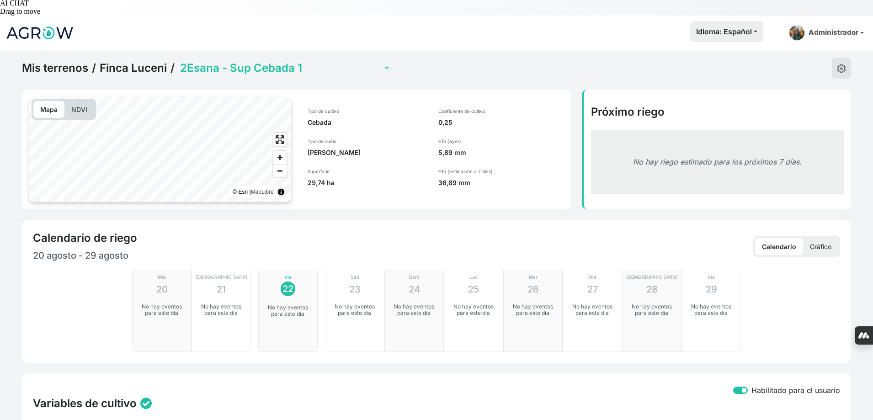
checkbox input "true"
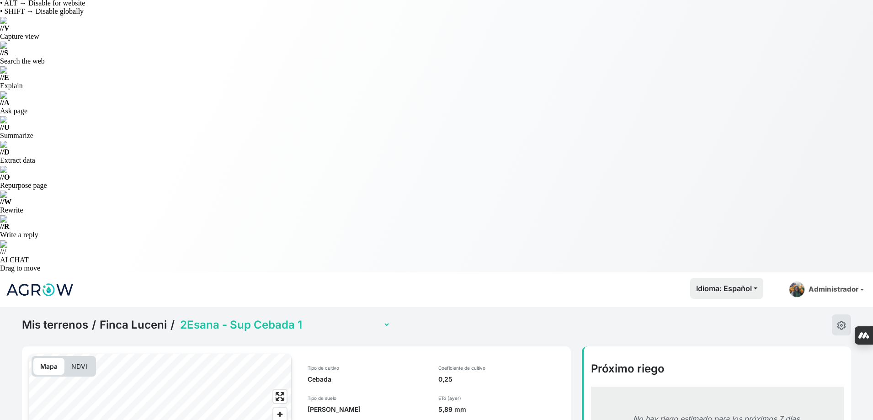
scroll to position [0, 0]
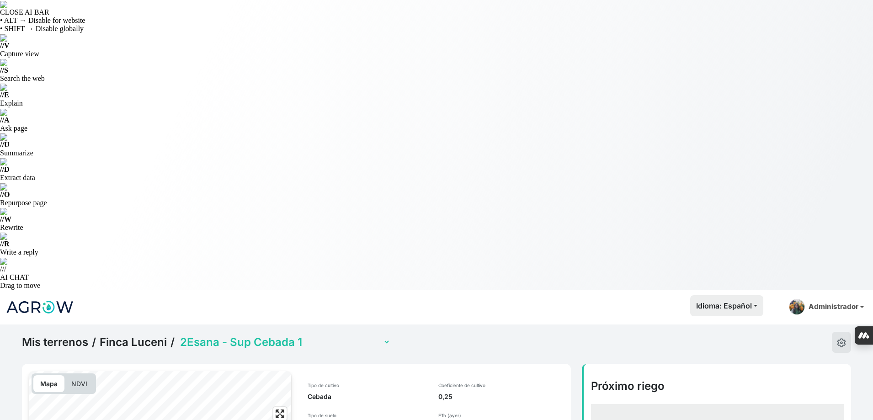
click at [271, 335] on select "1Esana - Got Almendro 11 (con sensor) 2Esana - Sup Cebada 1 3Esana - Sup Cebada…" at bounding box center [284, 342] width 212 height 14
click at [178, 335] on select "1Esana - Got Almendro 11 (con sensor) 2Esana - Sup Cebada 1 3Esana - Sup Cebada…" at bounding box center [284, 342] width 212 height 14
select select "2570"
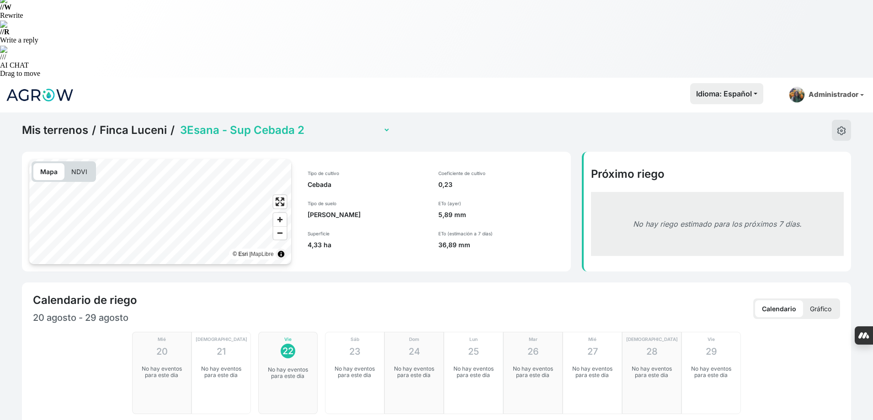
scroll to position [228, 0]
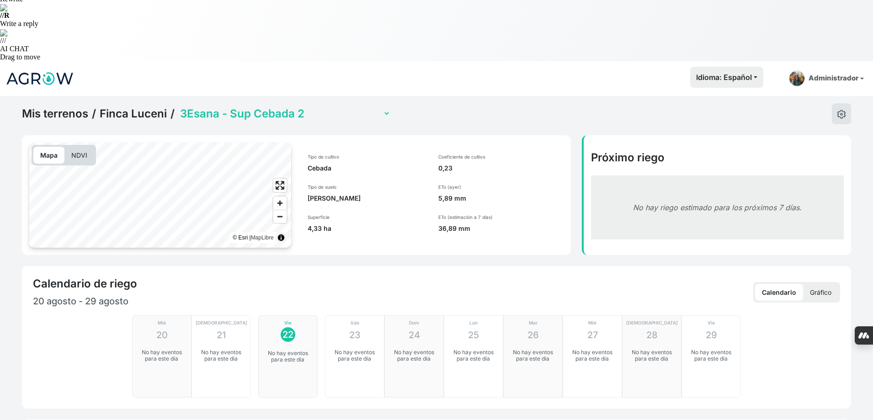
checkbox input "true"
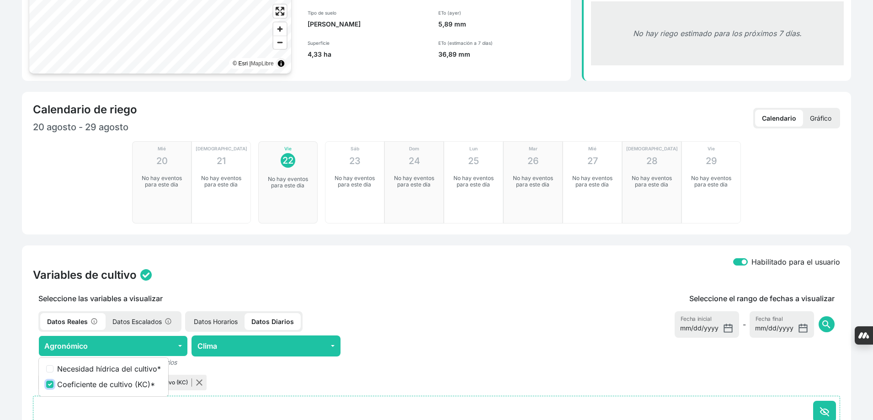
scroll to position [0, 0]
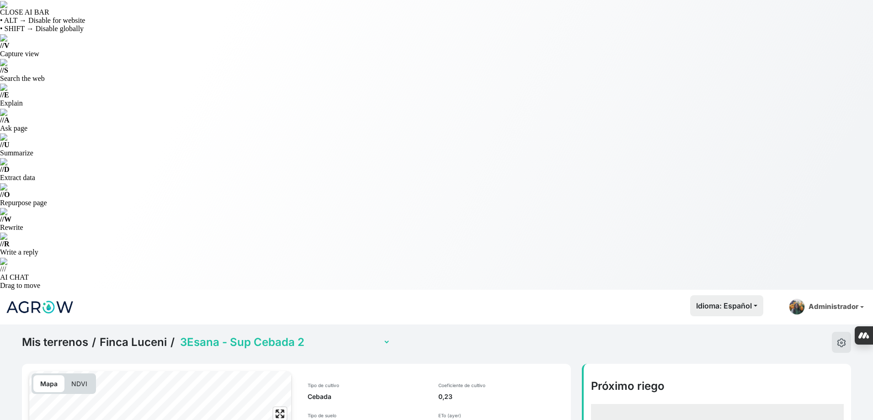
click at [325, 335] on select "1Esana - Got Almendro 11 (con sensor) 2Esana - Sup Cebada 1 3Esana - Sup Cebada…" at bounding box center [284, 342] width 212 height 14
click at [178, 335] on select "1Esana - Got Almendro 11 (con sensor) 2Esana - Sup Cebada 1 3Esana - Sup Cebada…" at bounding box center [284, 342] width 212 height 14
select select "2571"
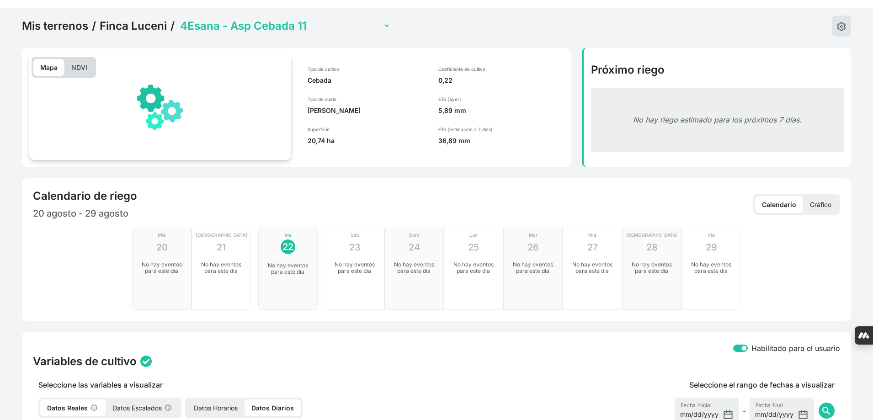
checkbox input "true"
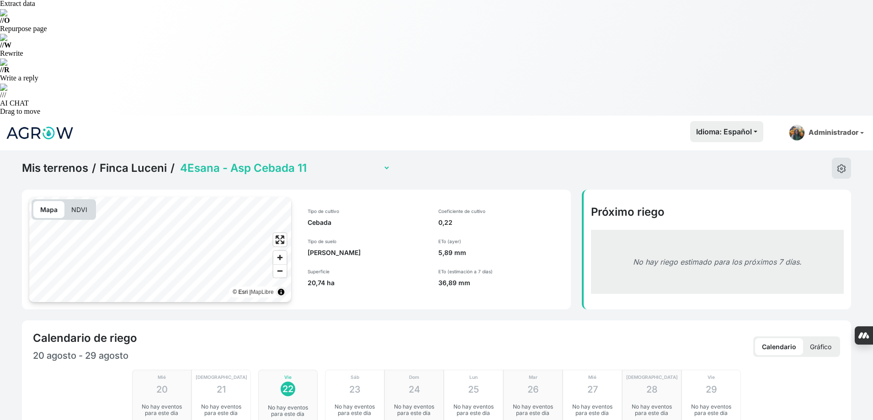
scroll to position [0, 0]
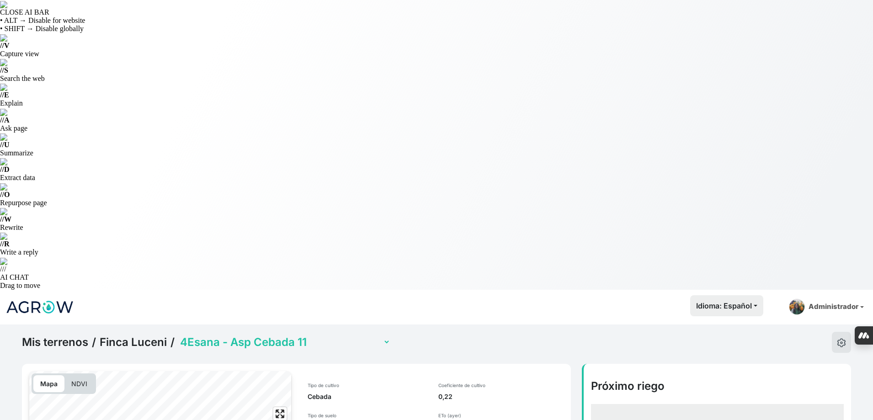
click at [317, 335] on select "1Esana - Got Almendro 11 (con sensor) 2Esana - Sup Cebada 1 3Esana - Sup Cebada…" at bounding box center [284, 342] width 212 height 14
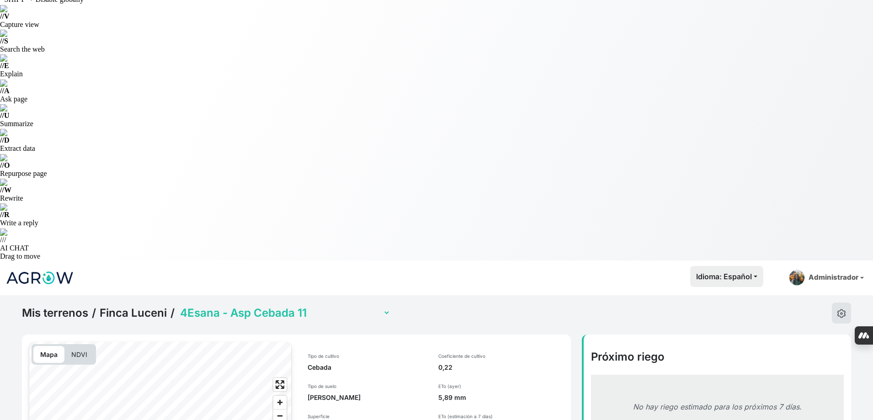
scroll to position [46, 0]
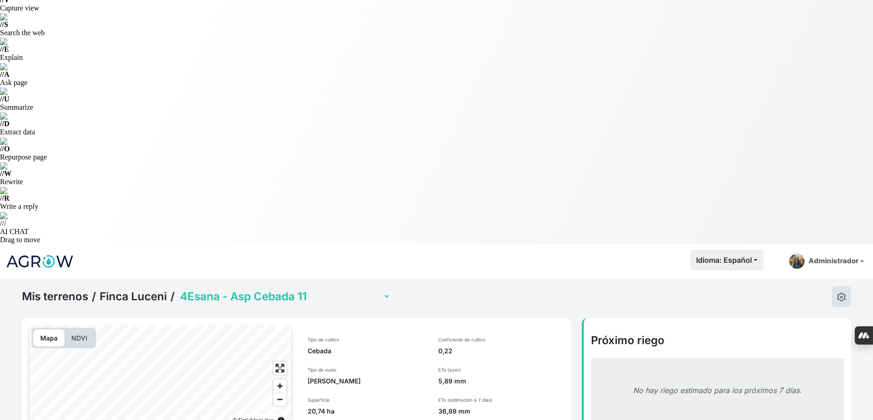
click at [314, 289] on select "1Esana - Got Almendro 11 (con sensor) 2Esana - Sup Cebada 1 3Esana - Sup Cebada…" at bounding box center [284, 296] width 212 height 14
click at [178, 289] on select "1Esana - Got Almendro 11 (con sensor) 2Esana - Sup Cebada 1 3Esana - Sup Cebada…" at bounding box center [284, 296] width 212 height 14
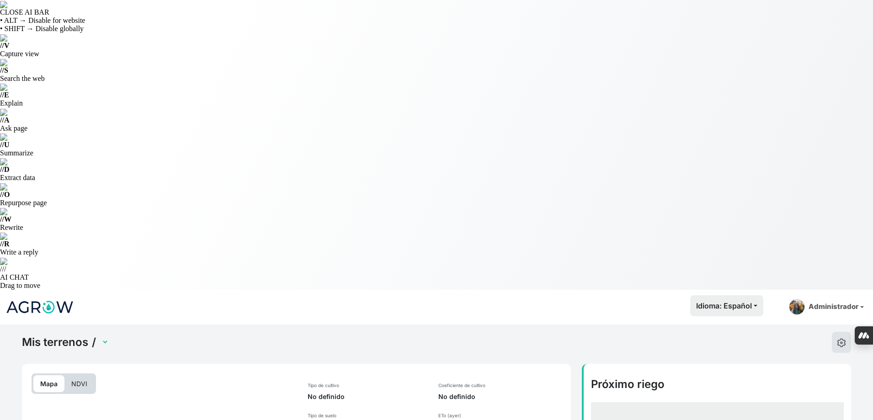
select select "2572"
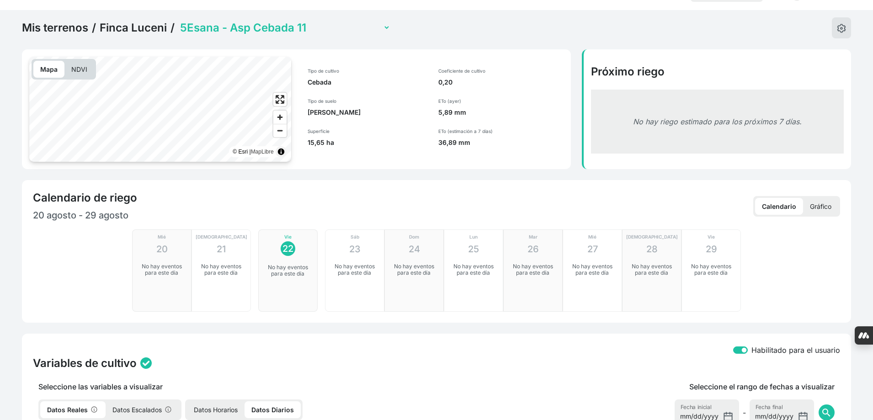
scroll to position [320, 0]
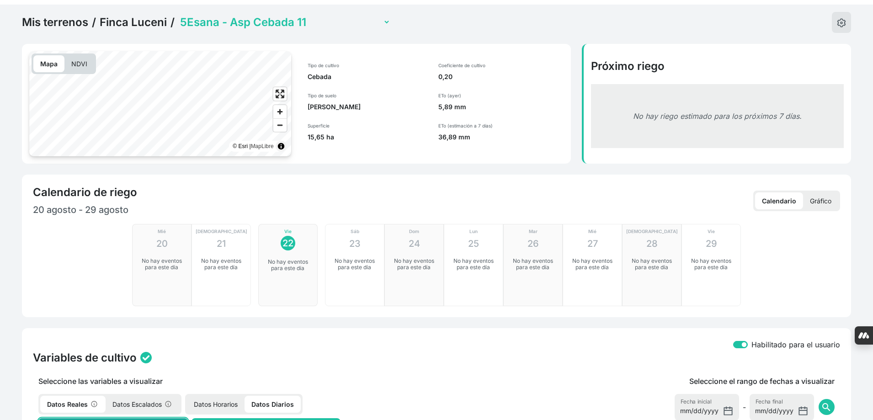
checkbox input "true"
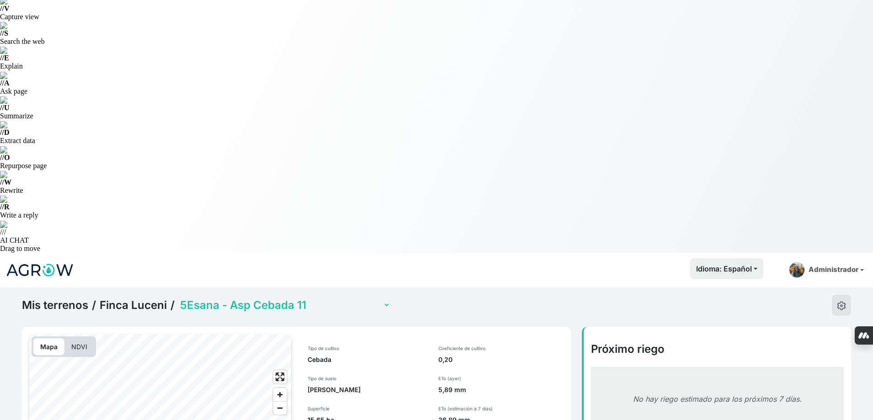
scroll to position [0, 0]
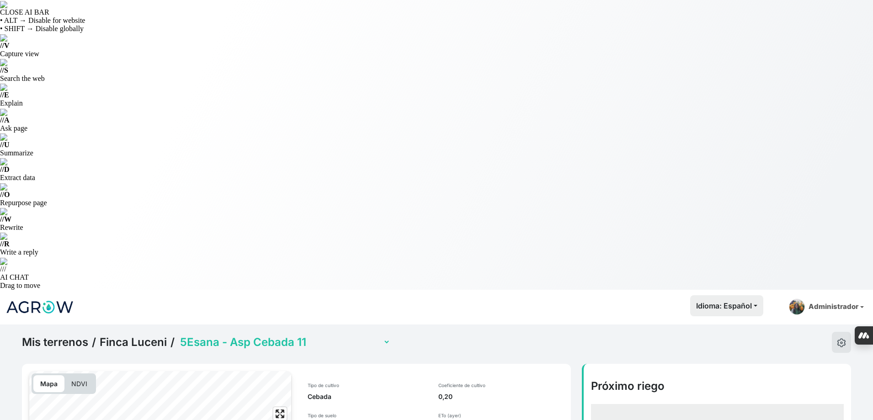
click at [295, 335] on select "1Esana - Got Almendro 11 (con sensor) 2Esana - Sup Cebada 1 3Esana - Sup Cebada…" at bounding box center [284, 342] width 212 height 14
click at [178, 335] on select "1Esana - Got Almendro 11 (con sensor) 2Esana - Sup Cebada 1 3Esana - Sup Cebada…" at bounding box center [284, 342] width 212 height 14
select select "2573"
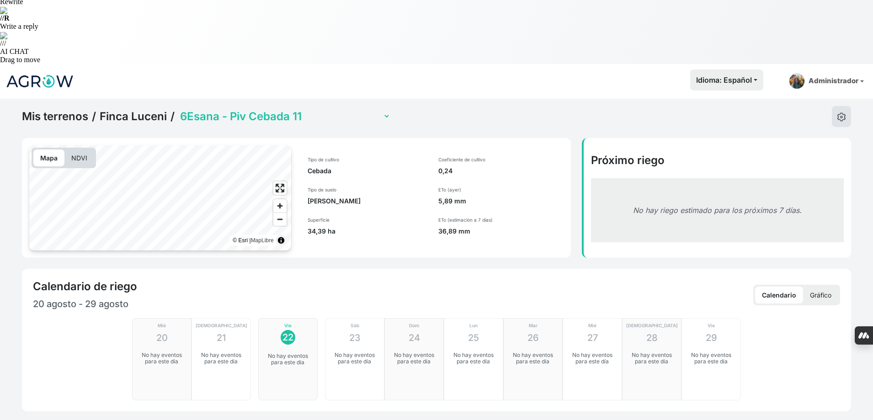
scroll to position [228, 0]
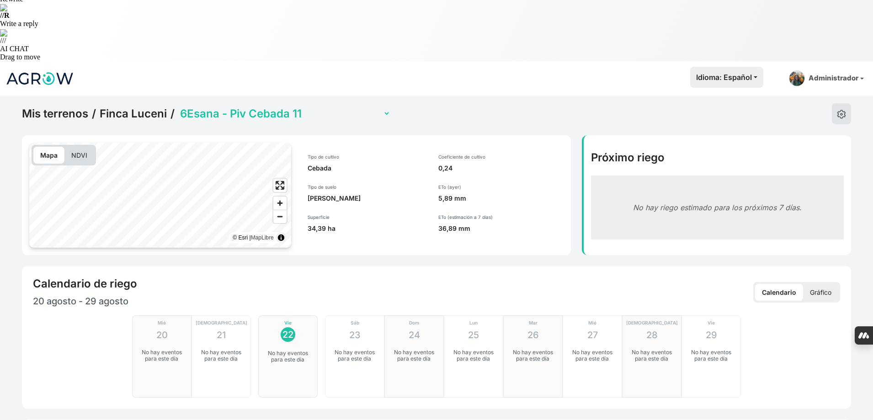
checkbox input "true"
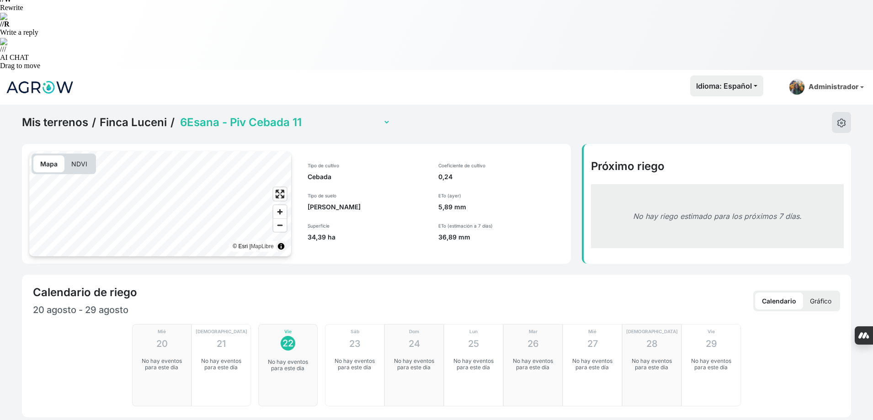
scroll to position [37, 0]
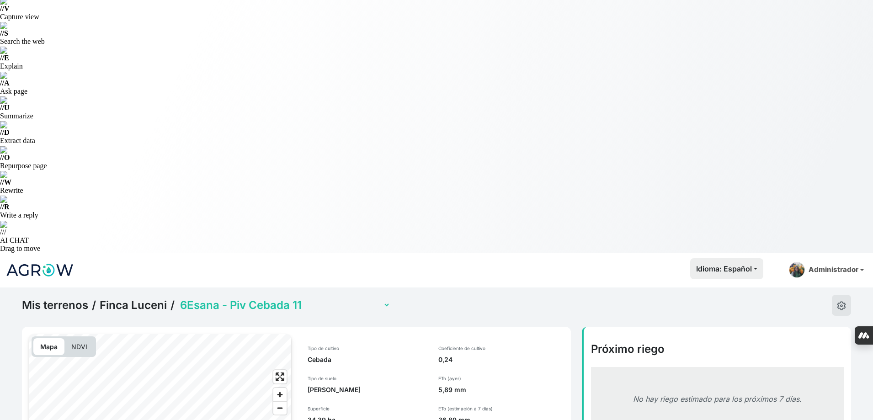
click at [303, 298] on select "1Esana - Got Almendro 11 (con sensor) 2Esana - Sup Cebada 1 3Esana - Sup Cebada…" at bounding box center [284, 305] width 212 height 14
click at [178, 298] on select "1Esana - Got Almendro 11 (con sensor) 2Esana - Sup Cebada 1 3Esana - Sup Cebada…" at bounding box center [284, 305] width 212 height 14
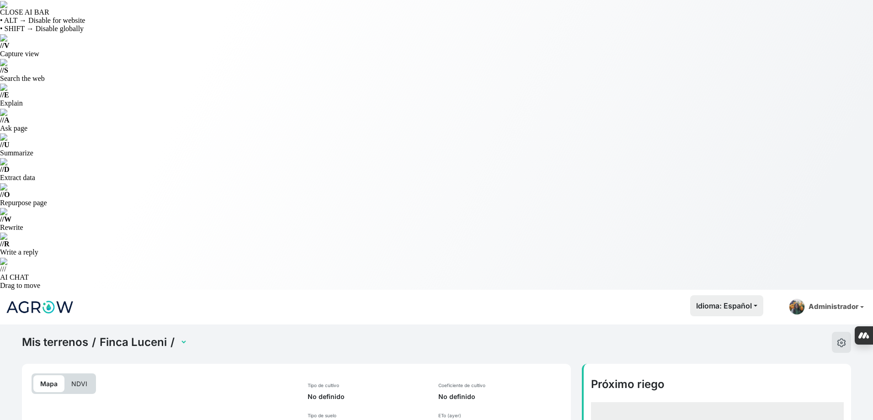
select select "2574"
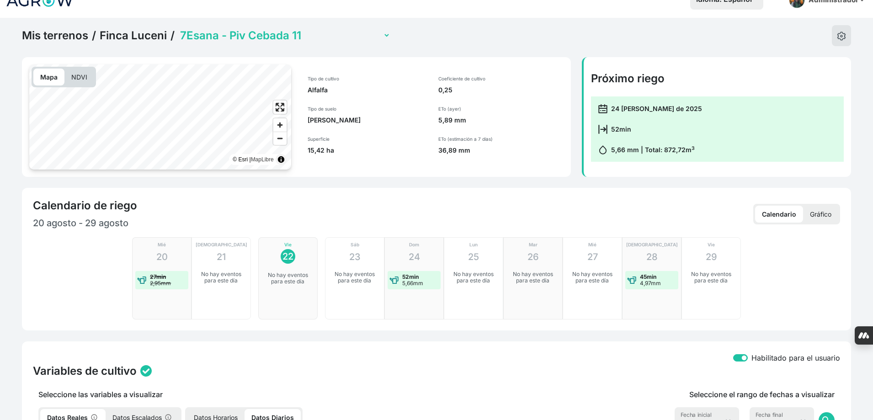
scroll to position [320, 0]
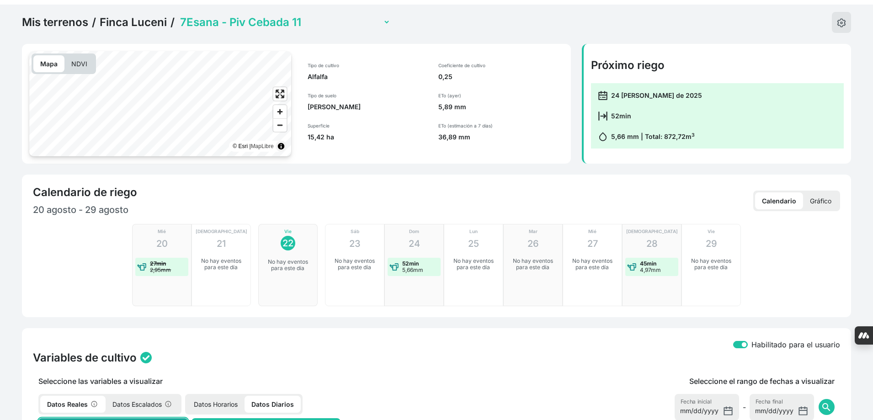
checkbox input "true"
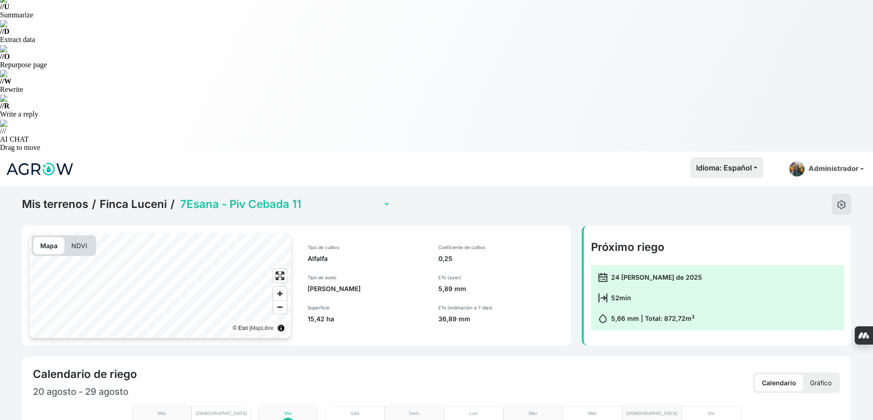
scroll to position [37, 0]
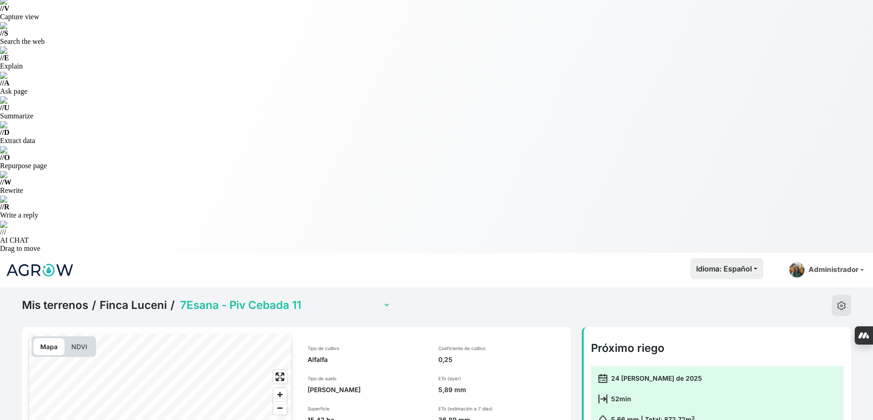
click at [319, 298] on select "1Esana - Got Almendro 11 (con sensor) 2Esana - Sup Cebada 1 3Esana - Sup Cebada…" at bounding box center [284, 305] width 212 height 14
click at [178, 298] on select "1Esana - Got Almendro 11 (con sensor) 2Esana - Sup Cebada 1 3Esana - Sup Cebada…" at bounding box center [284, 305] width 212 height 14
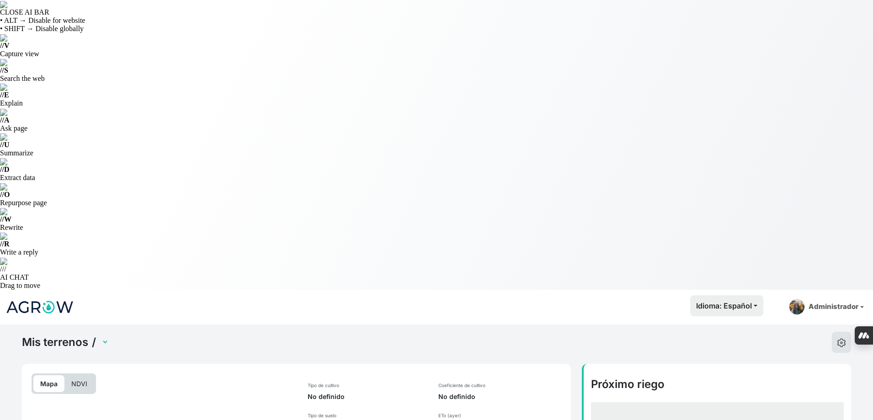
select select "2575"
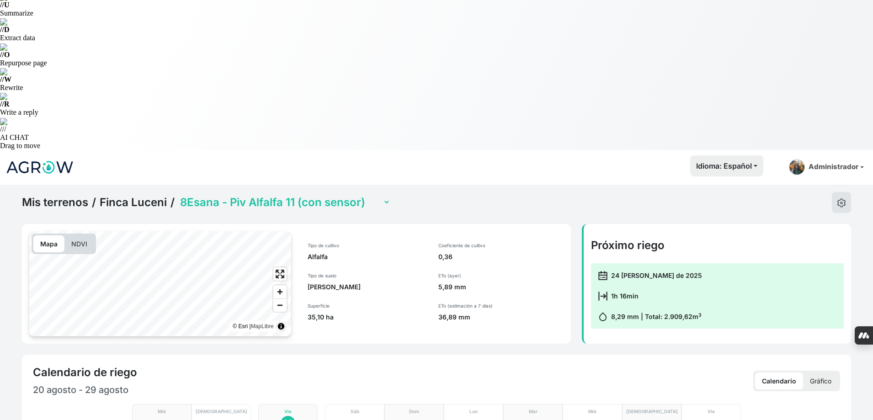
scroll to position [274, 0]
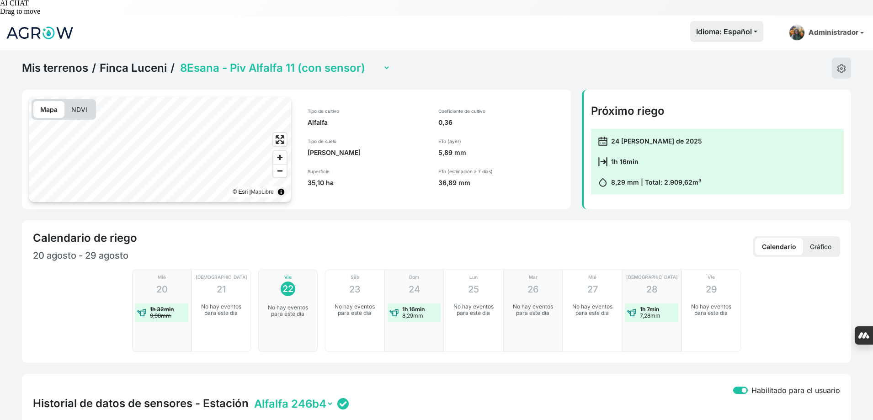
checkbox input "true"
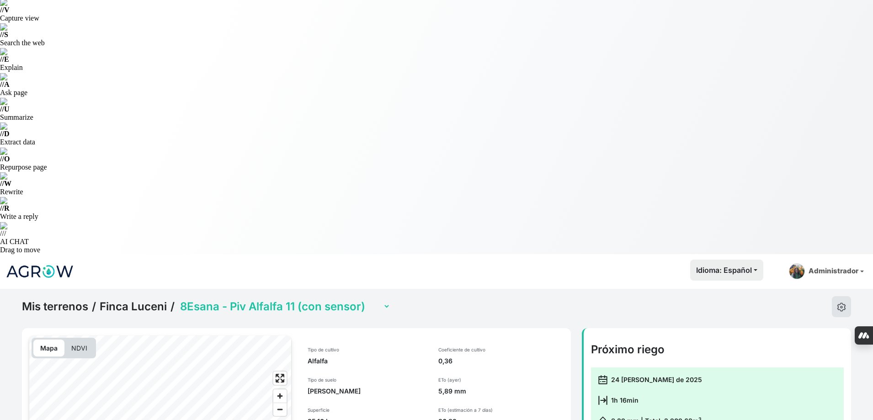
scroll to position [0, 0]
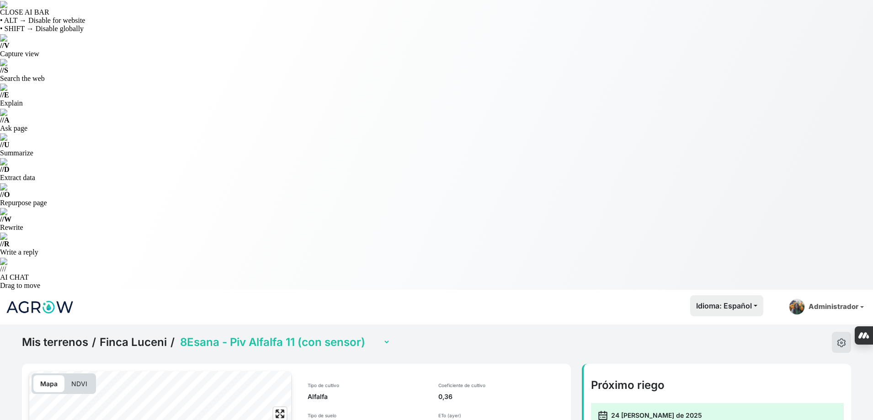
click at [340, 335] on select "1Esana - Got Almendro 11 (con sensor) 2Esana - Sup Cebada 1 3Esana - Sup Cebada…" at bounding box center [284, 342] width 212 height 14
select select "2576"
click at [178, 335] on select "1Esana - Got Almendro 11 (con sensor) 2Esana - Sup Cebada 1 3Esana - Sup Cebada…" at bounding box center [284, 342] width 212 height 14
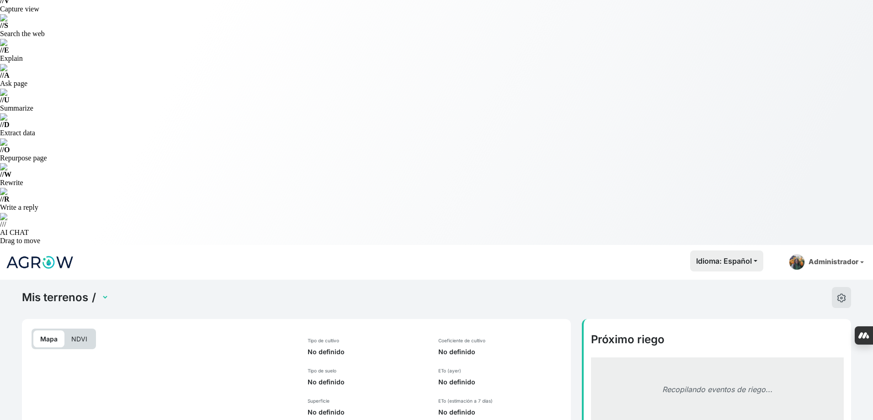
select select "2576"
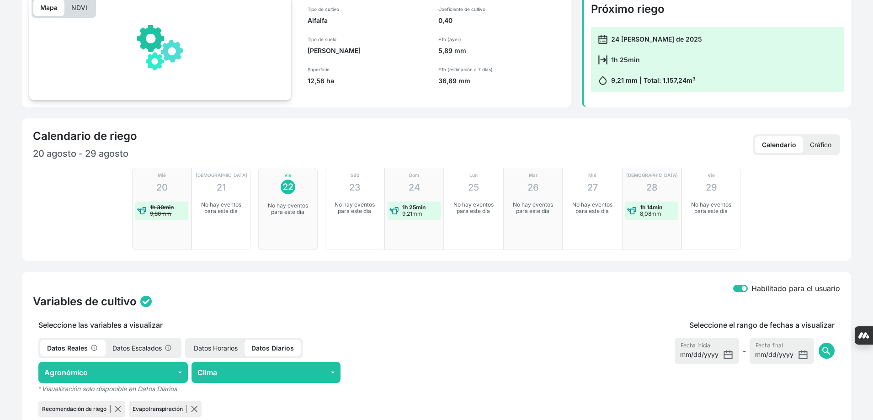
scroll to position [377, 0]
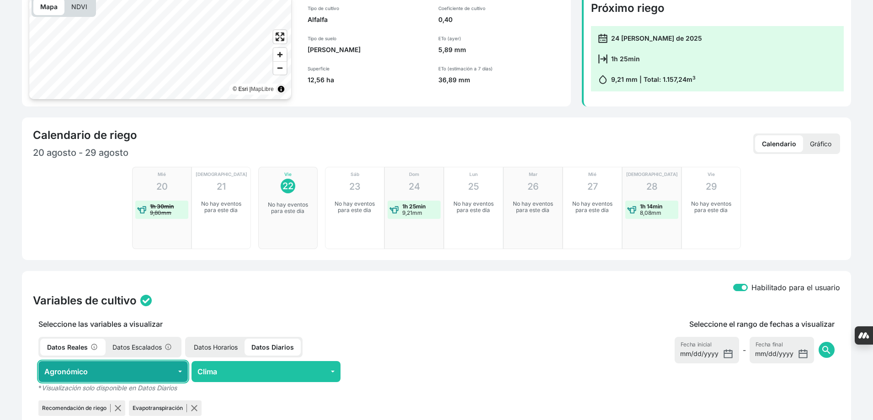
click at [167, 361] on button "Agronómico" at bounding box center [112, 371] width 149 height 21
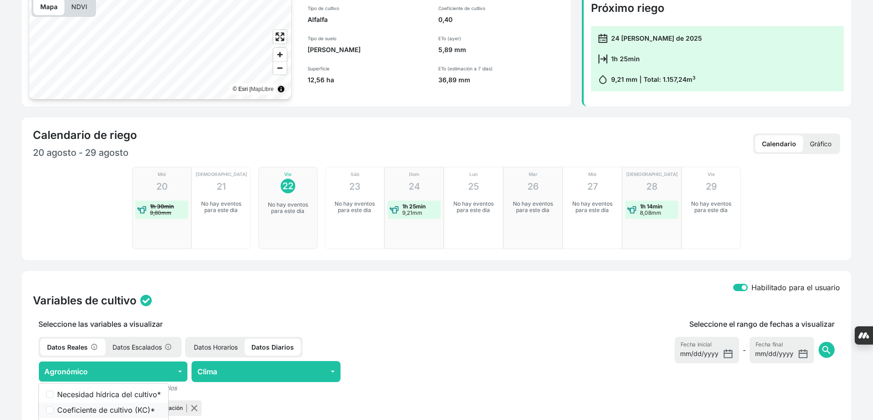
click at [147, 404] on label "Coeficiente de cultivo (KC) *" at bounding box center [109, 409] width 104 height 11
click at [53, 406] on input "Coeficiente de cultivo (KC) *" at bounding box center [49, 409] width 7 height 7
checkbox input "true"
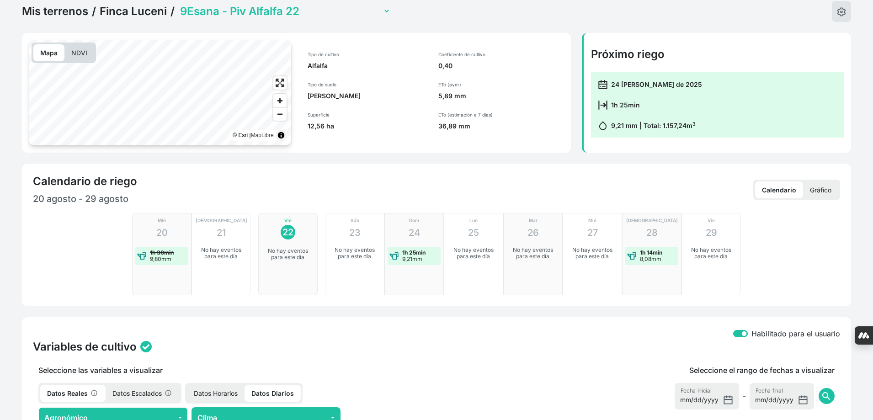
scroll to position [240, 0]
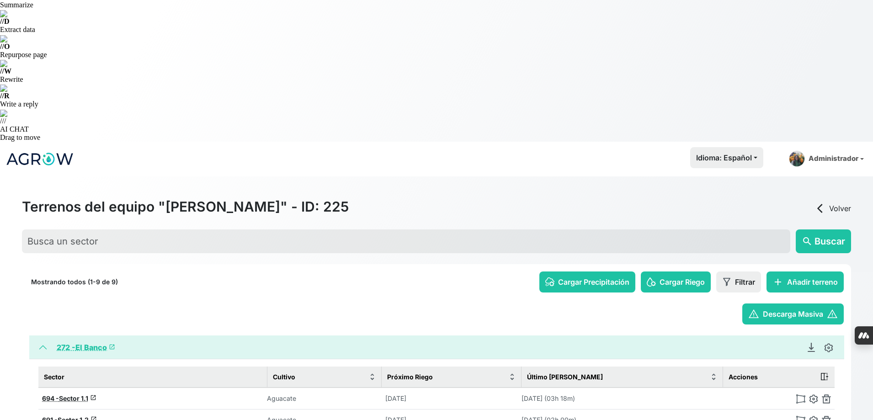
scroll to position [154, 0]
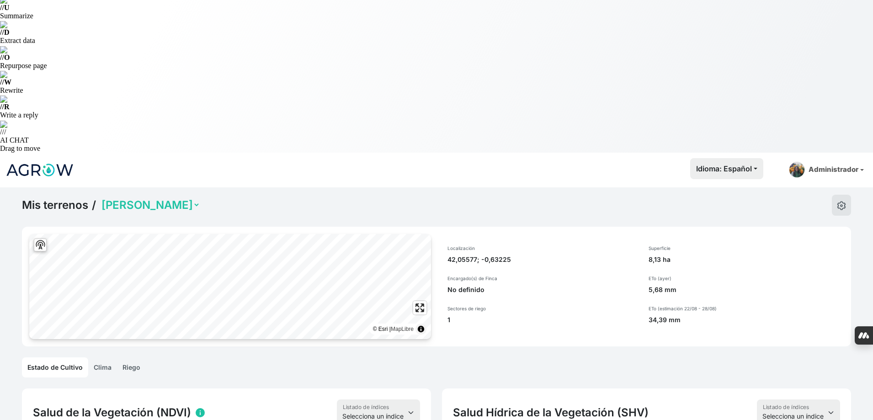
scroll to position [91, 0]
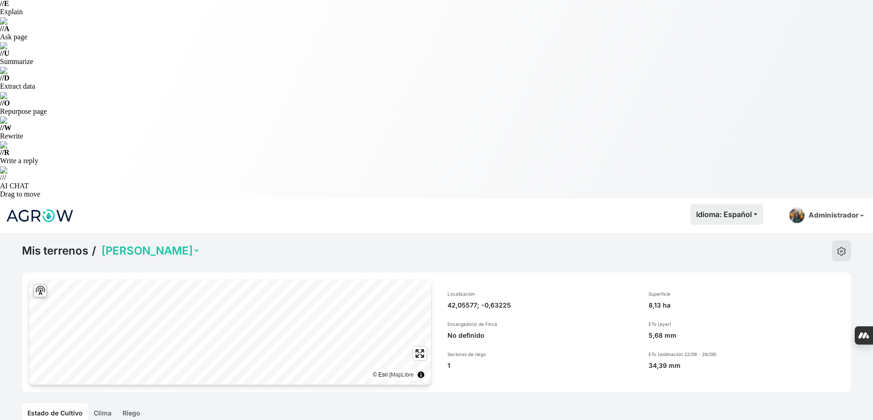
click at [131, 403] on link "Riego" at bounding box center [131, 413] width 29 height 20
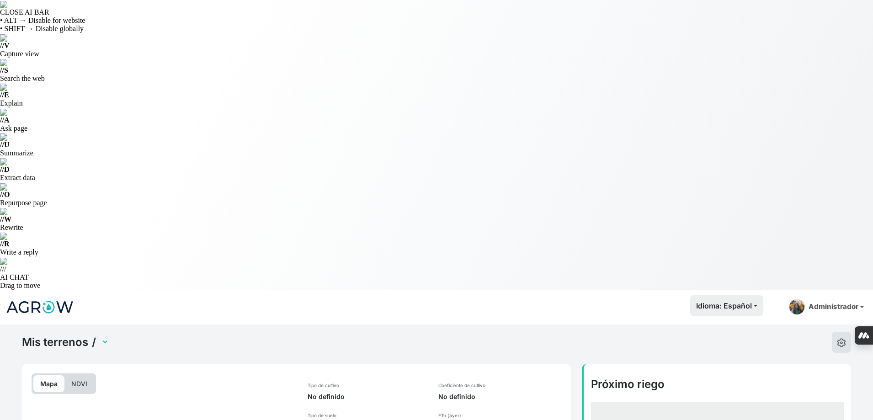
select select "2541"
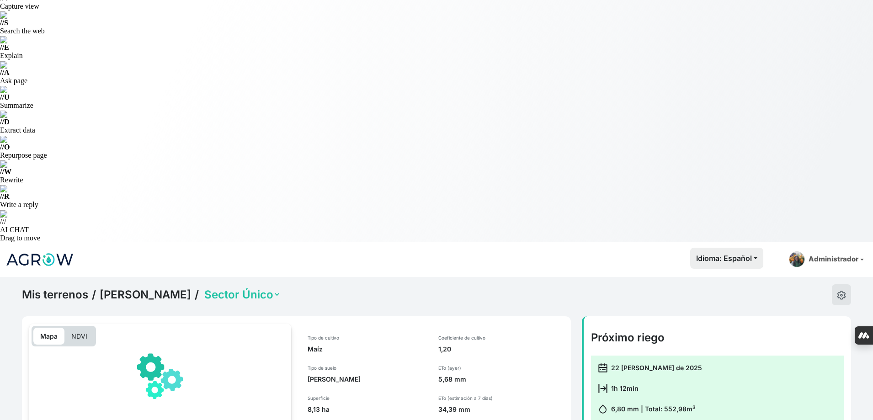
scroll to position [183, 0]
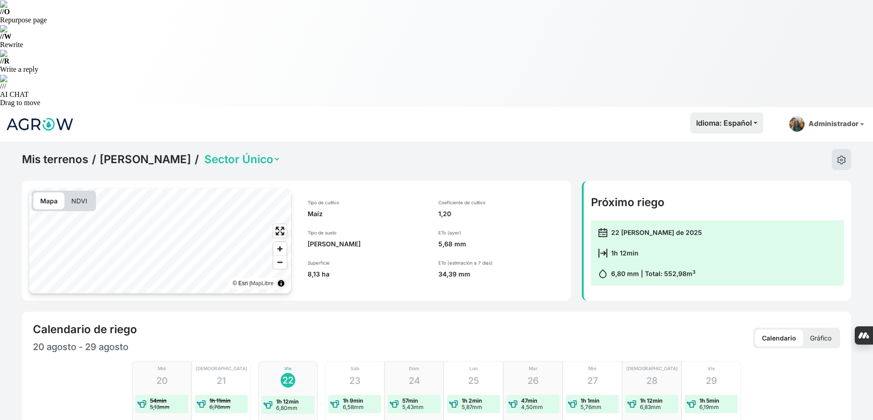
checkbox input "true"
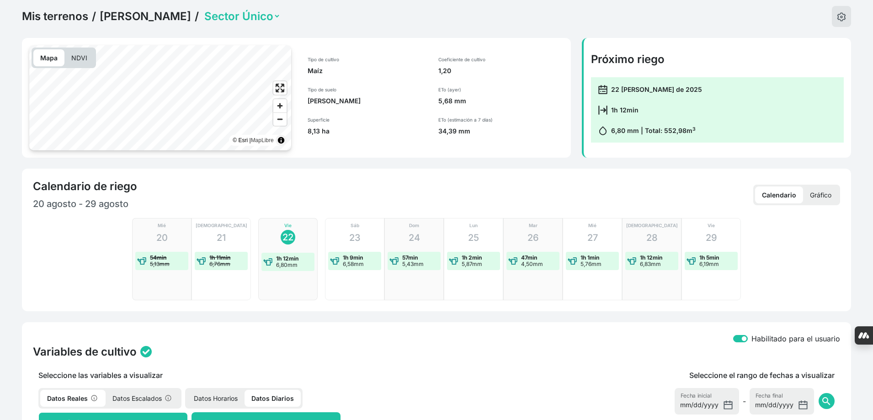
scroll to position [366, 0]
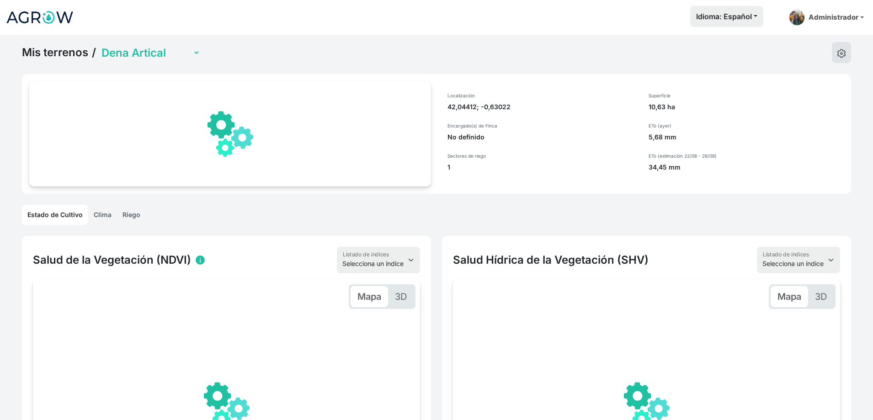
select select "1261"
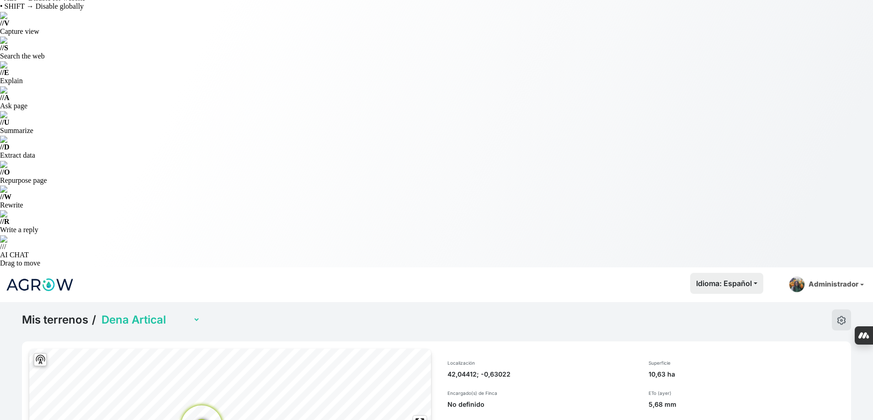
scroll to position [35, 0]
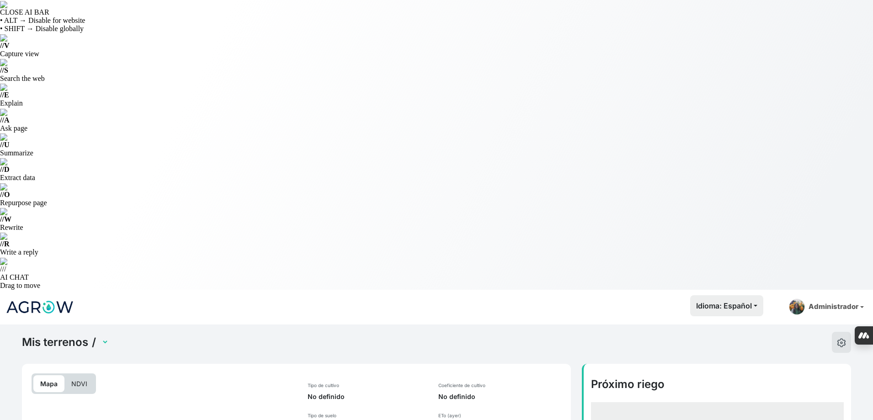
select select "2542"
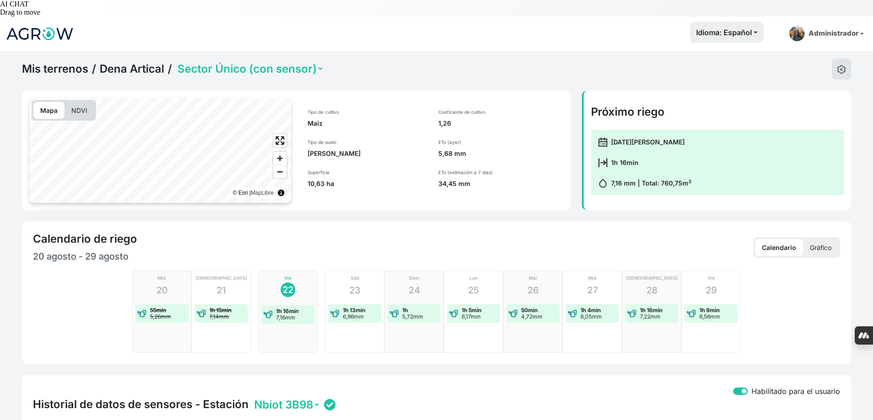
scroll to position [274, 0]
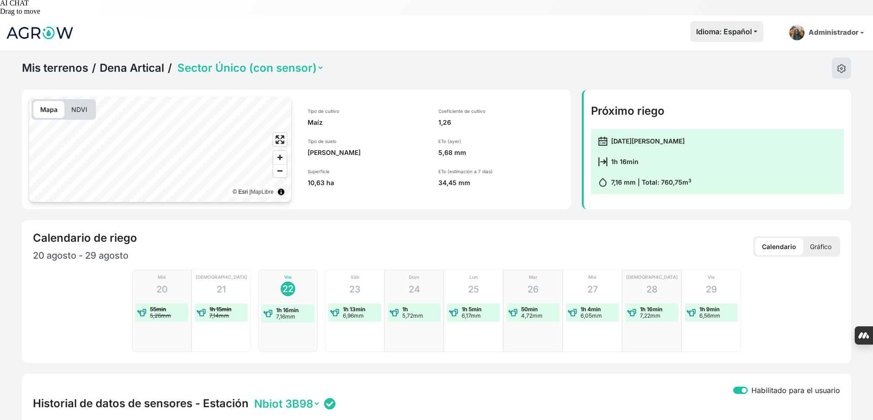
checkbox input "true"
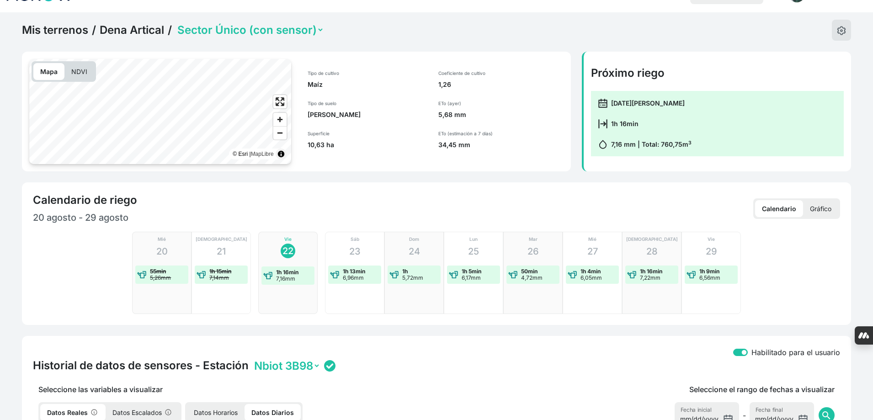
scroll to position [228, 0]
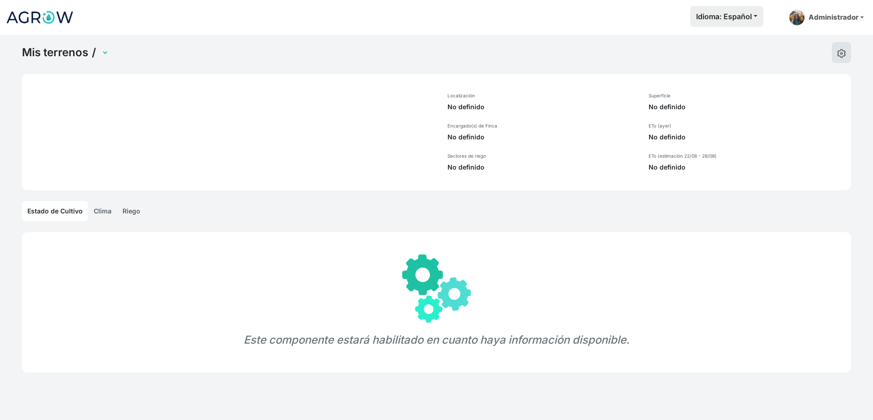
select select "1229"
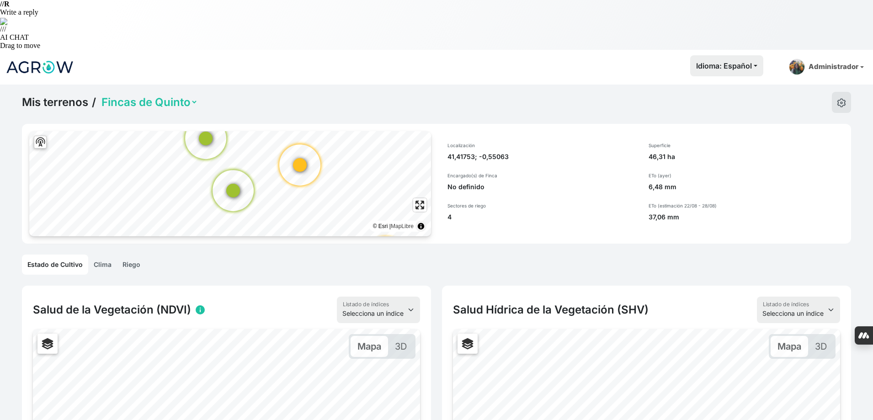
scroll to position [137, 0]
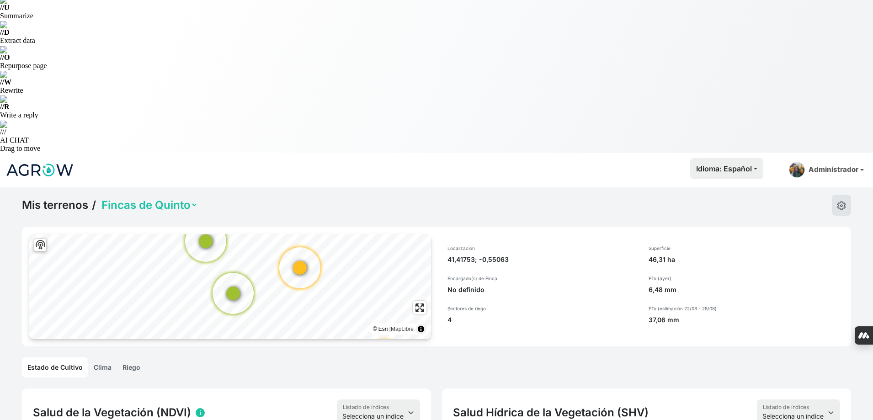
click at [132, 357] on link "Riego" at bounding box center [131, 367] width 29 height 20
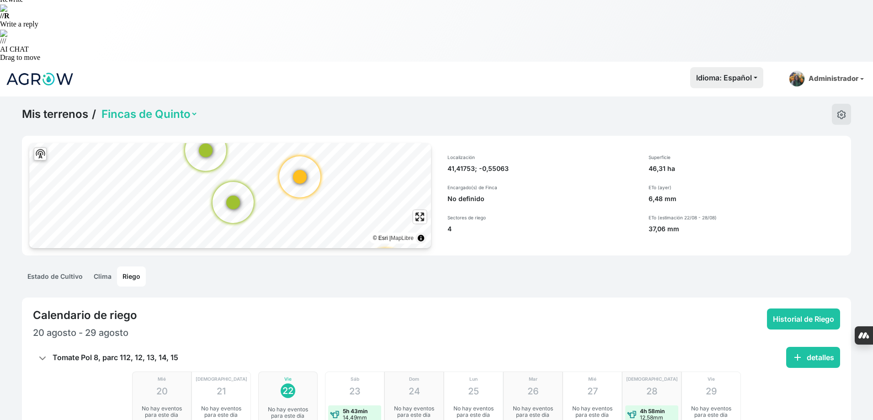
scroll to position [228, 0]
click at [789, 346] on button "add detalles" at bounding box center [813, 356] width 54 height 21
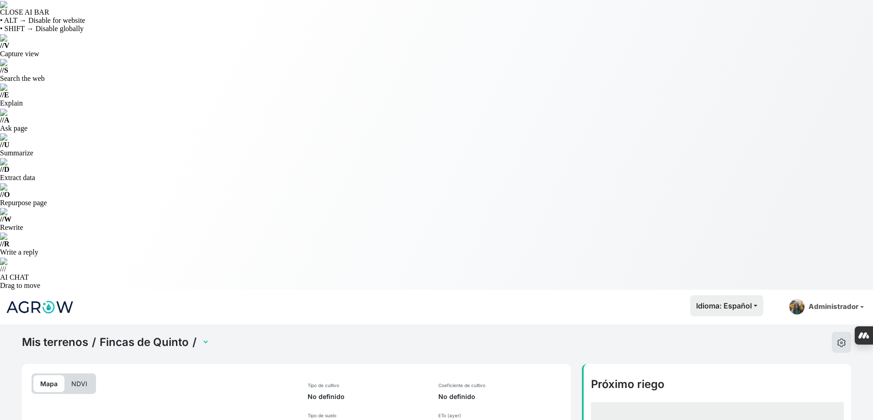
select select "2473"
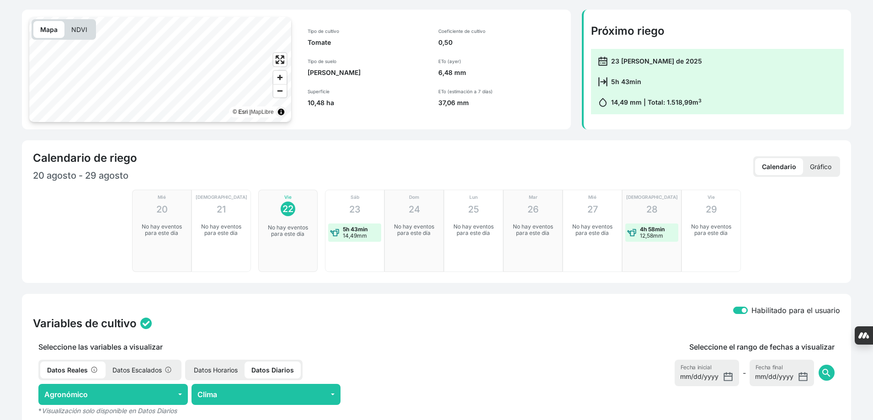
scroll to position [366, 0]
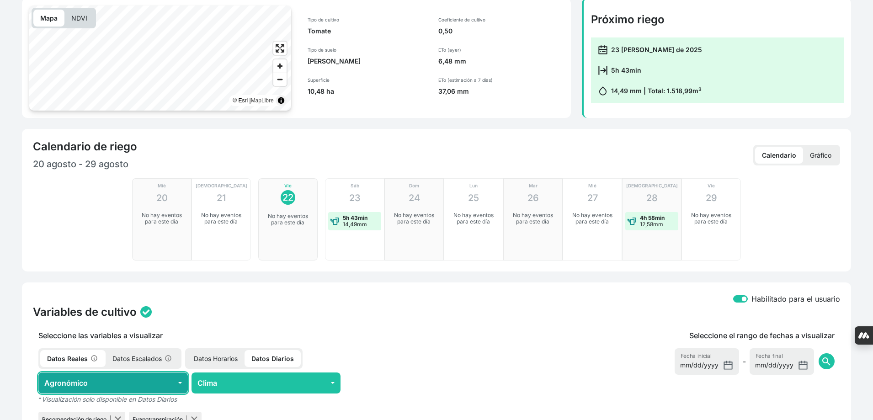
click at [147, 372] on button "Agronómico" at bounding box center [112, 382] width 149 height 21
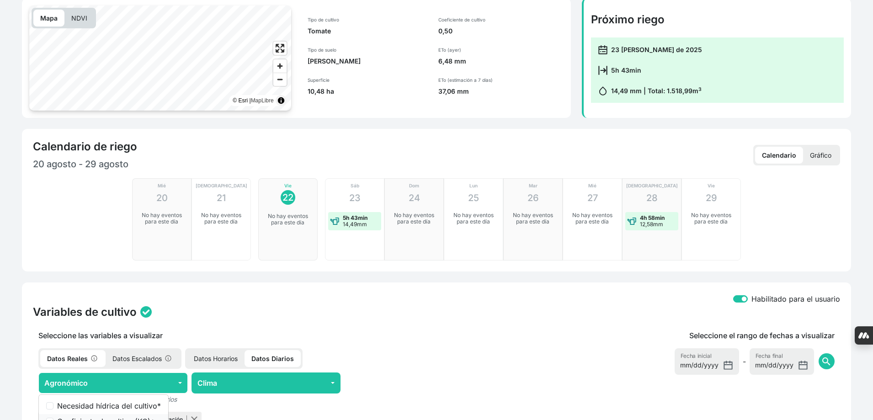
click at [146, 414] on li "Coeficiente de cultivo (KC) *" at bounding box center [103, 422] width 129 height 16
click at [104, 416] on label "Coeficiente de cultivo (KC) *" at bounding box center [109, 421] width 104 height 11
click at [53, 418] on input "Coeficiente de cultivo (KC) *" at bounding box center [49, 421] width 7 height 7
checkbox input "true"
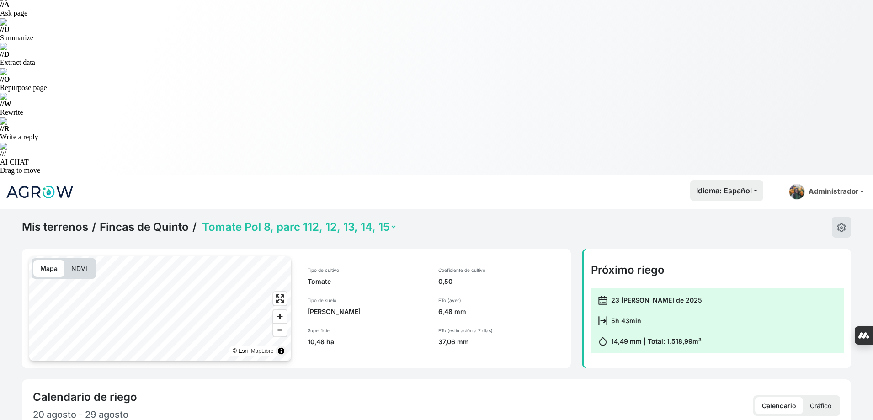
scroll to position [0, 0]
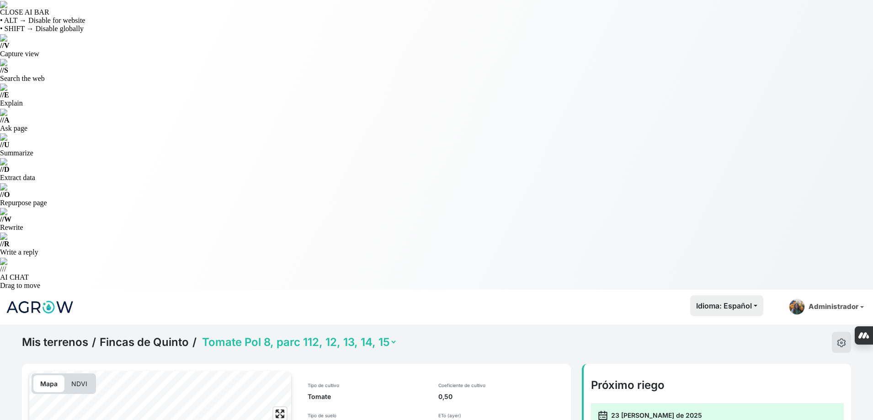
click at [319, 332] on div "Mis terrenos / Fincas de Quinto / Cebollas Pol 2, parc 77 Cebollas Pol 9, parc …" at bounding box center [209, 342] width 375 height 21
click at [320, 335] on select "Cebollas Pol 2, parc 77 Cebollas Pol 9, parc 3 (con sensor) Tomate Pol 8, parc …" at bounding box center [298, 342] width 197 height 14
select select "2476"
click at [200, 335] on select "Cebollas Pol 2, parc 77 Cebollas Pol 9, parc 3 (con sensor) Tomate Pol 8, parc …" at bounding box center [298, 342] width 197 height 14
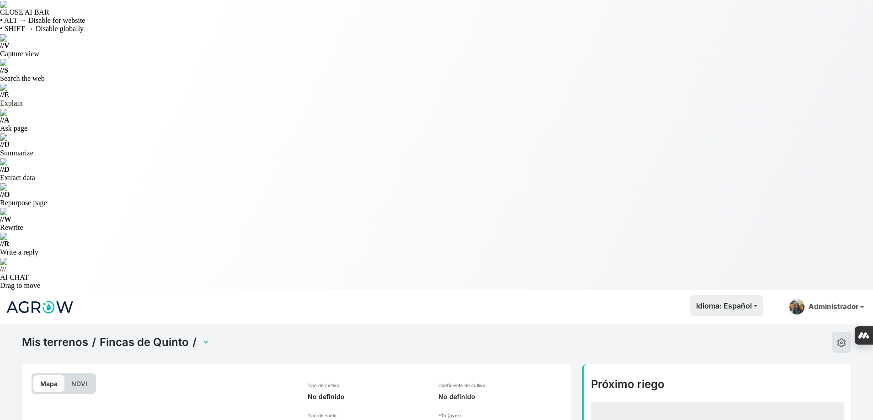
select select "2476"
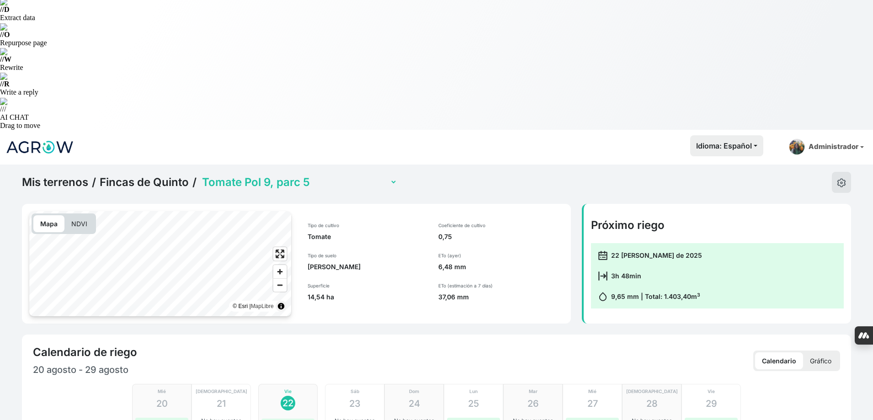
scroll to position [183, 0]
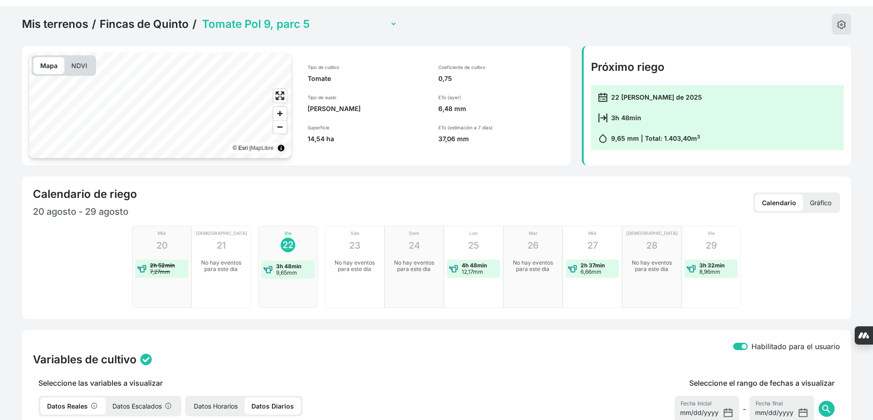
scroll to position [320, 0]
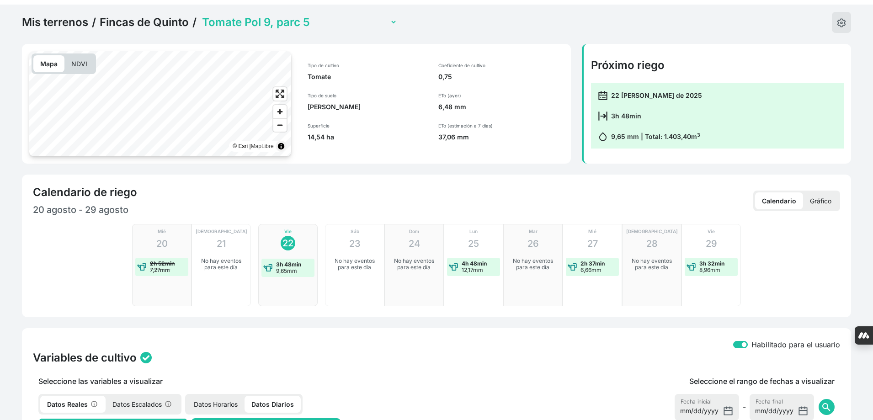
checkbox input "true"
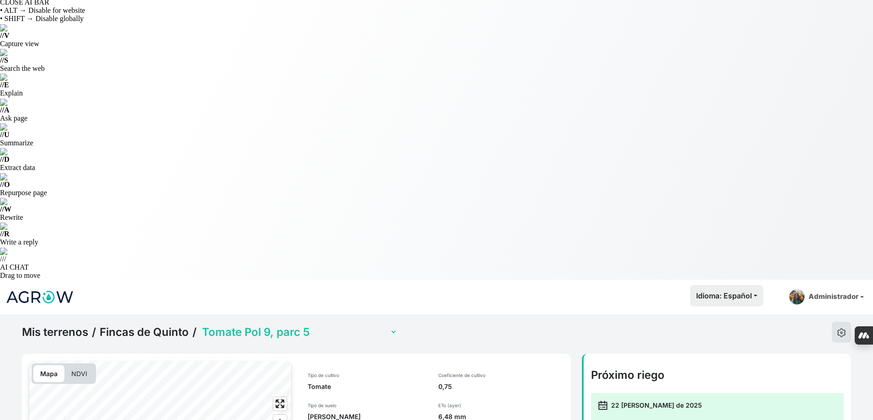
scroll to position [0, 0]
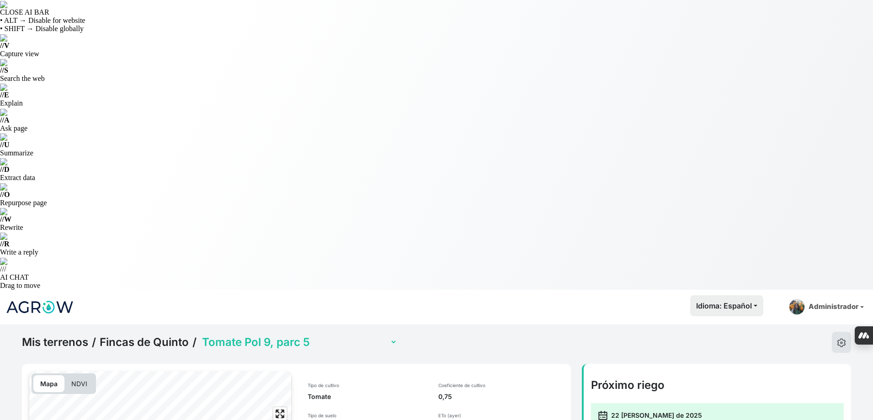
click at [339, 335] on select "Cebollas Pol 2, parc 77 Cebollas Pol 9, parc 3 (con sensor) Tomate Pol 8, parc …" at bounding box center [298, 342] width 197 height 14
click at [200, 335] on select "Cebollas Pol 2, parc 77 Cebollas Pol 9, parc 3 (con sensor) Tomate Pol 8, parc …" at bounding box center [298, 342] width 197 height 14
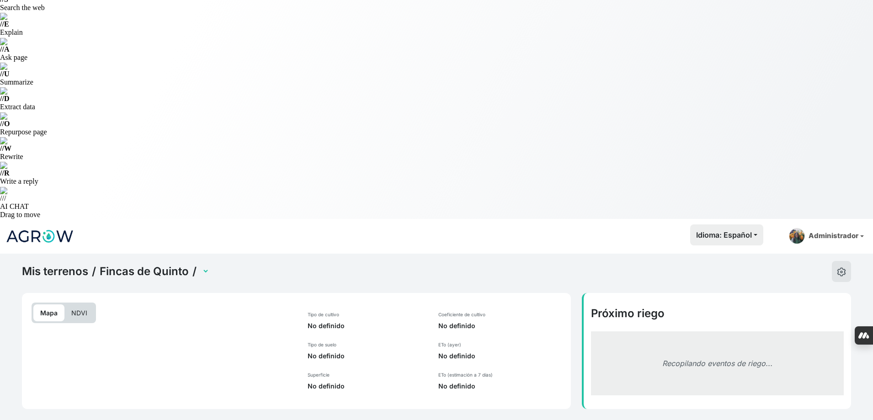
select select "2475"
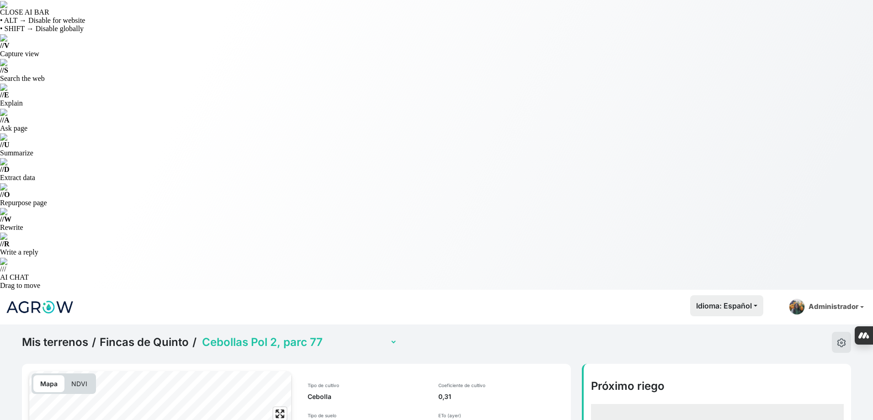
click at [315, 335] on select "Cebollas Pol 2, parc 77 Cebollas Pol 9, parc 3 (con sensor) Tomate Pol 8, parc …" at bounding box center [298, 342] width 197 height 14
click at [200, 335] on select "Cebollas Pol 2, parc 77 Cebollas Pol 9, parc 3 (con sensor) Tomate Pol 8, parc …" at bounding box center [298, 342] width 197 height 14
select select "2479"
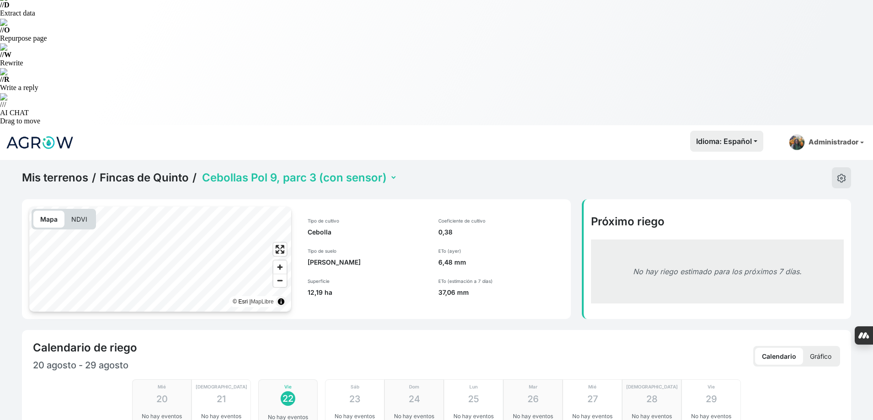
scroll to position [274, 0]
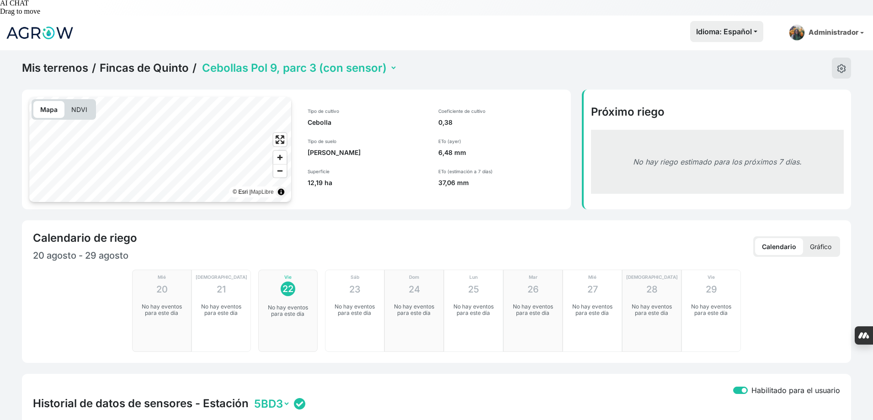
checkbox input "true"
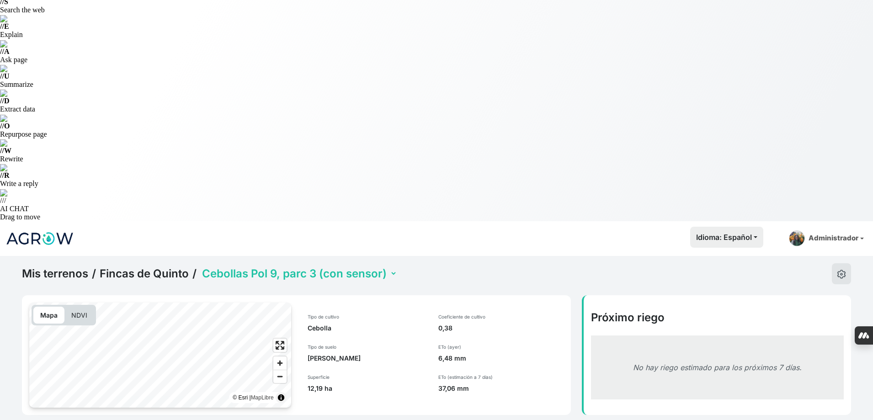
scroll to position [0, 0]
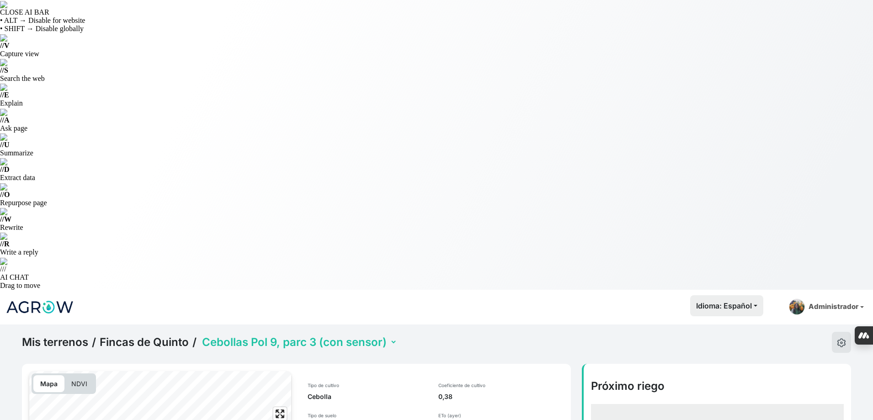
click at [371, 335] on select "Cebollas Pol 2, parc 77 Cebollas Pol 9, parc 3 (con sensor) Tomate Pol 8, parc …" at bounding box center [298, 342] width 197 height 14
click at [200, 335] on select "Cebollas Pol 2, parc 77 Cebollas Pol 9, parc 3 (con sensor) Tomate Pol 8, parc …" at bounding box center [298, 342] width 197 height 14
select select "2475"
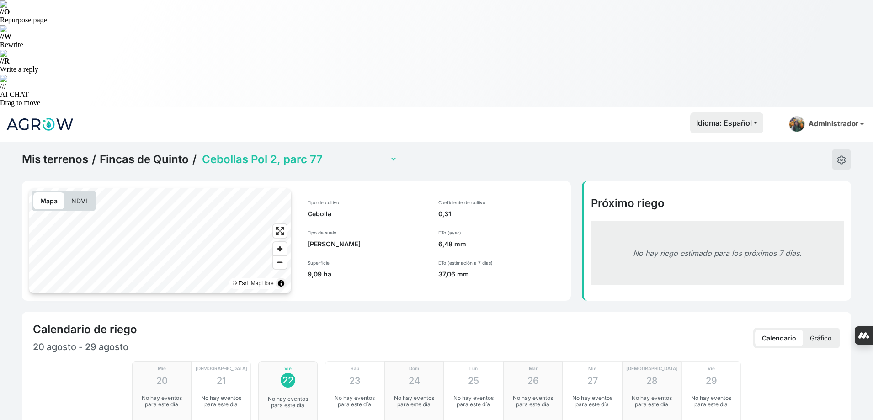
scroll to position [317, 0]
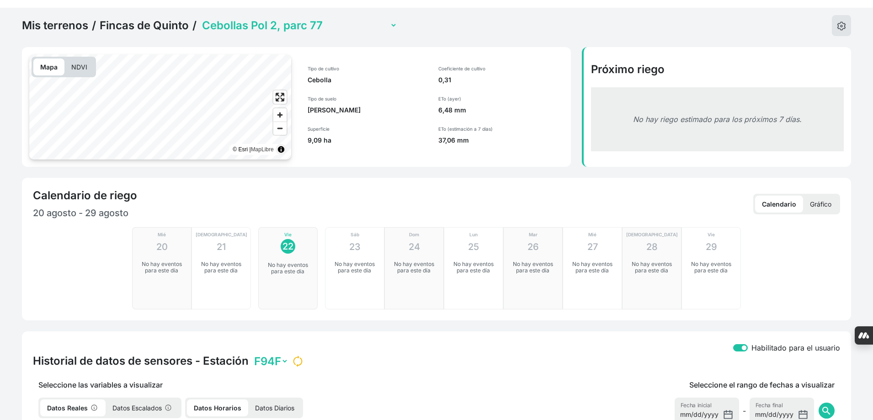
click at [297, 356] on img at bounding box center [297, 361] width 11 height 11
click at [275, 354] on select "F94F" at bounding box center [270, 361] width 36 height 14
click at [276, 354] on select "F94F" at bounding box center [270, 361] width 36 height 14
click at [345, 379] on div "Seleccione las variables a visualizar Datos Reales Datos Escalados Datos Horari…" at bounding box center [265, 402] width 477 height 46
click at [138, 399] on p "Datos Escalados" at bounding box center [143, 407] width 74 height 17
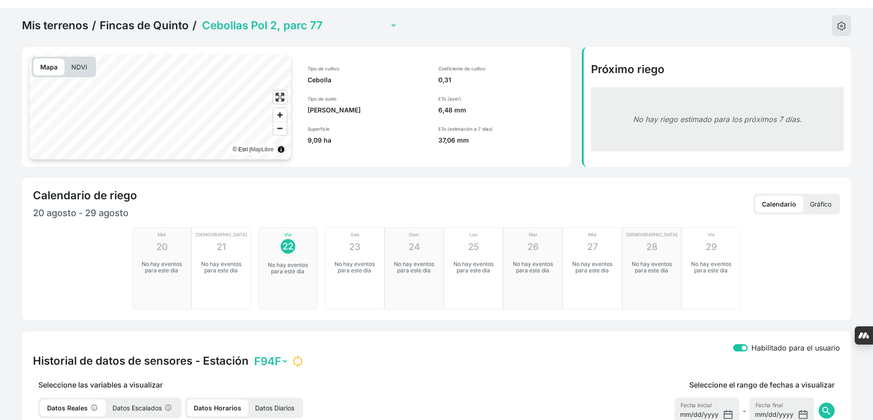
click at [67, 399] on p "Datos Reales" at bounding box center [72, 407] width 65 height 17
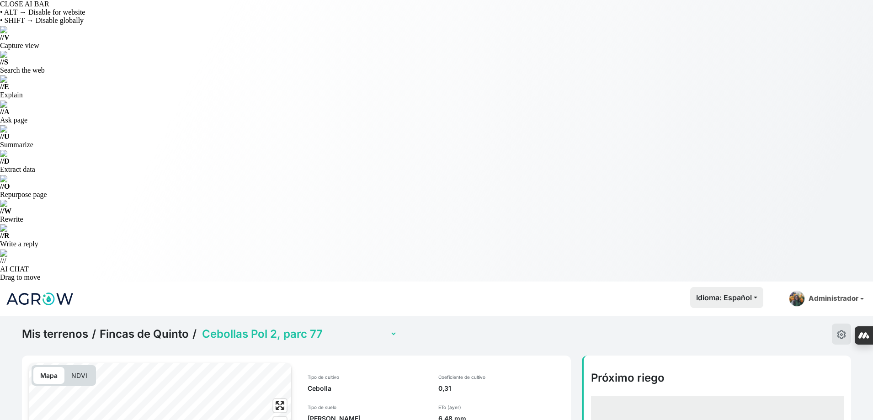
scroll to position [0, 0]
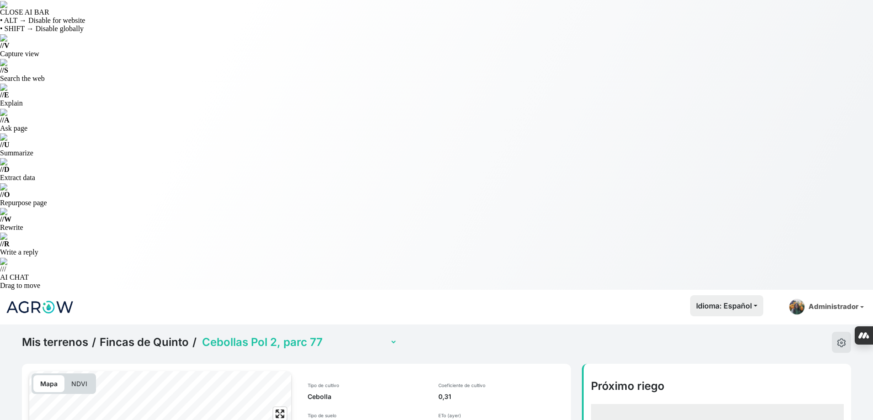
click at [170, 335] on link "Fincas de Quinto" at bounding box center [144, 342] width 89 height 14
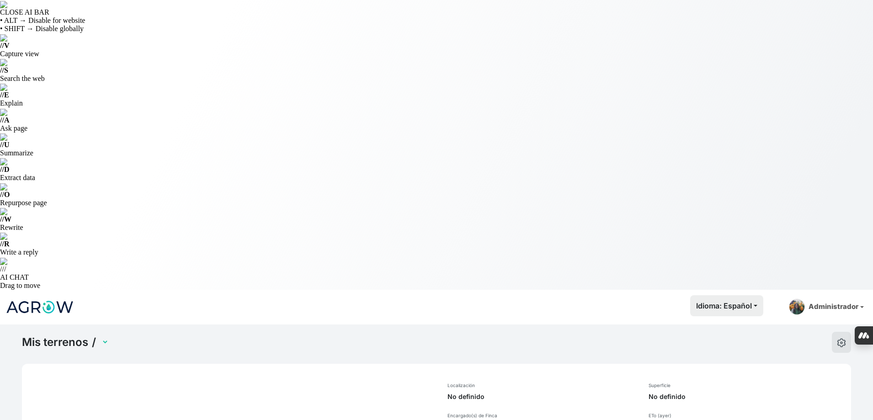
select select "1229"
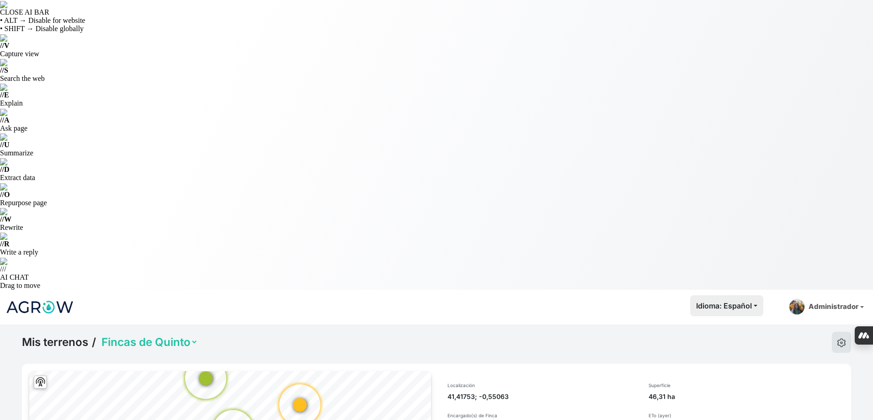
scroll to position [91, 0]
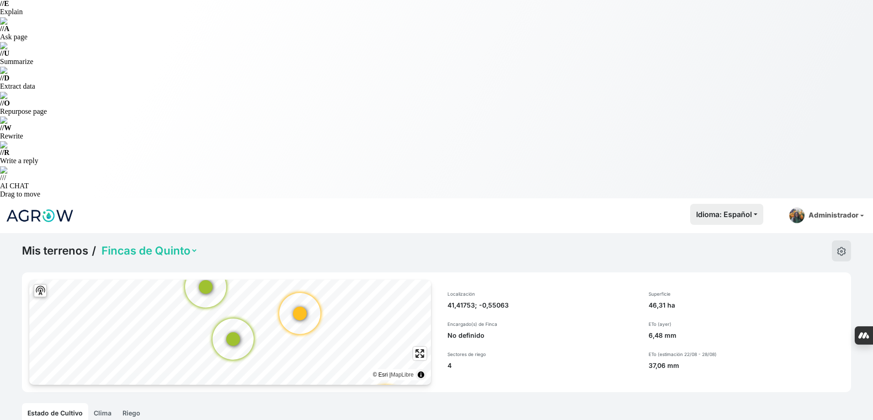
click at [130, 403] on link "Riego" at bounding box center [131, 413] width 29 height 20
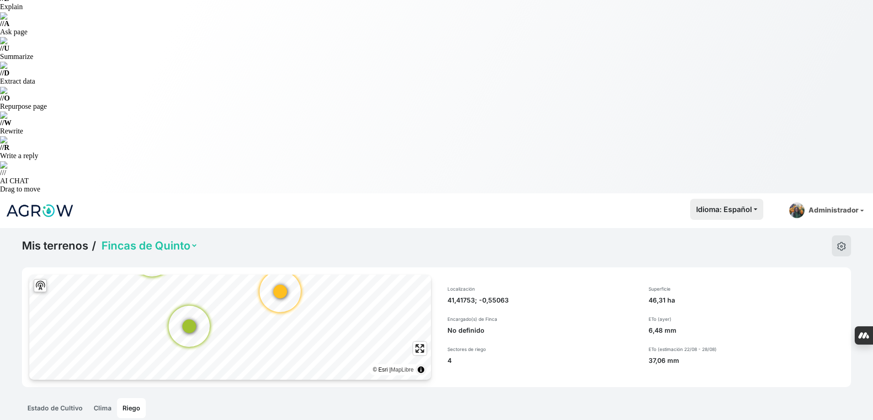
scroll to position [92, 0]
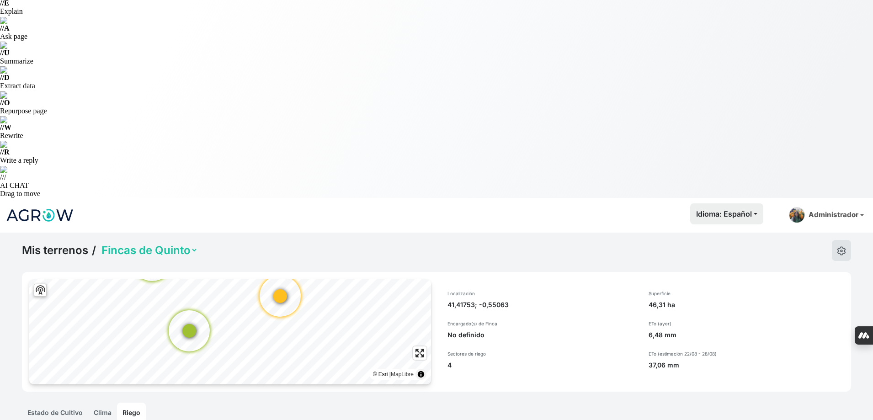
drag, startPoint x: 808, startPoint y: 318, endPoint x: 792, endPoint y: 309, distance: 18.0
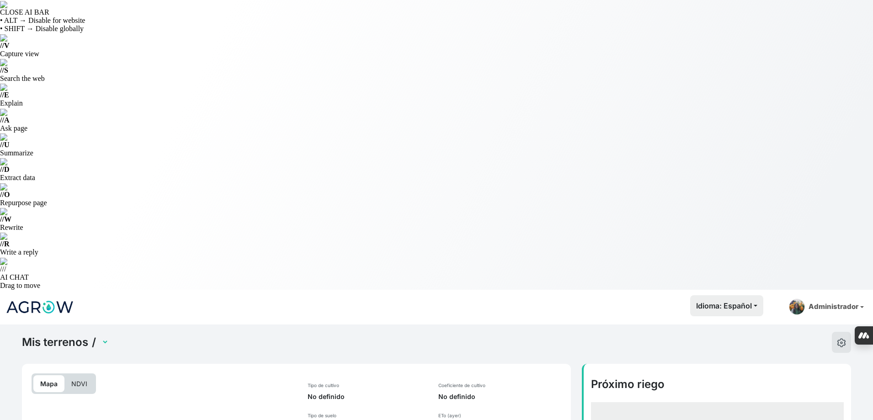
select select "2475"
click at [279, 335] on select "Cebollas Pol 2, parc 77 Cebollas Pol 9, parc 3 (con sensor) Tomate Pol 8, parc …" at bounding box center [298, 342] width 197 height 14
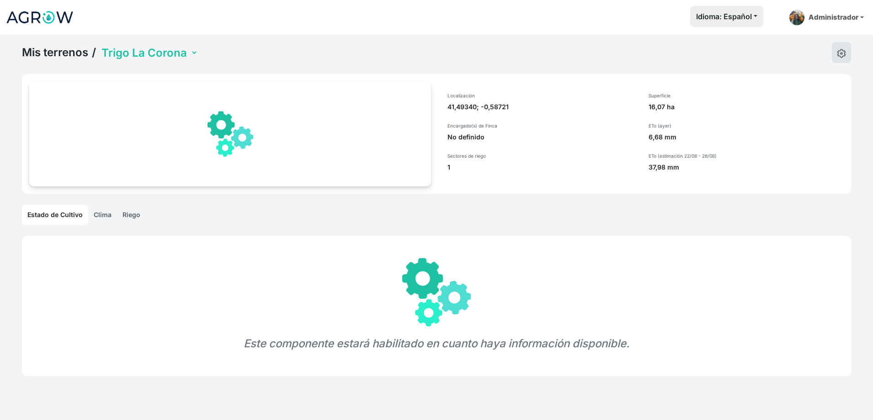
select select "1233"
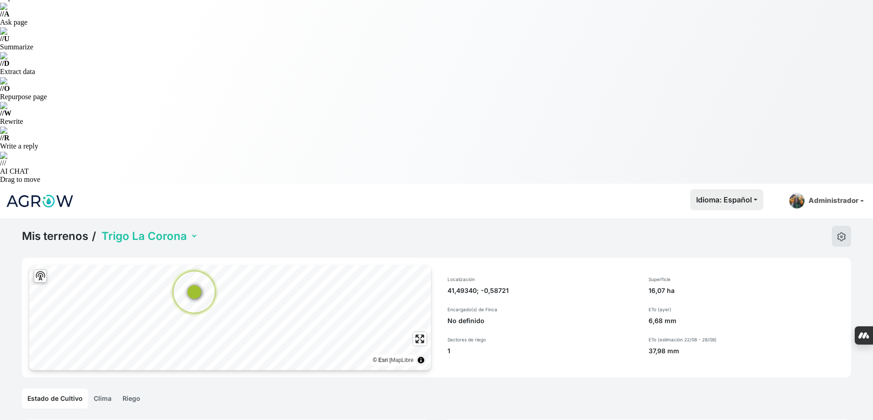
scroll to position [46, 0]
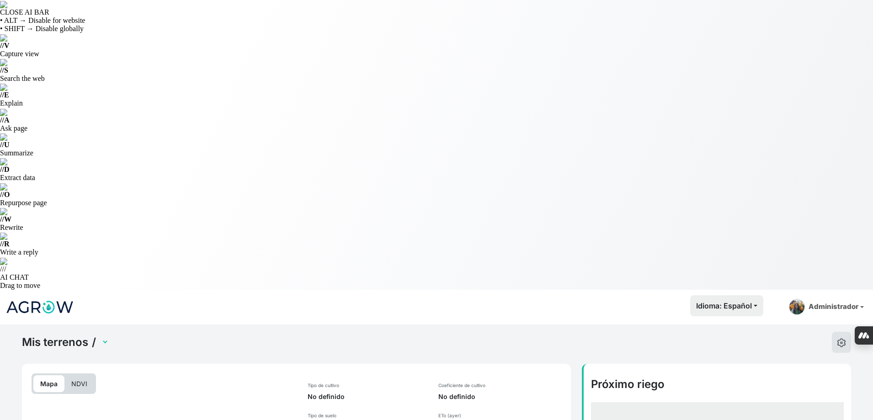
select select "2492"
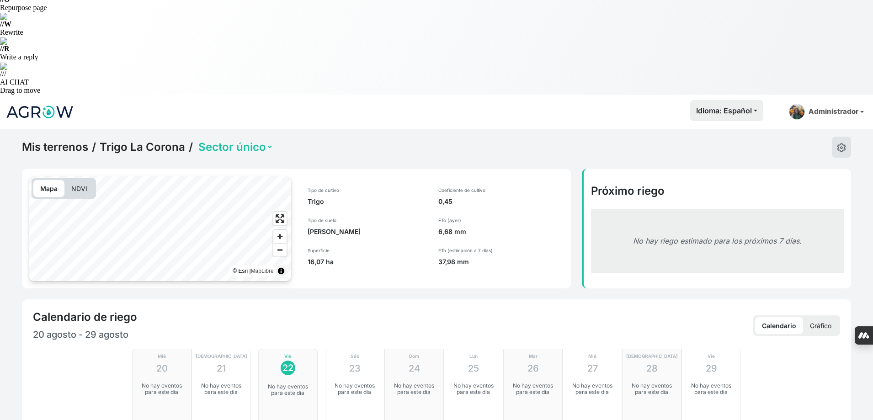
scroll to position [228, 0]
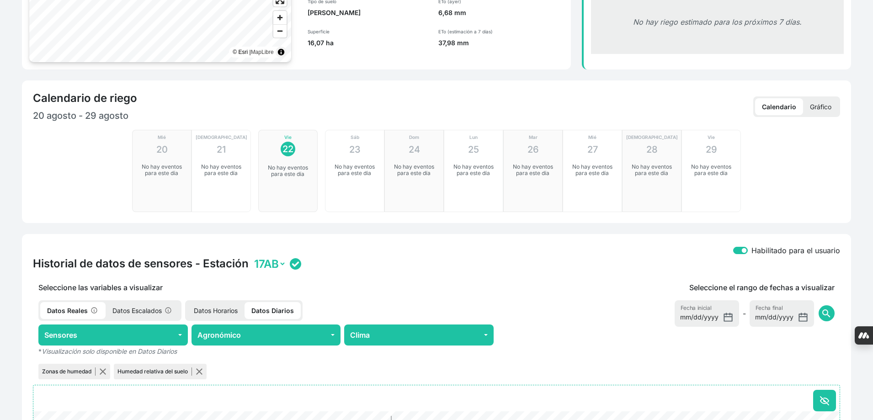
scroll to position [414, 0]
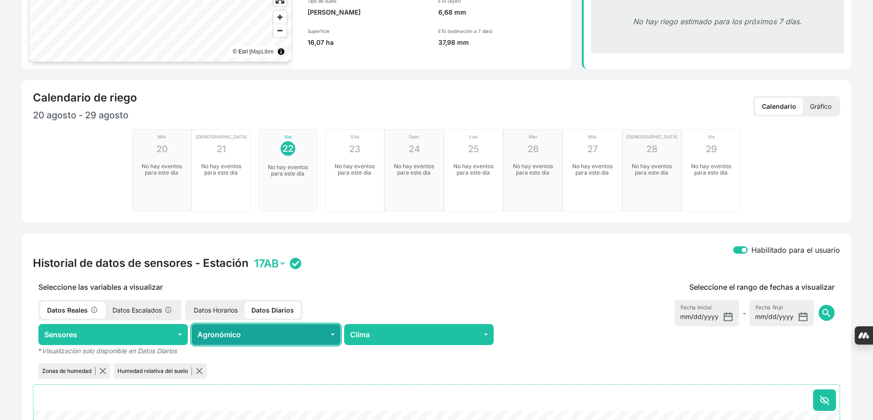
click at [274, 324] on button "Agronómico" at bounding box center [265, 334] width 149 height 21
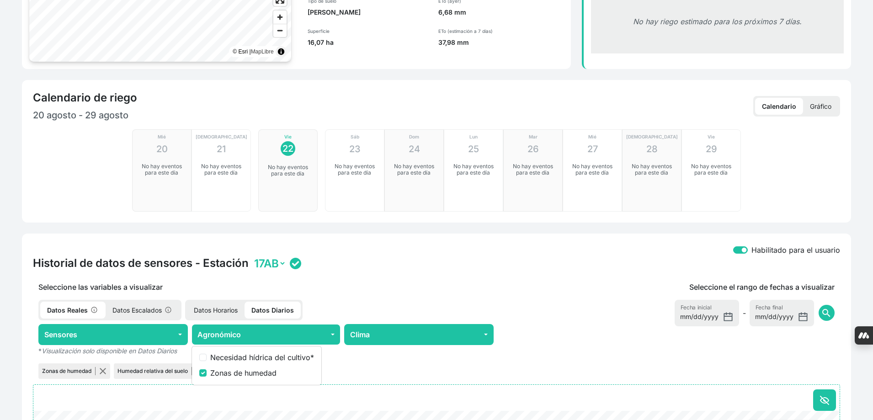
click at [407, 389] on div at bounding box center [434, 400] width 802 height 22
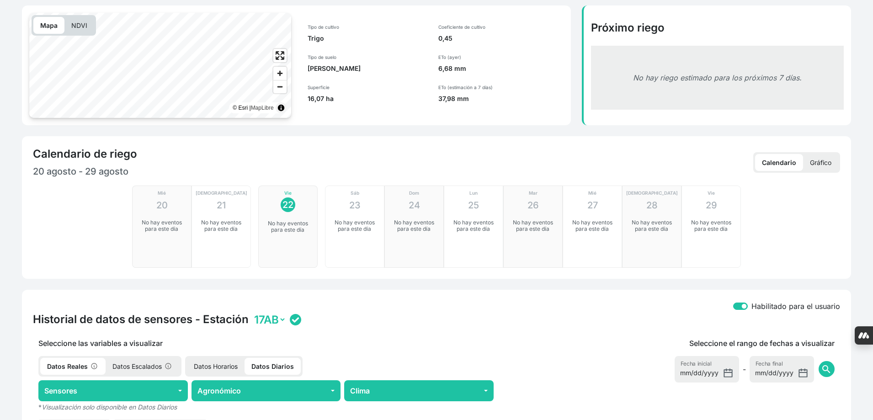
scroll to position [411, 0]
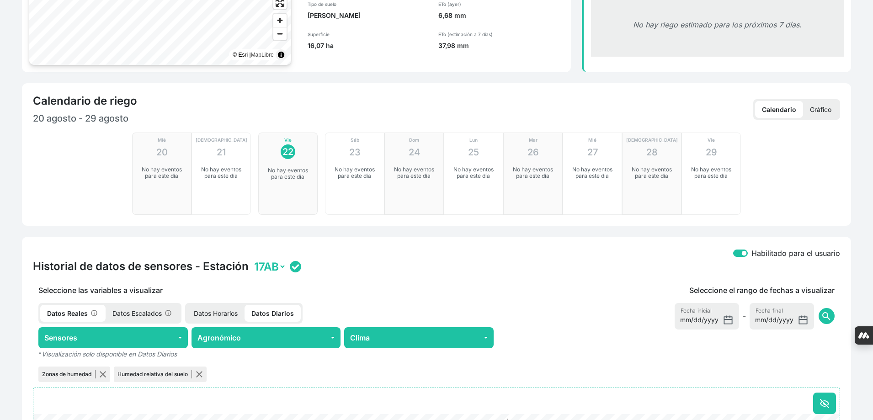
click at [269, 348] on p "* Visualización solo disponible en Datos Diarios" at bounding box center [266, 353] width 466 height 11
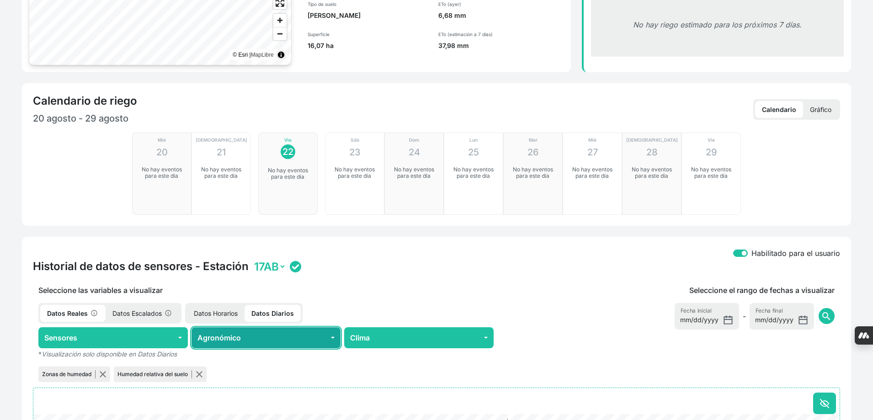
click at [270, 327] on button "Agronómico" at bounding box center [265, 337] width 149 height 21
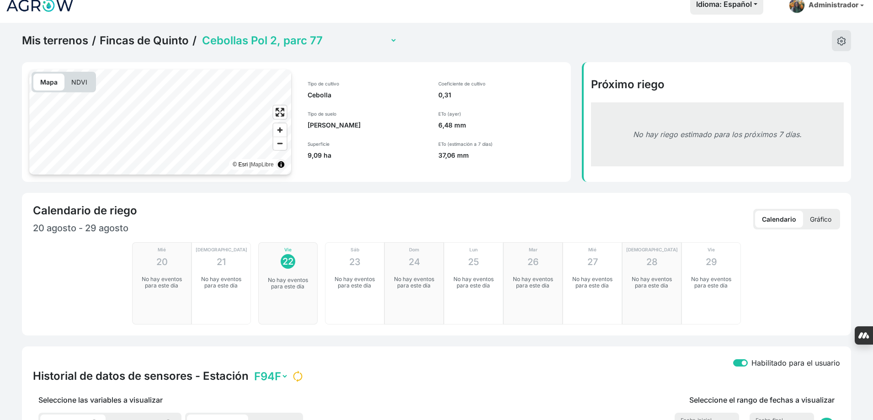
scroll to position [317, 0]
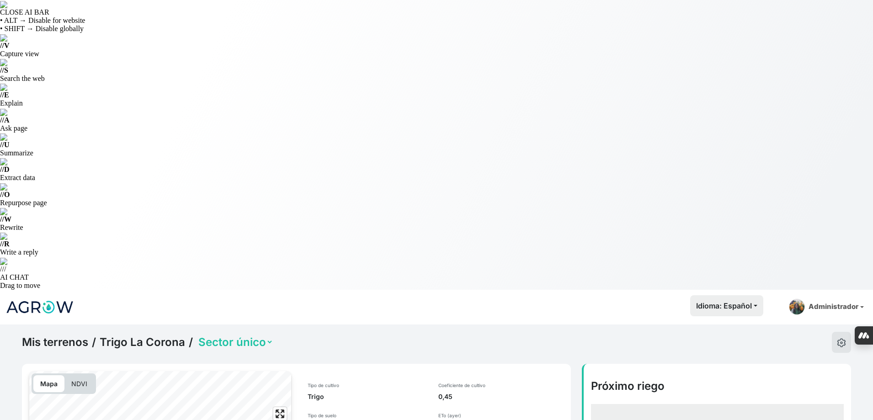
click at [155, 335] on link "Trigo La Corona" at bounding box center [142, 342] width 85 height 14
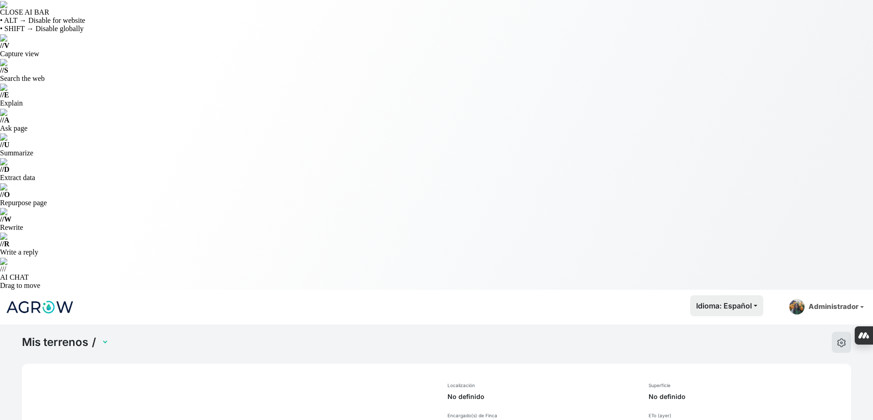
select select "1233"
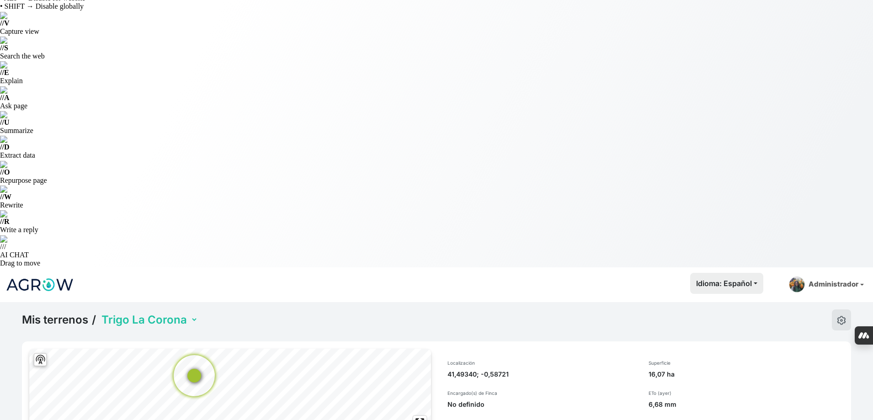
scroll to position [35, 0]
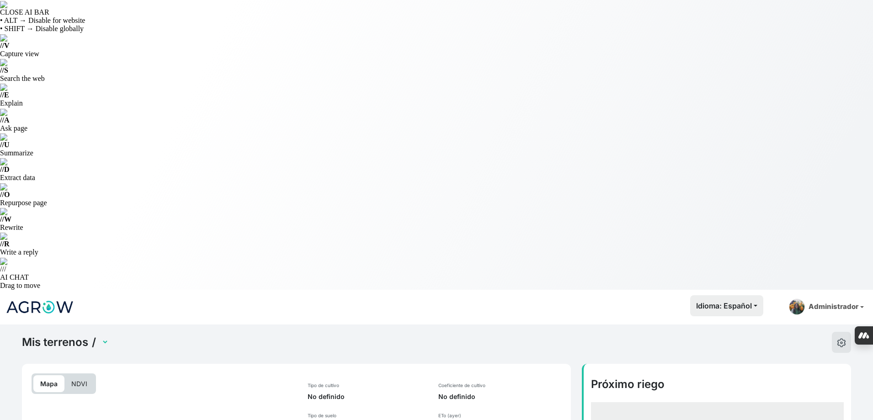
select select "2492"
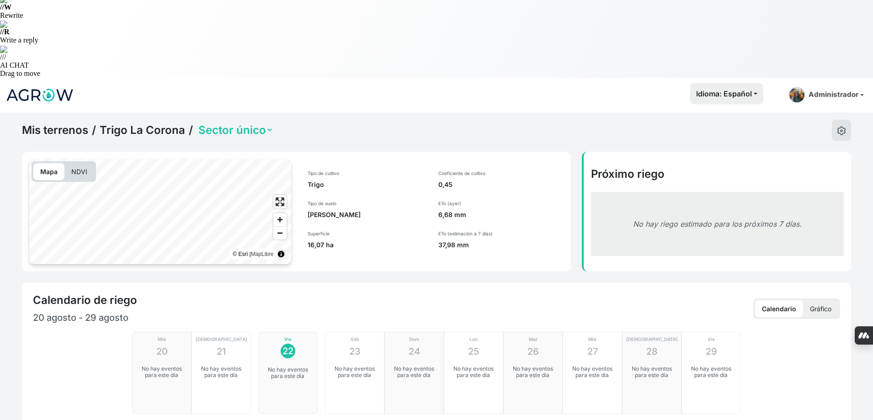
scroll to position [228, 0]
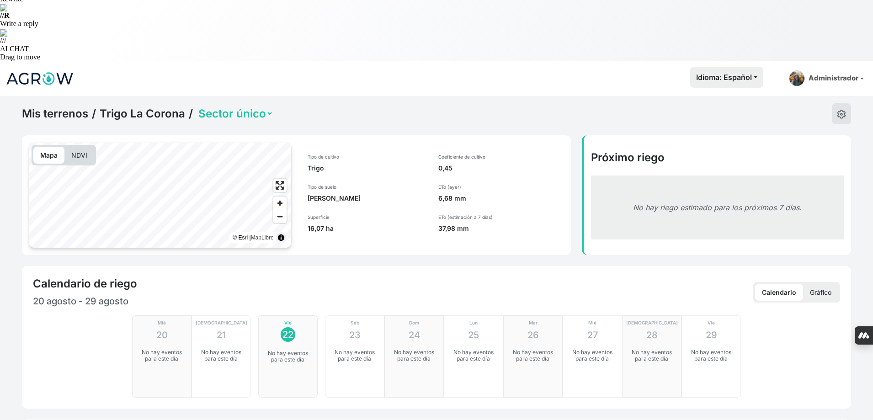
type input "[DATE]"
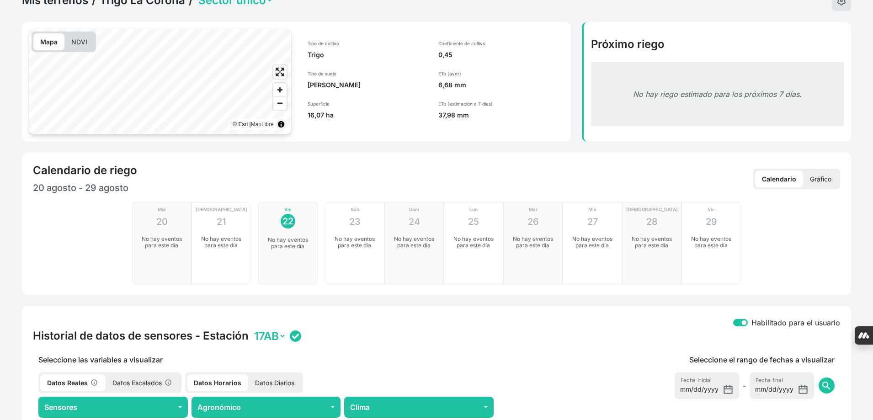
scroll to position [366, 0]
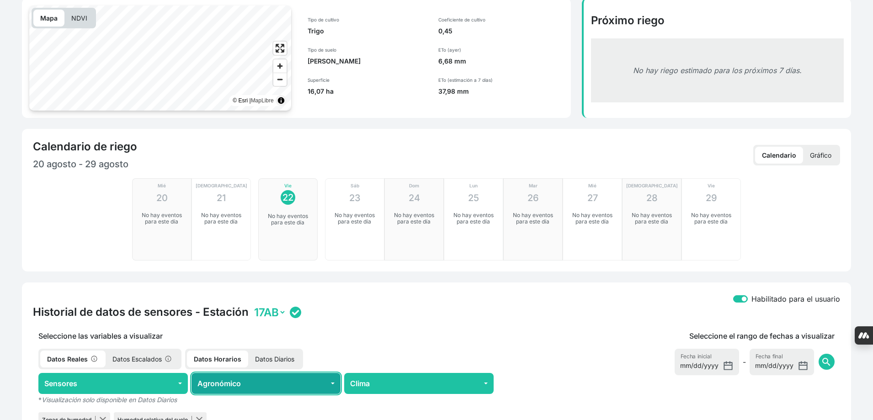
click at [270, 373] on button "Agronómico" at bounding box center [265, 383] width 149 height 21
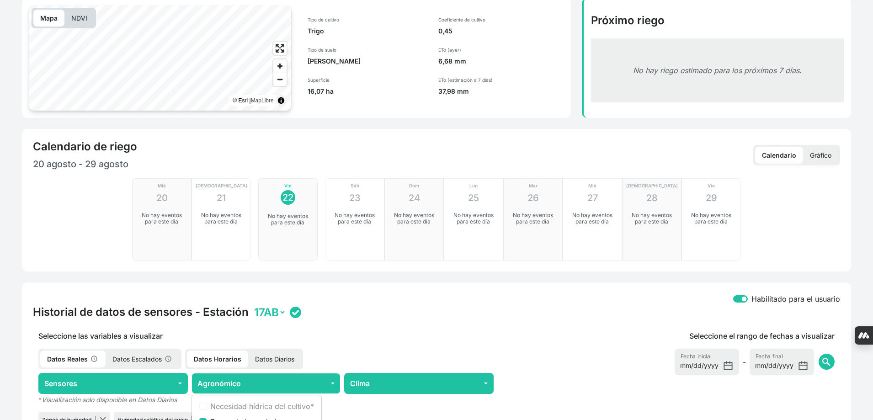
click at [270, 351] on p "Datos Diarios" at bounding box center [274, 359] width 53 height 17
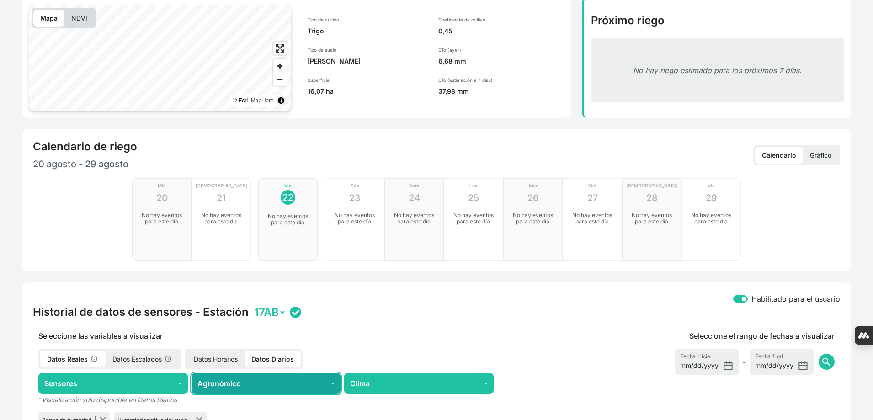
click at [277, 373] on button "Agronómico" at bounding box center [265, 383] width 149 height 21
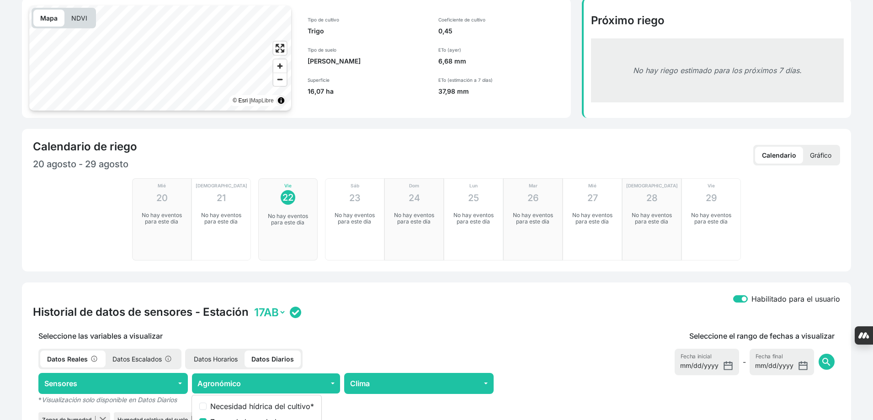
checkbox input "true"
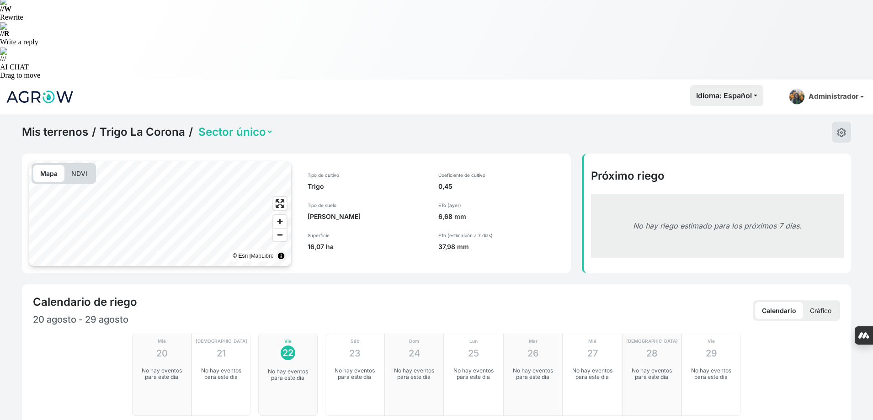
scroll to position [91, 0]
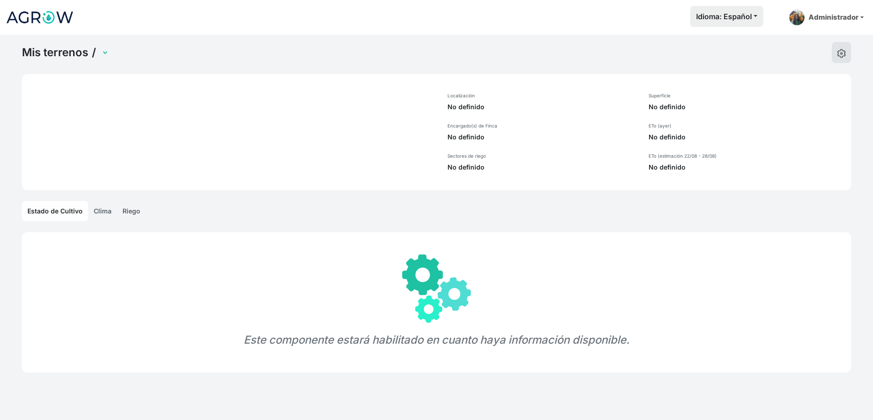
select select "272"
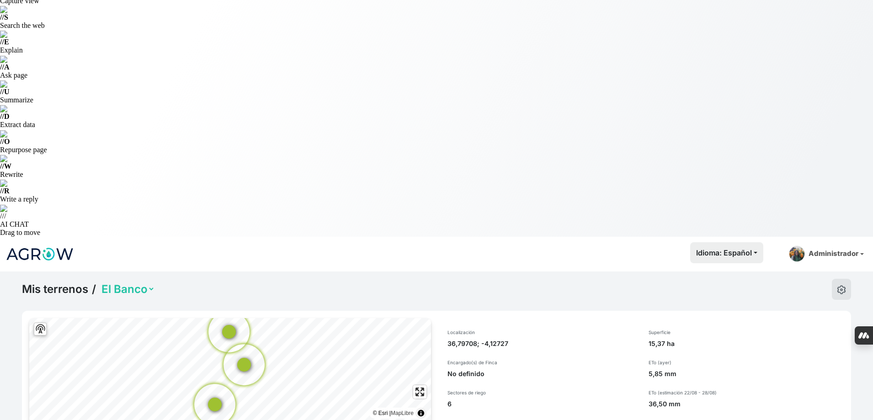
scroll to position [46, 0]
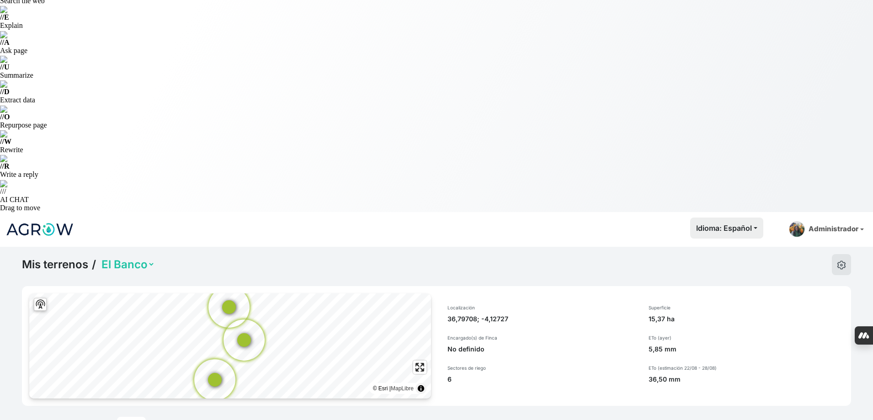
scroll to position [91, 0]
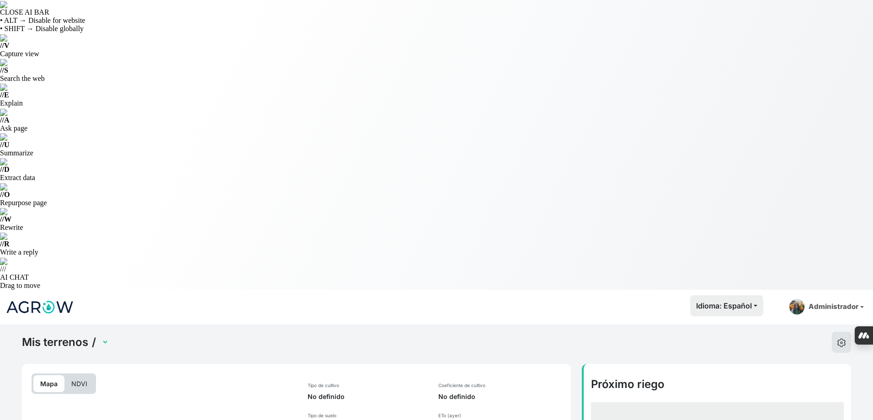
select select "691"
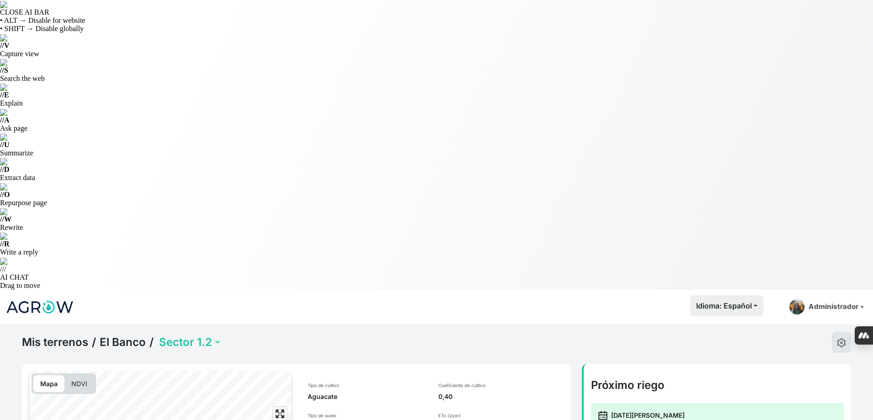
click at [212, 335] on select "Sector 1.1 Sector 1.2 Sector 2 Sector 3 Sector 3.1 Sector 3.2" at bounding box center [189, 342] width 64 height 14
click at [254, 332] on div "Mis terrenos / [GEOGRAPHIC_DATA] / Sector 1.1 Sector 1.2 Sector 2 Sector 3 Sect…" at bounding box center [436, 342] width 829 height 21
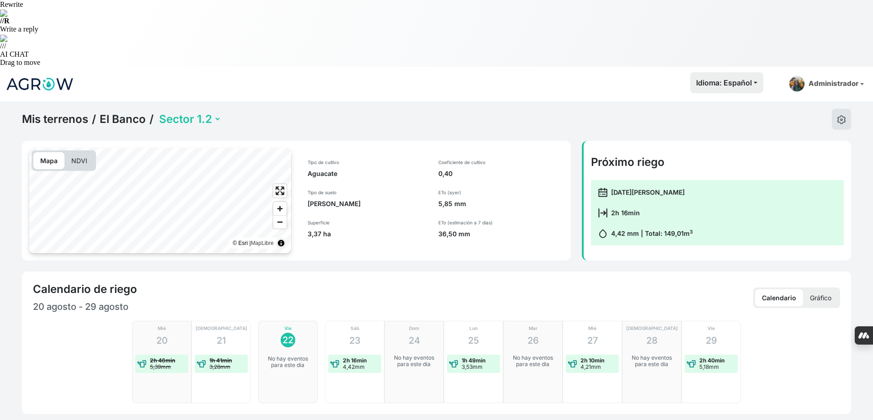
scroll to position [274, 0]
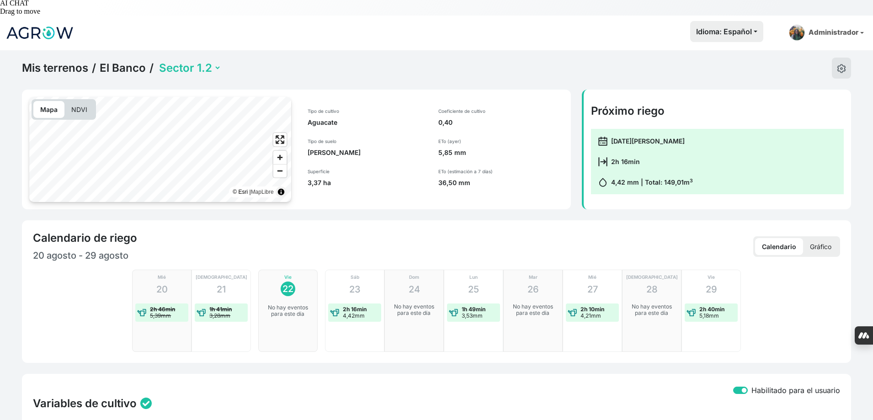
checkbox input "true"
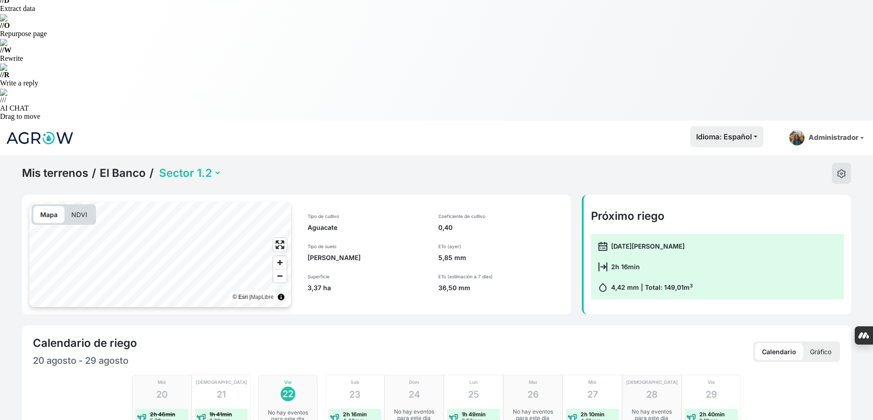
scroll to position [37, 0]
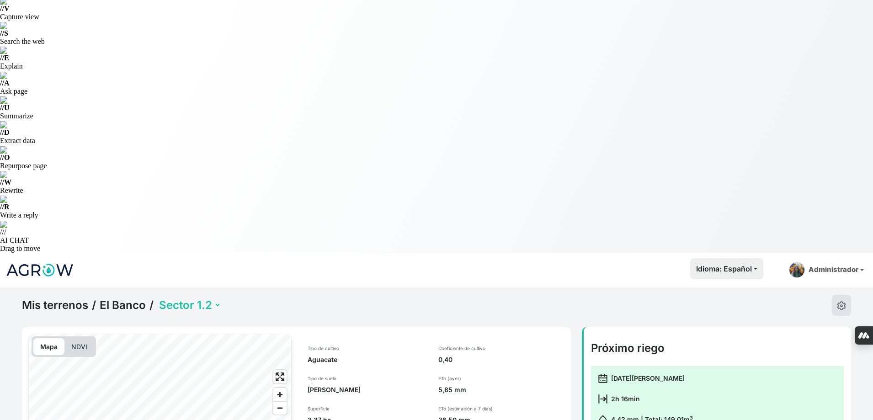
click at [202, 298] on select "Sector 1.1 Sector 1.2 Sector 2 Sector 3 Sector 3.1 Sector 3.2" at bounding box center [189, 305] width 64 height 14
click at [157, 298] on select "Sector 1.1 Sector 1.2 Sector 2 Sector 3 Sector 3.1 Sector 3.2" at bounding box center [189, 305] width 64 height 14
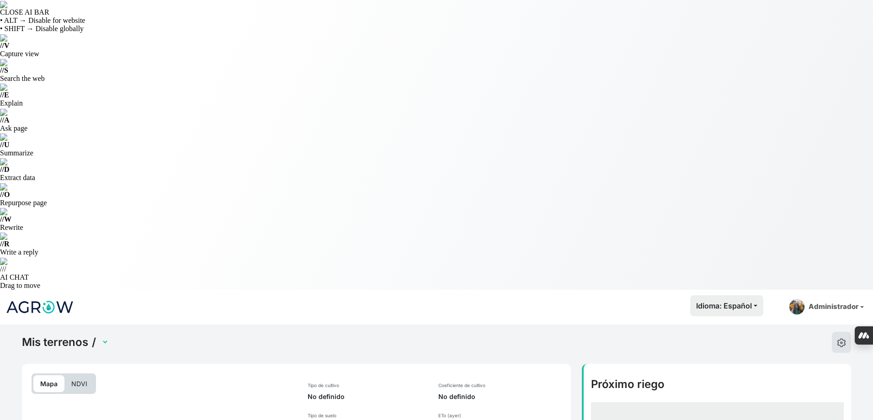
select select "694"
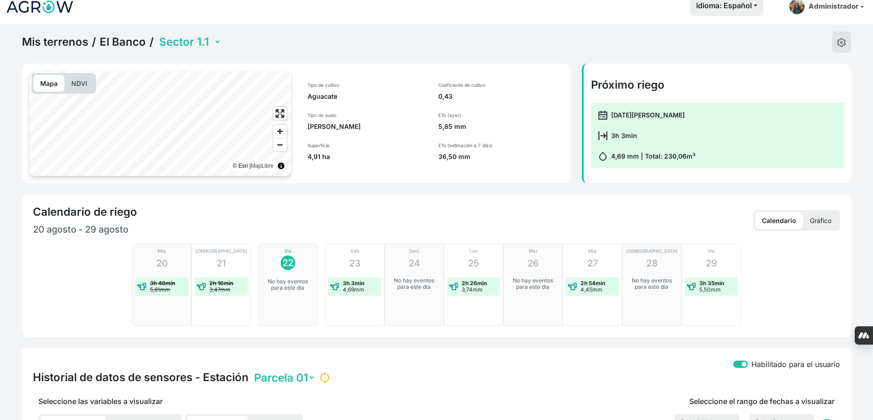
scroll to position [317, 0]
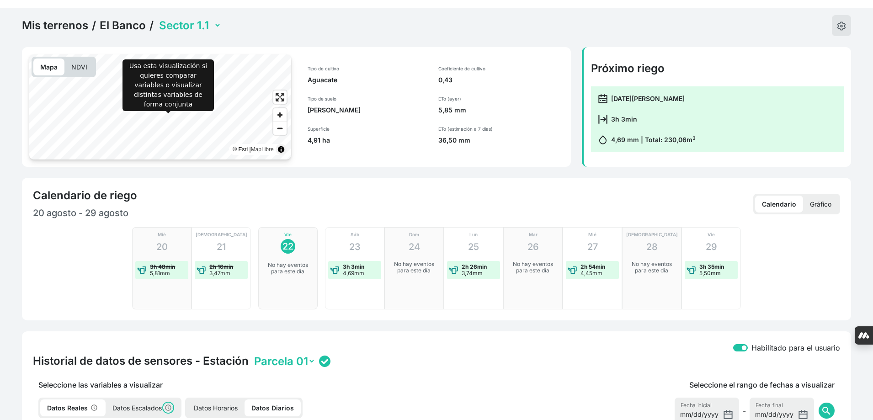
click at [168, 403] on icon at bounding box center [168, 407] width 9 height 9
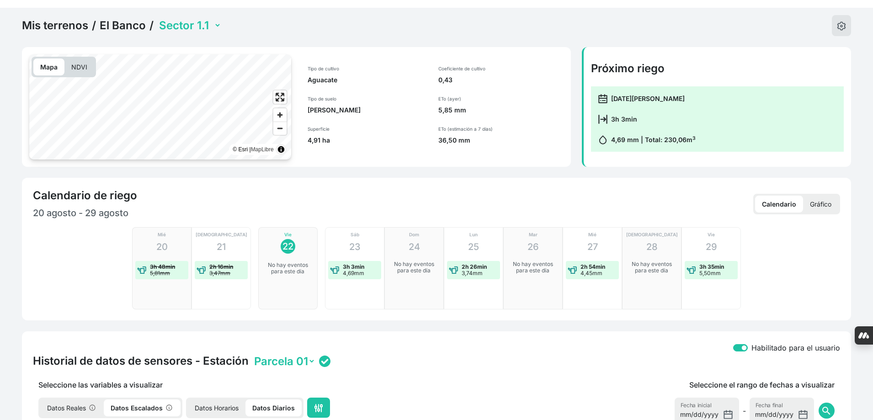
checkbox input "true"
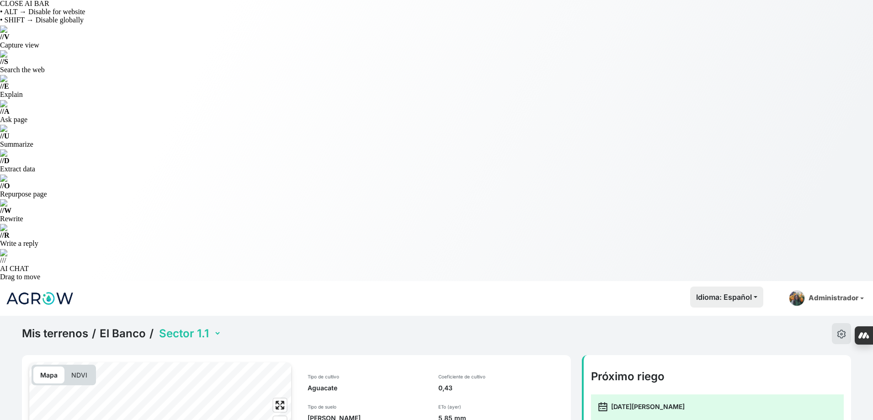
scroll to position [0, 0]
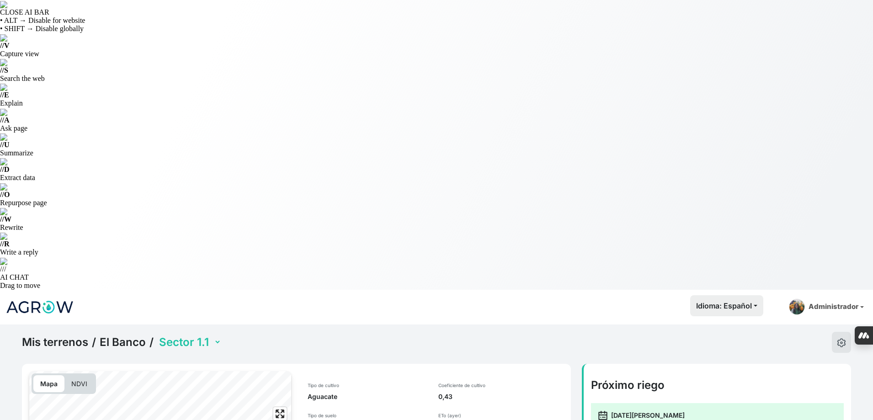
click at [199, 335] on select "Sector 1.1 Sector 1.2 Sector 2 Sector 3 Sector 3.1 Sector 3.2" at bounding box center [189, 342] width 64 height 14
select select "693"
click at [157, 335] on select "Sector 1.1 Sector 1.2 Sector 2 Sector 3 Sector 3.1 Sector 3.2" at bounding box center [189, 342] width 64 height 14
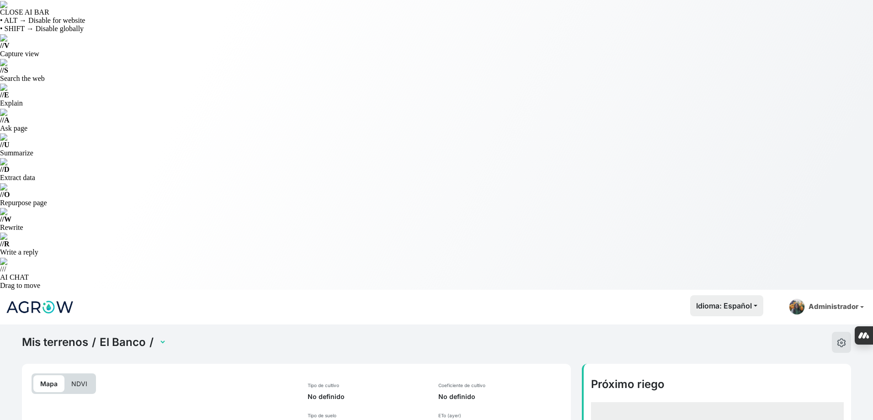
select select "693"
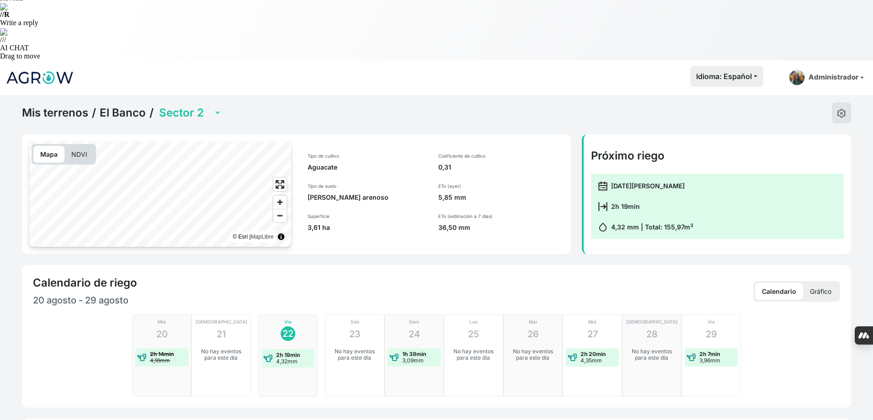
scroll to position [274, 0]
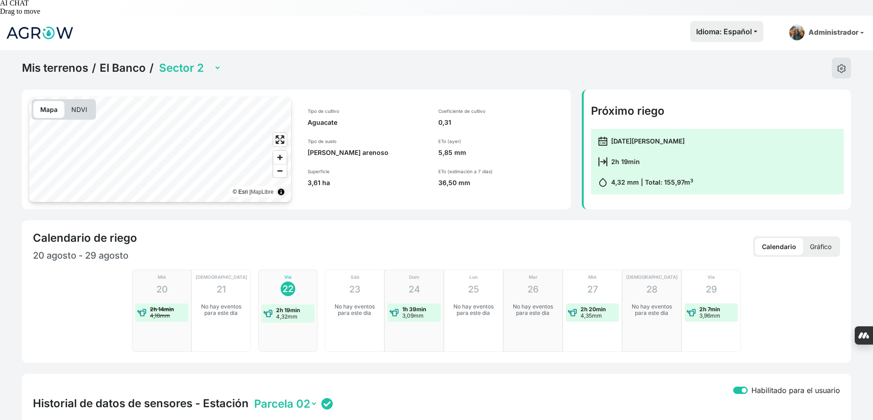
checkbox input "true"
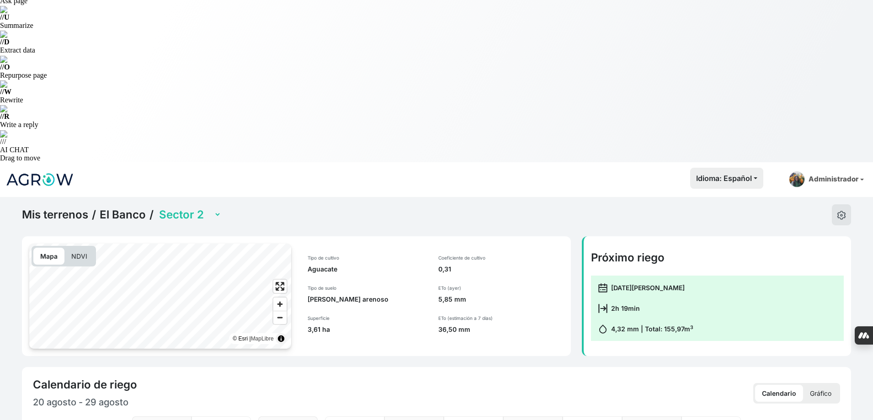
scroll to position [37, 0]
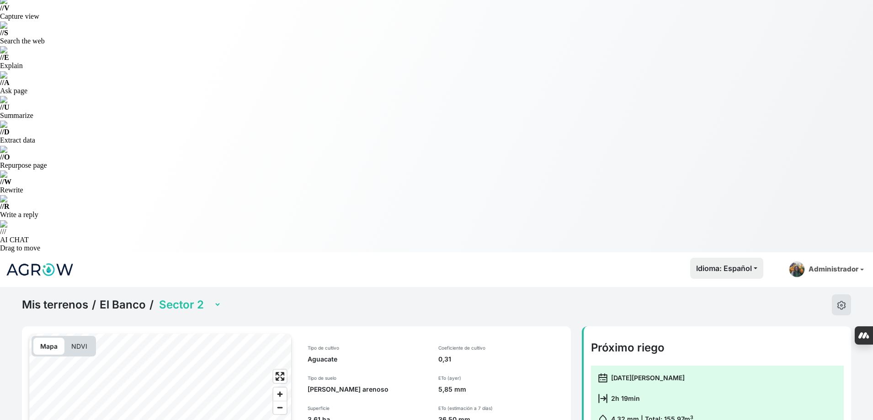
click at [215, 297] on select "Sector 1.1 Sector 1.2 Sector 2 Sector 3 Sector 3.1 Sector 3.2" at bounding box center [189, 304] width 64 height 14
click at [157, 297] on select "Sector 1.1 Sector 1.2 Sector 2 Sector 3 Sector 3.1 Sector 3.2" at bounding box center [189, 304] width 64 height 14
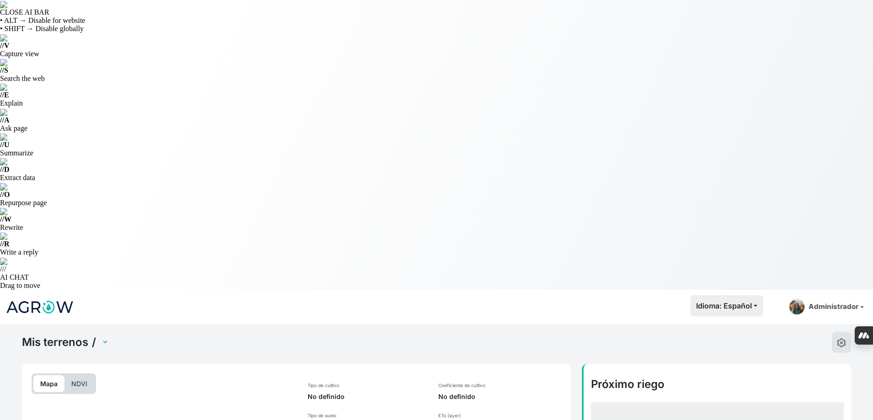
select select "692"
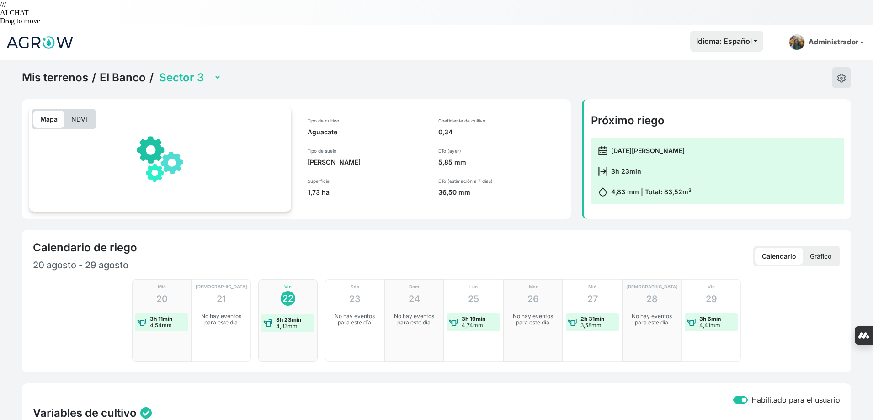
scroll to position [320, 0]
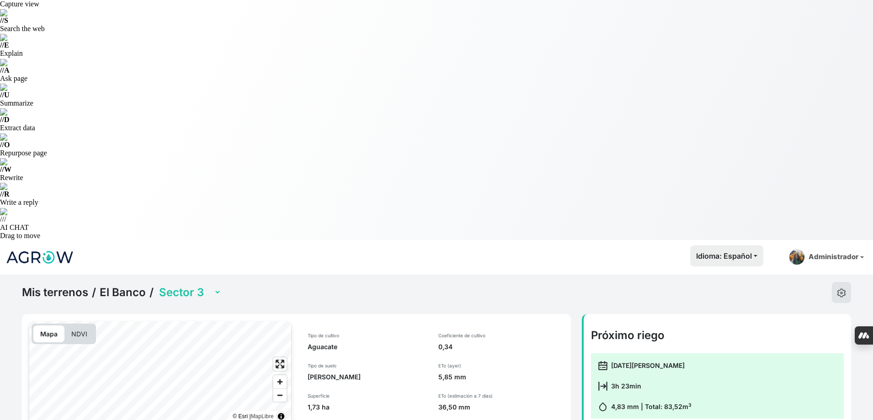
scroll to position [0, 0]
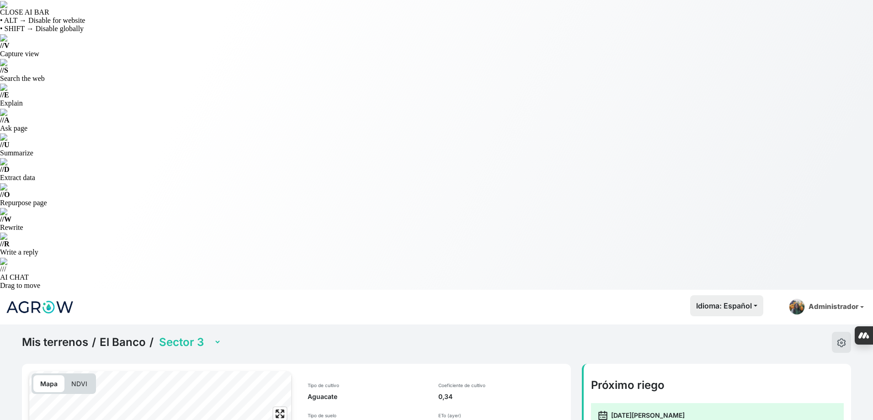
click at [113, 335] on link "El Banco" at bounding box center [123, 342] width 46 height 14
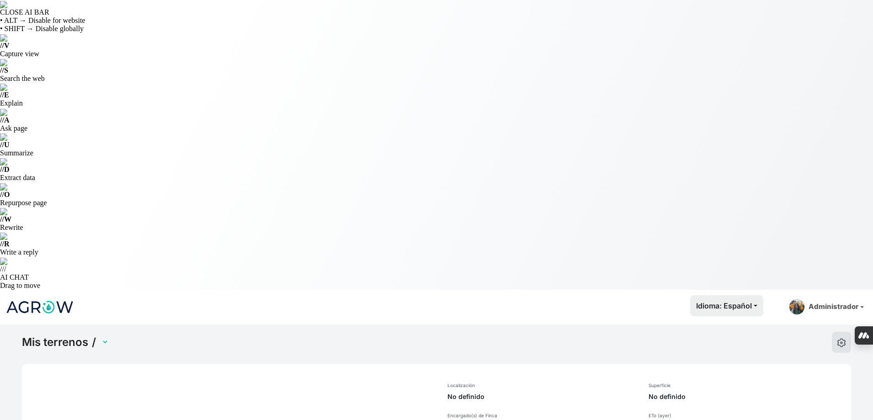
select select "272"
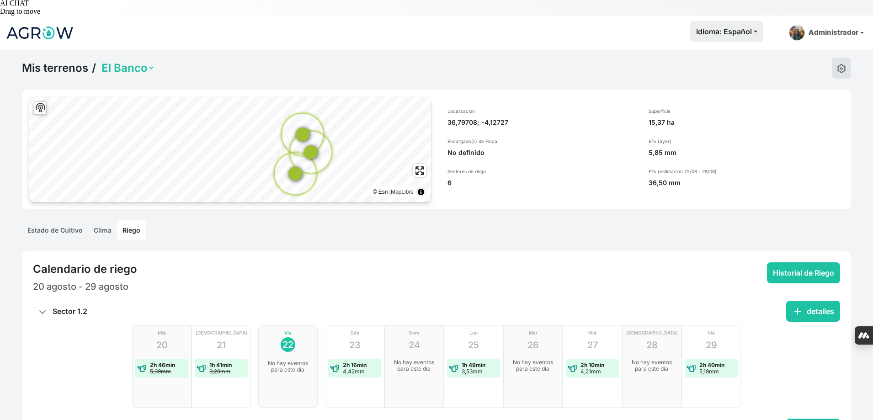
scroll to position [366, 0]
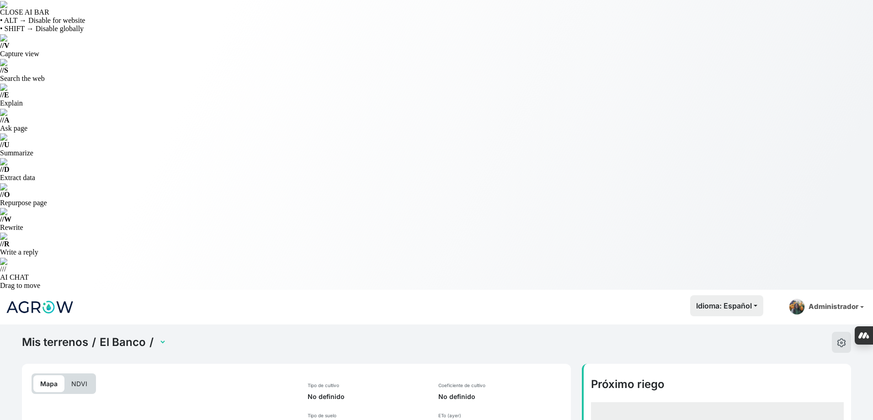
select select "693"
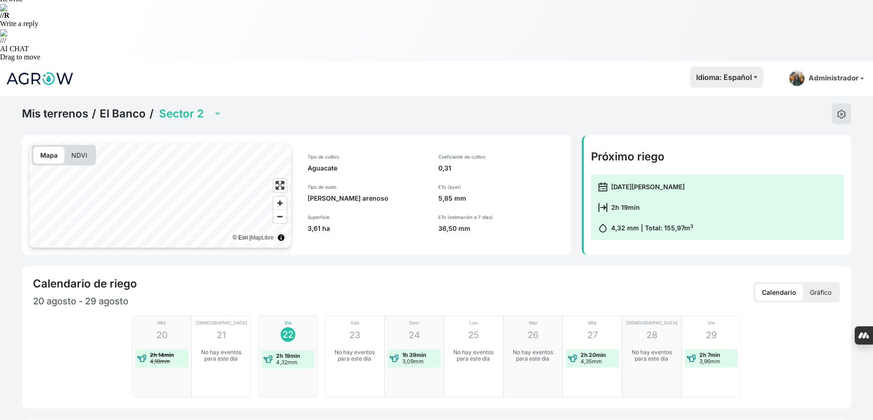
scroll to position [366, 0]
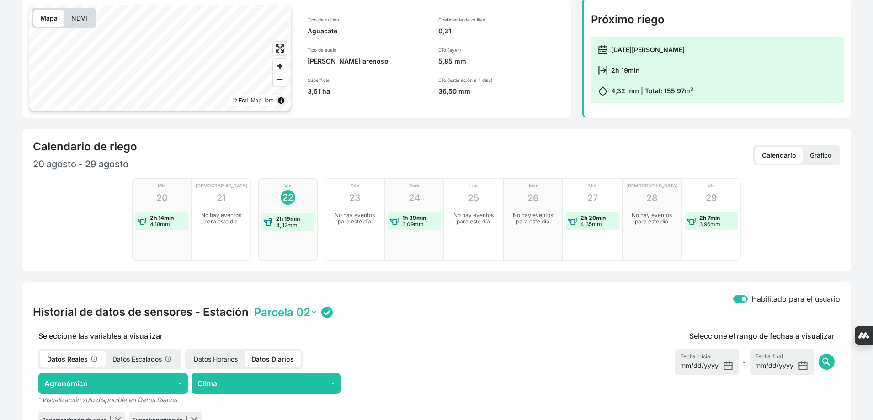
click at [153, 330] on div "Seleccione las variables a visualizar Datos Reales Datos Escalados Datos Horari…" at bounding box center [265, 379] width 477 height 99
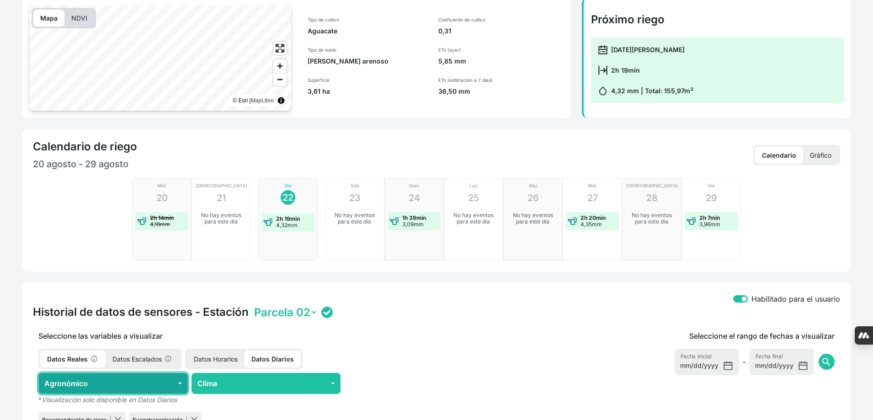
click at [160, 373] on button "Agronómico" at bounding box center [112, 383] width 149 height 21
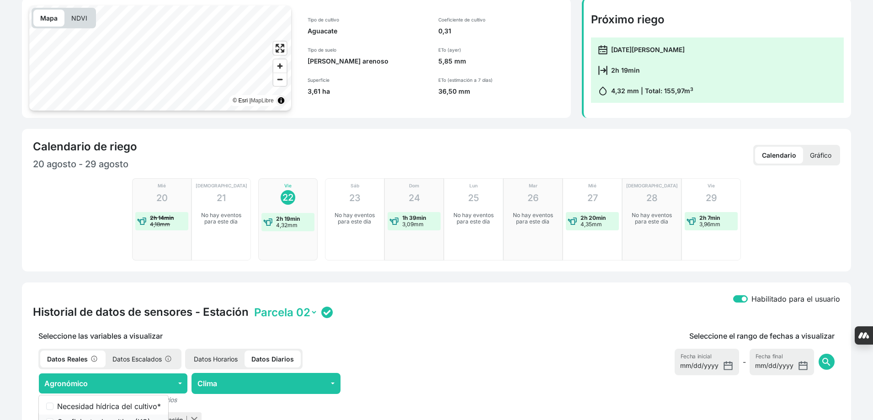
click at [140, 414] on li "Coeficiente de cultivo (KC) *" at bounding box center [103, 422] width 129 height 16
click at [149, 416] on label "Coeficiente de cultivo (KC) *" at bounding box center [109, 421] width 104 height 11
click at [53, 418] on input "Coeficiente de cultivo (KC) *" at bounding box center [49, 421] width 7 height 7
checkbox input "true"
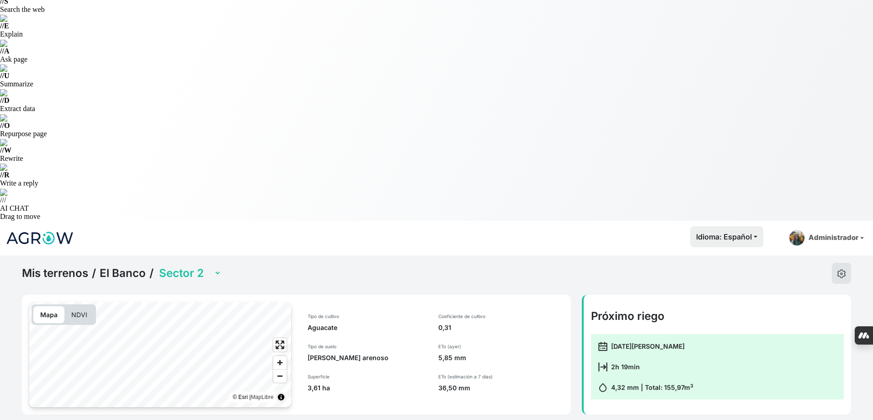
scroll to position [0, 0]
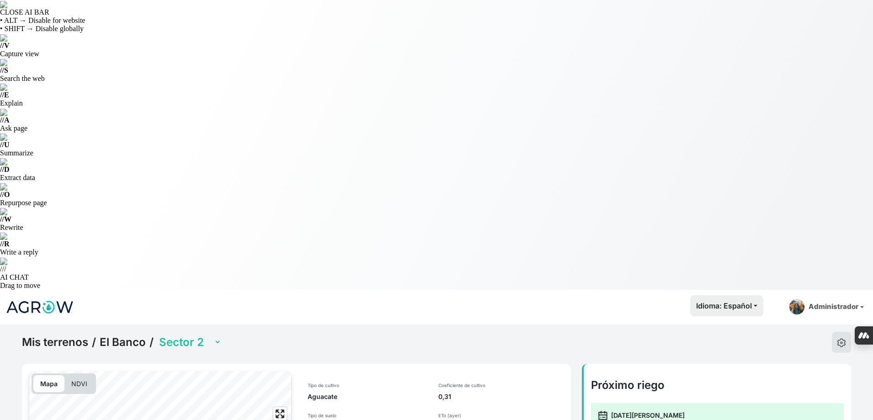
click at [212, 335] on select "Sector 1.1 Sector 1.2 Sector 2 Sector 3 Sector 3.1 Sector 3.2" at bounding box center [189, 342] width 64 height 14
click at [157, 335] on select "Sector 1.1 Sector 1.2 Sector 2 Sector 3 Sector 3.1 Sector 3.2" at bounding box center [189, 342] width 64 height 14
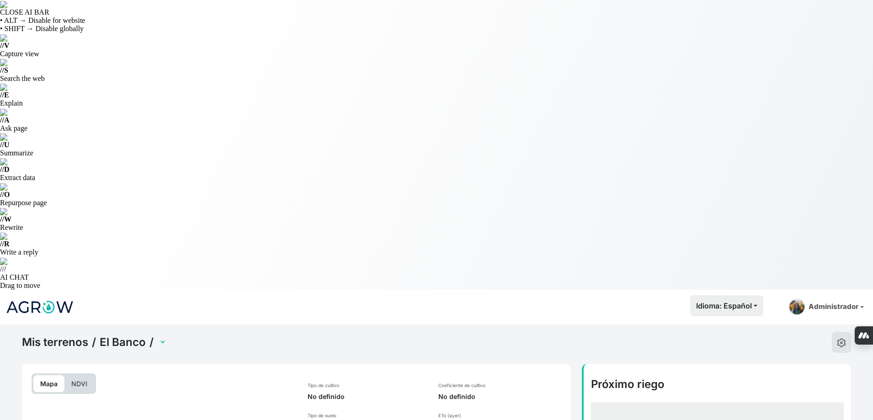
select select "692"
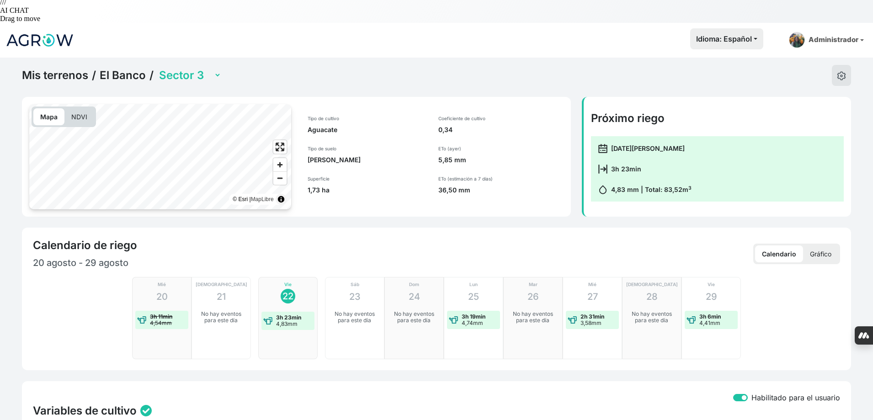
scroll to position [377, 0]
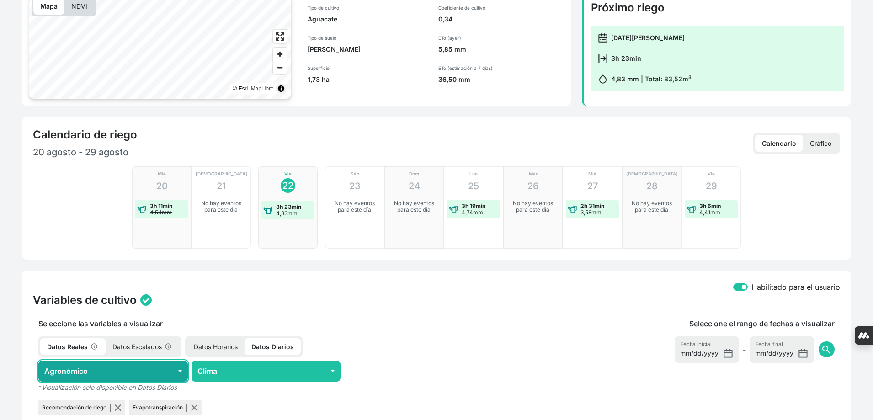
click at [165, 361] on button "Agronómico" at bounding box center [112, 371] width 149 height 21
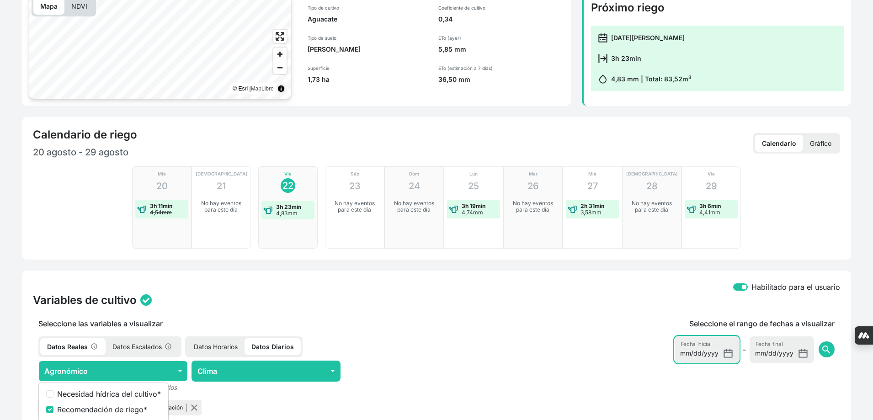
click at [729, 336] on input "[DATE]" at bounding box center [707, 349] width 64 height 27
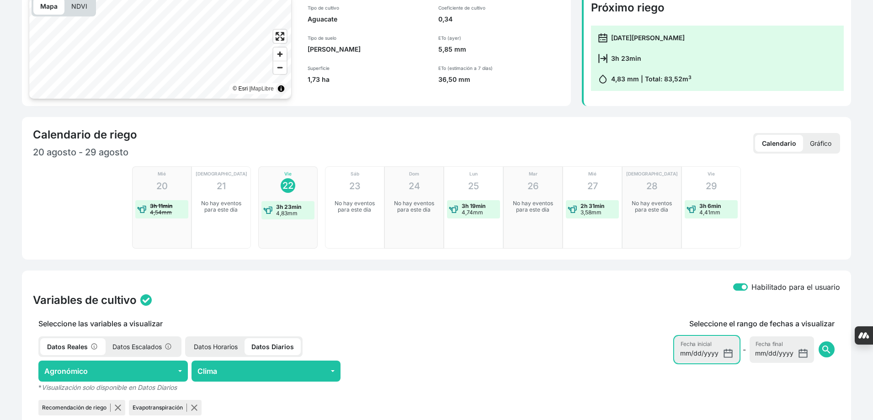
type input "2025-08-01"
click at [828, 344] on span "search" at bounding box center [826, 349] width 11 height 11
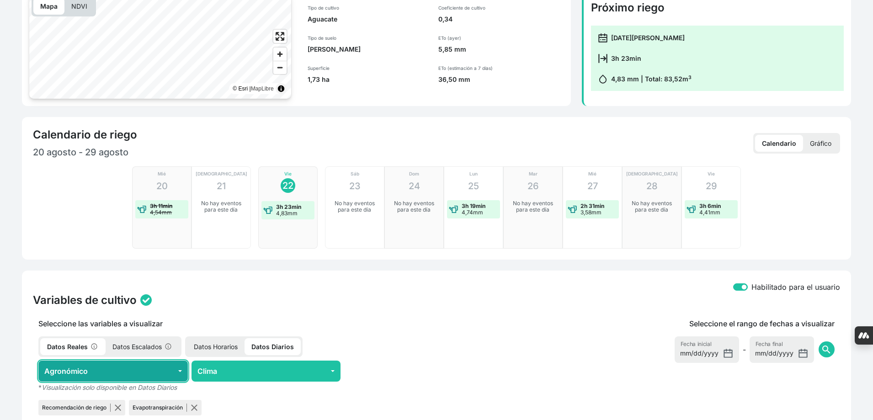
click at [155, 361] on button "Agronómico" at bounding box center [112, 371] width 149 height 21
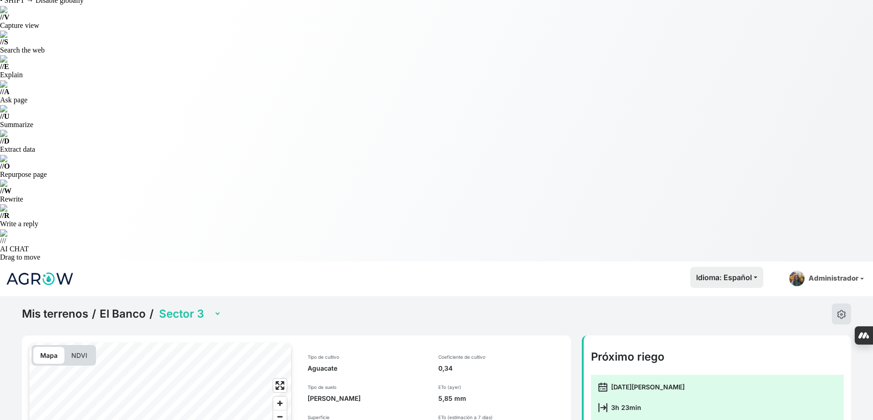
scroll to position [0, 0]
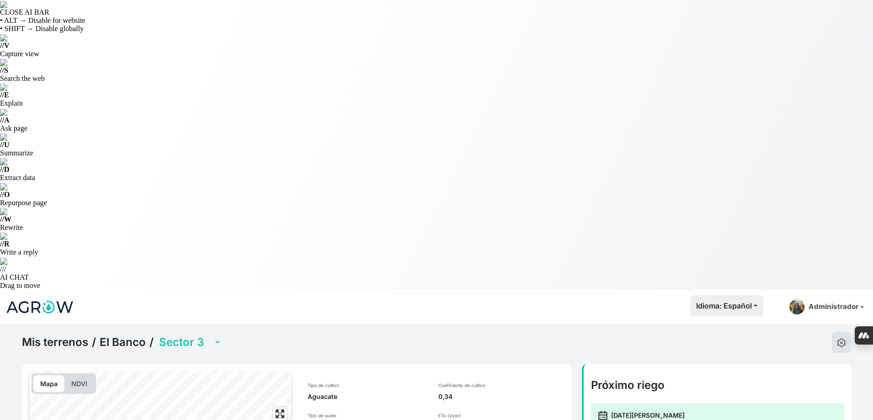
click at [226, 332] on div "Mis terrenos / El Banco / Sector 1.1 Sector 1.2 Sector 2 Sector 3 Sector 3.1 Se…" at bounding box center [436, 342] width 829 height 21
click at [206, 335] on select "Sector 1.1 Sector 1.2 Sector 2 Sector 3 Sector 3.1 Sector 3.2" at bounding box center [189, 342] width 64 height 14
click at [157, 335] on select "Sector 1.1 Sector 1.2 Sector 2 Sector 3 Sector 3.1 Sector 3.2" at bounding box center [189, 342] width 64 height 14
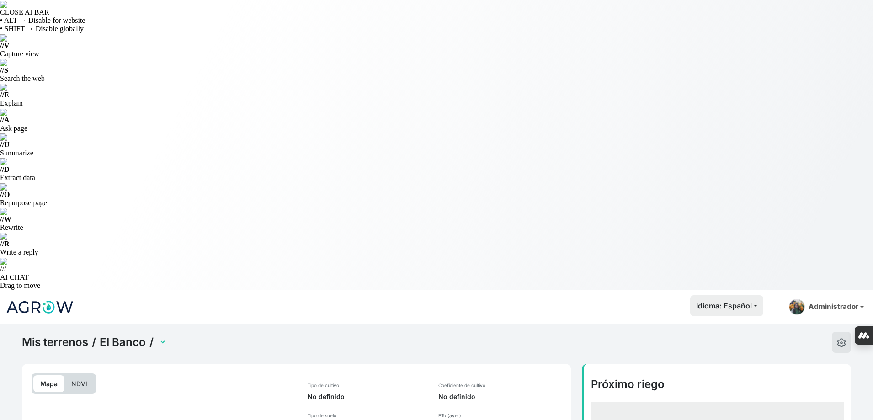
select select "955"
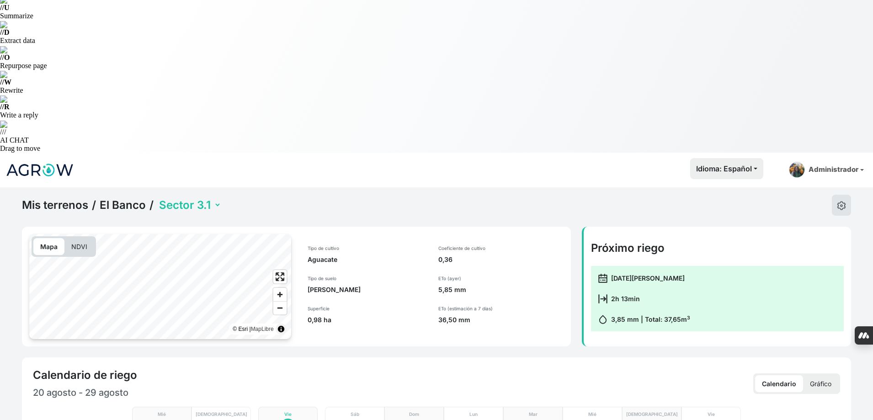
scroll to position [274, 0]
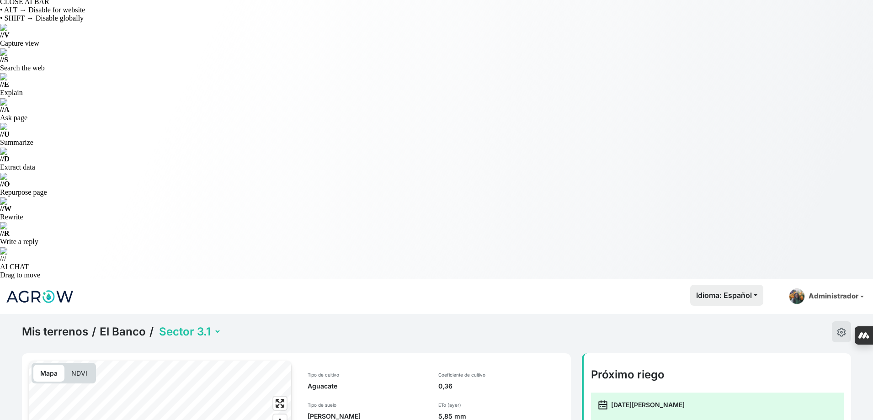
scroll to position [0, 0]
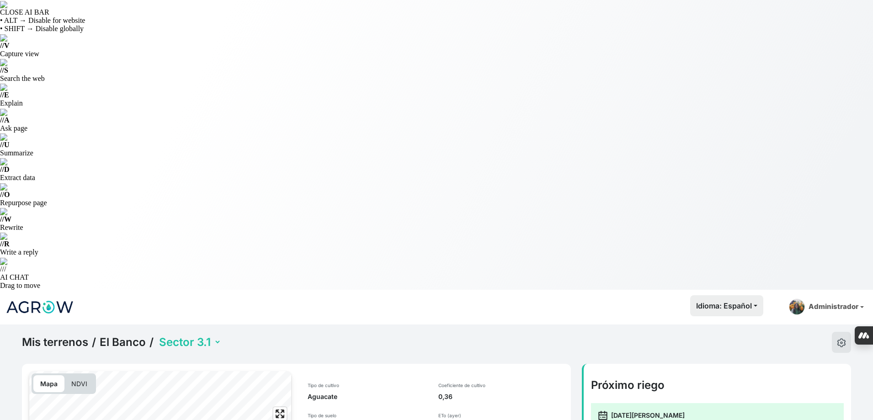
click at [202, 335] on select "Sector 1.1 Sector 1.2 Sector 2 Sector 3 Sector 3.1 Sector 3.2" at bounding box center [189, 342] width 64 height 14
click at [157, 335] on select "Sector 1.1 Sector 1.2 Sector 2 Sector 3 Sector 3.1 Sector 3.2" at bounding box center [189, 342] width 64 height 14
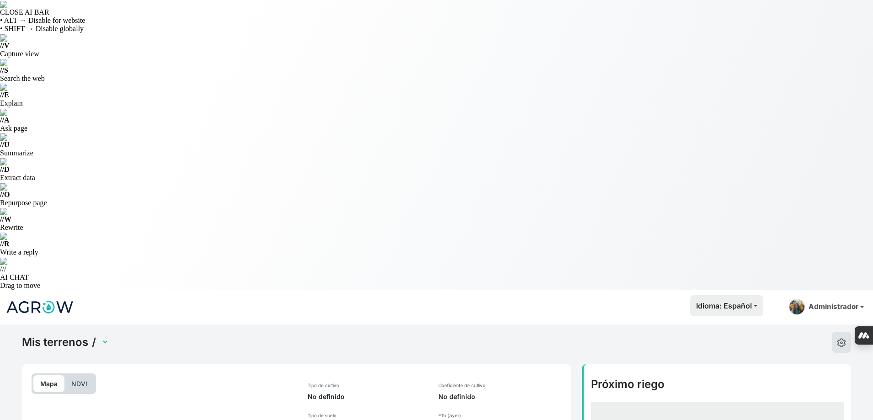
select select "956"
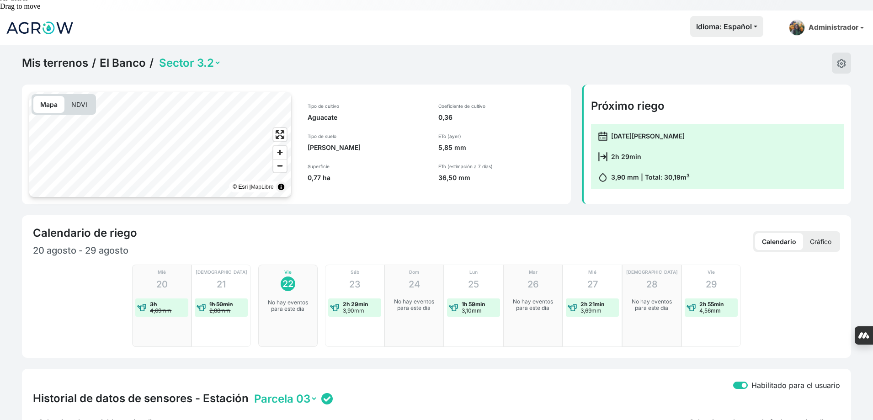
scroll to position [320, 0]
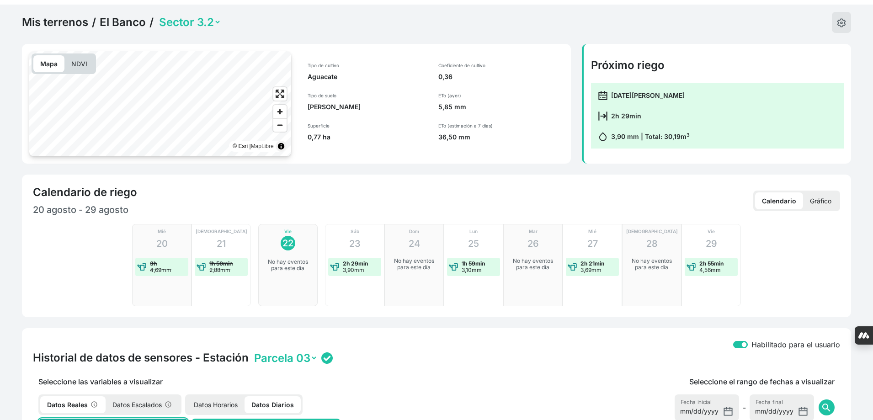
click at [637, 376] on div "Seleccione el rango de fechas a visualizar 2025-08-15 Fecha inicial - 2025-08-2…" at bounding box center [669, 425] width 341 height 99
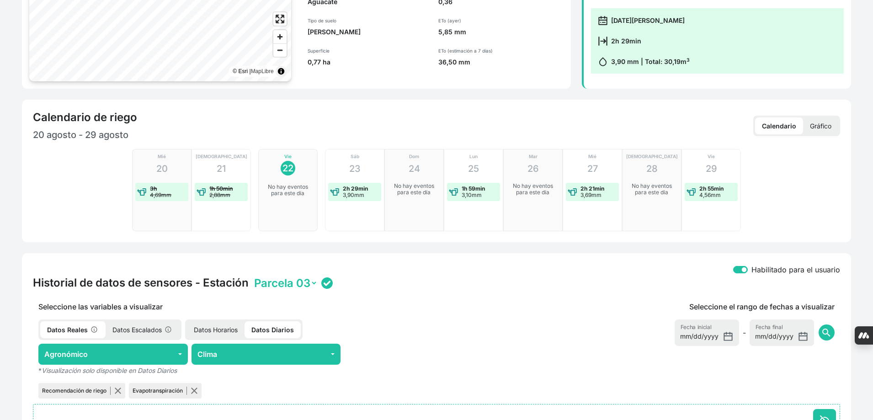
scroll to position [403, 0]
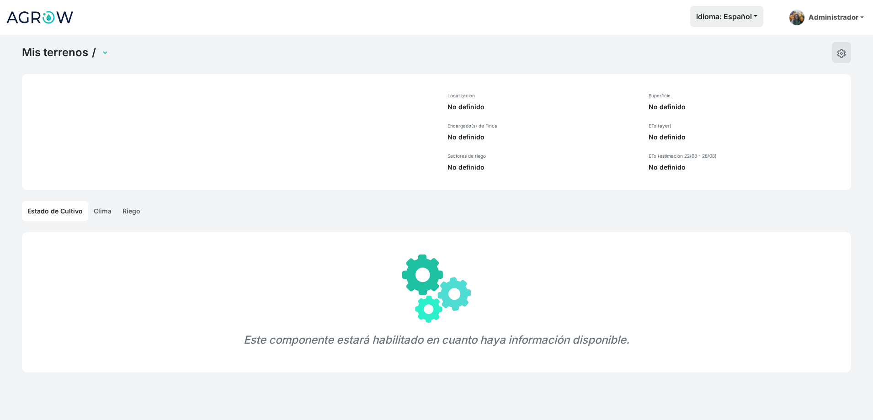
select select "280"
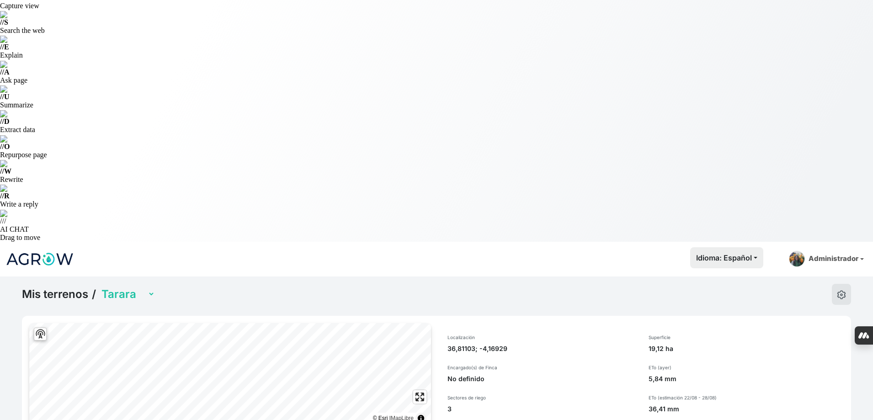
scroll to position [91, 0]
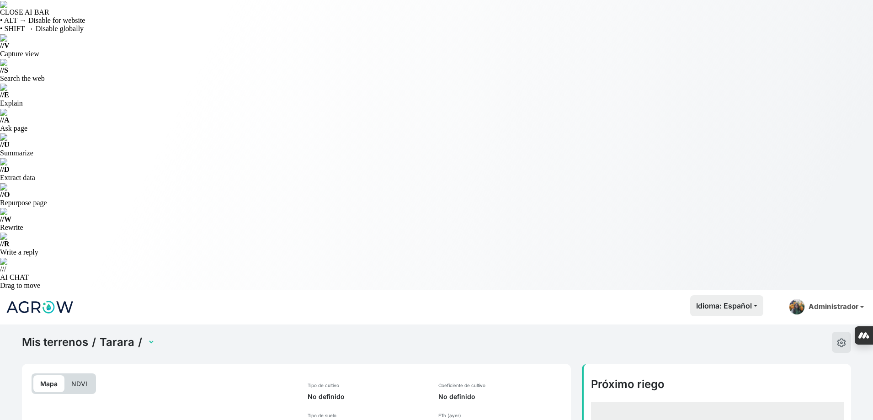
select select "715"
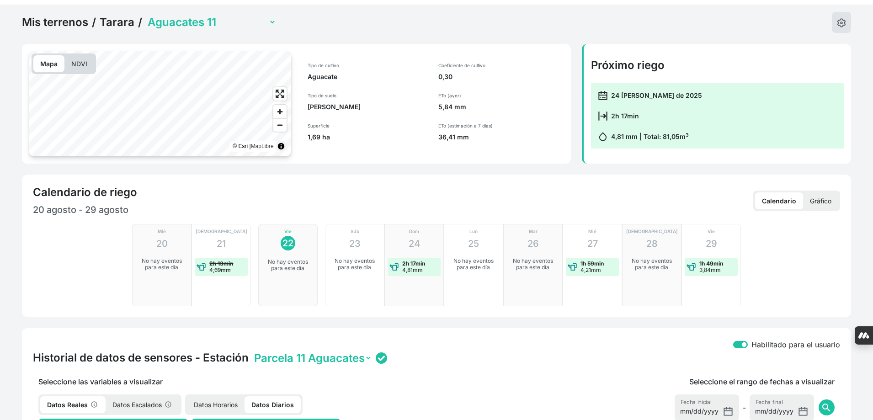
scroll to position [366, 0]
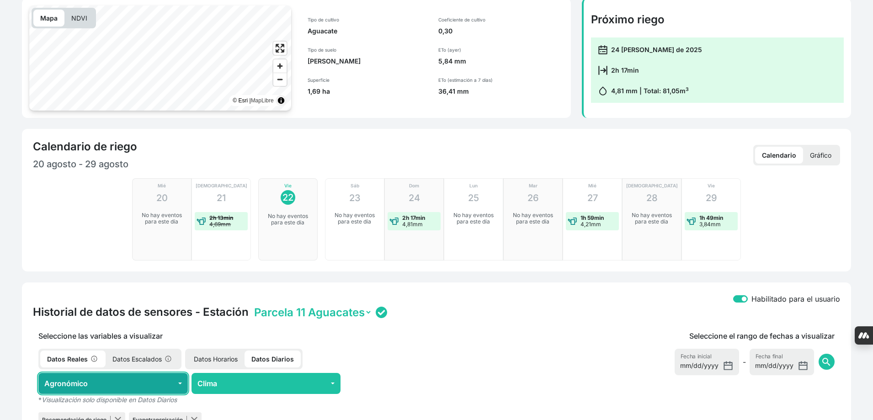
click at [162, 373] on button "Agronómico" at bounding box center [112, 383] width 149 height 21
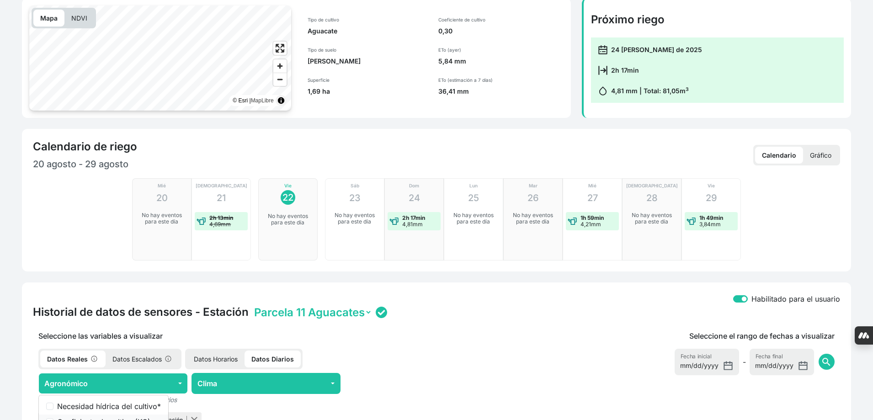
click at [139, 416] on label "Coeficiente de cultivo (KC) *" at bounding box center [109, 421] width 104 height 11
click at [53, 418] on input "Coeficiente de cultivo (KC) *" at bounding box center [49, 421] width 7 height 7
checkbox input "true"
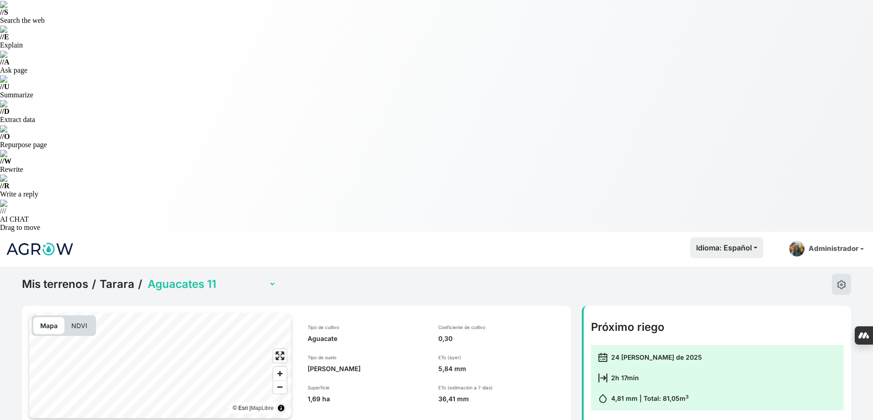
scroll to position [46, 0]
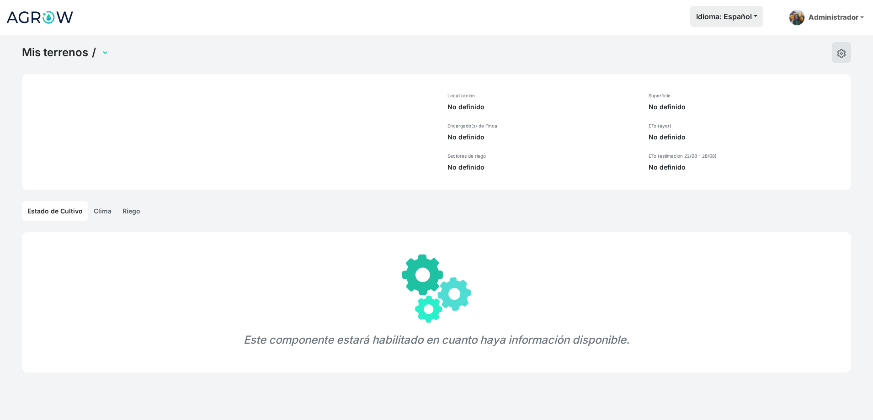
select select "1262"
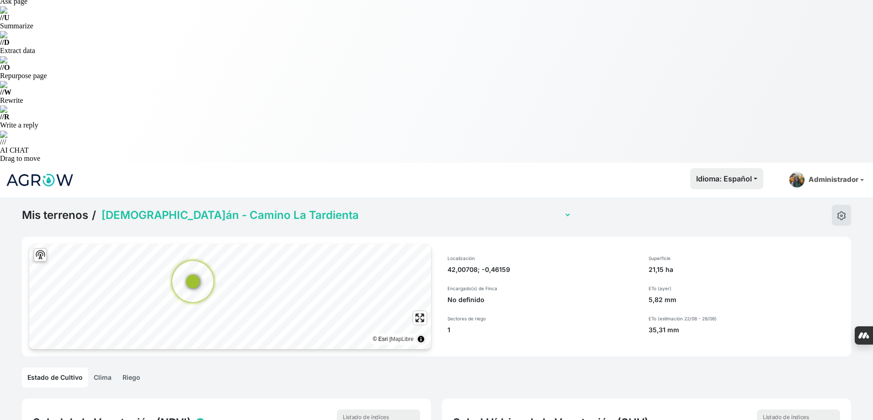
click at [134, 367] on link "Riego" at bounding box center [131, 377] width 29 height 20
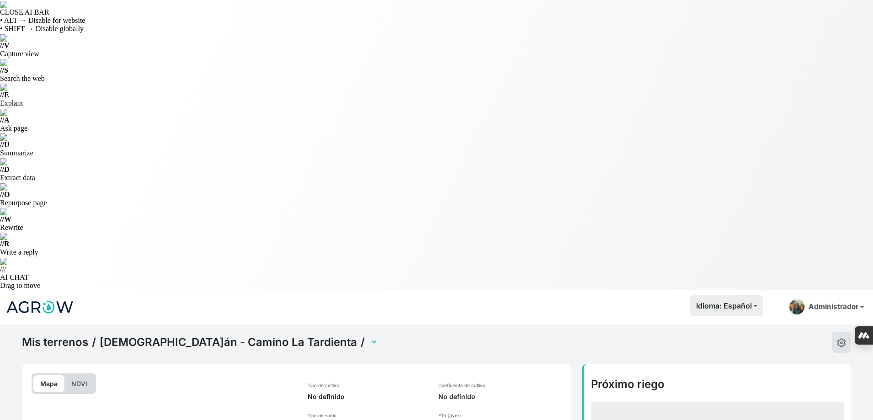
select select "2543"
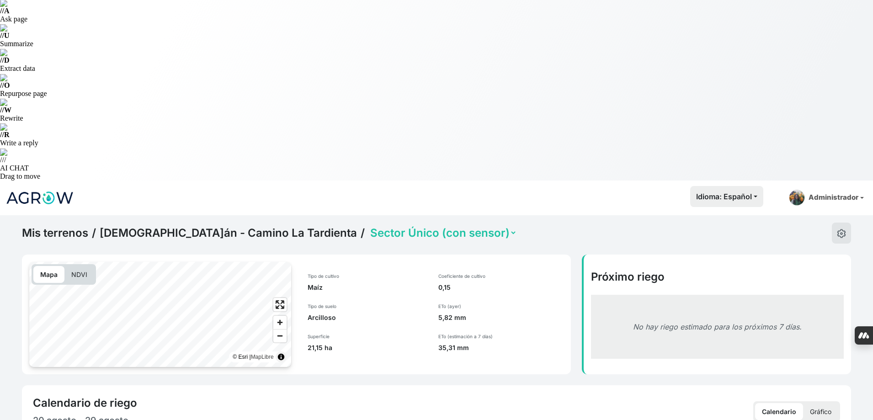
scroll to position [274, 0]
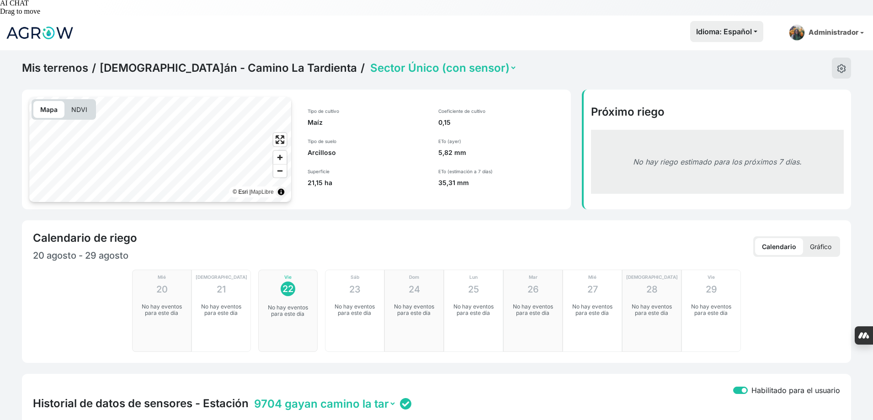
checkbox input "true"
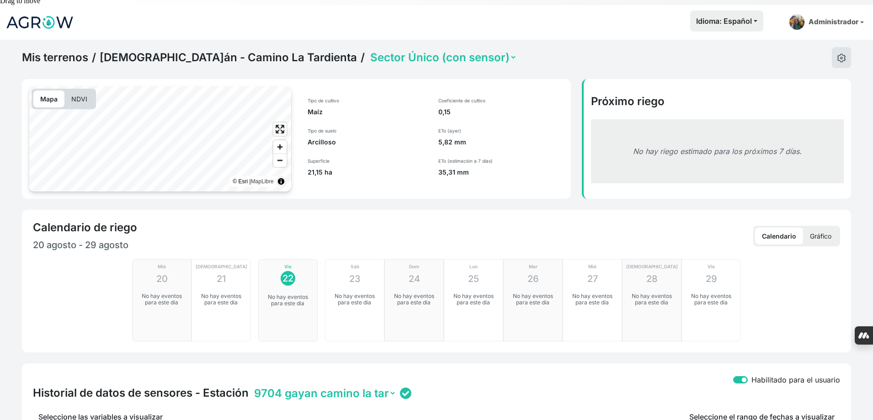
scroll to position [411, 0]
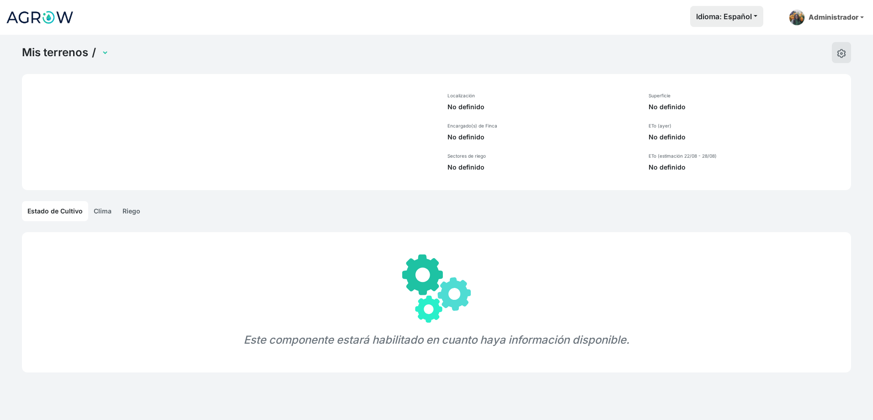
select select "1263"
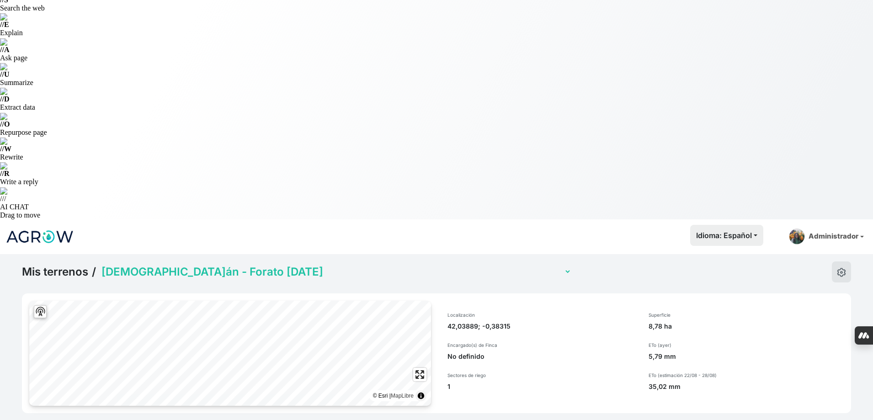
scroll to position [46, 0]
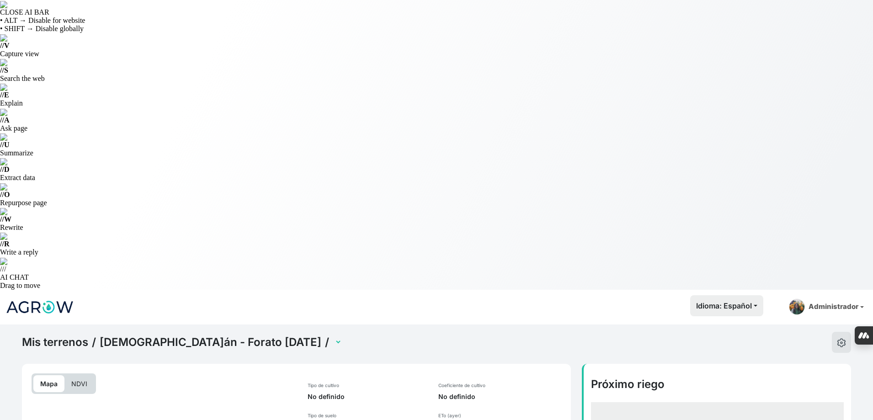
select select "2544"
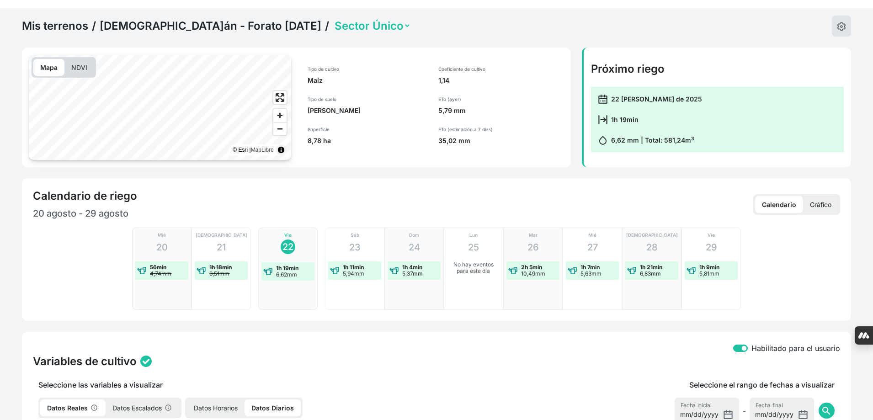
scroll to position [320, 0]
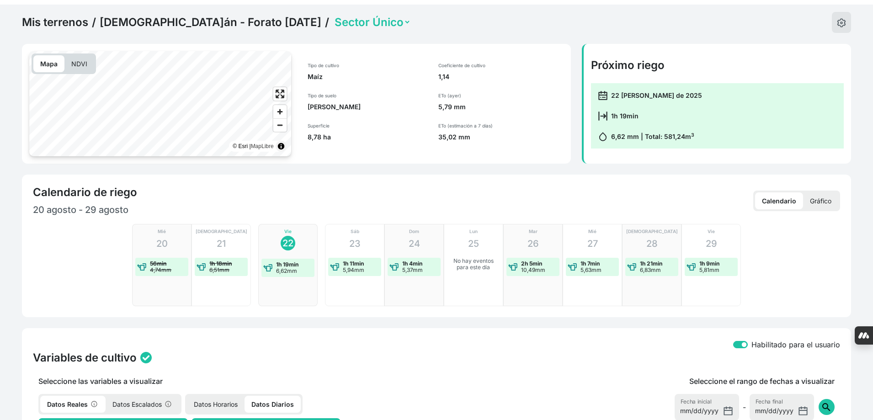
click at [826, 402] on span "search" at bounding box center [826, 407] width 11 height 11
click at [822, 402] on span "search" at bounding box center [826, 407] width 11 height 11
click at [729, 394] on input "[DATE]" at bounding box center [707, 407] width 64 height 27
type input "[DATE]"
click at [831, 402] on span "search" at bounding box center [826, 407] width 11 height 11
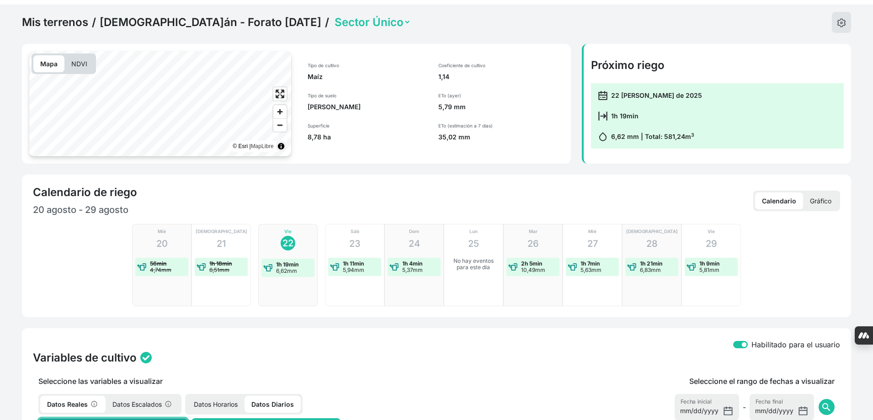
checkbox input "true"
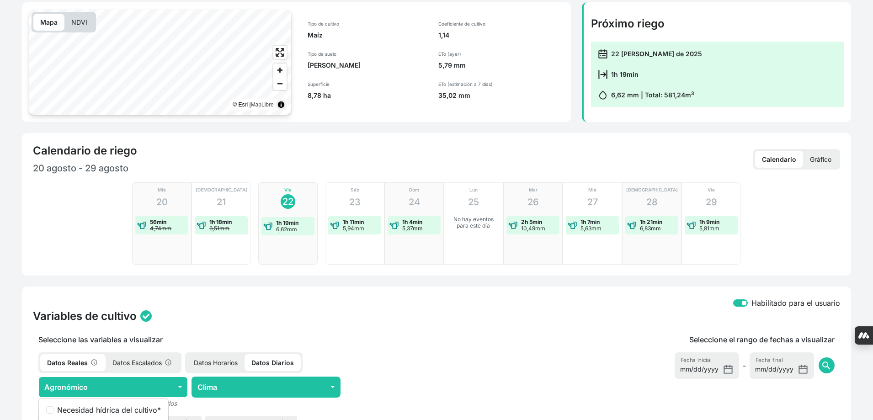
scroll to position [403, 0]
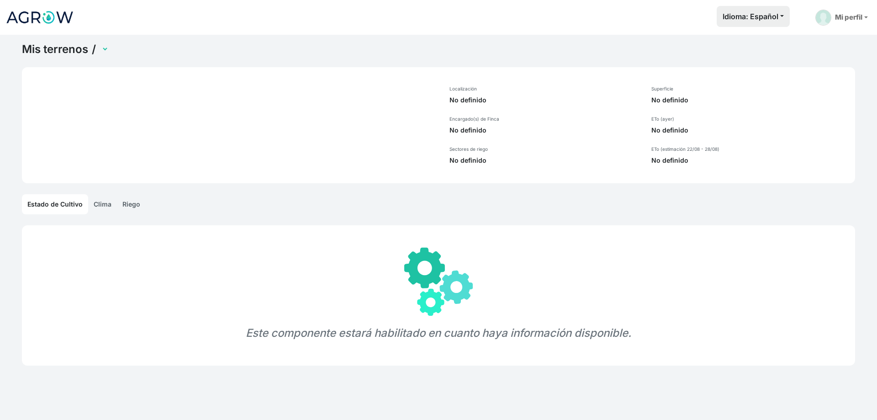
select select "1265"
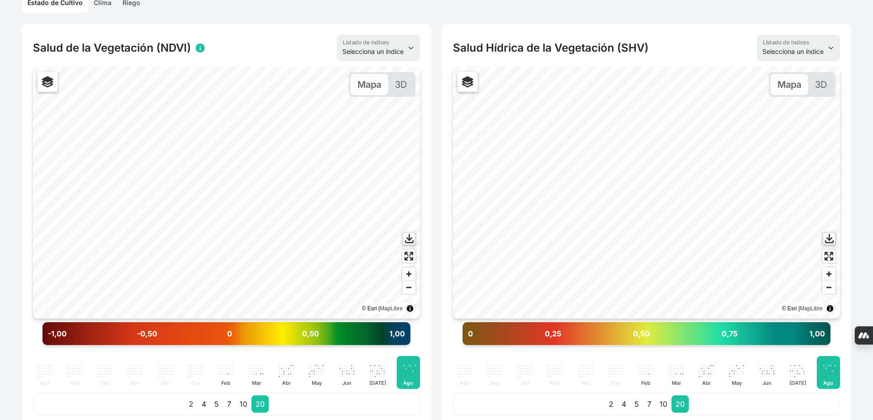
scroll to position [503, 0]
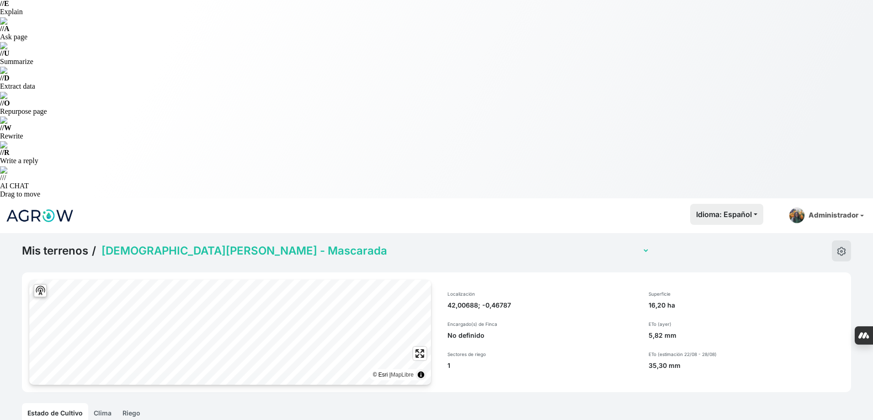
click at [128, 403] on link "Riego" at bounding box center [131, 413] width 29 height 20
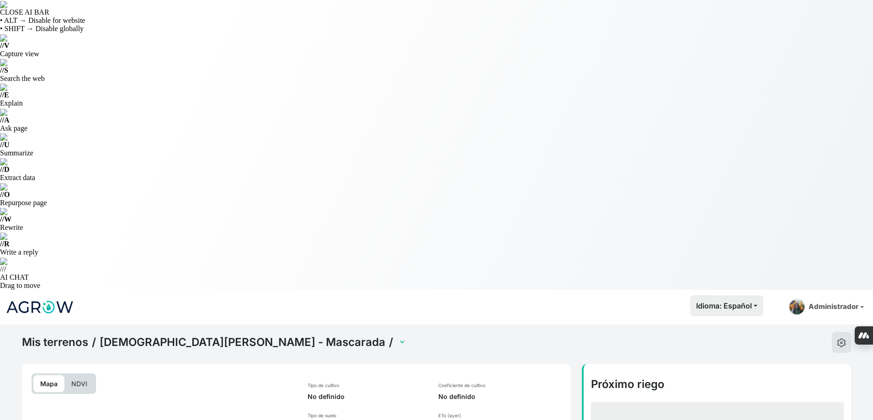
select select "2546"
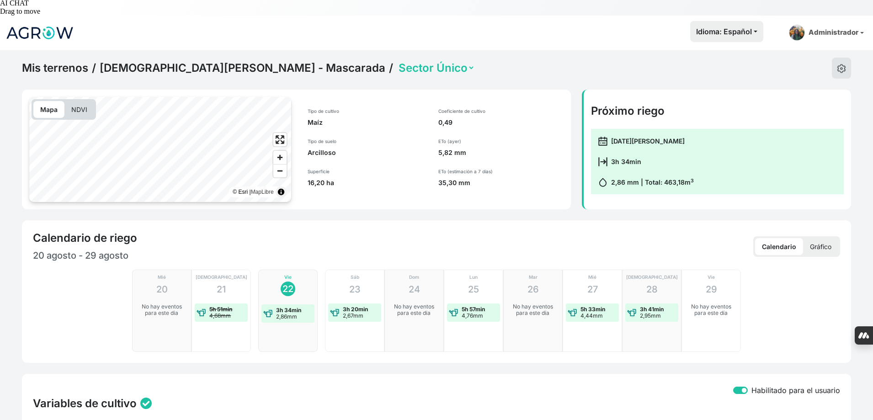
scroll to position [366, 0]
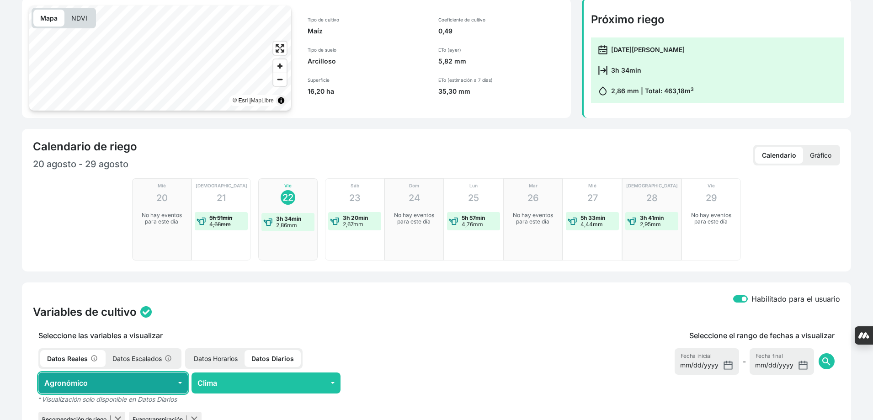
click at [154, 372] on button "Agronómico" at bounding box center [112, 382] width 149 height 21
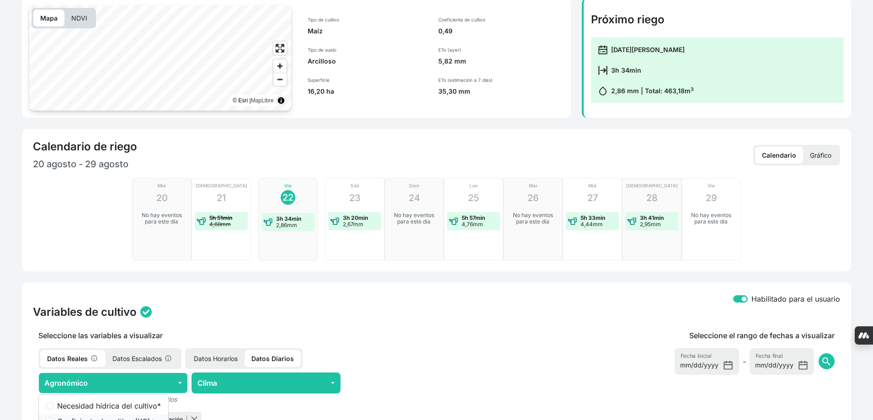
click at [137, 416] on label "Coeficiente de cultivo (KC) *" at bounding box center [109, 421] width 104 height 11
click at [53, 418] on input "Coeficiente de cultivo (KC) *" at bounding box center [49, 421] width 7 height 7
checkbox input "true"
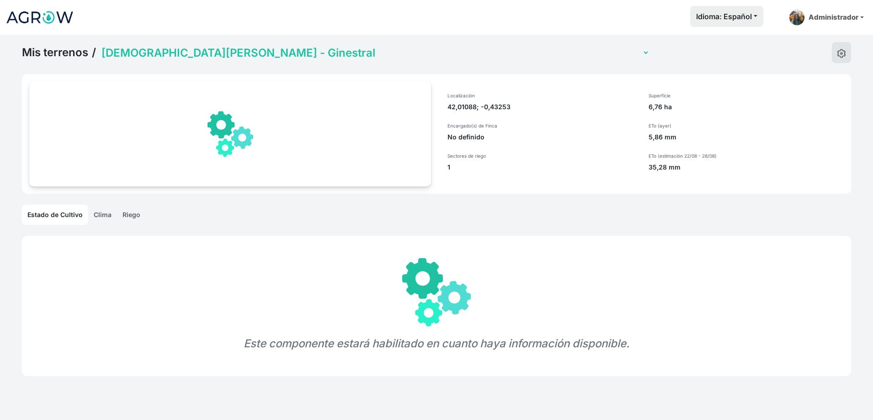
select select "1264"
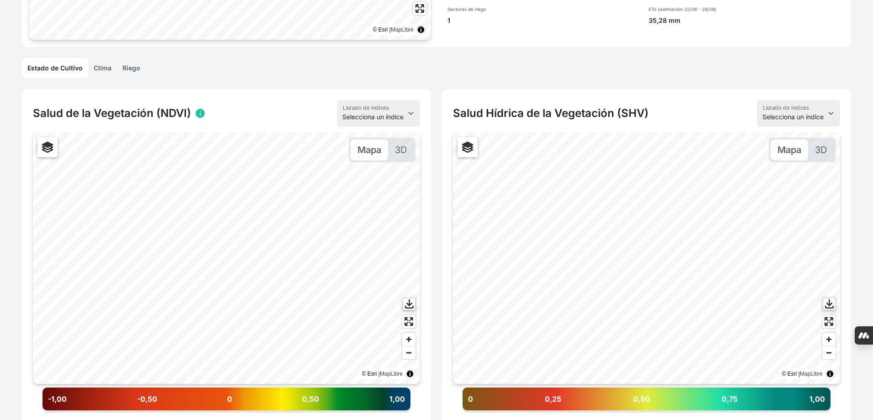
scroll to position [503, 0]
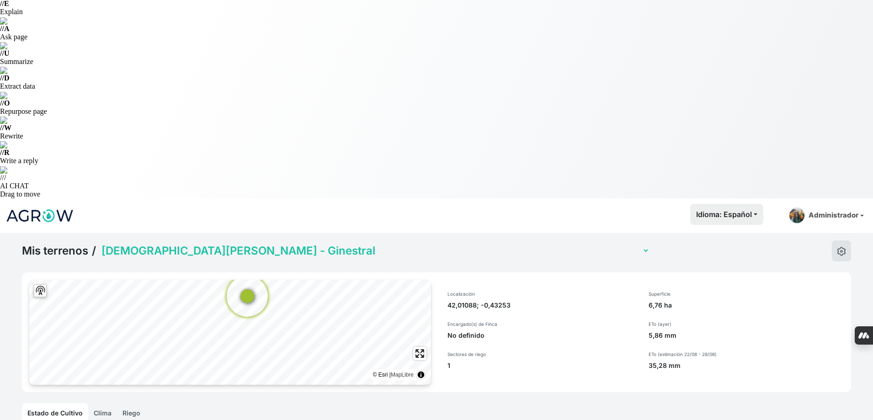
click at [128, 403] on link "Riego" at bounding box center [131, 413] width 29 height 20
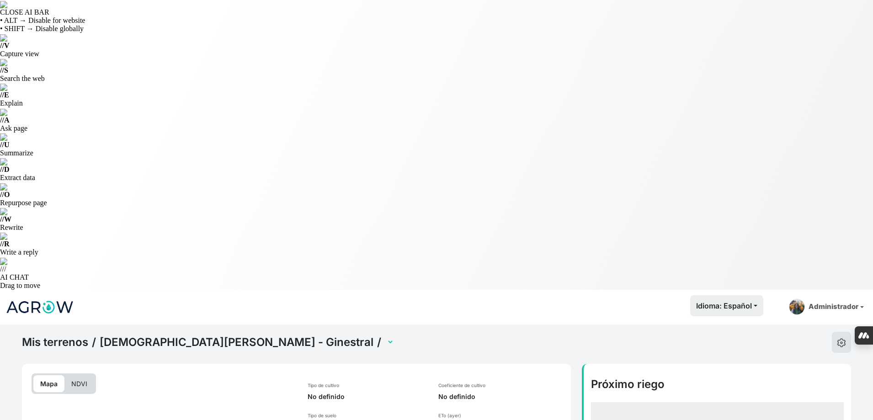
select select "2545"
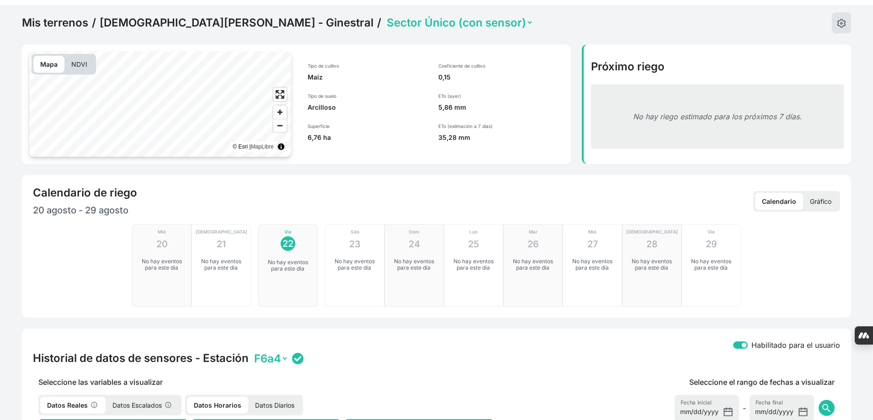
scroll to position [320, 0]
click at [265, 396] on p "Datos Diarios" at bounding box center [274, 404] width 53 height 17
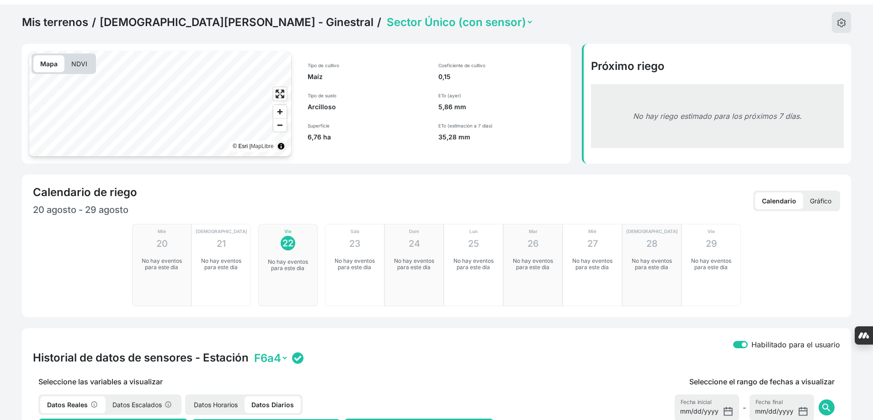
checkbox input "true"
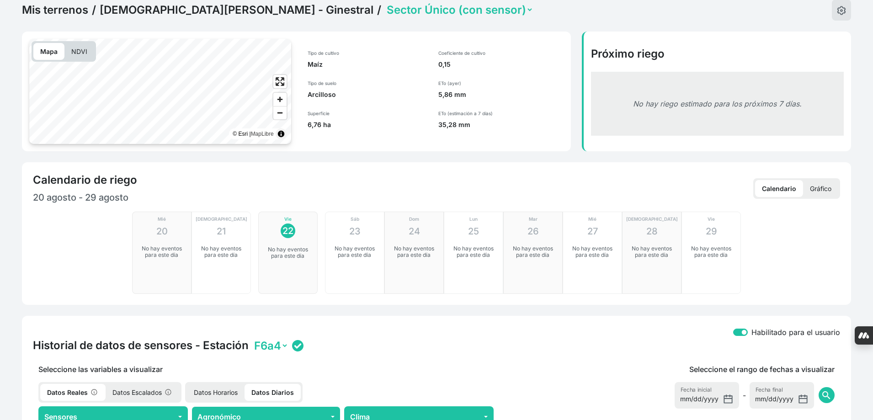
scroll to position [411, 0]
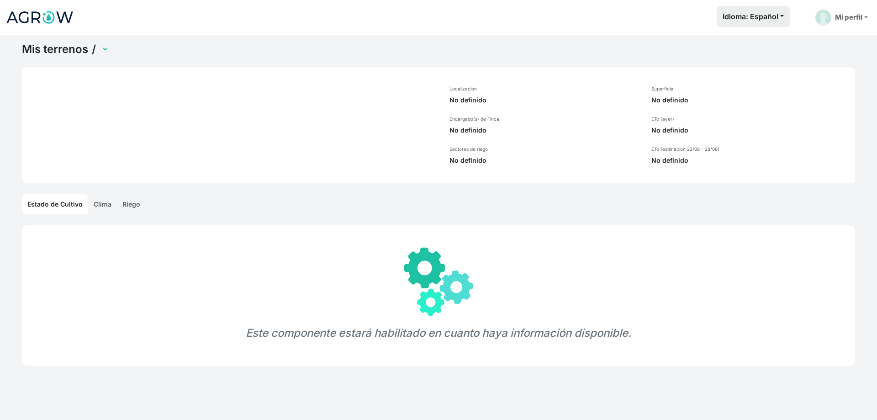
select select "1266"
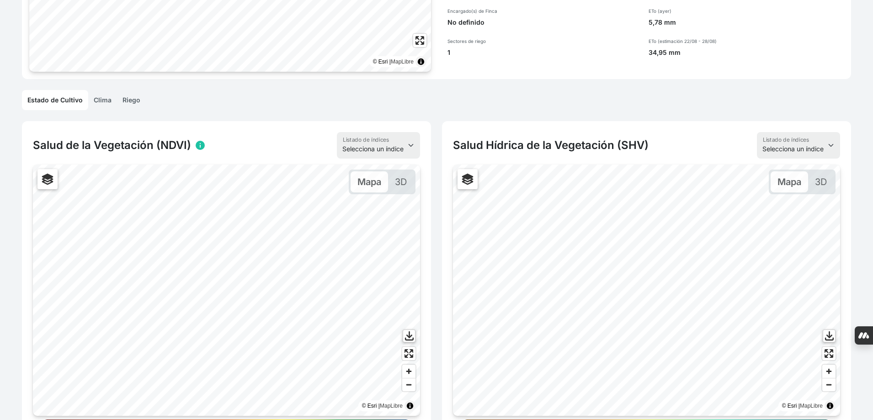
scroll to position [457, 0]
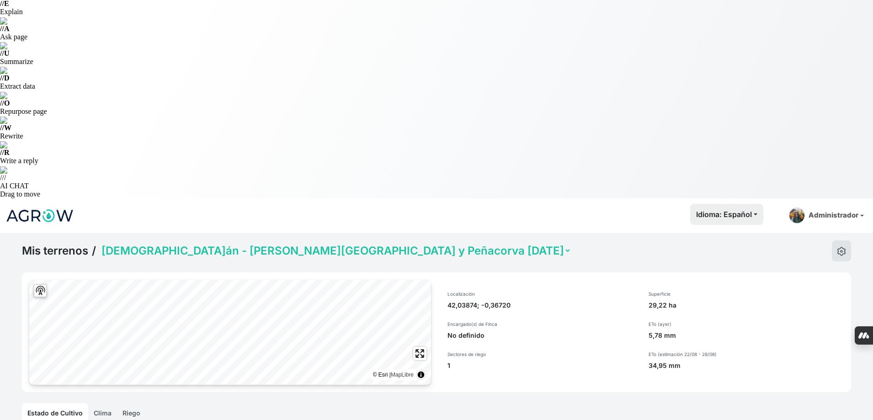
click at [133, 403] on link "Riego" at bounding box center [131, 413] width 29 height 20
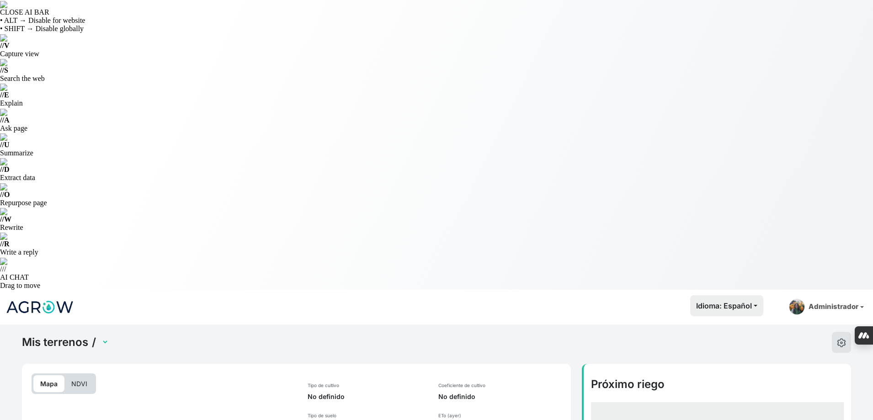
select select "2547"
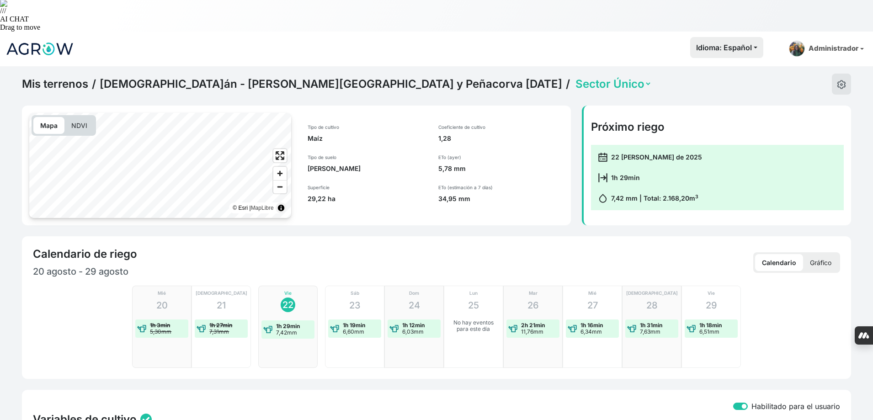
scroll to position [274, 0]
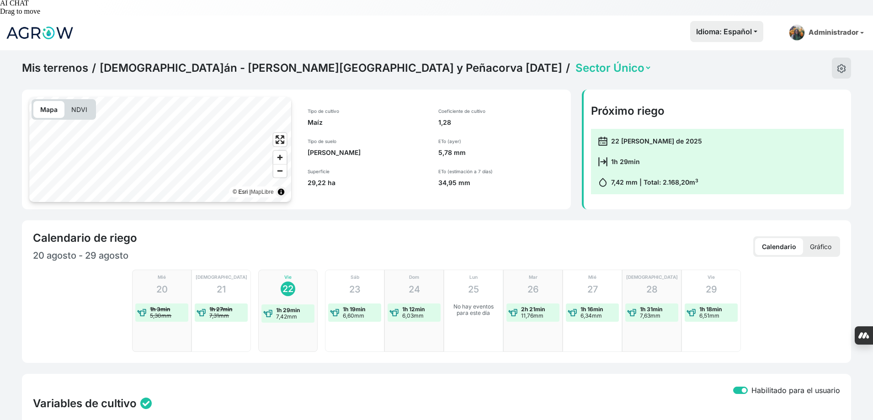
type input "[DATE]"
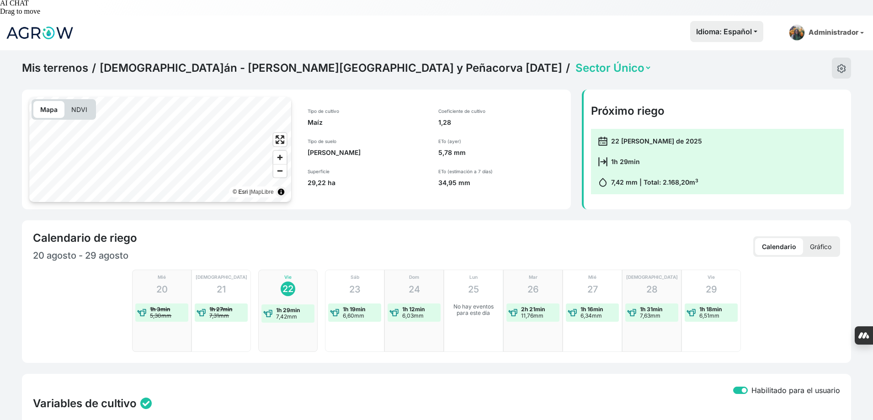
checkbox input "true"
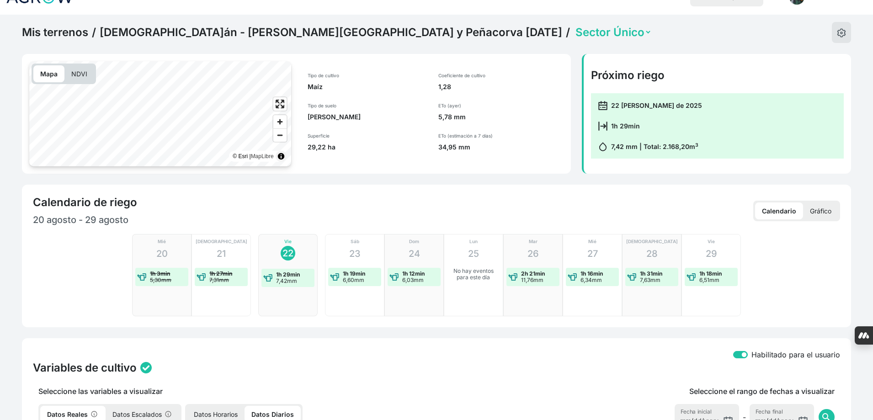
scroll to position [366, 0]
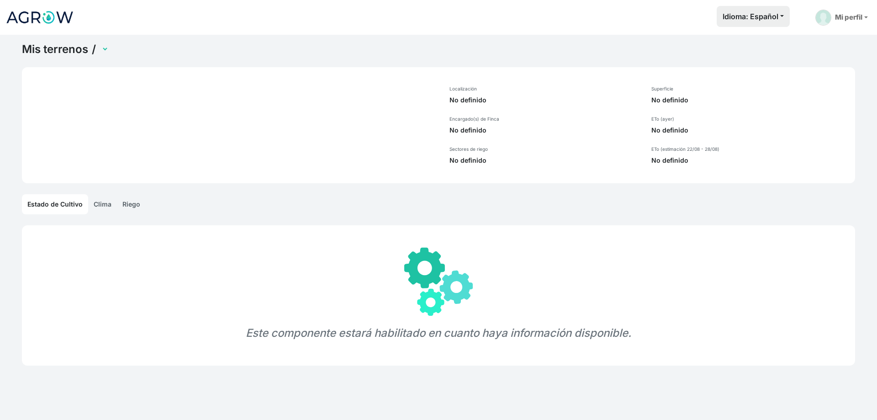
select select "1315"
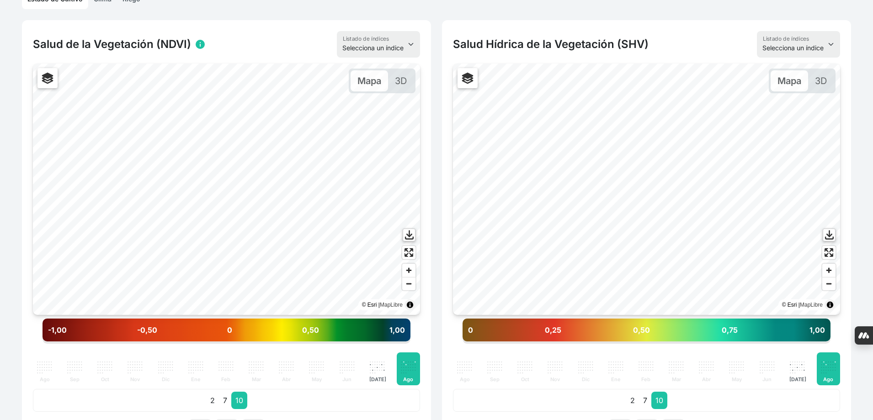
scroll to position [548, 0]
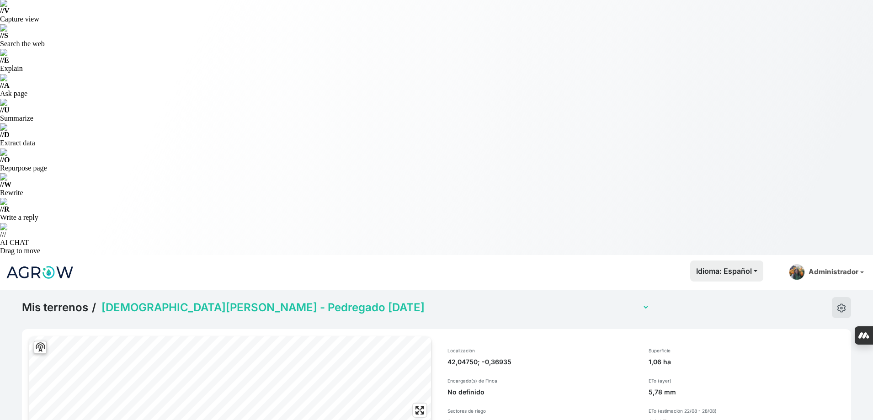
drag, startPoint x: 793, startPoint y: 260, endPoint x: 727, endPoint y: 223, distance: 75.5
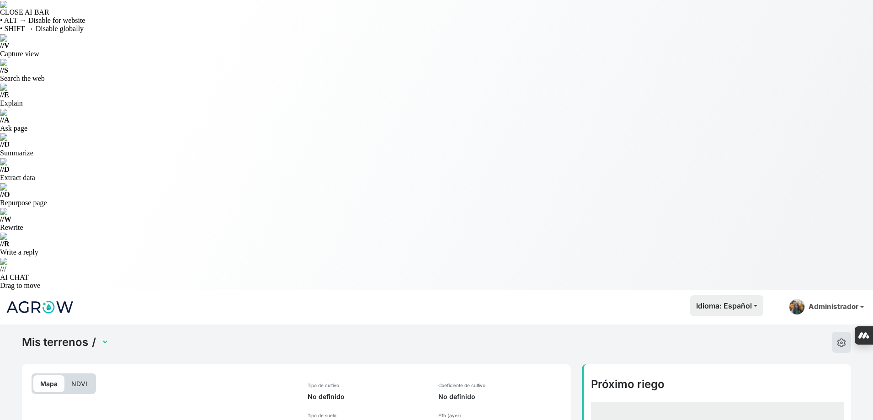
select select "2747"
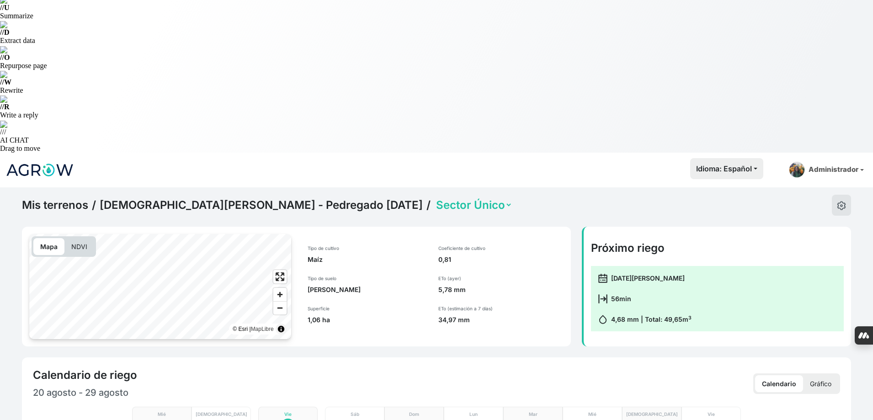
scroll to position [274, 0]
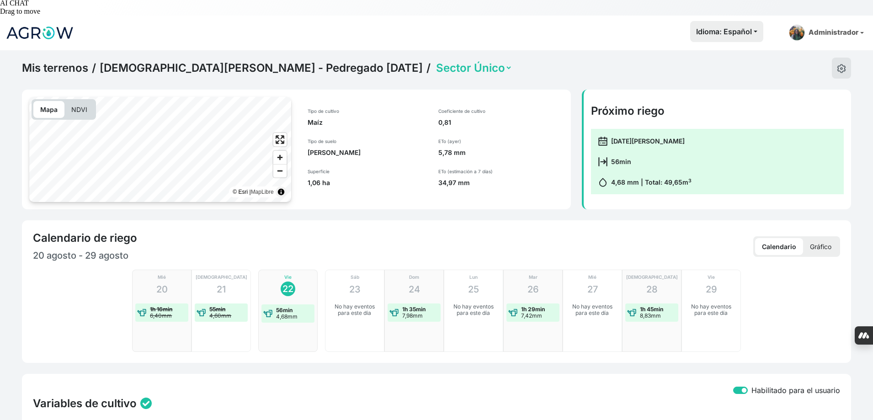
type input "[DATE]"
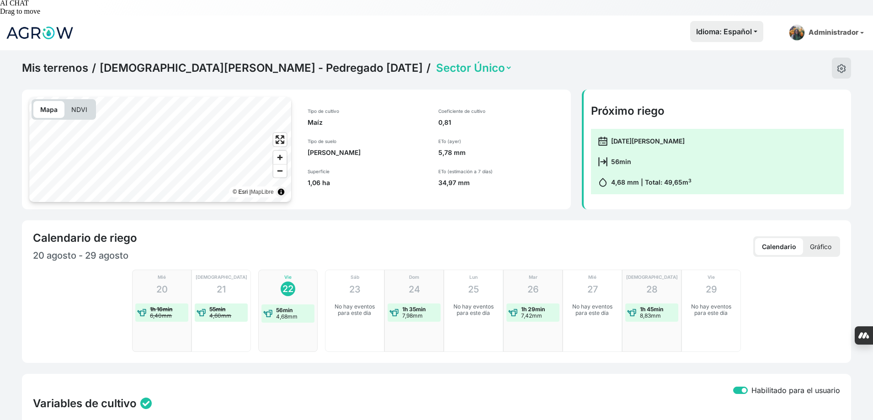
checkbox input "true"
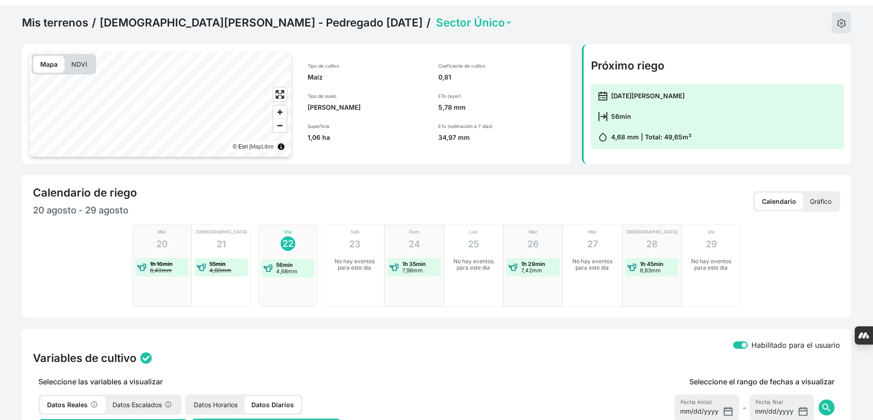
scroll to position [320, 0]
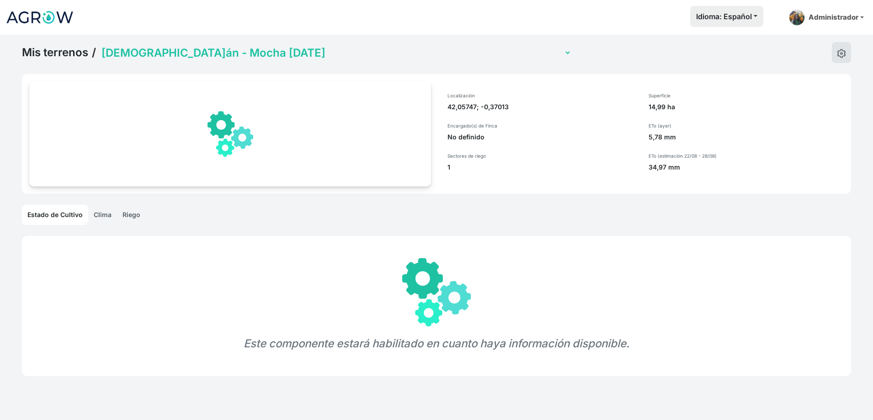
select select "1267"
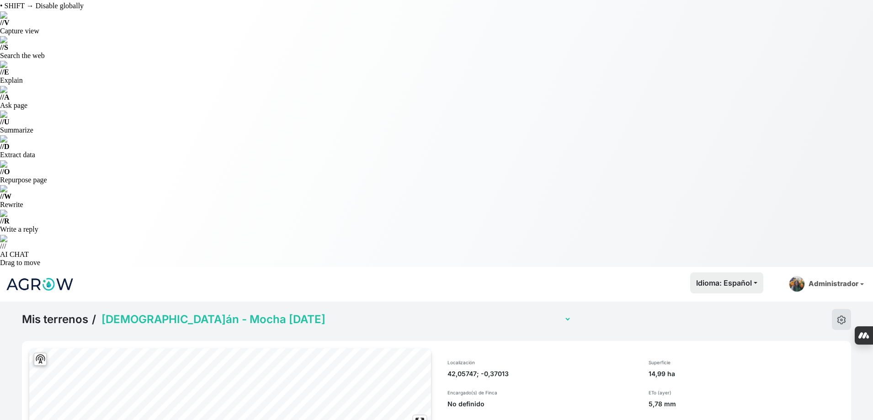
scroll to position [35, 0]
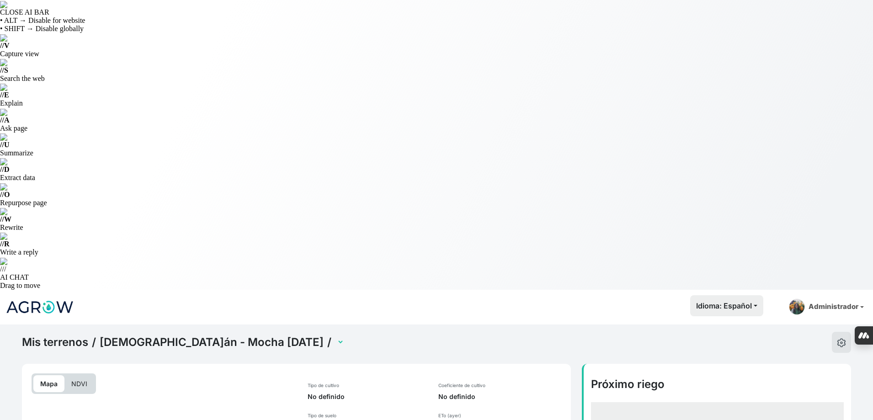
select select "2548"
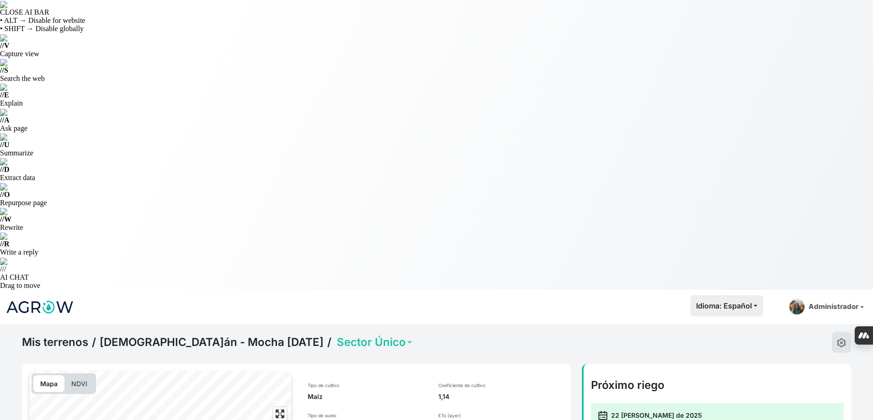
scroll to position [228, 0]
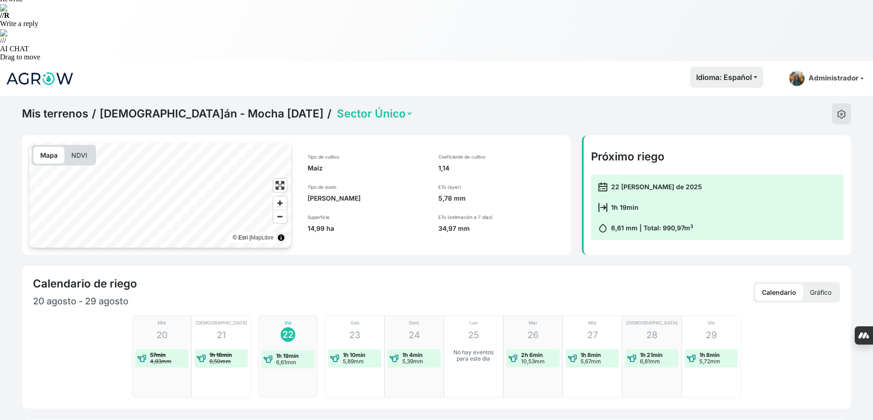
type input "[DATE]"
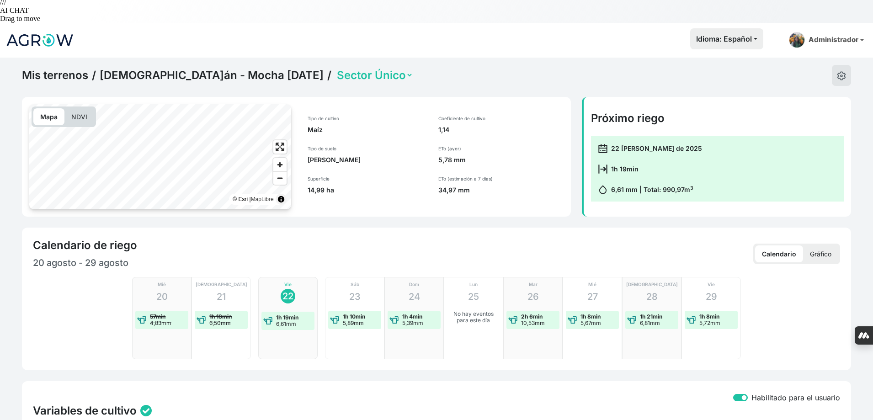
scroll to position [320, 0]
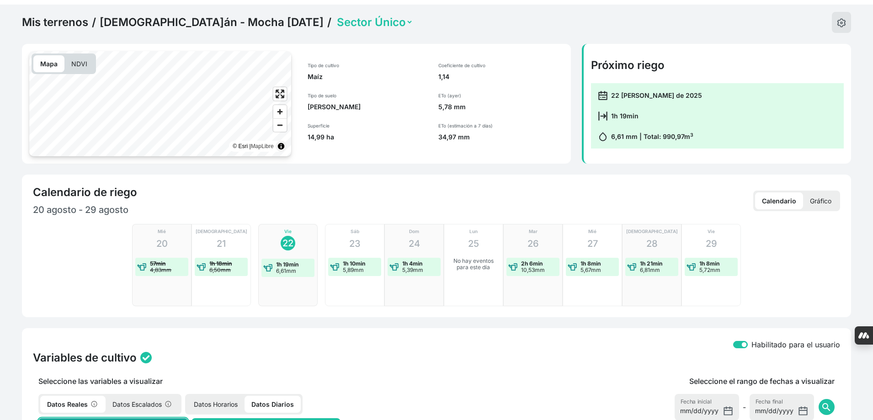
checkbox input "true"
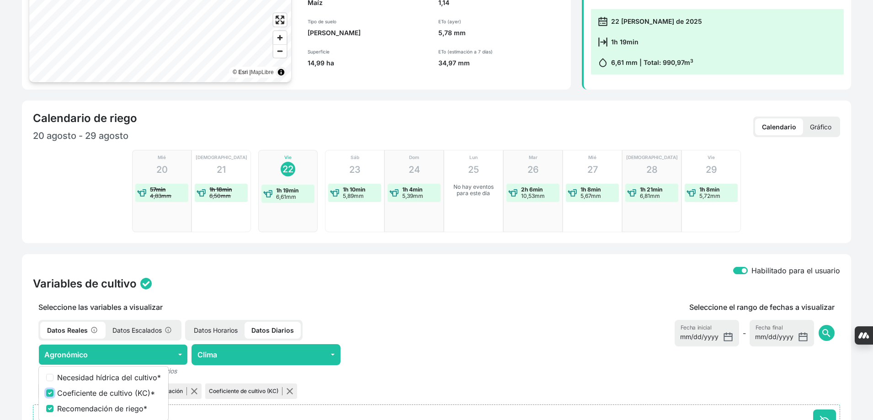
scroll to position [403, 0]
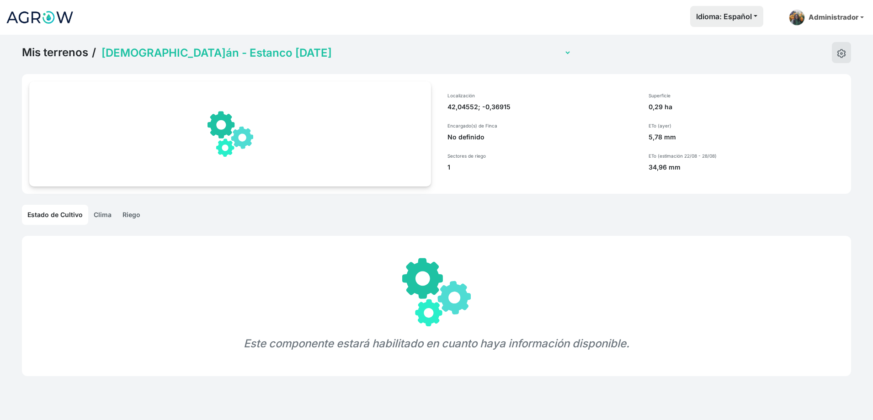
select select "1316"
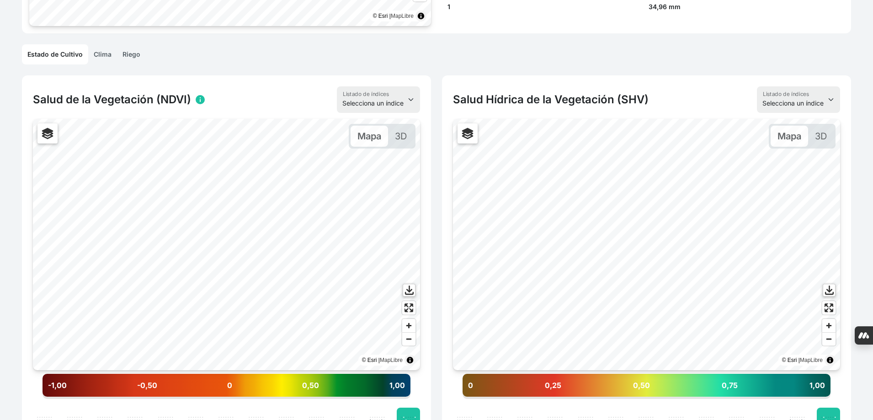
scroll to position [503, 0]
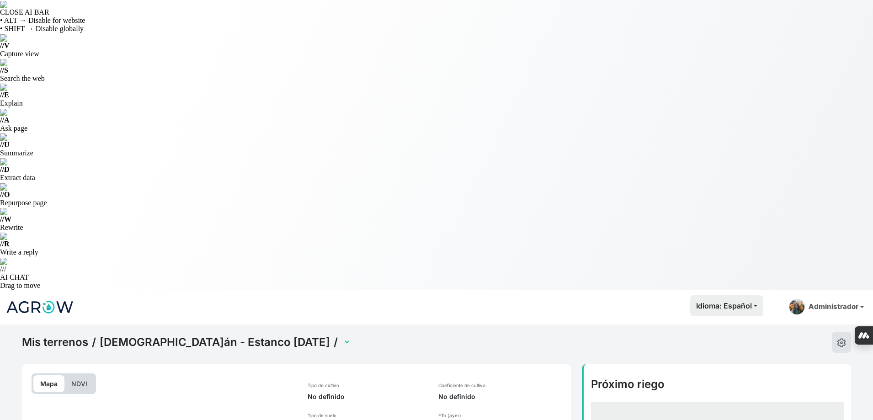
select select "2748"
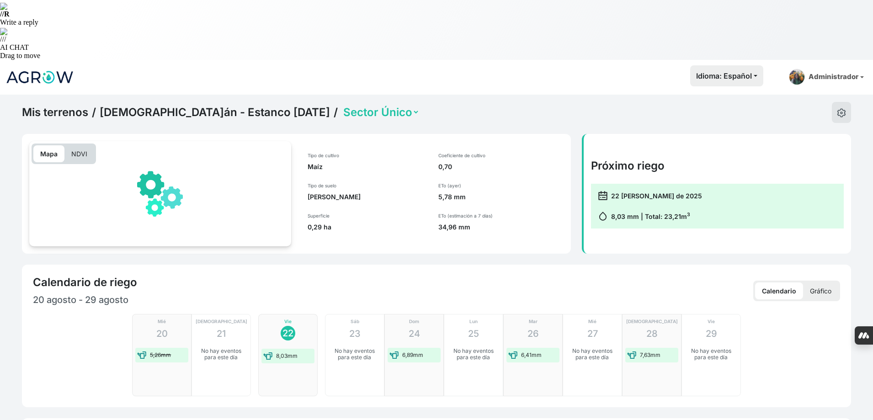
scroll to position [274, 0]
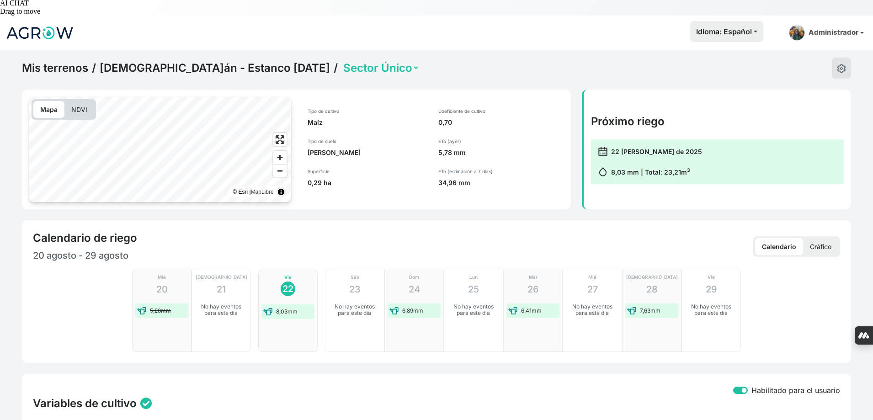
type input "[DATE]"
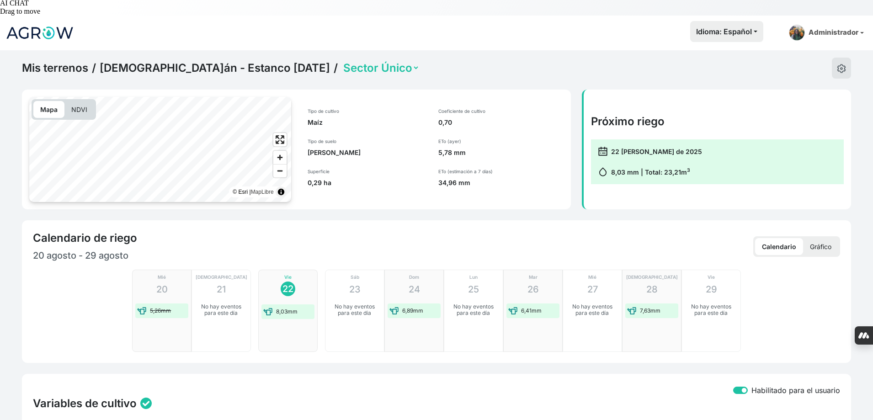
checkbox input "true"
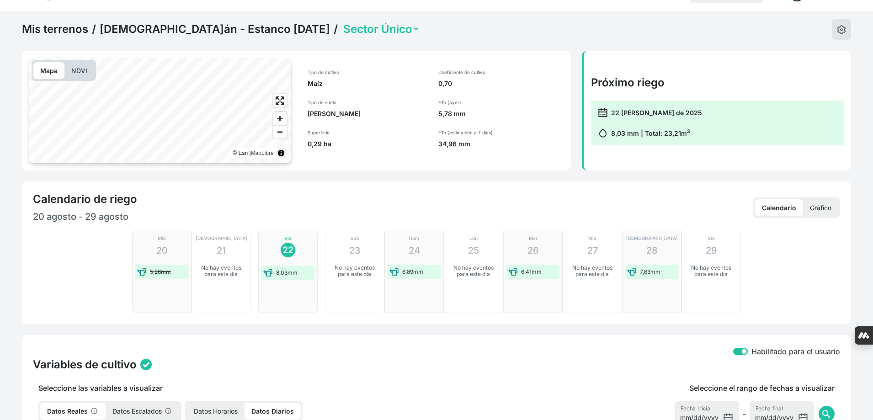
scroll to position [366, 0]
